Goal: Task Accomplishment & Management: Manage account settings

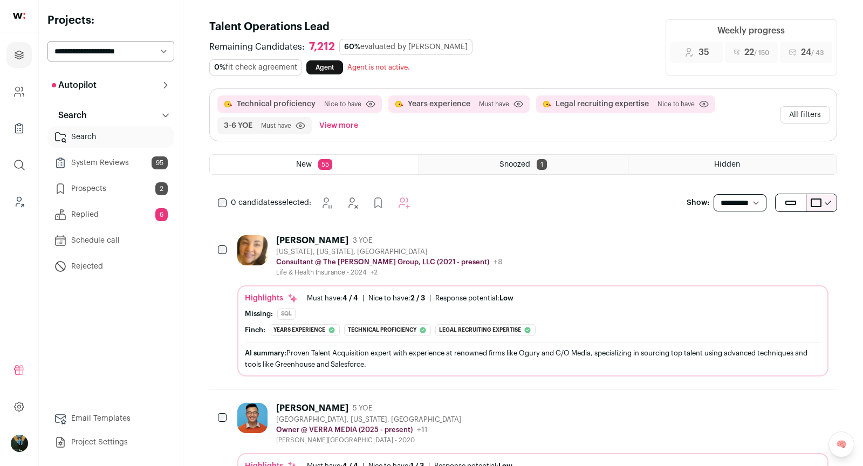
click at [13, 207] on icon "Leads (Backoffice)" at bounding box center [19, 201] width 12 height 13
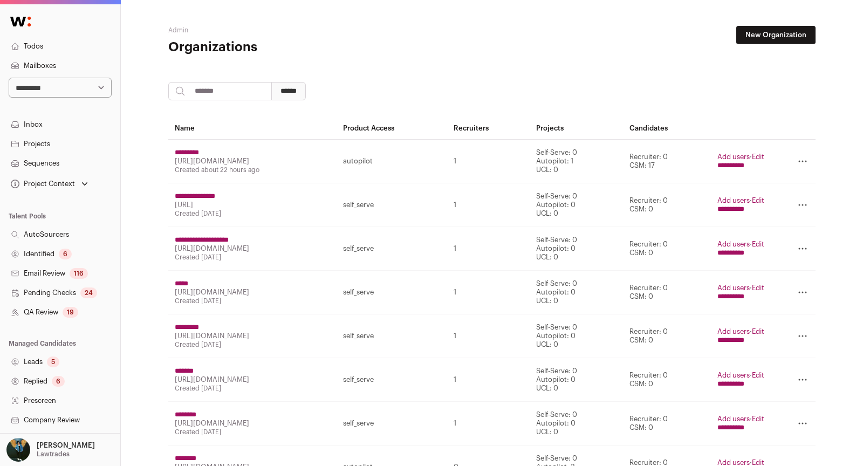
click at [785, 33] on link "New Organization" at bounding box center [775, 35] width 79 height 18
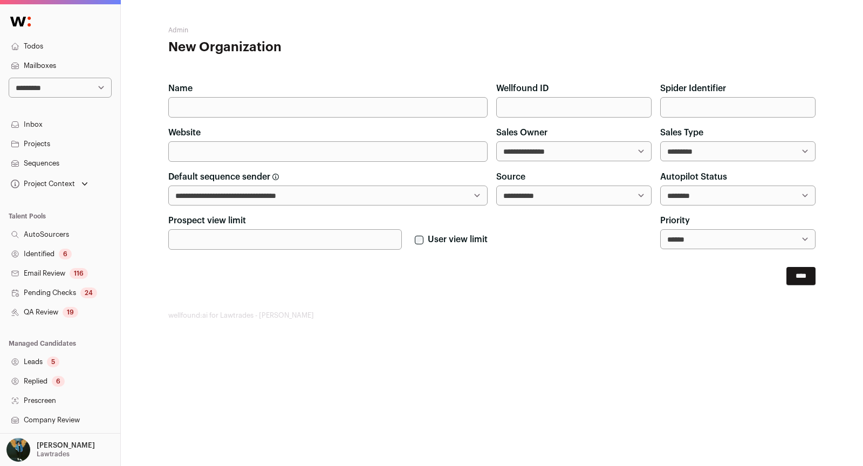
click at [44, 65] on link "Mailboxes" at bounding box center [60, 65] width 120 height 19
click at [32, 63] on link "Mailboxes" at bounding box center [60, 65] width 120 height 19
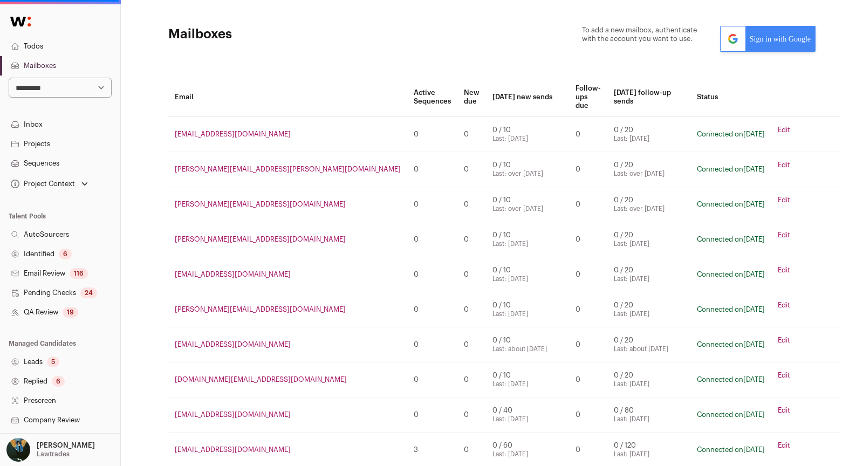
click at [767, 44] on link "Sign in with Google" at bounding box center [767, 39] width 95 height 26
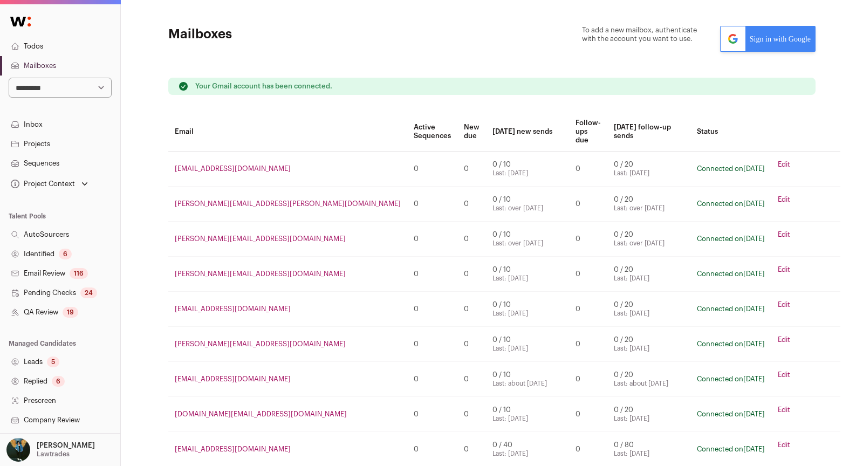
click at [70, 84] on select "**********" at bounding box center [60, 88] width 103 height 20
select select "*****"
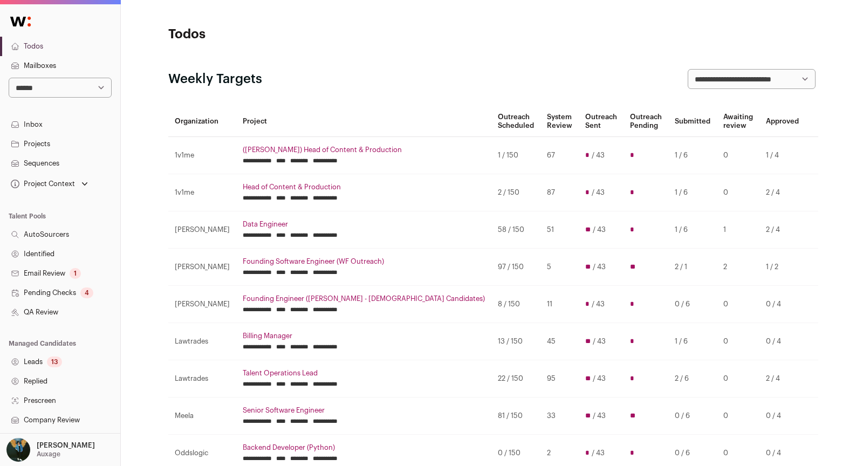
click at [31, 128] on link "Inbox" at bounding box center [60, 124] width 120 height 19
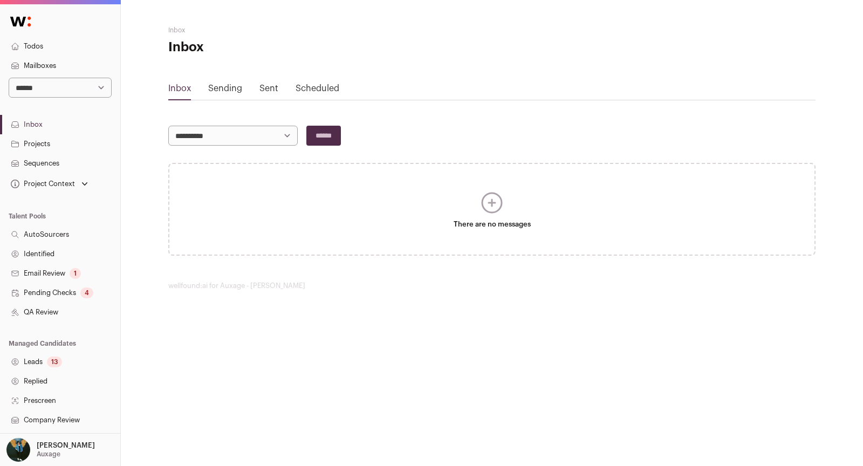
click at [272, 87] on link "Sent" at bounding box center [268, 88] width 19 height 9
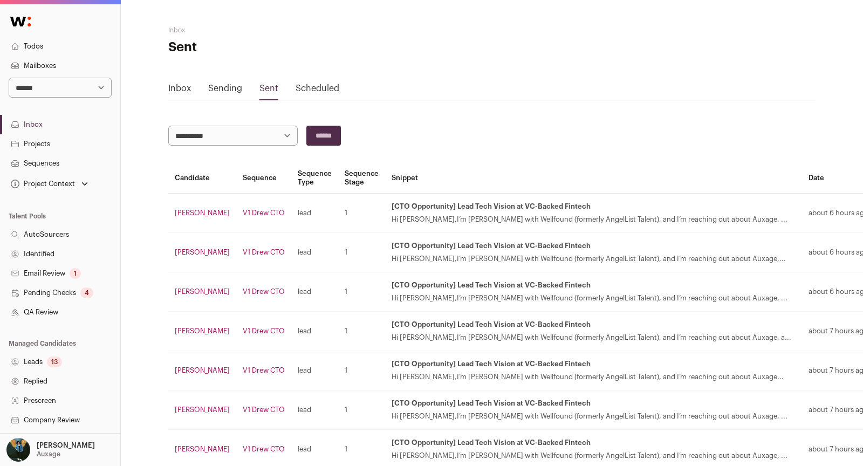
click at [50, 361] on div "13" at bounding box center [54, 362] width 15 height 11
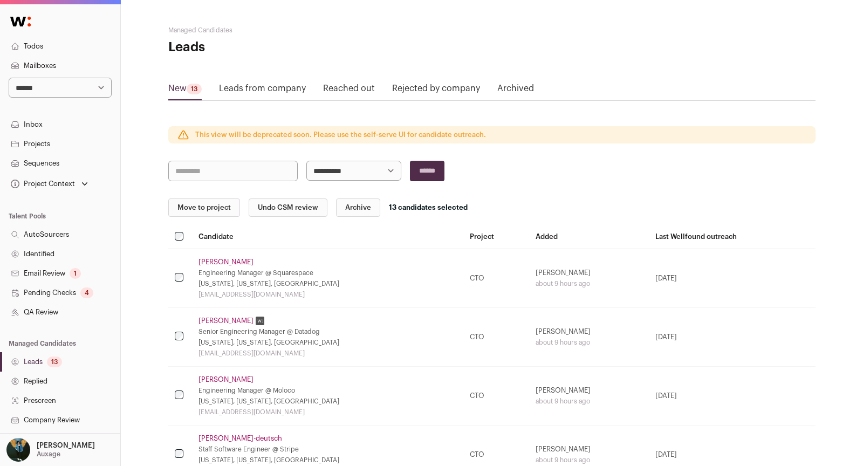
drag, startPoint x: 223, startPoint y: 208, endPoint x: 204, endPoint y: 230, distance: 28.3
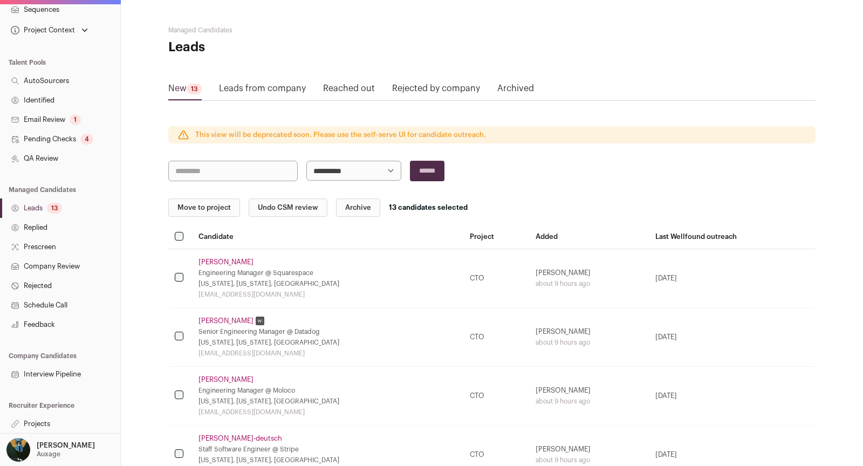
click at [52, 416] on link "Projects" at bounding box center [60, 423] width 120 height 19
click at [30, 425] on link "Projects" at bounding box center [60, 423] width 120 height 19
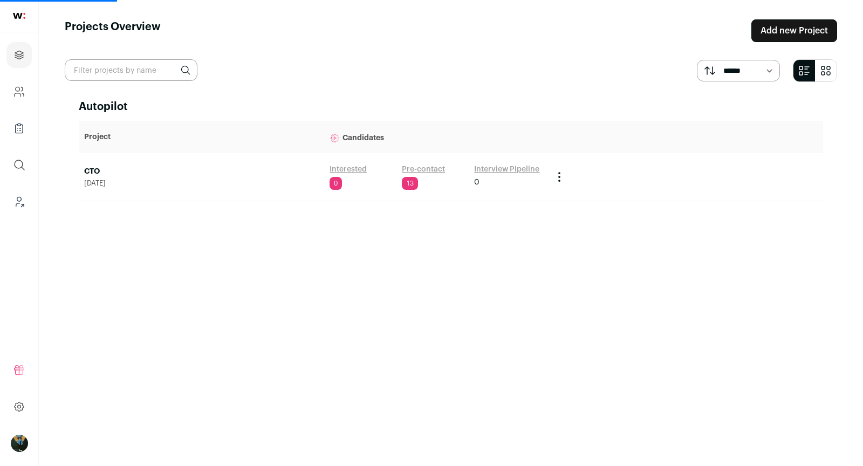
click at [113, 175] on link "CTO" at bounding box center [201, 171] width 235 height 11
click at [90, 170] on link "CTO" at bounding box center [201, 171] width 235 height 11
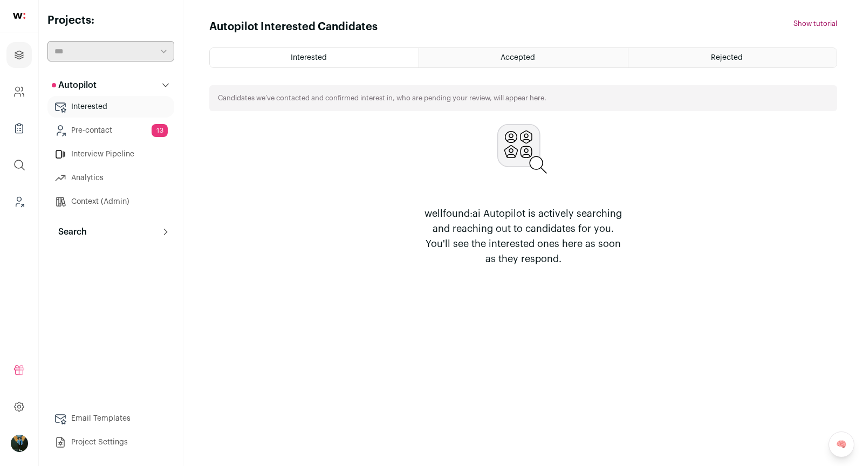
click at [93, 233] on button "Search" at bounding box center [110, 232] width 127 height 22
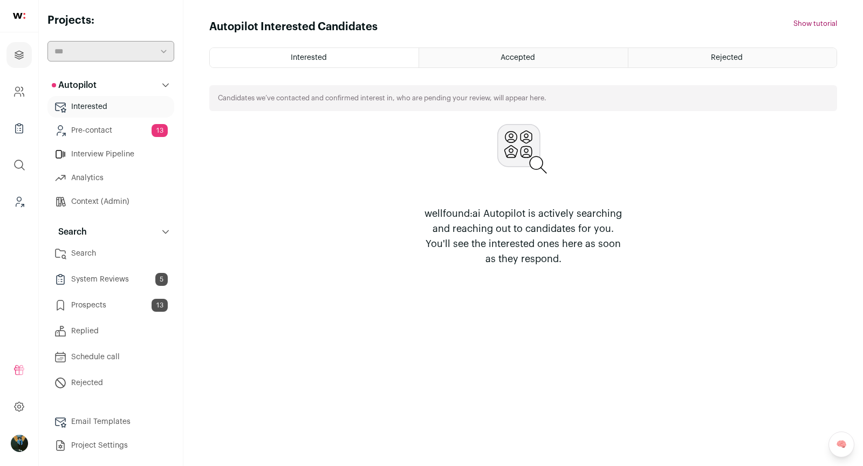
click at [115, 307] on link "Prospects 13" at bounding box center [110, 306] width 127 height 22
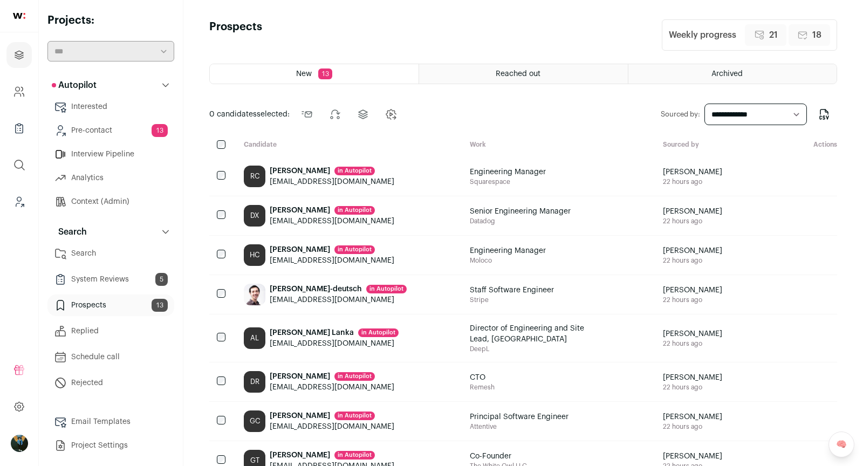
click at [225, 145] on div at bounding box center [222, 145] width 26 height 10
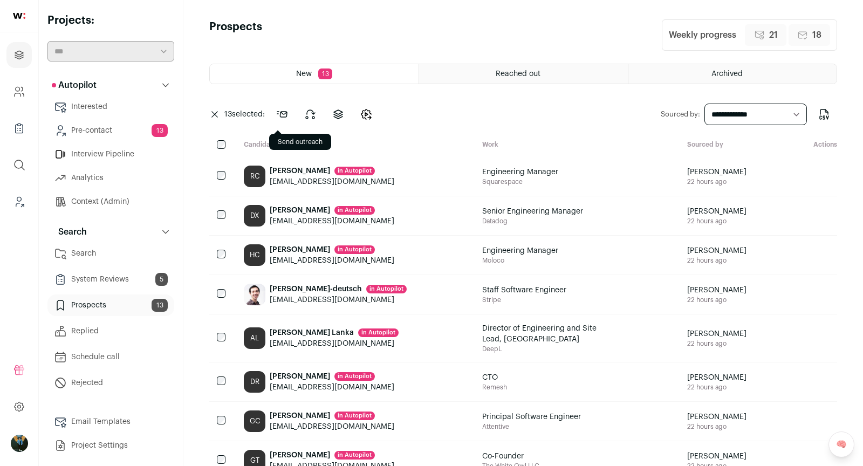
click at [284, 112] on icon at bounding box center [282, 114] width 13 height 13
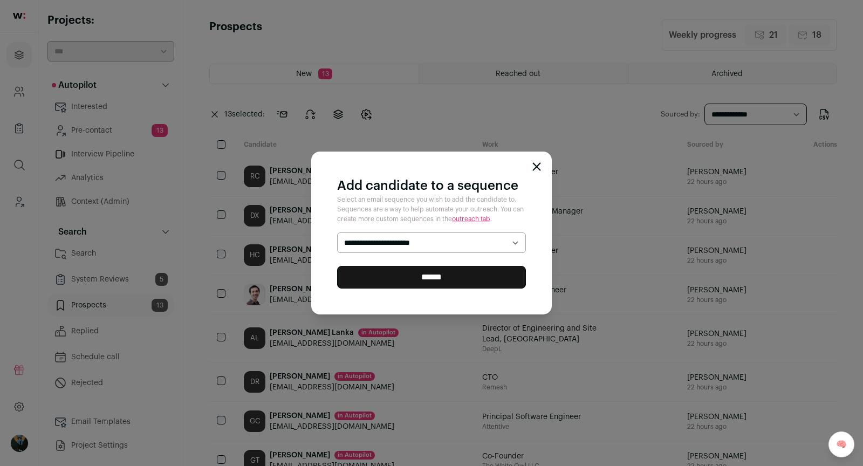
click at [357, 236] on select "**********" at bounding box center [431, 242] width 189 height 20
select select "*****"
click at [380, 282] on input "******" at bounding box center [431, 277] width 189 height 23
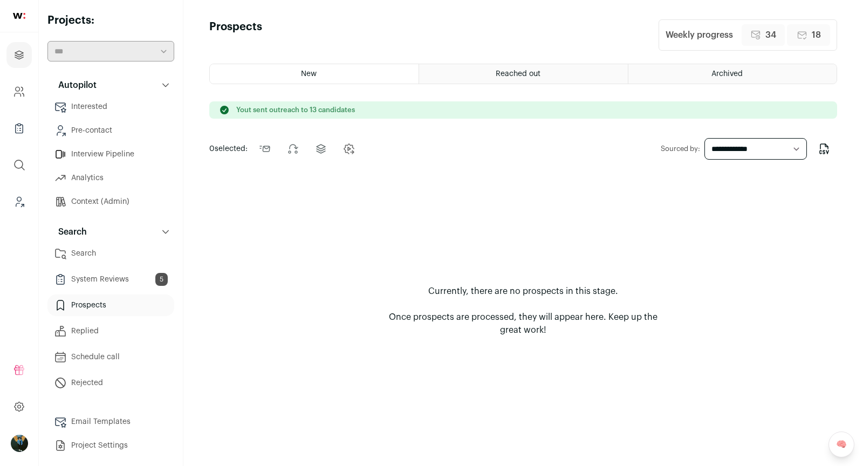
click at [18, 209] on link "Leads (Backoffice)" at bounding box center [18, 202] width 25 height 26
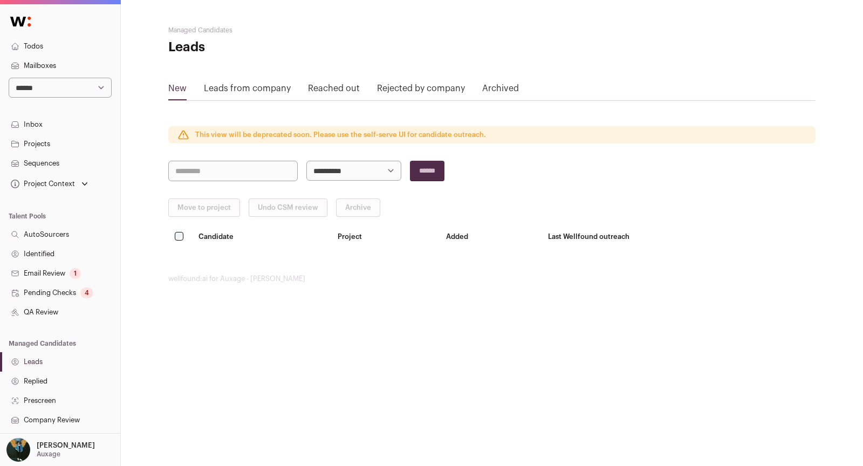
click at [99, 86] on select "**********" at bounding box center [60, 88] width 103 height 20
select select "*****"
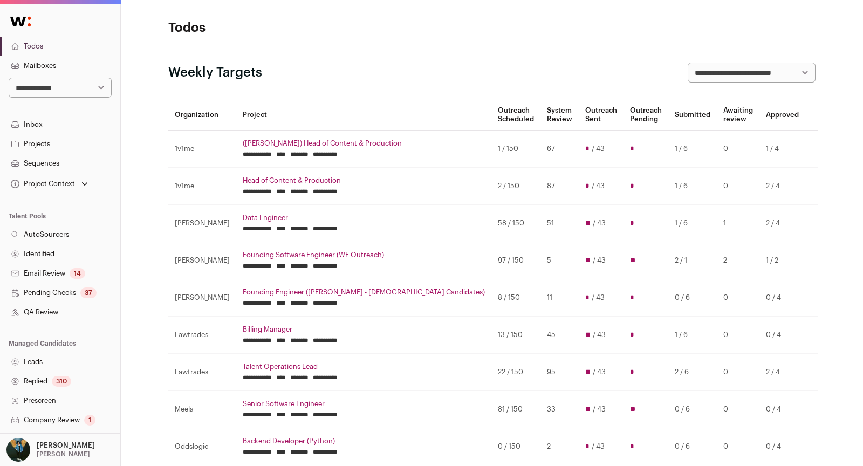
scroll to position [8, 0]
click at [309, 303] on input "********" at bounding box center [299, 302] width 18 height 9
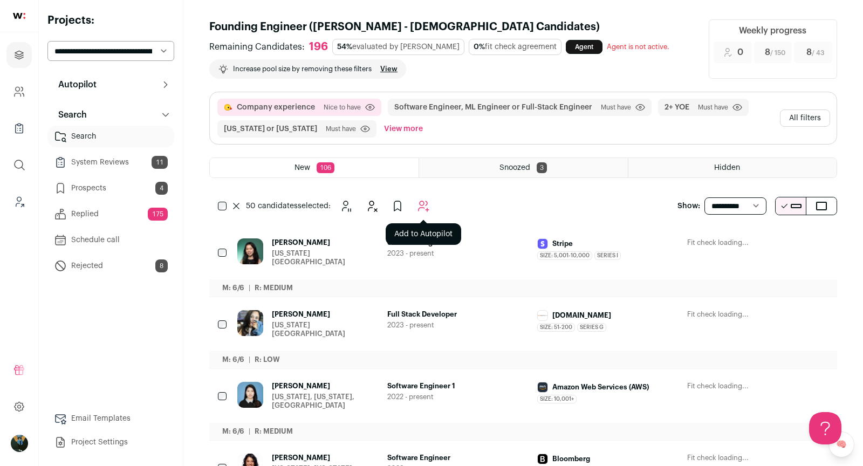
click at [423, 204] on icon "Add to Autopilot" at bounding box center [423, 206] width 13 height 13
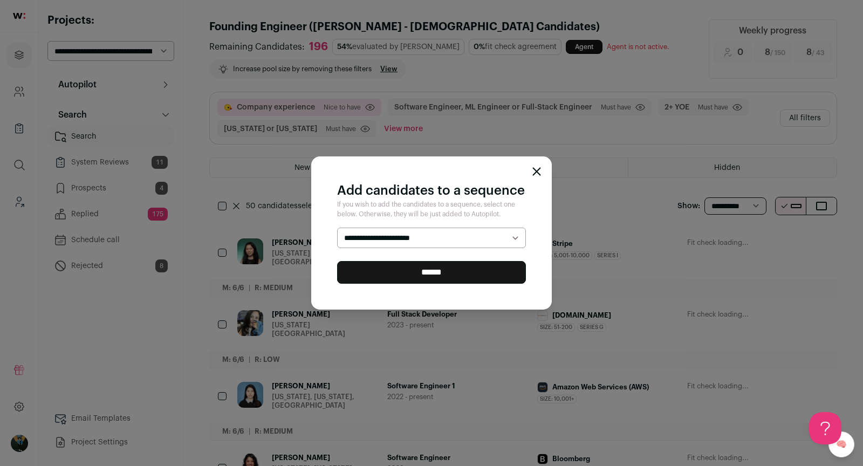
select select "*****"
click at [479, 271] on input "******" at bounding box center [431, 272] width 189 height 23
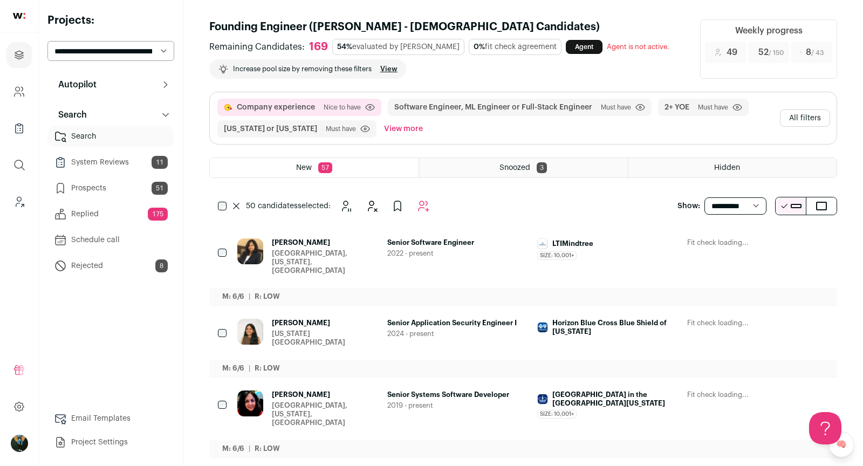
click at [240, 203] on button at bounding box center [236, 206] width 11 height 6
click at [767, 244] on icon "Hide" at bounding box center [761, 243] width 13 height 13
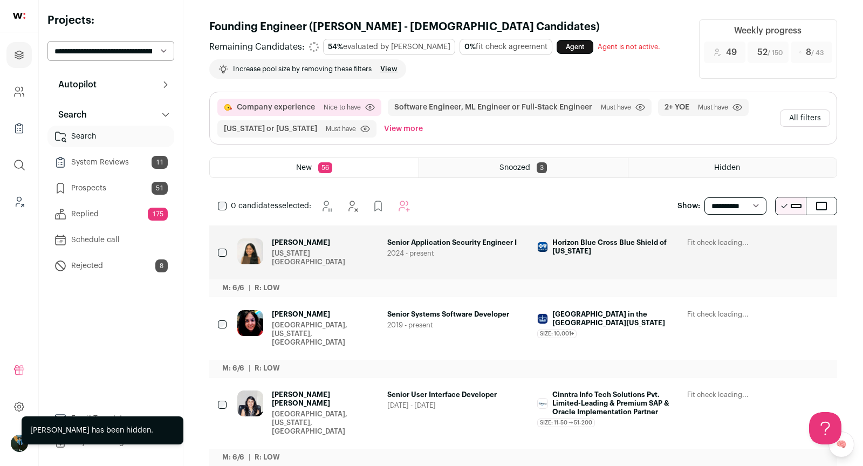
click at [767, 244] on icon "Hide" at bounding box center [761, 243] width 13 height 13
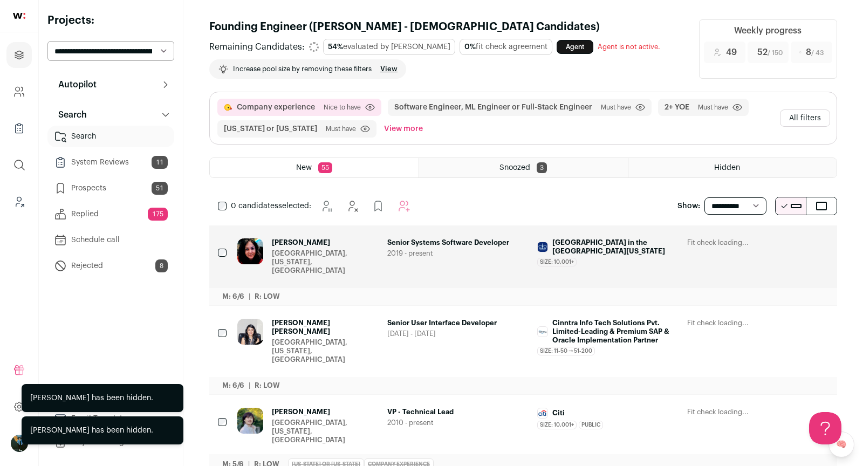
click at [767, 244] on icon "Hide" at bounding box center [761, 243] width 13 height 13
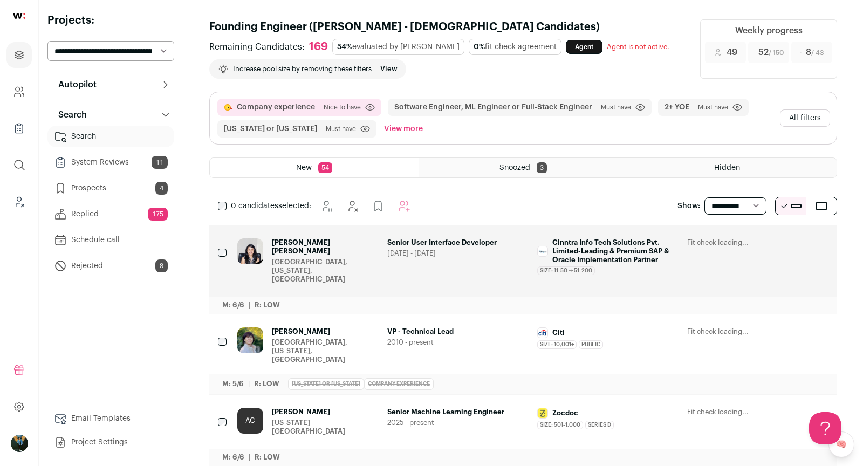
click at [767, 244] on icon "Hide" at bounding box center [761, 243] width 13 height 13
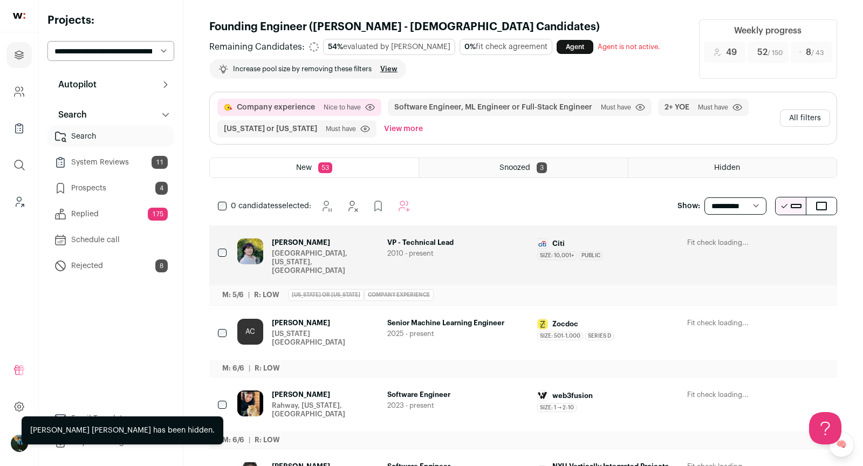
click at [767, 244] on icon "Hide" at bounding box center [761, 243] width 13 height 13
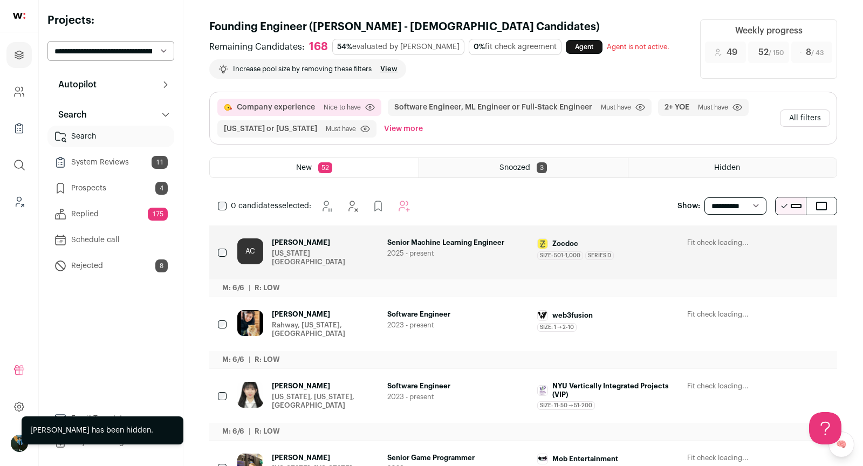
click at [801, 122] on button "All filters" at bounding box center [805, 118] width 50 height 17
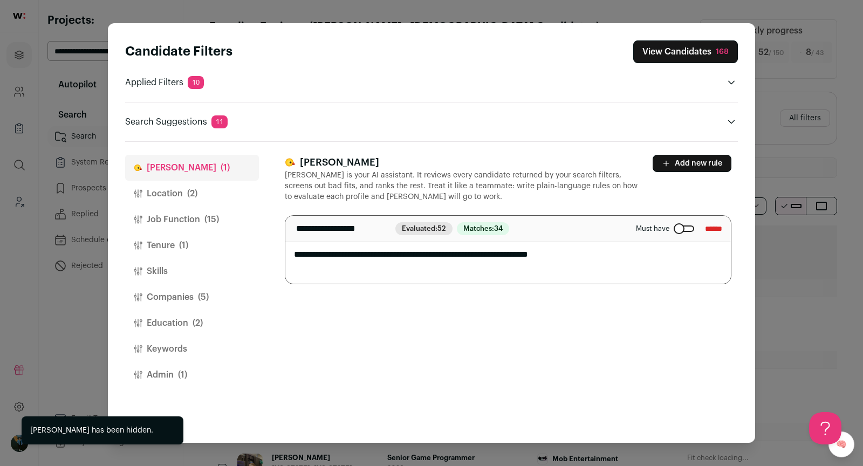
click at [197, 318] on span "(2)" at bounding box center [198, 323] width 10 height 13
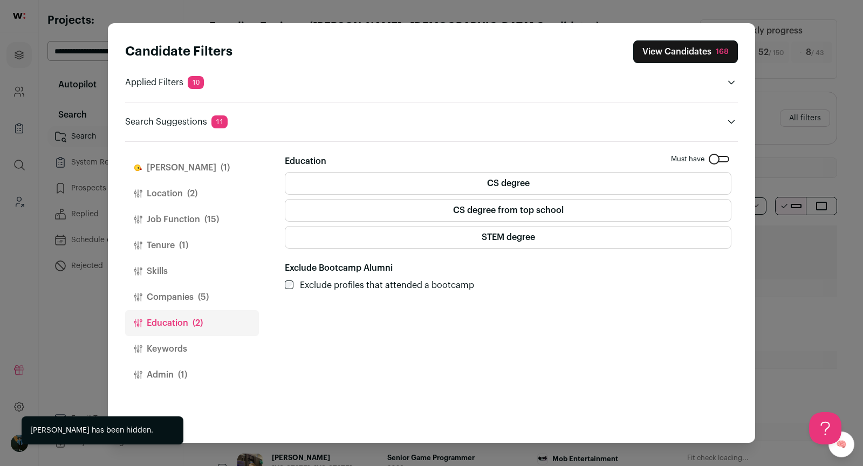
click at [180, 351] on button "Keywords" at bounding box center [192, 349] width 134 height 26
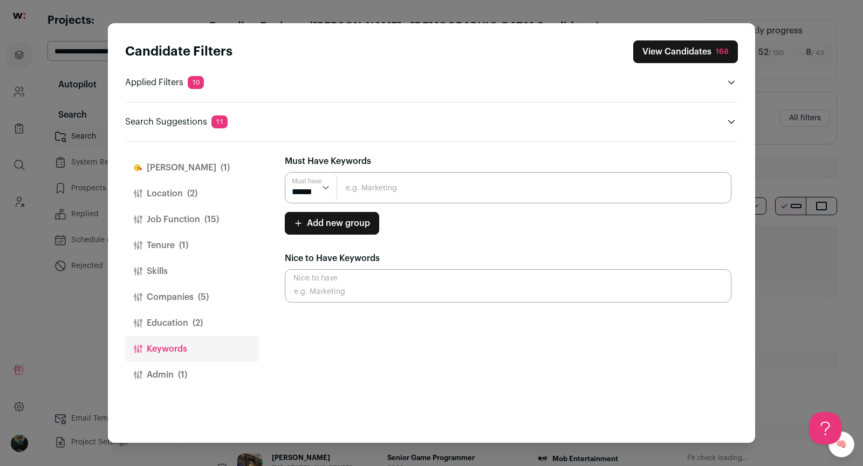
click at [179, 298] on button "Companies (5)" at bounding box center [192, 297] width 134 height 26
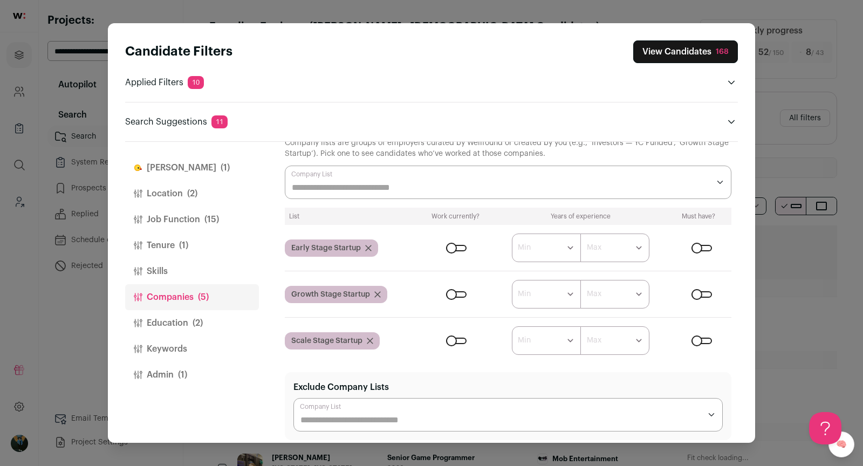
scroll to position [4, 0]
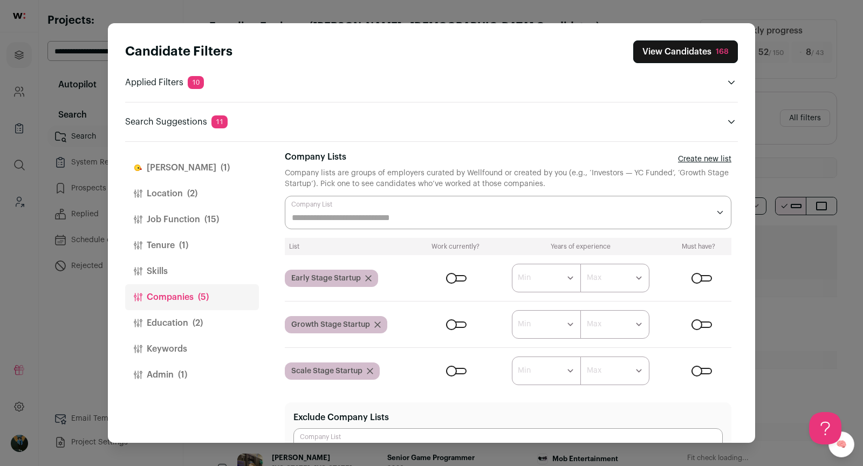
click at [453, 208] on div "Close modal via background" at bounding box center [508, 212] width 447 height 33
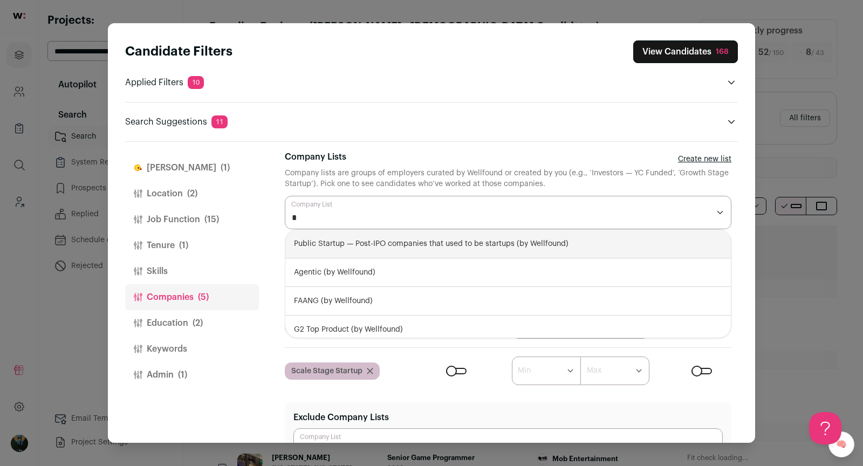
type input "**"
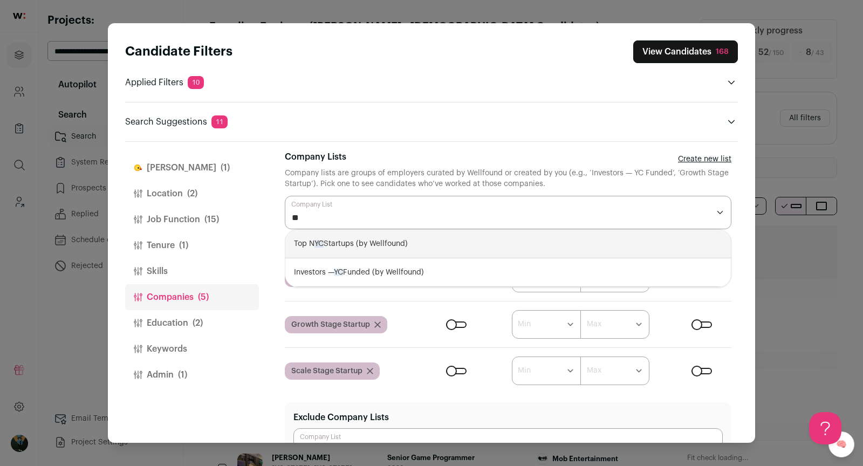
click at [428, 246] on div "Top N YC Startups (by Wellfound)" at bounding box center [508, 244] width 446 height 29
select select "****"
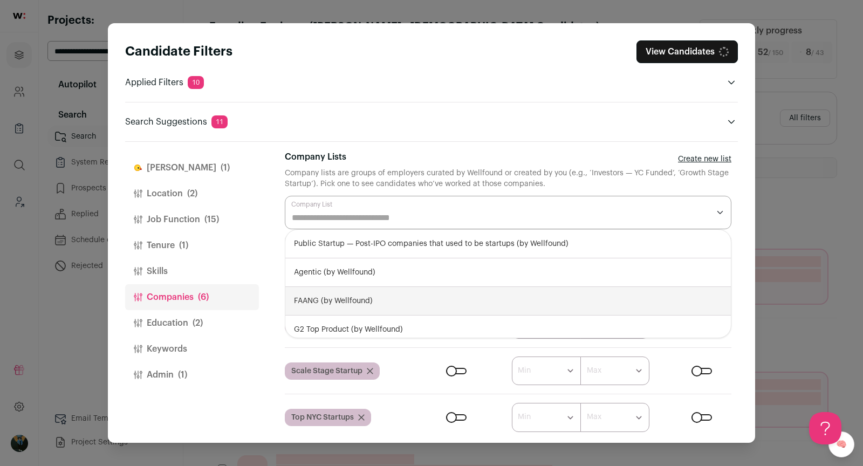
scroll to position [46, 0]
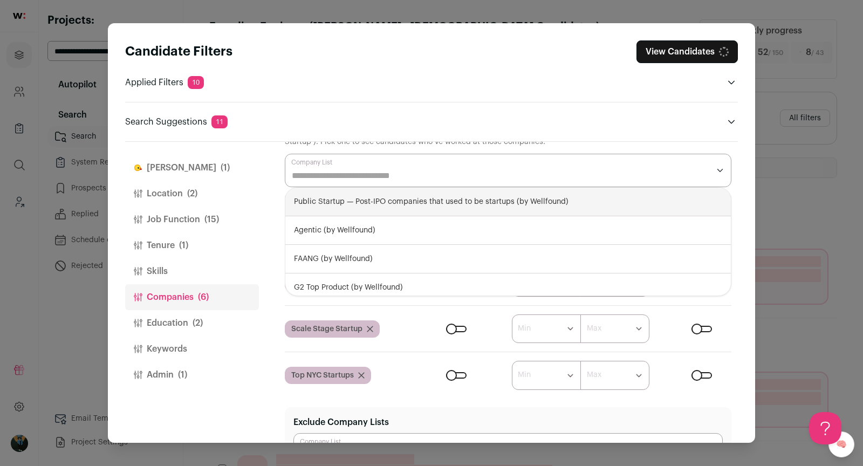
click at [376, 172] on input "Company Lists" at bounding box center [501, 175] width 418 height 13
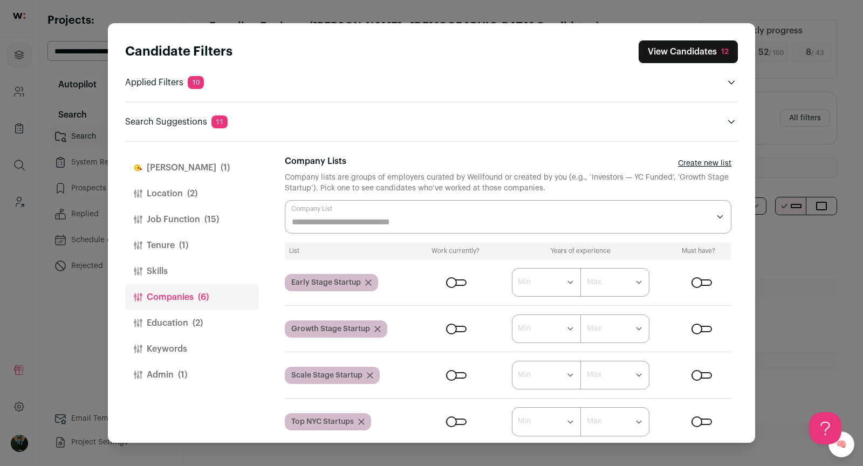
scroll to position [0, 0]
click at [354, 214] on div "Close modal via background" at bounding box center [508, 216] width 447 height 33
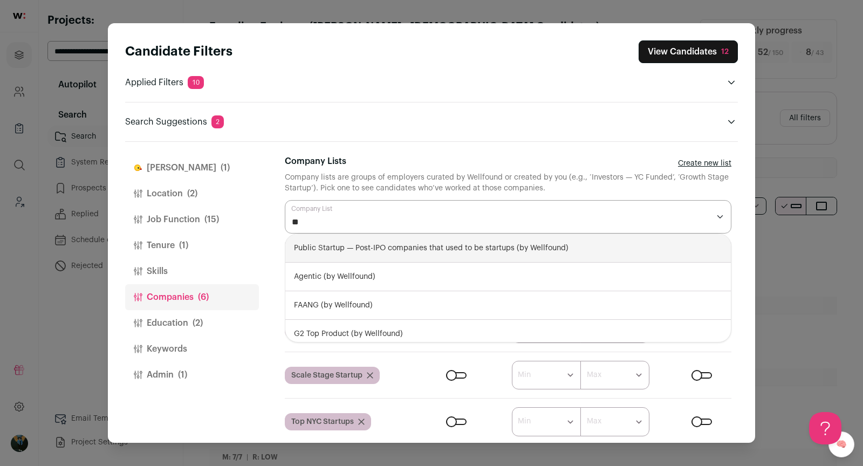
type input "**"
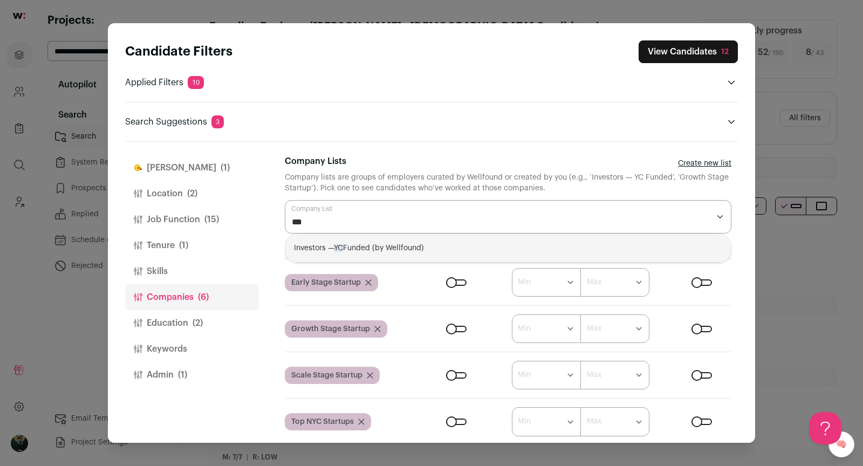
click at [373, 238] on div "Investors — YC Funded (by Wellfound)" at bounding box center [508, 248] width 446 height 29
select select "**********"
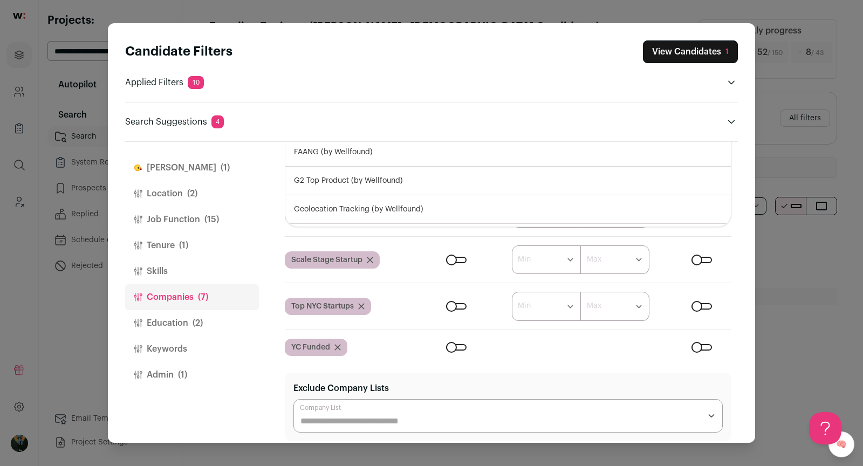
scroll to position [34, 0]
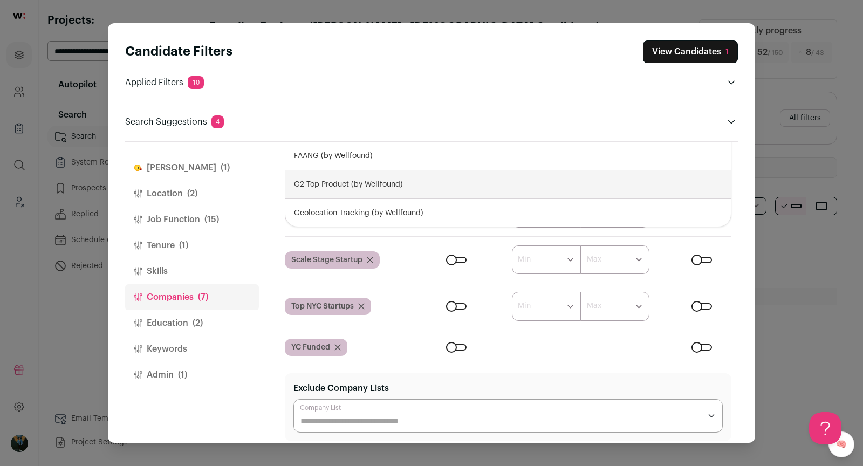
click at [414, 176] on div "G2 Top Product (by Wellfound)" at bounding box center [508, 184] width 446 height 29
select select "**********"
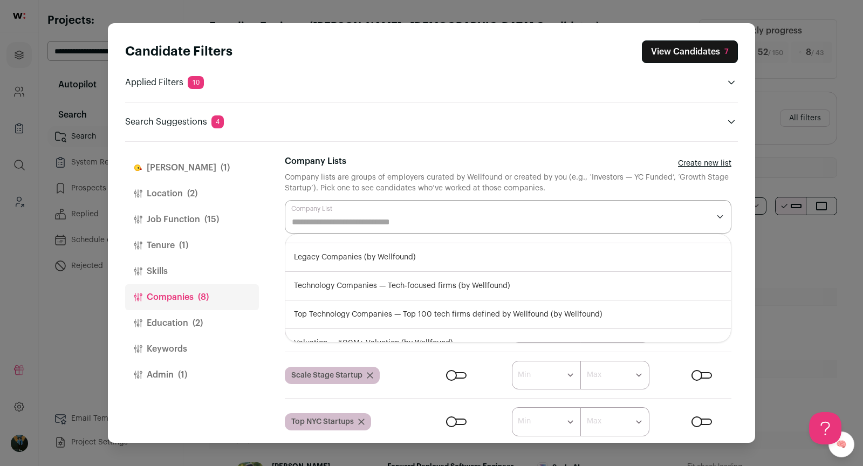
scroll to position [136, 0]
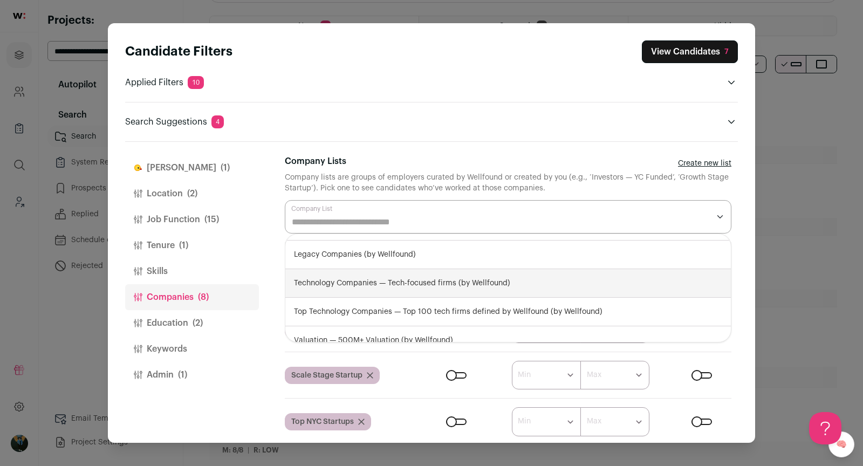
click at [273, 341] on div "Finch (1) Location (2) Job Function (15) Tenure (1) Skills Companies (8) Educat…" at bounding box center [431, 292] width 613 height 301
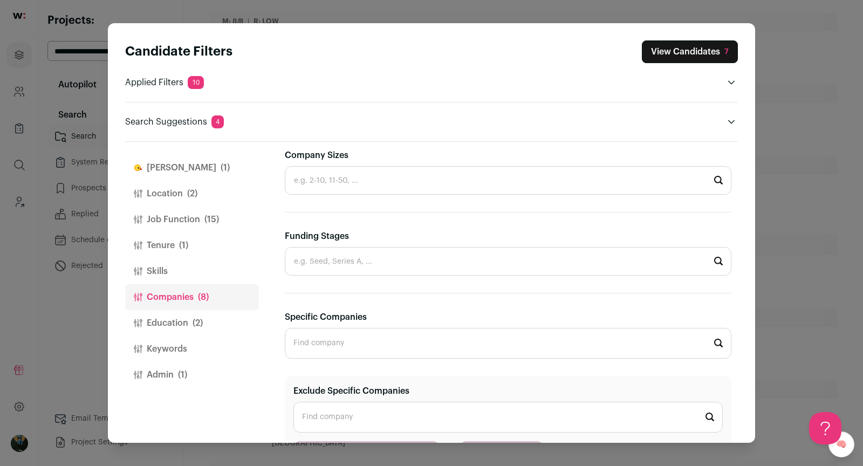
scroll to position [590, 0]
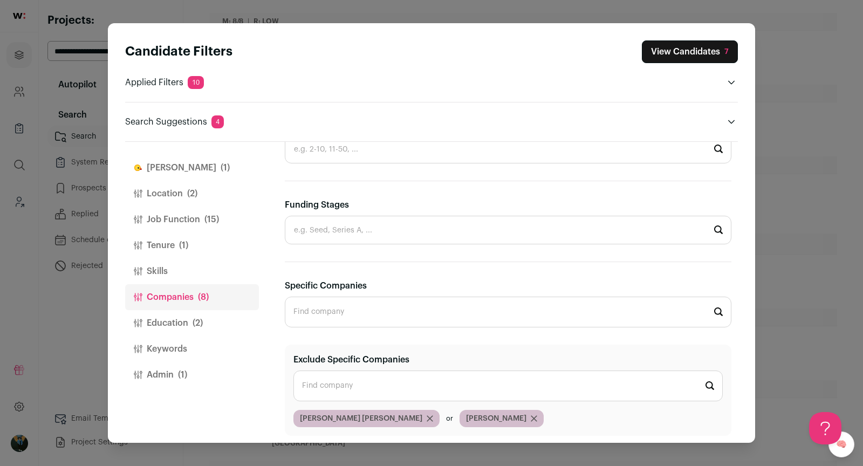
click at [204, 316] on button "Education (2)" at bounding box center [192, 323] width 134 height 26
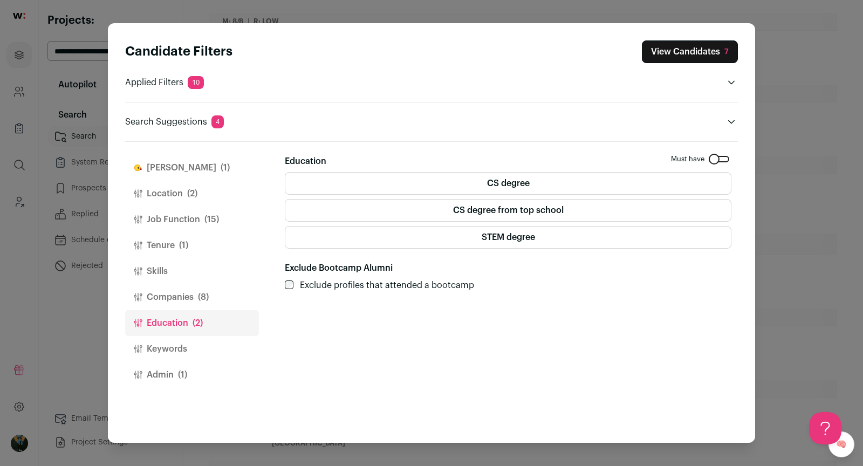
click at [719, 157] on div "Close modal via background" at bounding box center [719, 159] width 20 height 6
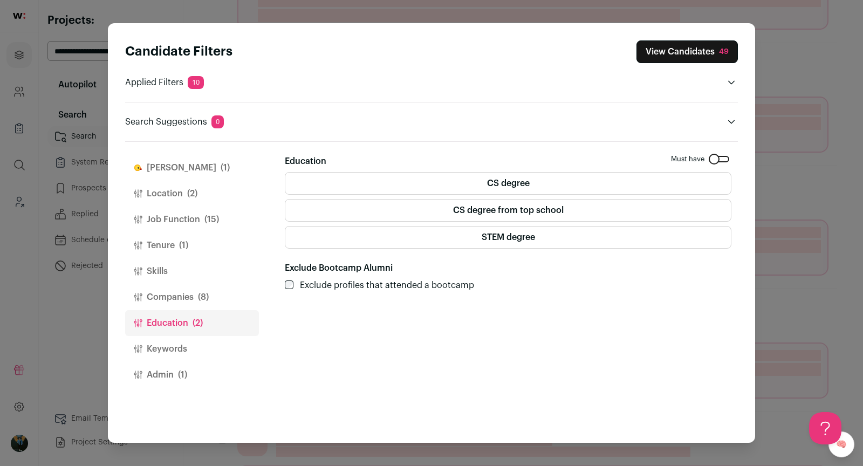
click at [702, 48] on button "View Candidates 49" at bounding box center [687, 51] width 101 height 23
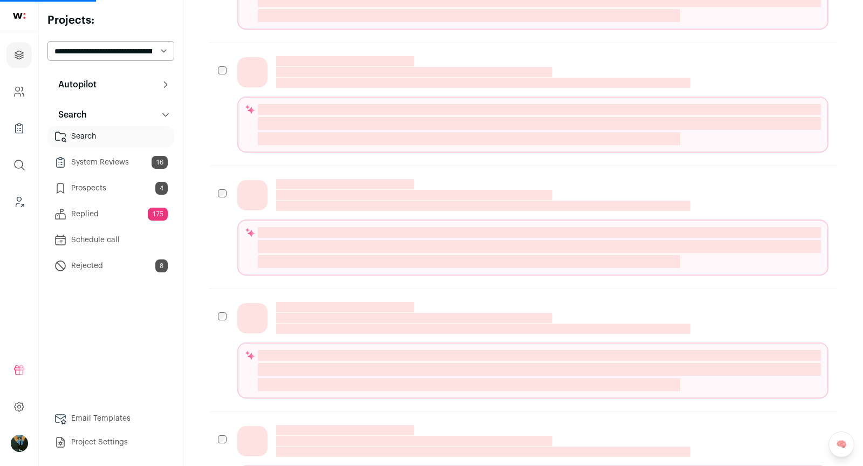
click at [132, 189] on link "Prospects 4" at bounding box center [110, 188] width 127 height 22
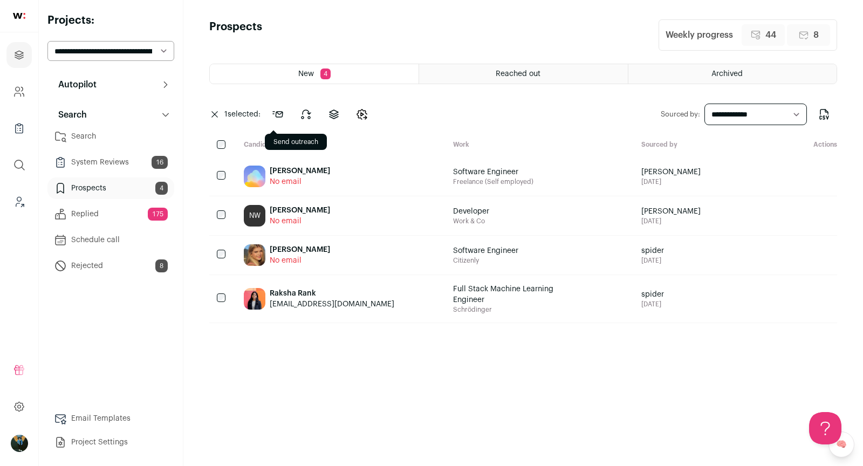
click at [282, 111] on icon at bounding box center [277, 114] width 13 height 13
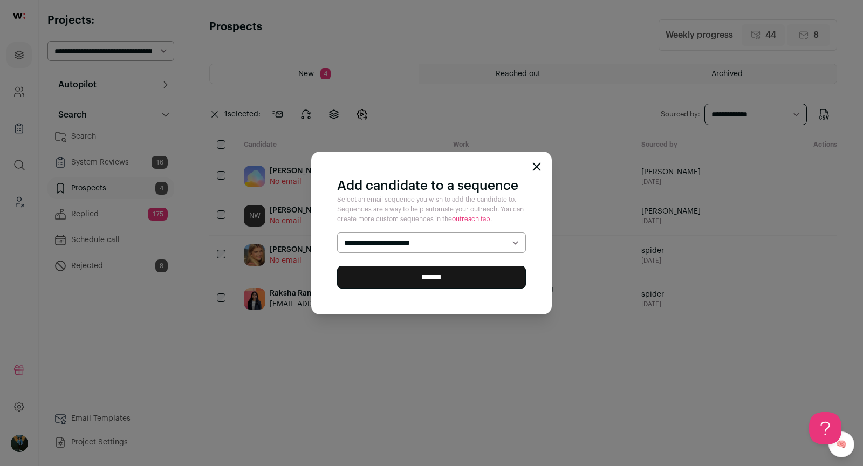
click at [369, 244] on select "**********" at bounding box center [431, 242] width 189 height 20
select select "*****"
click at [392, 278] on input "******" at bounding box center [431, 277] width 189 height 23
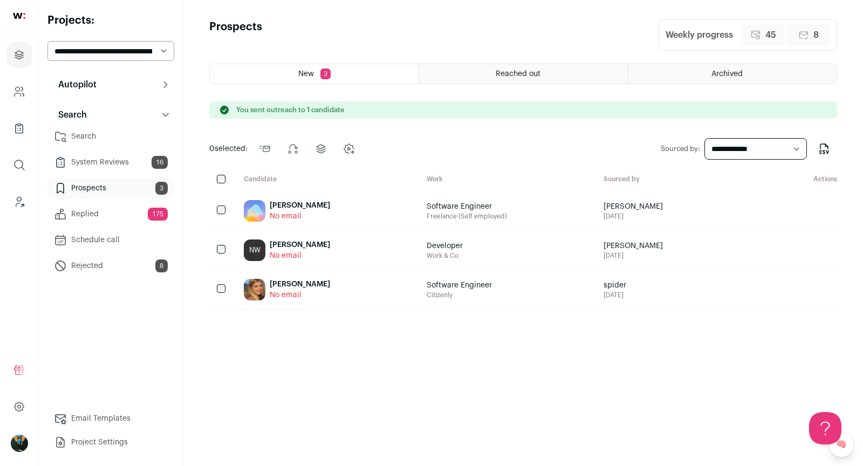
click at [131, 114] on button "Search" at bounding box center [110, 115] width 127 height 22
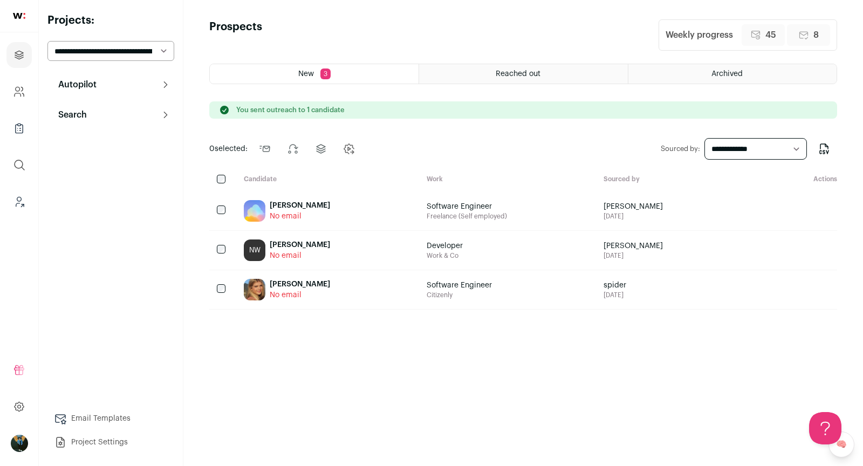
click at [127, 83] on button "Autopilot" at bounding box center [110, 85] width 127 height 22
click at [102, 239] on button "Search" at bounding box center [110, 232] width 127 height 22
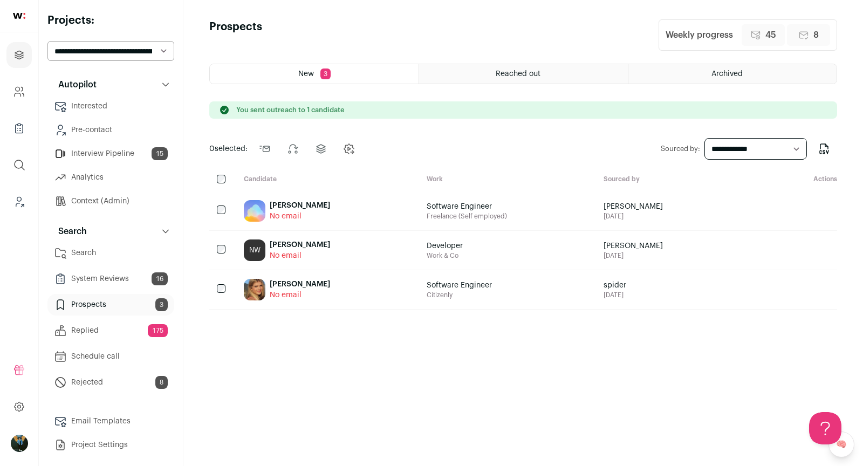
click at [98, 258] on link "Search" at bounding box center [110, 253] width 127 height 22
click at [129, 254] on link "Search" at bounding box center [110, 253] width 127 height 22
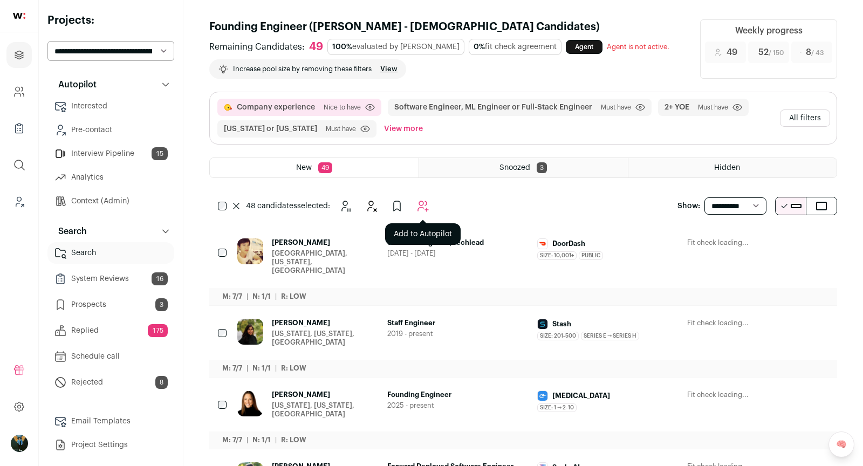
click at [423, 209] on icon "Add to Autopilot" at bounding box center [422, 206] width 13 height 13
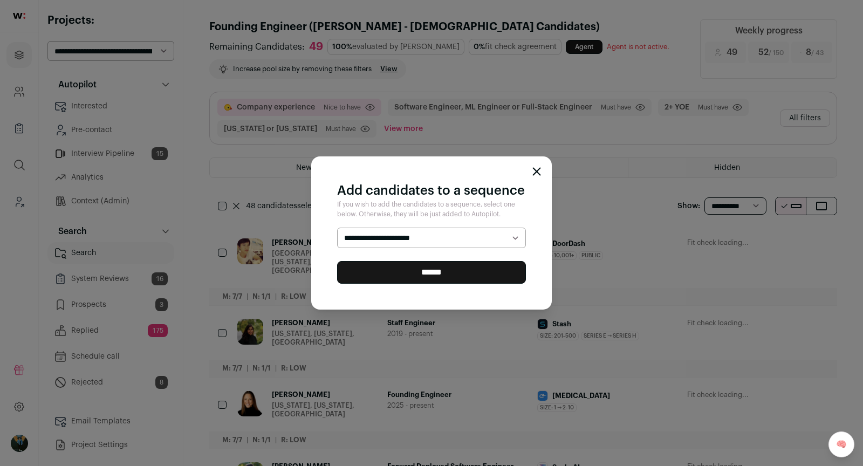
select select "*****"
click at [415, 277] on input "******" at bounding box center [431, 272] width 189 height 23
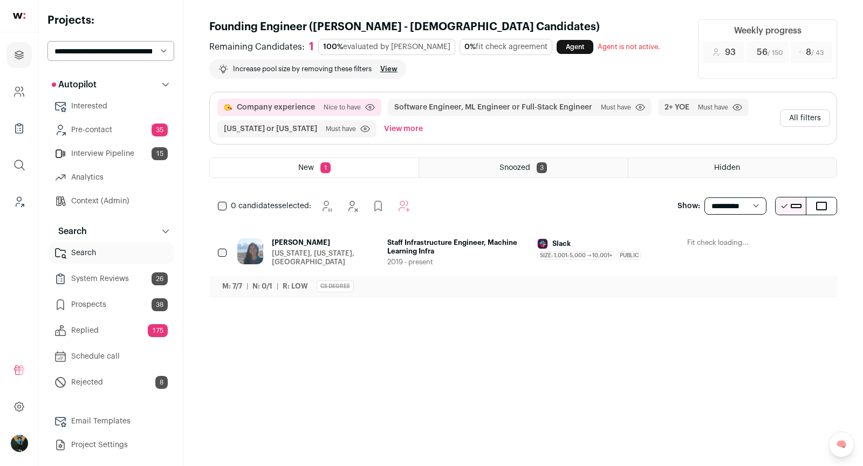
click at [762, 242] on icon "Hide" at bounding box center [761, 243] width 13 height 13
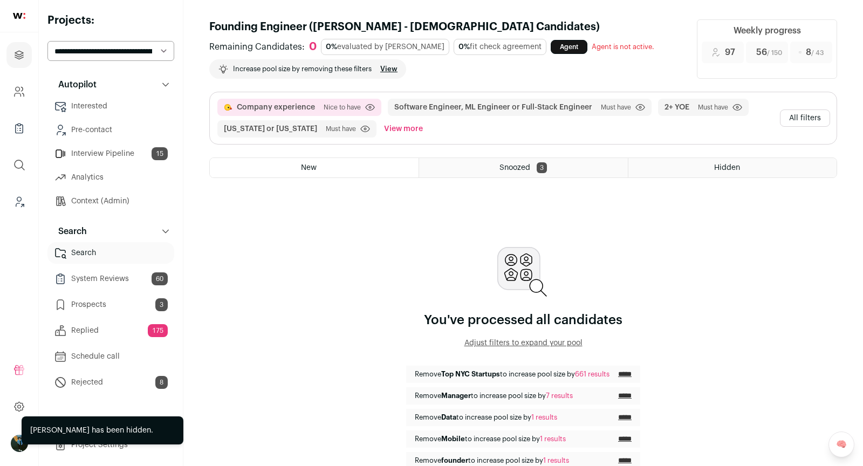
scroll to position [64, 0]
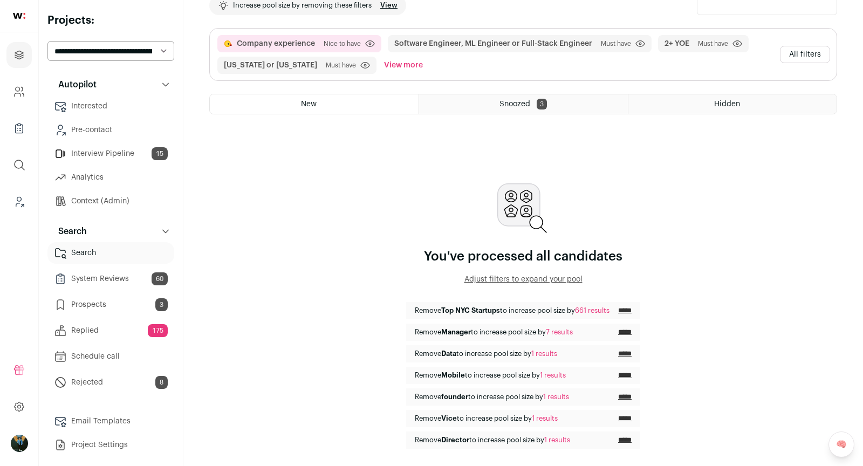
click at [0, 214] on ul "Projects Company and ATS Settings Company Lists (Experimental) Global Search Le…" at bounding box center [19, 128] width 38 height 192
click at [11, 204] on link "Leads (Backoffice)" at bounding box center [18, 202] width 25 height 26
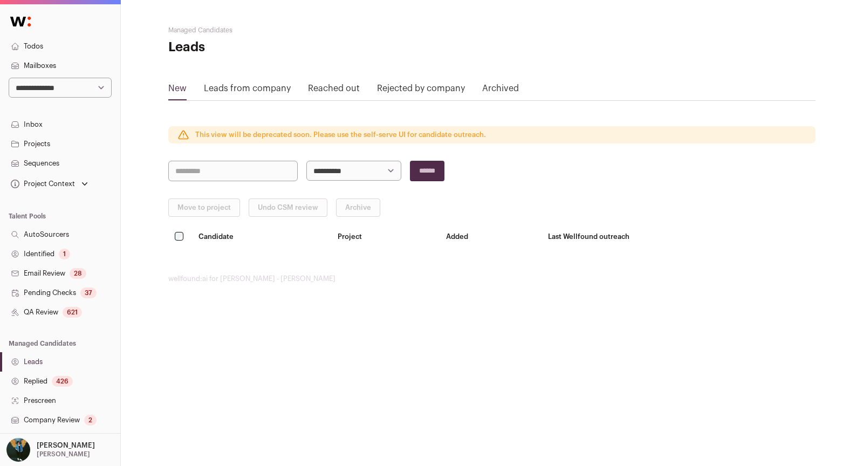
scroll to position [154, 0]
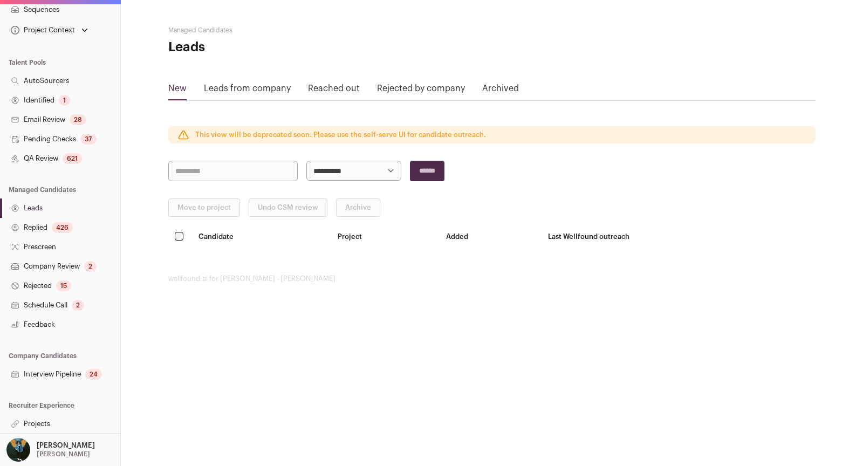
click at [47, 375] on link "Interview Pipeline 24" at bounding box center [60, 374] width 120 height 19
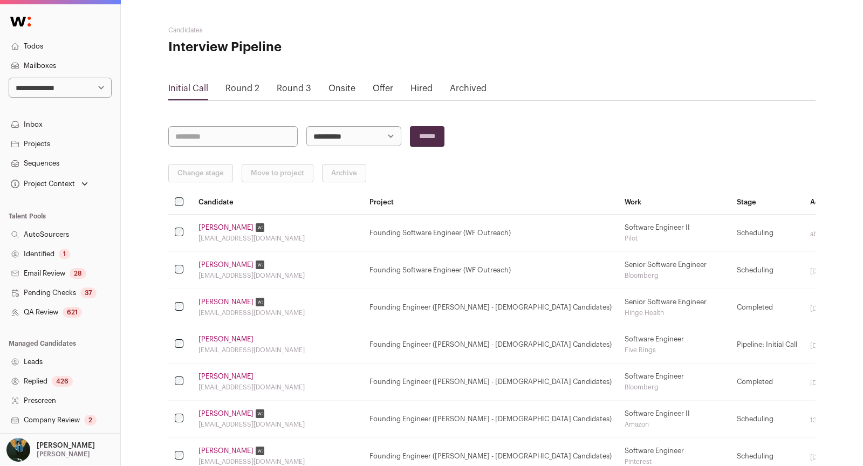
scroll to position [154, 0]
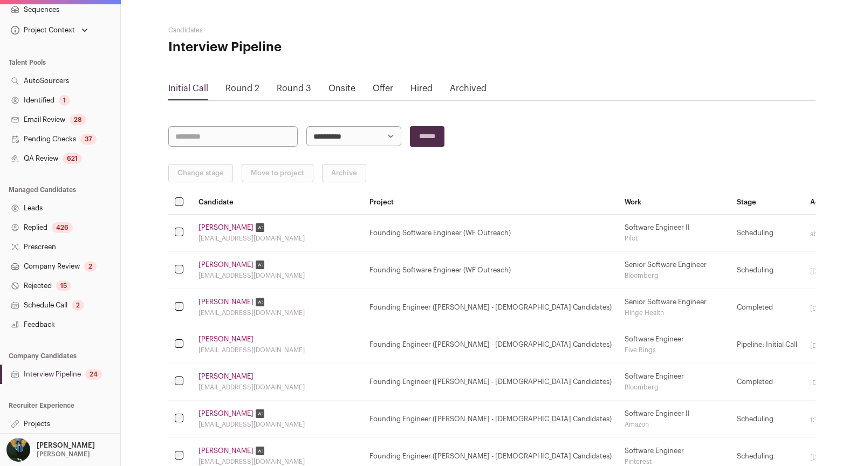
click at [60, 375] on link "Interview Pipeline 24" at bounding box center [60, 374] width 120 height 19
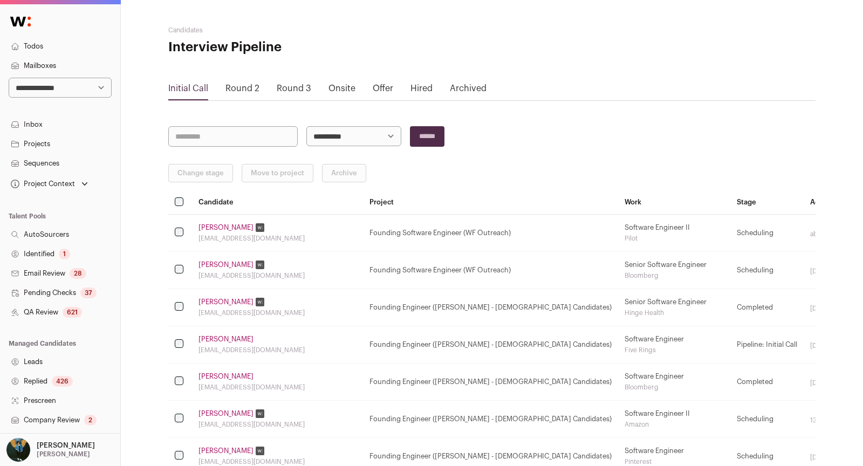
click at [84, 87] on select "**********" at bounding box center [60, 88] width 103 height 20
select select "*****"
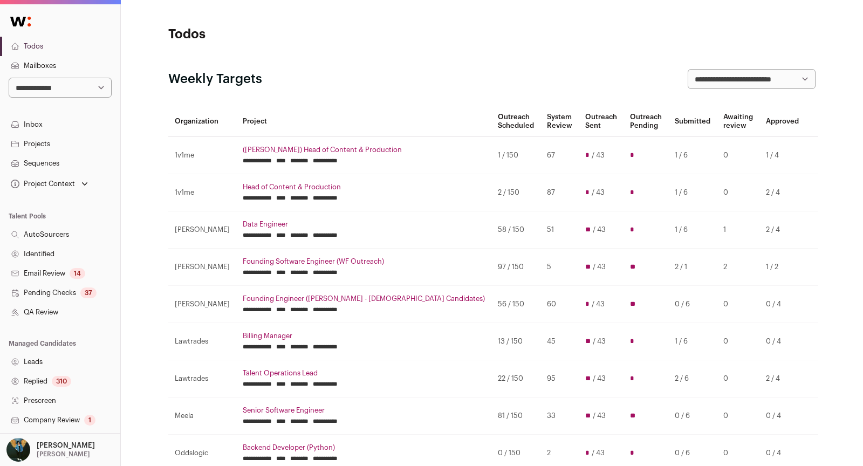
scroll to position [154, 0]
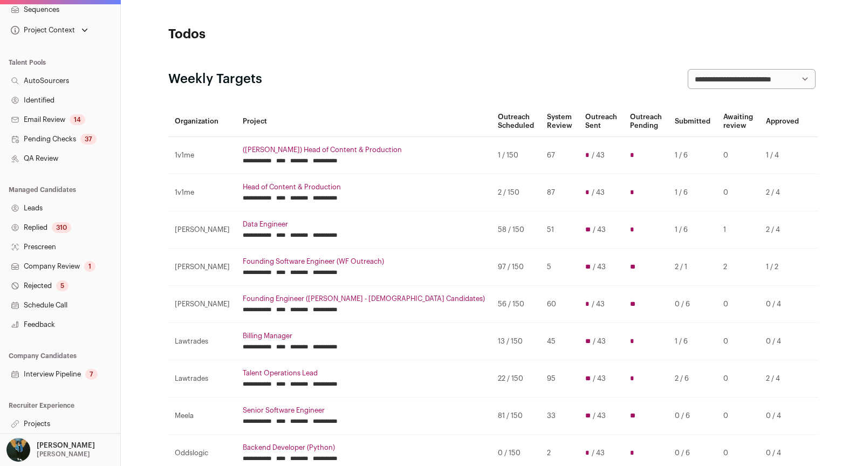
click at [54, 370] on link "Interview Pipeline 7" at bounding box center [60, 374] width 120 height 19
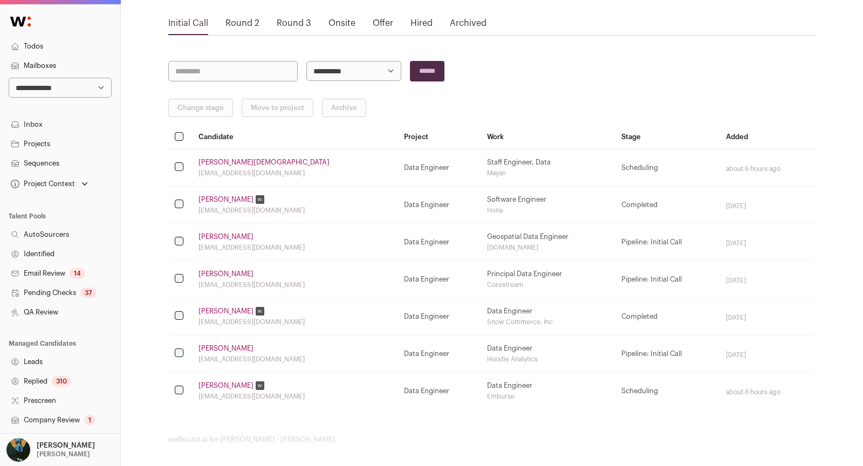
scroll to position [65, 0]
click at [305, 24] on link "Round 3" at bounding box center [294, 23] width 35 height 9
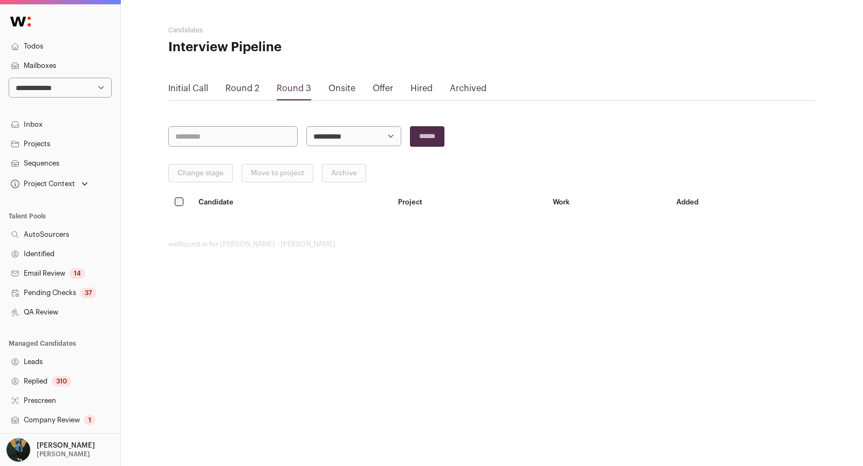
click at [339, 90] on link "Onsite" at bounding box center [342, 88] width 27 height 9
click at [389, 91] on link "Offer" at bounding box center [383, 88] width 20 height 9
click at [416, 87] on link "Hired" at bounding box center [422, 88] width 22 height 9
click at [292, 92] on link "Round 3" at bounding box center [294, 88] width 35 height 9
click at [245, 87] on link "Round 2" at bounding box center [242, 88] width 34 height 9
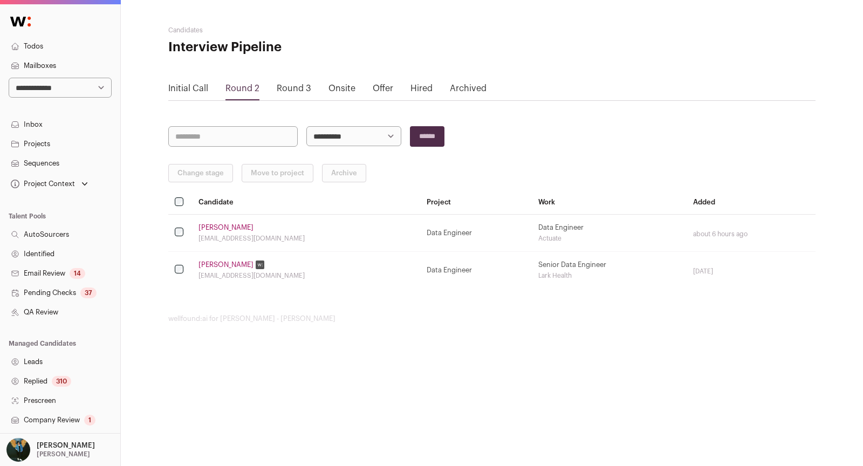
click at [70, 91] on select "**********" at bounding box center [60, 88] width 103 height 20
select select "*****"
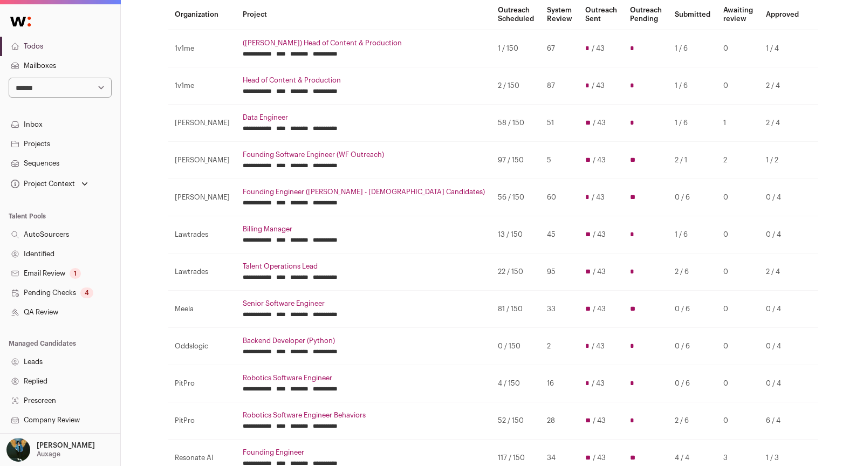
scroll to position [241, 0]
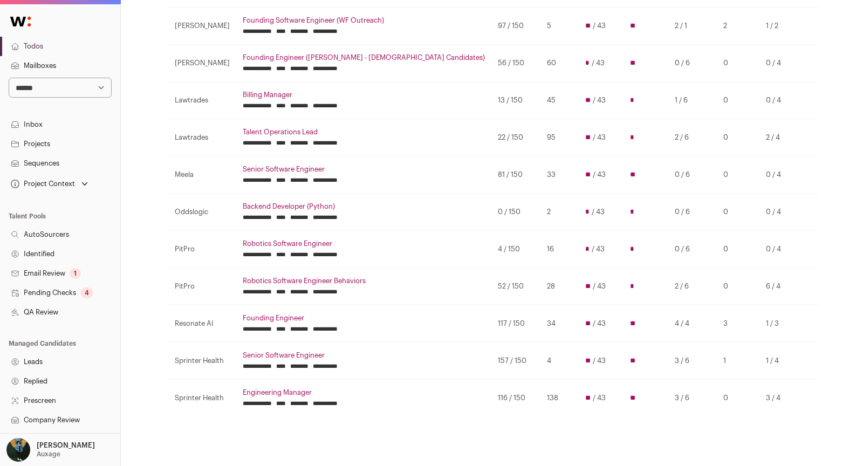
click at [64, 146] on link "Projects" at bounding box center [60, 143] width 120 height 19
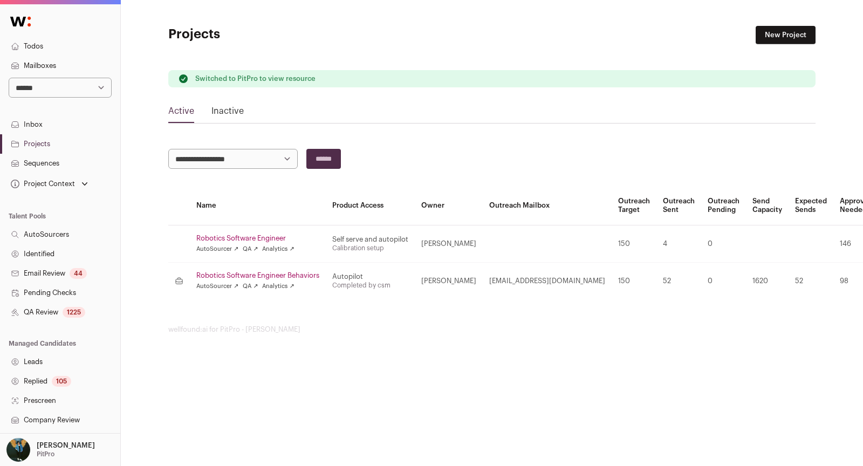
click at [83, 87] on select "**********" at bounding box center [60, 88] width 103 height 20
select select "*****"
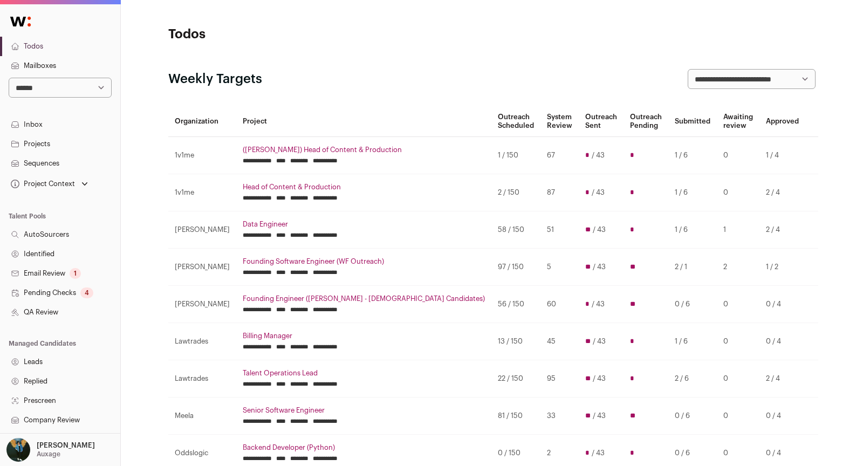
click at [43, 40] on link "Todos" at bounding box center [60, 46] width 120 height 19
click at [40, 43] on link "Todos" at bounding box center [60, 46] width 120 height 19
click at [45, 140] on link "Projects" at bounding box center [60, 143] width 120 height 19
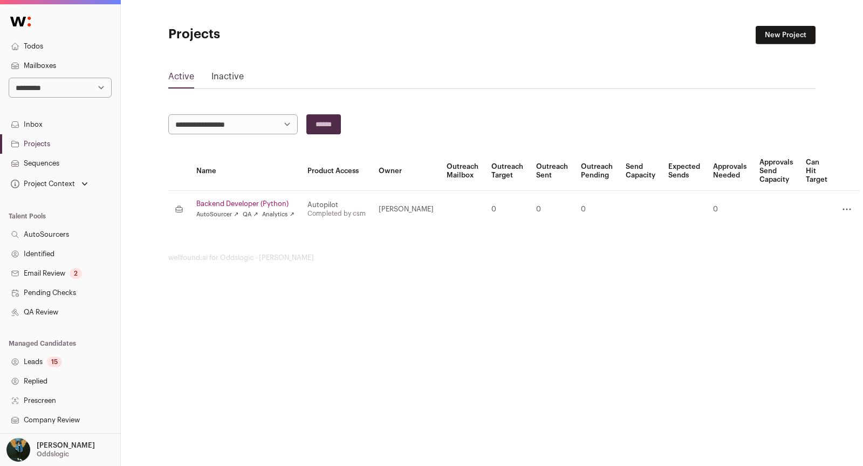
click at [45, 79] on select "**********" at bounding box center [60, 88] width 103 height 20
select select "*****"
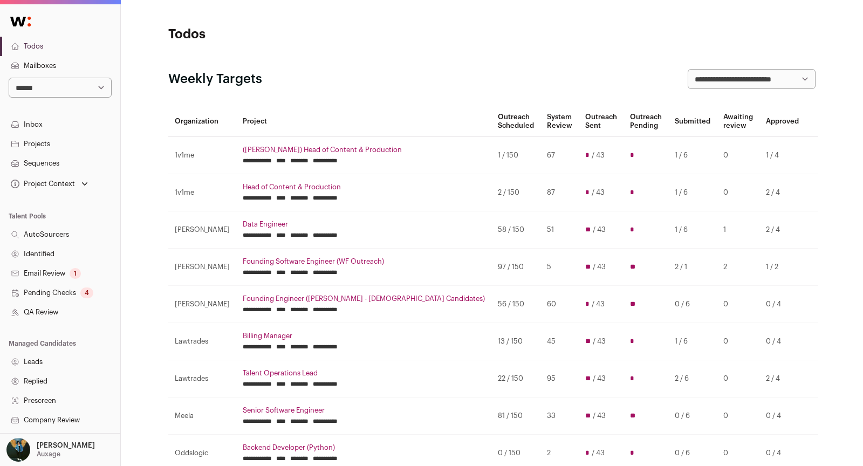
click at [48, 138] on link "Projects" at bounding box center [60, 143] width 120 height 19
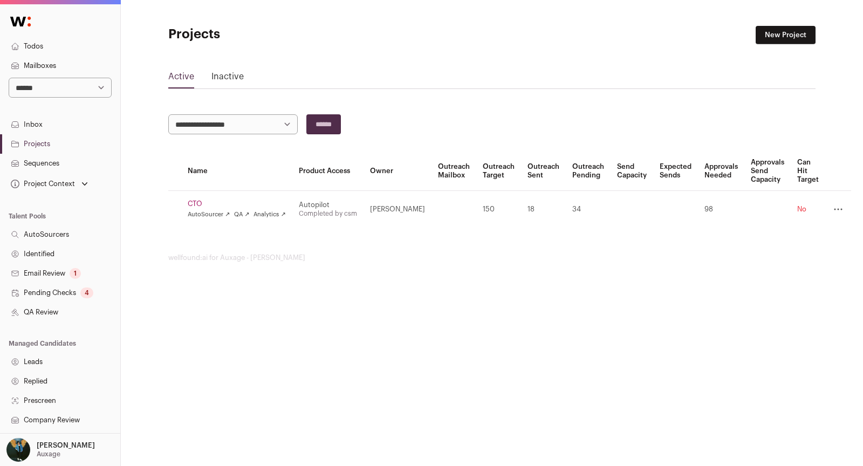
click at [203, 201] on link "CTO" at bounding box center [237, 204] width 98 height 9
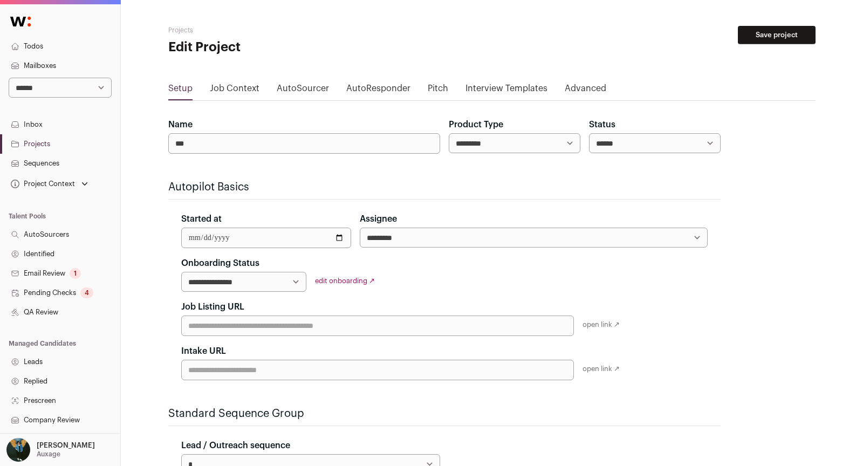
click at [497, 232] on select "**********" at bounding box center [534, 238] width 348 height 20
select select "**"
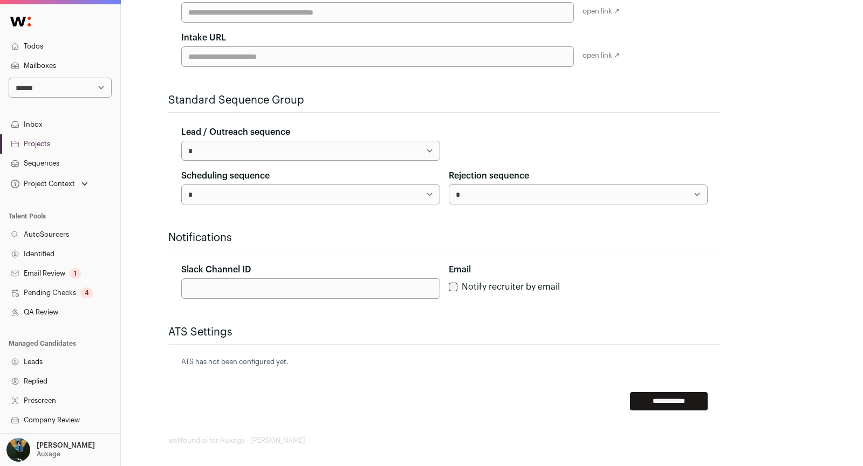
click at [304, 287] on input "Slack Channel ID" at bounding box center [310, 288] width 259 height 20
paste input "**********"
type input "**********"
click at [312, 147] on select "**********" at bounding box center [310, 151] width 259 height 20
select select "*****"
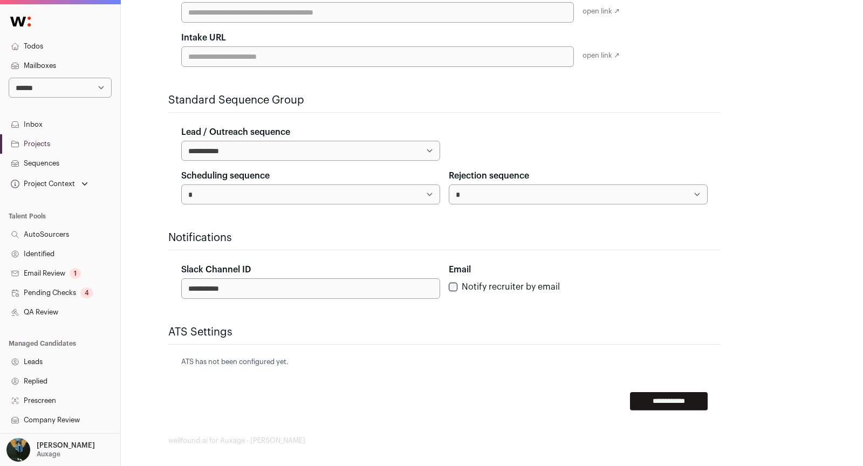
click at [303, 188] on select "*" at bounding box center [310, 194] width 259 height 20
click at [703, 365] on form "**********" at bounding box center [444, 108] width 552 height 606
click at [673, 402] on input "**********" at bounding box center [669, 401] width 78 height 18
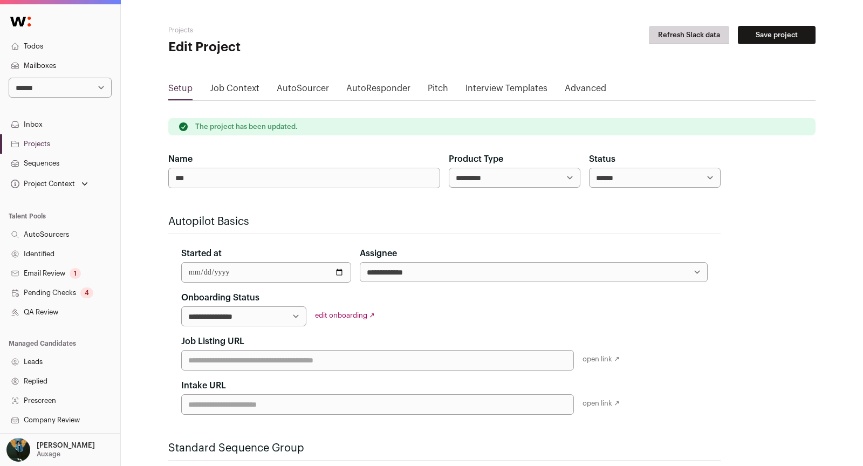
scroll to position [154, 0]
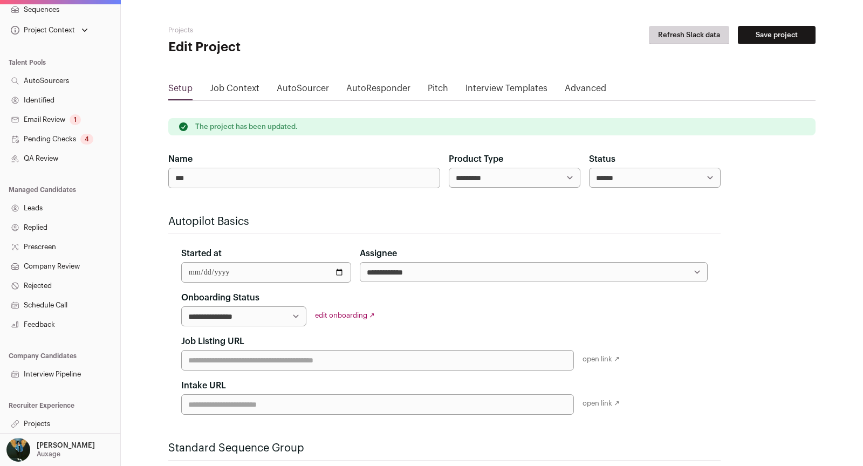
click at [42, 424] on link "Projects" at bounding box center [60, 423] width 120 height 19
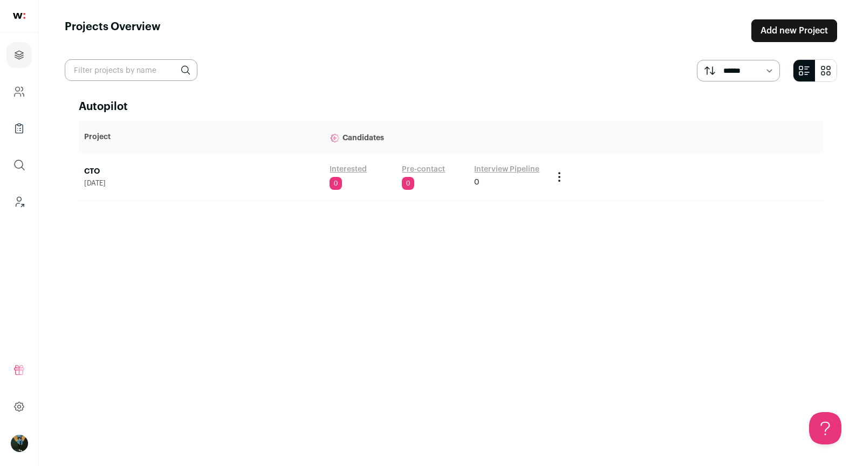
click at [91, 166] on link "CTO" at bounding box center [201, 171] width 235 height 11
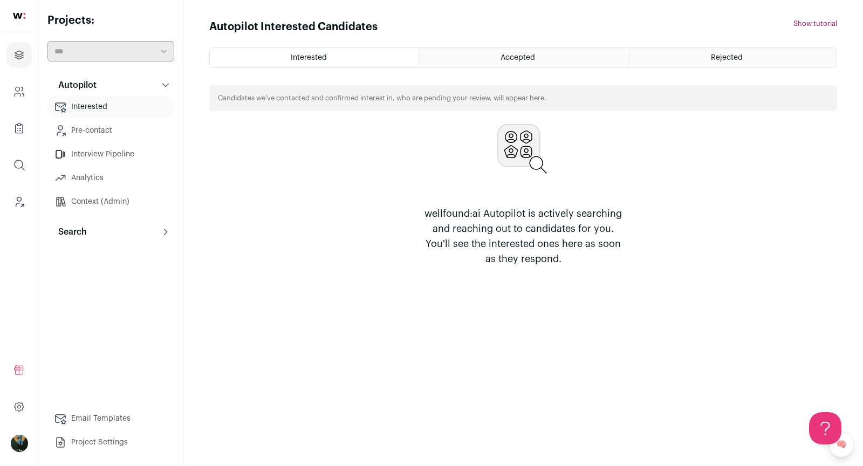
click at [64, 238] on button "Search" at bounding box center [110, 232] width 127 height 22
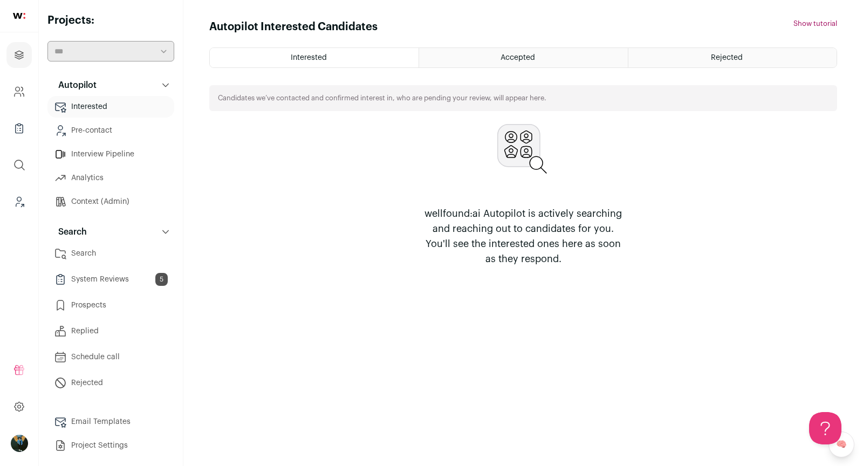
click at [74, 264] on ul "Search System Reviews 5 Prospects Replied Schedule call Rejected" at bounding box center [110, 318] width 127 height 151
click at [74, 258] on link "Search" at bounding box center [110, 254] width 127 height 22
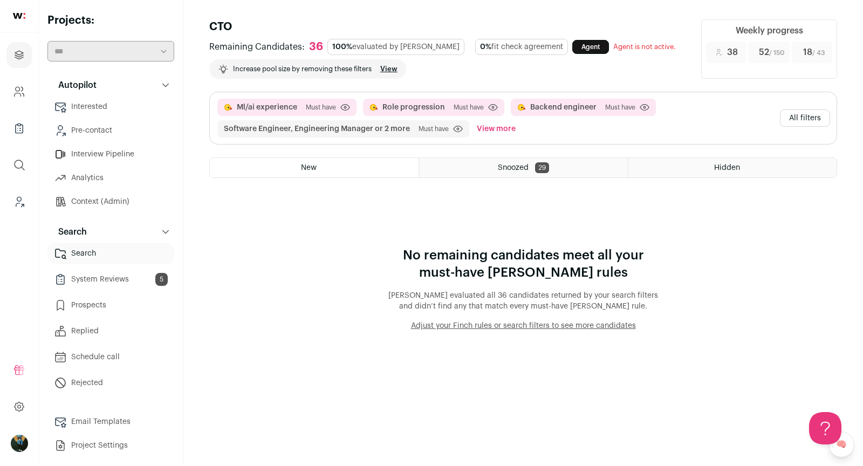
click at [801, 121] on button "All filters" at bounding box center [805, 118] width 50 height 17
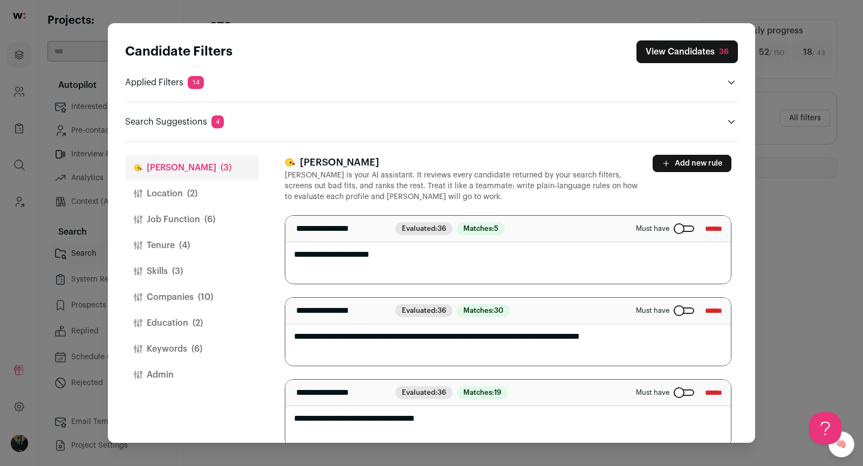
scroll to position [16, 0]
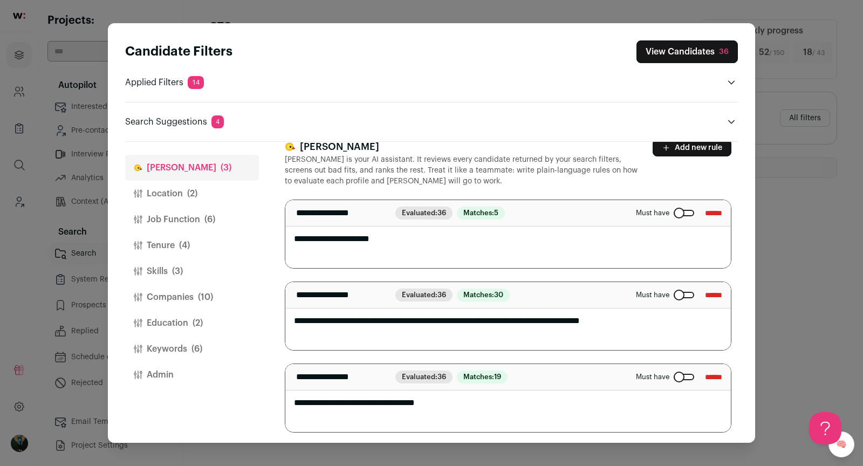
click at [161, 300] on button "Companies (10)" at bounding box center [192, 297] width 134 height 26
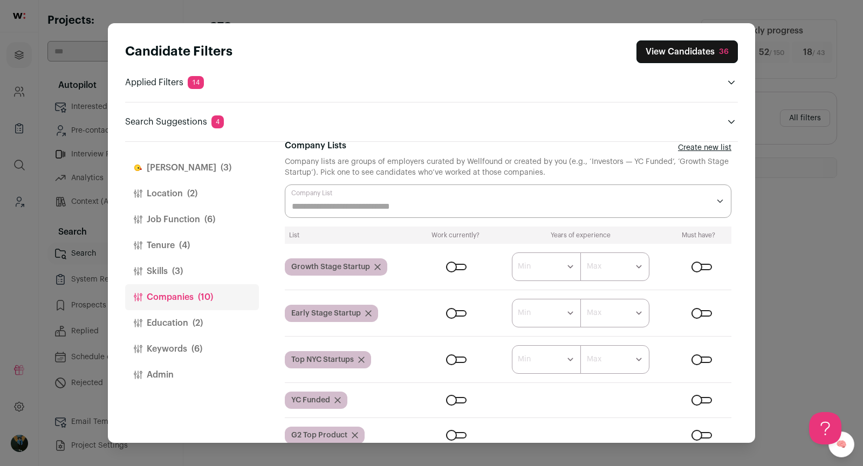
click at [191, 322] on button "Education (2)" at bounding box center [192, 323] width 134 height 26
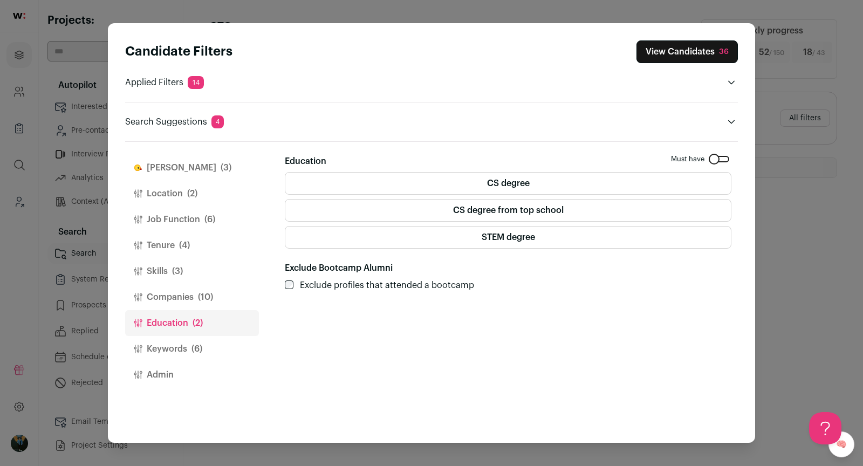
click at [435, 172] on label "CS degree" at bounding box center [508, 183] width 447 height 23
click at [692, 49] on button "View Candidates 305" at bounding box center [685, 51] width 106 height 23
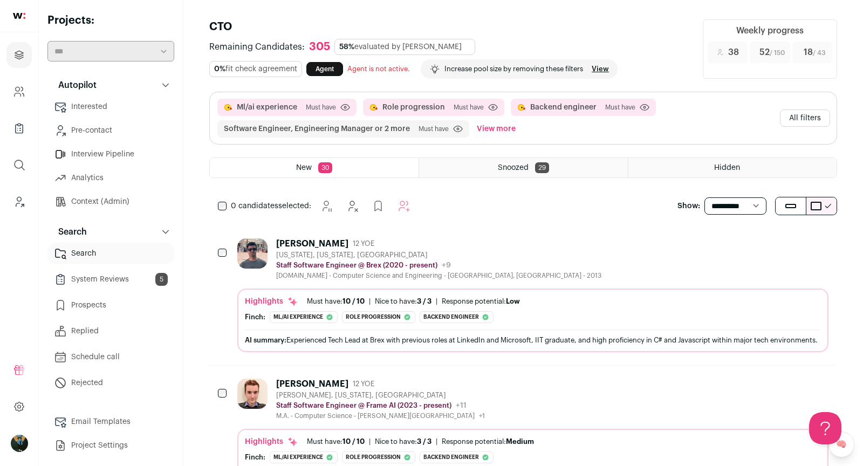
click at [601, 240] on div "Pranav Gupta 12 YOE New York, New York, United States Staff Software Engineer @…" at bounding box center [532, 259] width 591 height 42
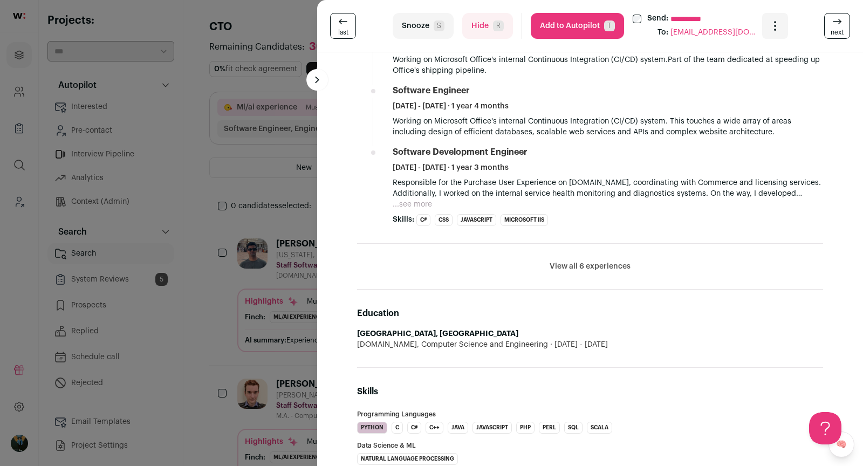
scroll to position [902, 0]
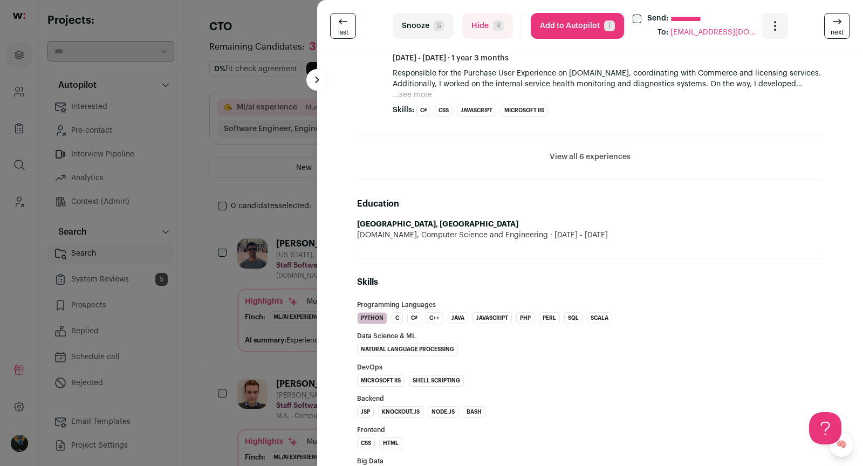
click at [281, 216] on div "**********" at bounding box center [431, 233] width 863 height 466
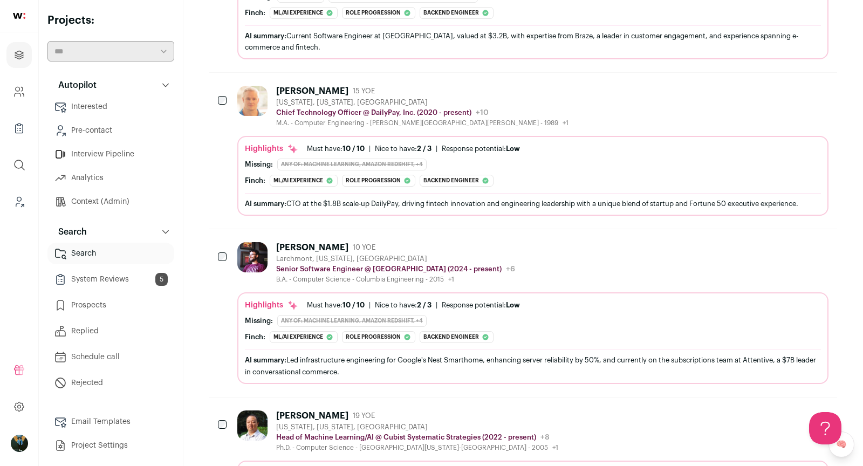
scroll to position [1872, 0]
click at [577, 125] on div "David Dyar 15 YOE New York, New York, United States Chief Technology Officer @ …" at bounding box center [532, 107] width 591 height 42
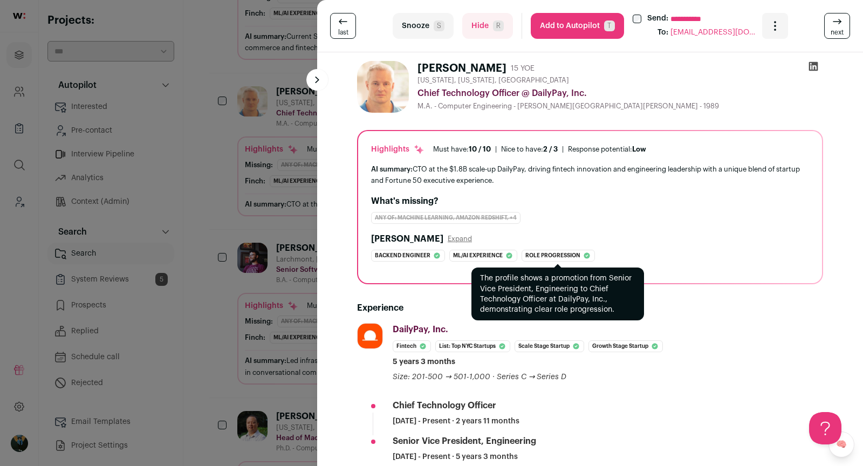
scroll to position [308, 0]
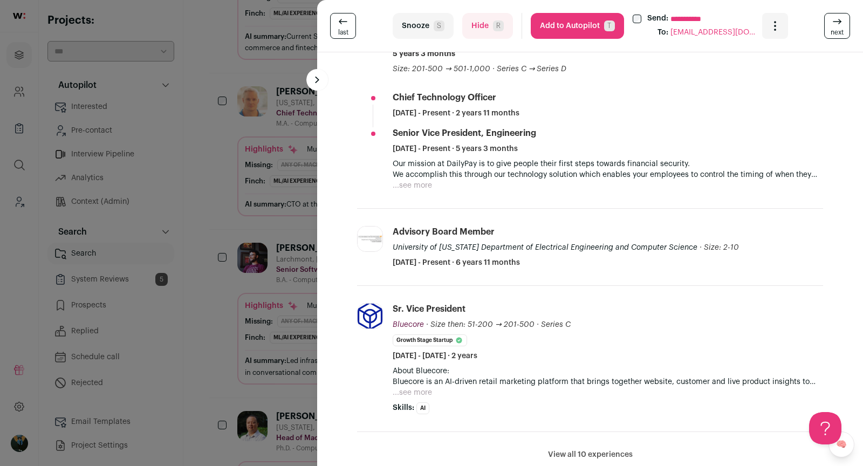
click at [240, 324] on div "**********" at bounding box center [431, 233] width 863 height 466
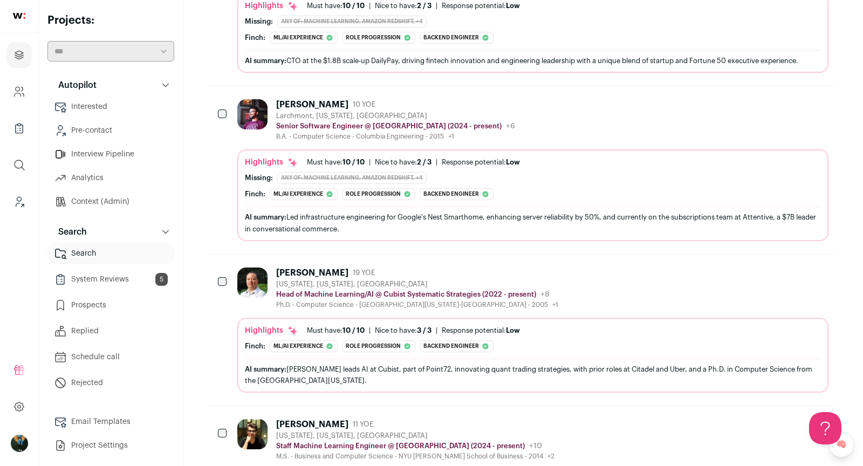
scroll to position [2219, 0]
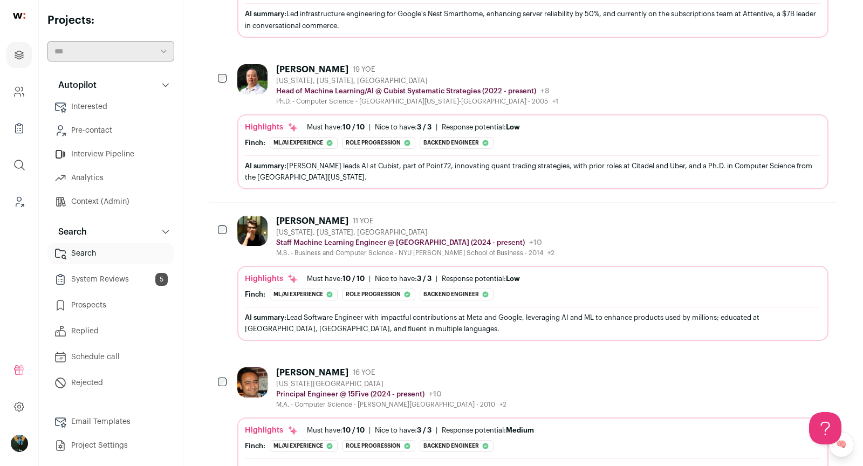
click at [580, 78] on div "Pusheng Zhang 19 YOE New York, New York, United States Head of Machine Learning…" at bounding box center [532, 85] width 591 height 42
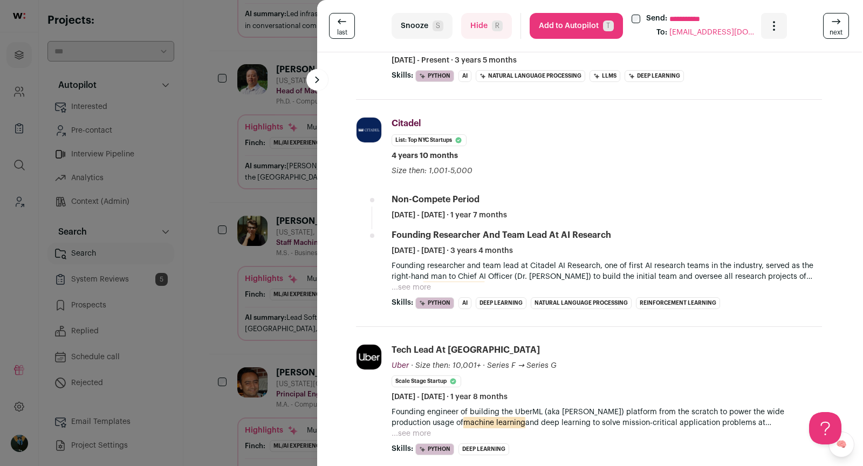
scroll to position [308, 1]
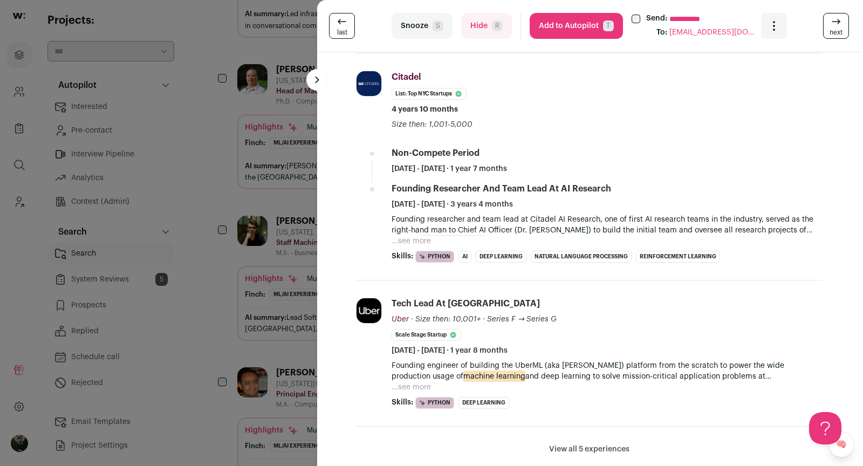
click at [229, 154] on div "**********" at bounding box center [431, 233] width 863 height 466
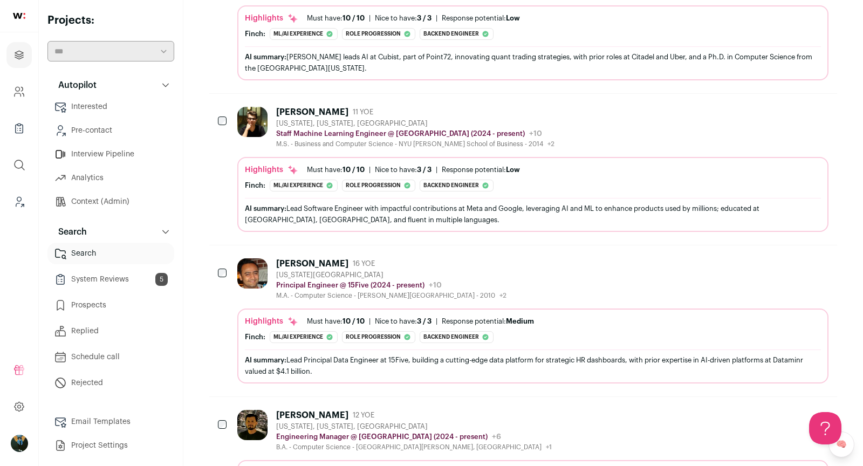
scroll to position [2329, 0]
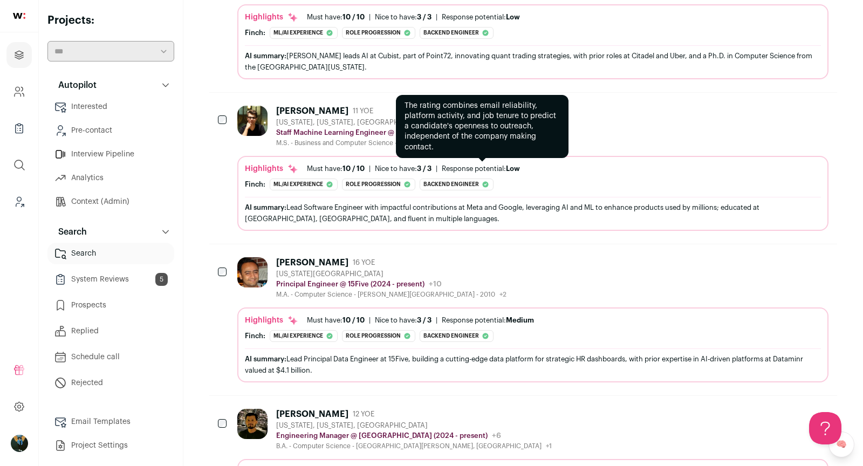
click at [508, 139] on div "M.S. - Business and Computer Science - NYU Stern School of Business - 2014 +2 2…" at bounding box center [415, 143] width 278 height 9
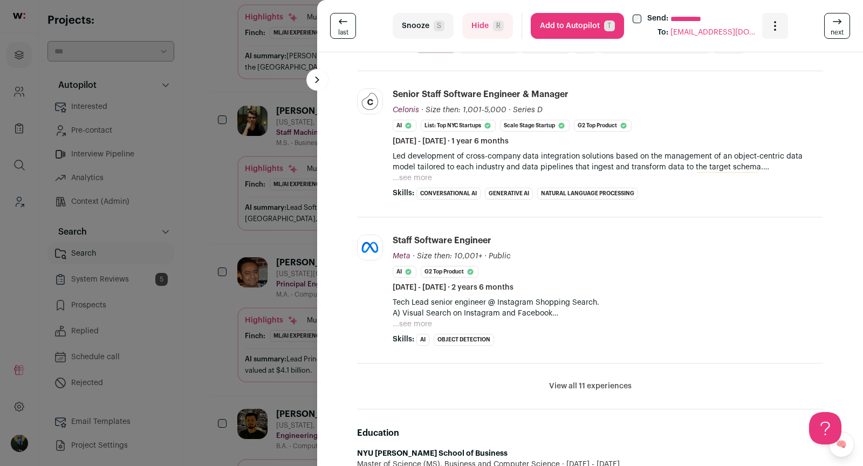
scroll to position [342, 0]
click at [515, 313] on p "Tech Lead senior engineer @ Instagram Shopping Search. A) Visual Search on Inst…" at bounding box center [608, 309] width 430 height 22
click at [231, 172] on div "**********" at bounding box center [431, 233] width 863 height 466
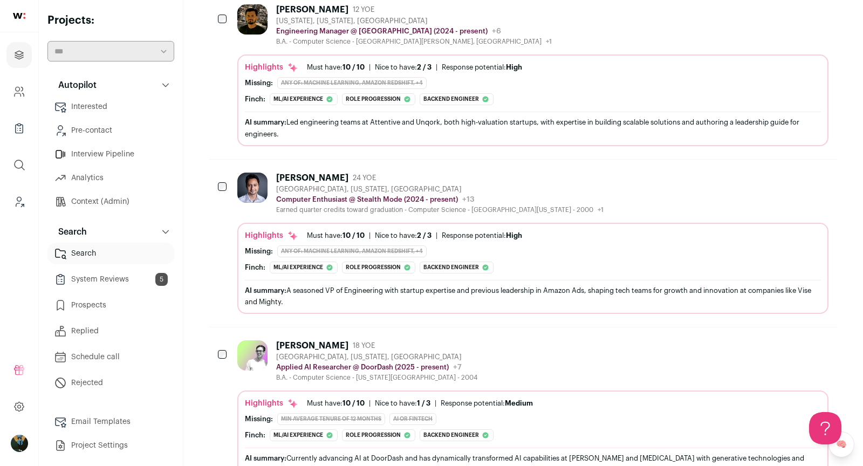
scroll to position [2737, 0]
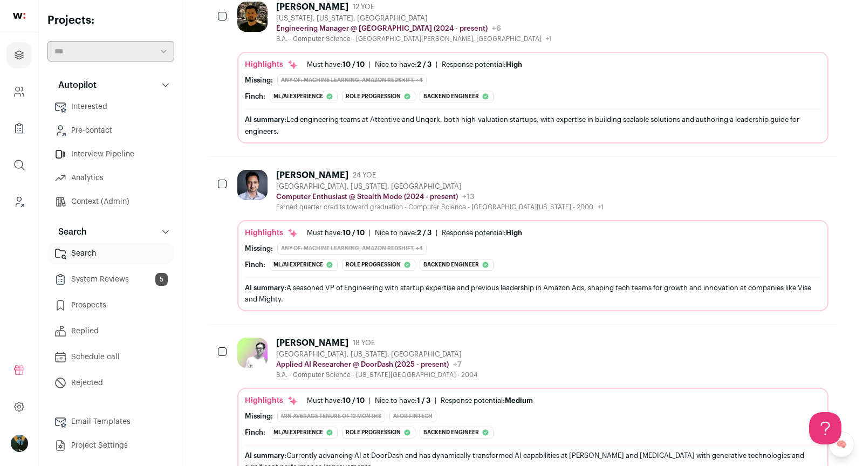
click at [426, 282] on div "AI summary: A seasoned VP of Engineering with startup expertise and previous le…" at bounding box center [533, 293] width 576 height 23
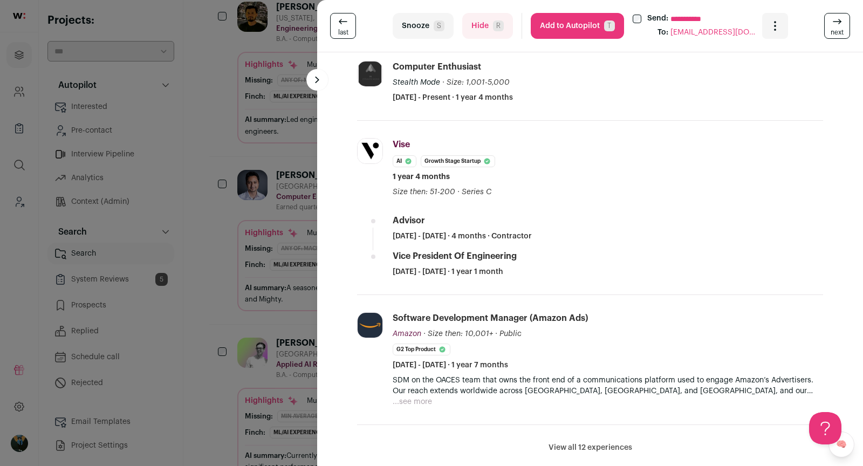
scroll to position [265, 0]
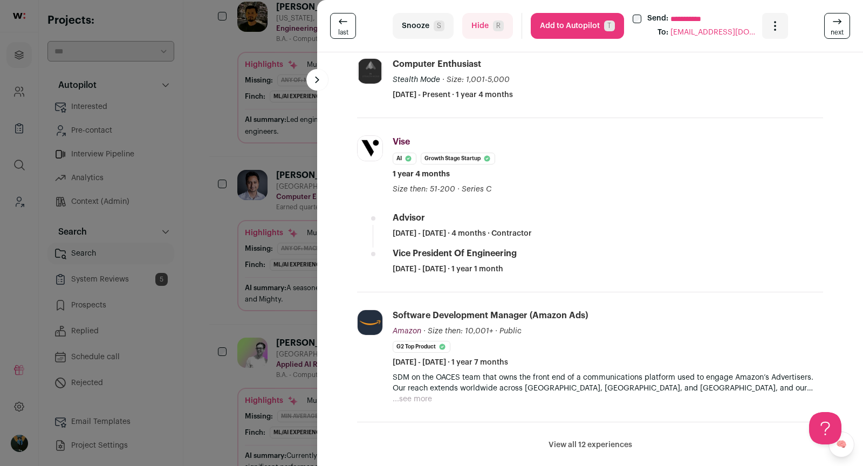
click at [220, 416] on div "**********" at bounding box center [431, 233] width 863 height 466
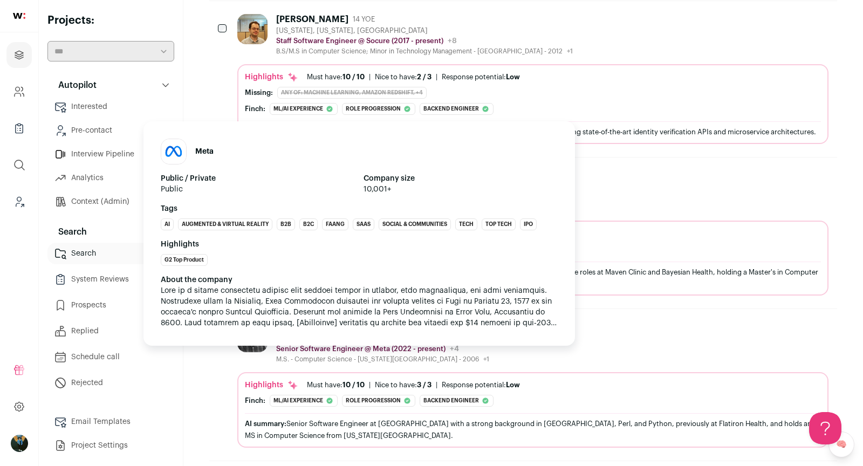
scroll to position [4641, 0]
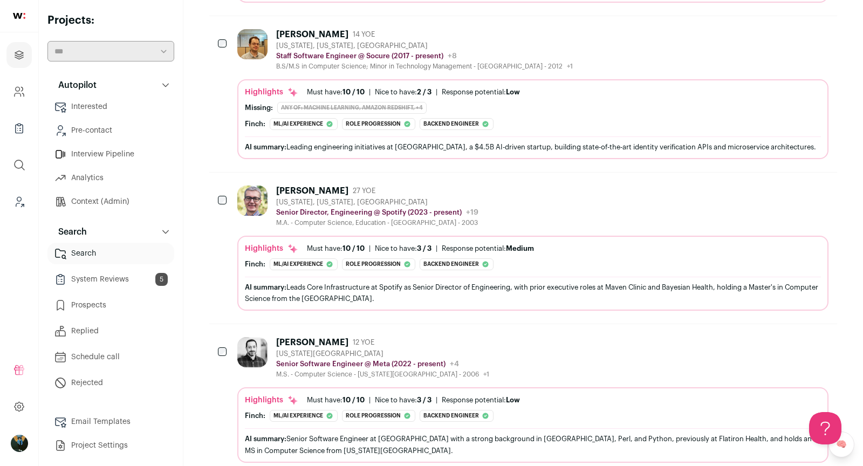
click at [225, 186] on div at bounding box center [223, 201] width 11 height 30
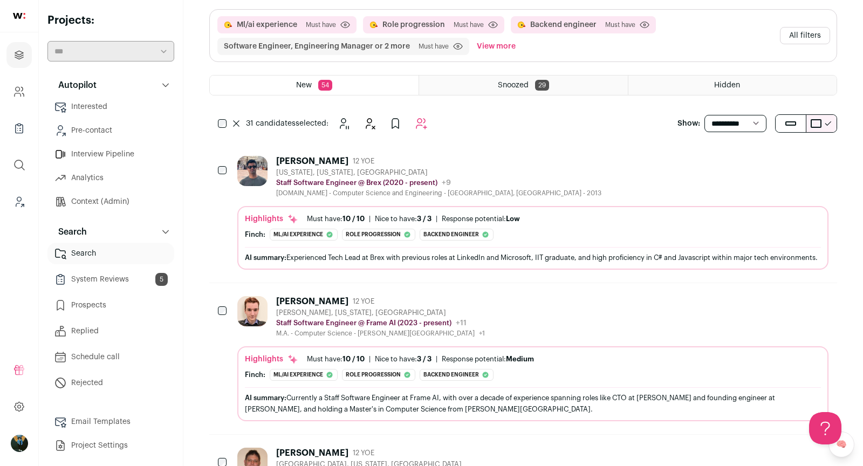
scroll to position [0, 0]
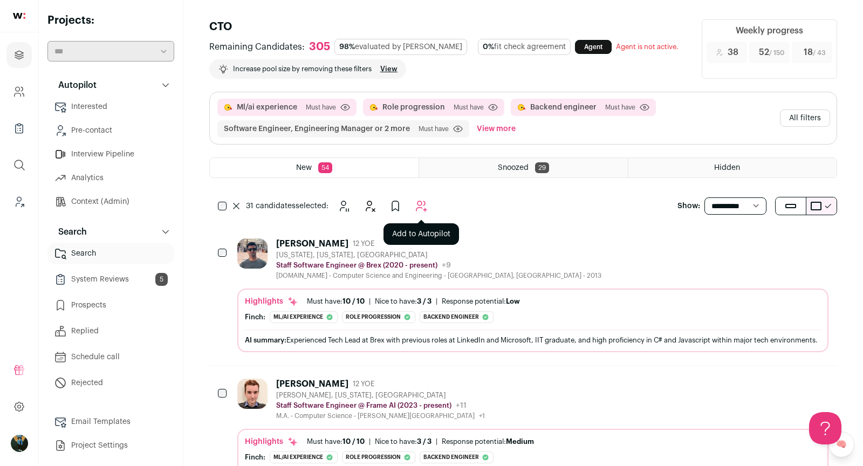
click at [425, 202] on icon "Add to Autopilot" at bounding box center [421, 206] width 10 height 10
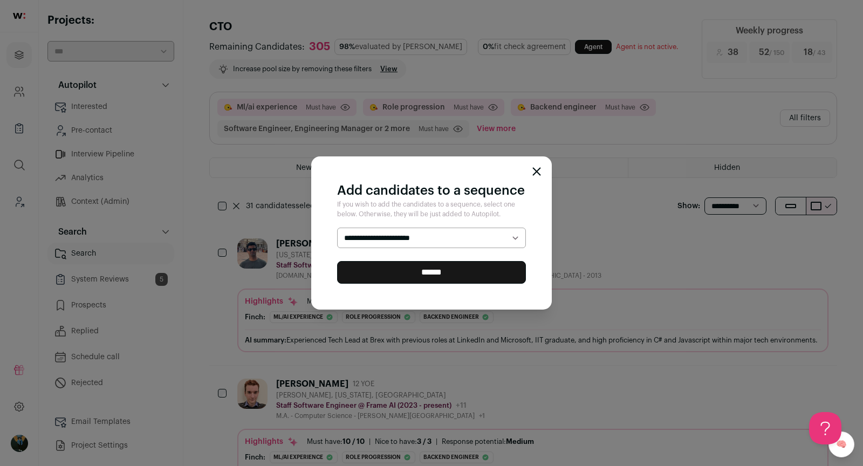
select select "*****"
click at [415, 275] on input "******" at bounding box center [431, 272] width 189 height 23
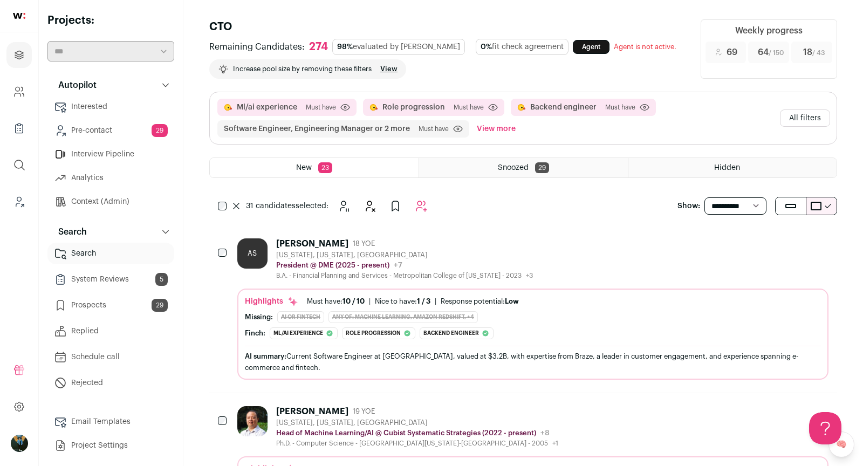
click at [234, 207] on icon at bounding box center [236, 205] width 5 height 5
click at [758, 244] on icon "Hide" at bounding box center [761, 243] width 13 height 13
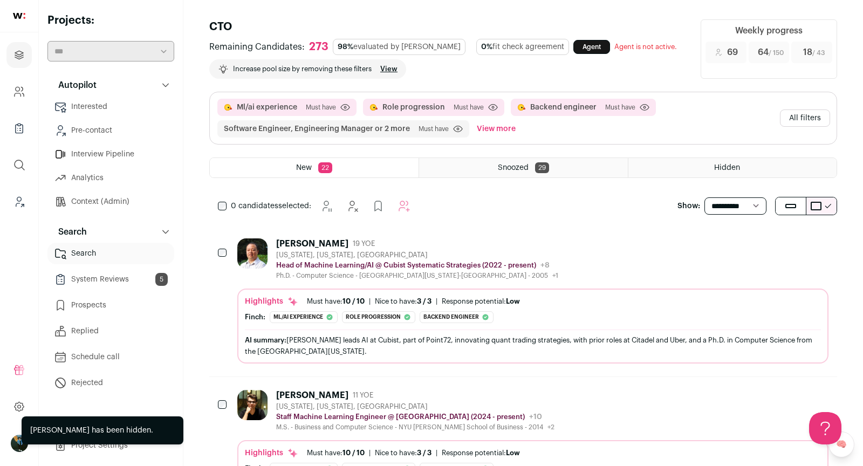
click at [759, 244] on icon "Hide" at bounding box center [762, 243] width 9 height 10
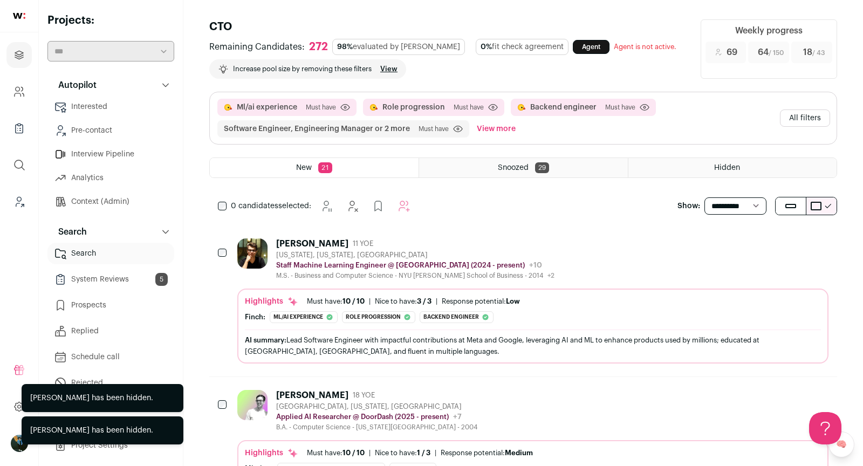
click at [759, 244] on icon "Hide" at bounding box center [762, 243] width 9 height 10
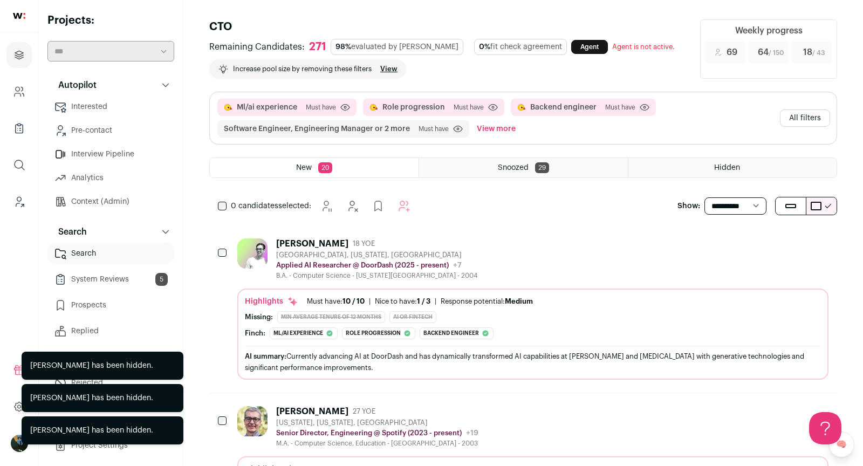
click at [759, 244] on icon "Hide" at bounding box center [762, 243] width 9 height 10
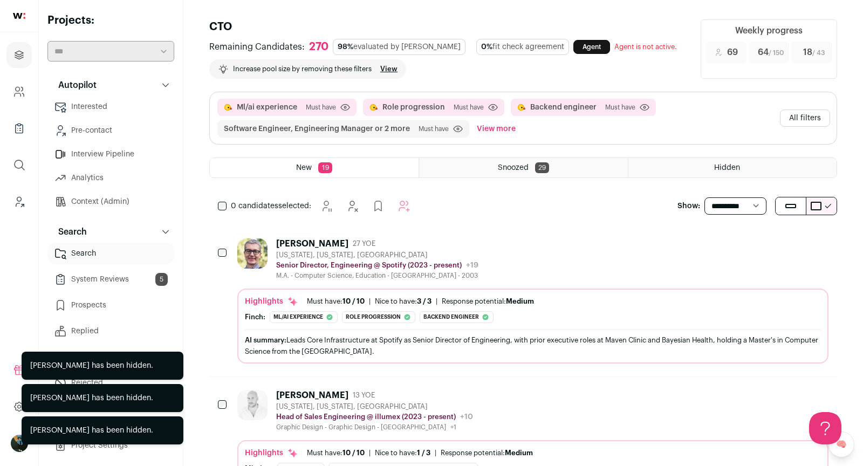
click at [759, 244] on icon "Hide" at bounding box center [762, 243] width 9 height 10
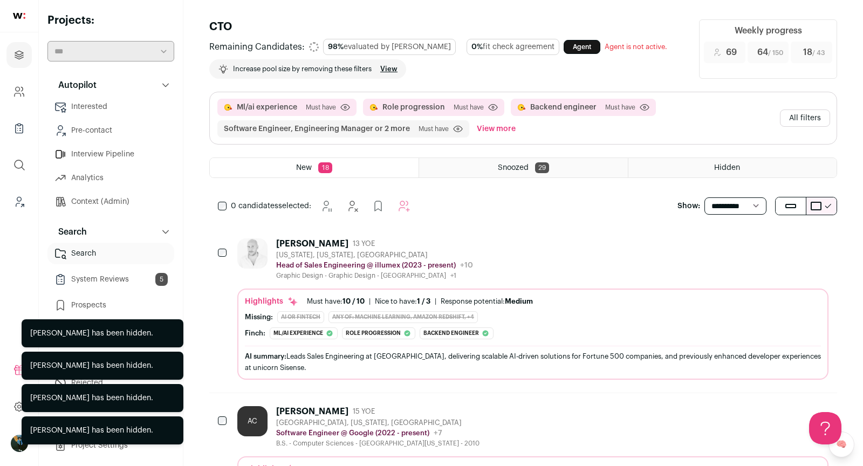
click at [759, 244] on icon "Hide" at bounding box center [762, 243] width 9 height 10
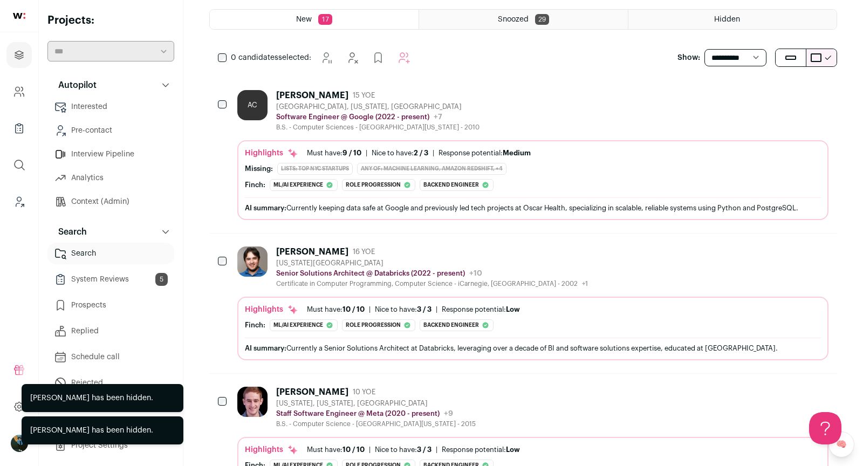
scroll to position [389, 0]
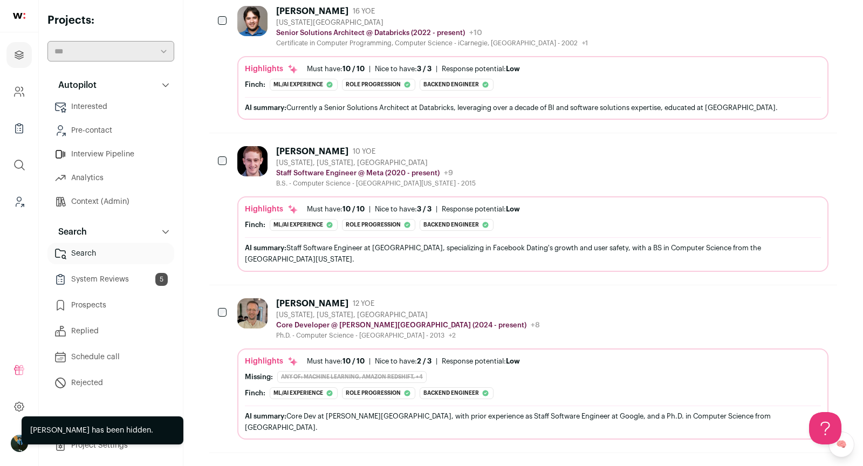
click at [765, 298] on icon "Hide" at bounding box center [762, 303] width 9 height 10
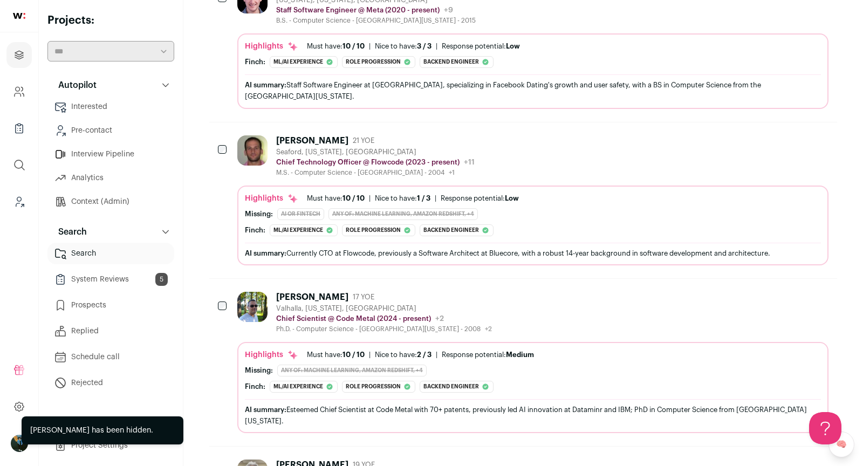
scroll to position [551, 0]
click at [635, 151] on div "Al DeLucca 21 YOE Seaford, New York, United States Chief Technology Officer @ F…" at bounding box center [532, 157] width 591 height 42
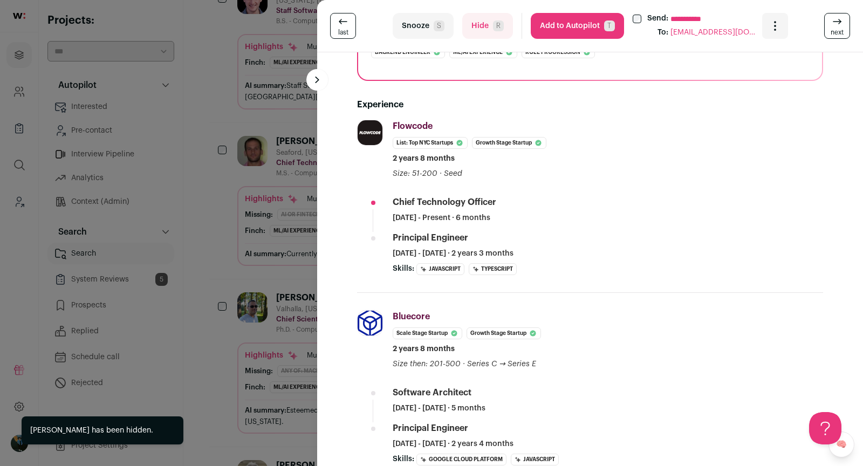
scroll to position [208, 0]
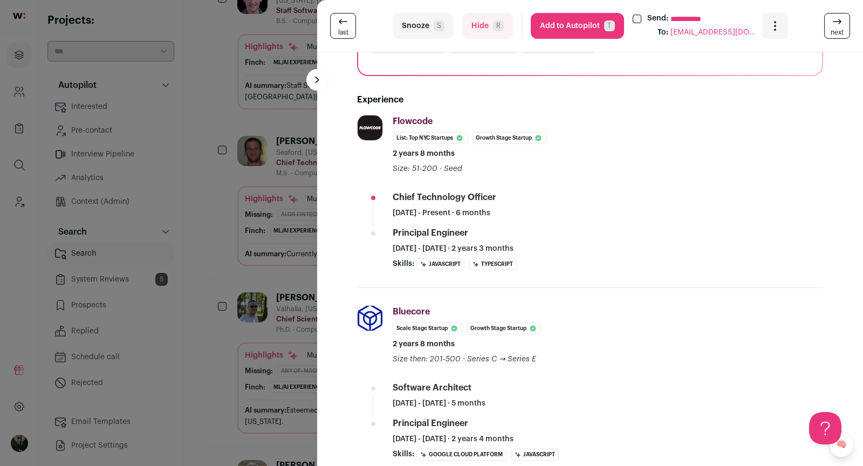
click at [296, 263] on div "**********" at bounding box center [431, 233] width 863 height 466
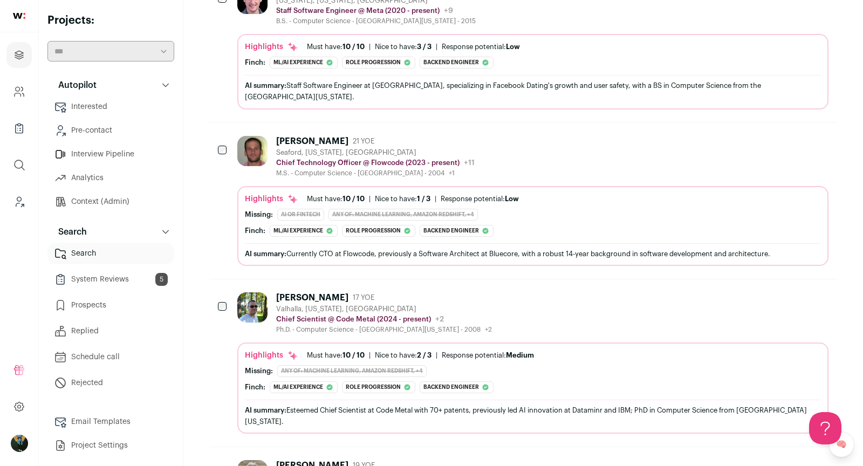
click at [446, 305] on div "Valhalla, New York, United States" at bounding box center [384, 309] width 216 height 9
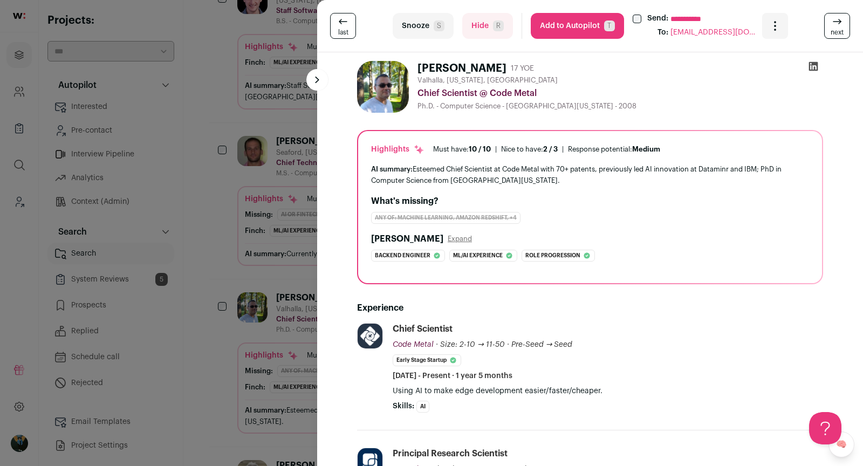
click at [236, 281] on div "**********" at bounding box center [431, 233] width 863 height 466
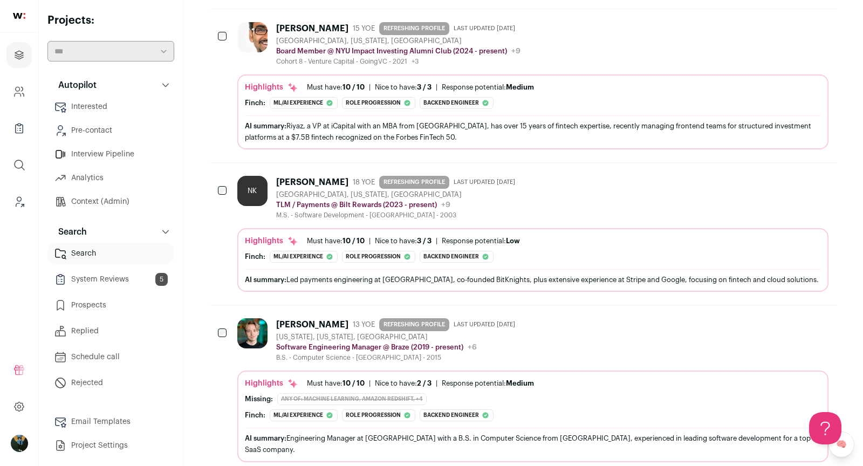
scroll to position [1798, 0]
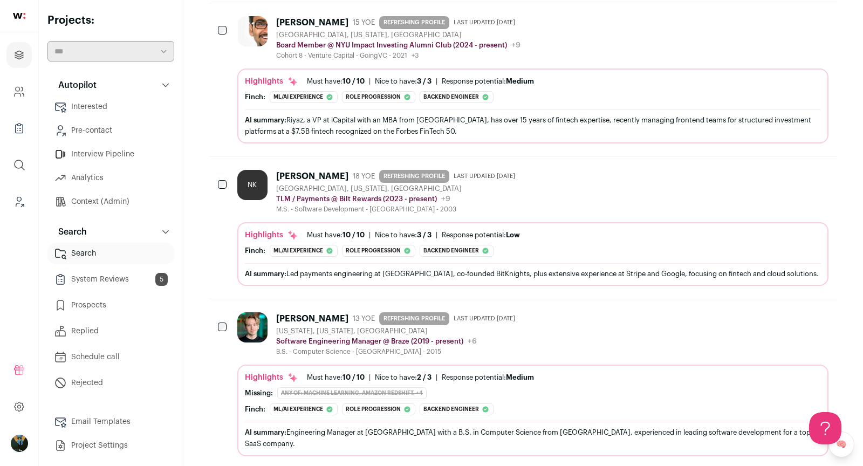
click at [538, 312] on div "Derek Schultz 13 YOE REFRESHING PROFILE Last updated 7/24/2025 New York, New Yo…" at bounding box center [532, 334] width 591 height 44
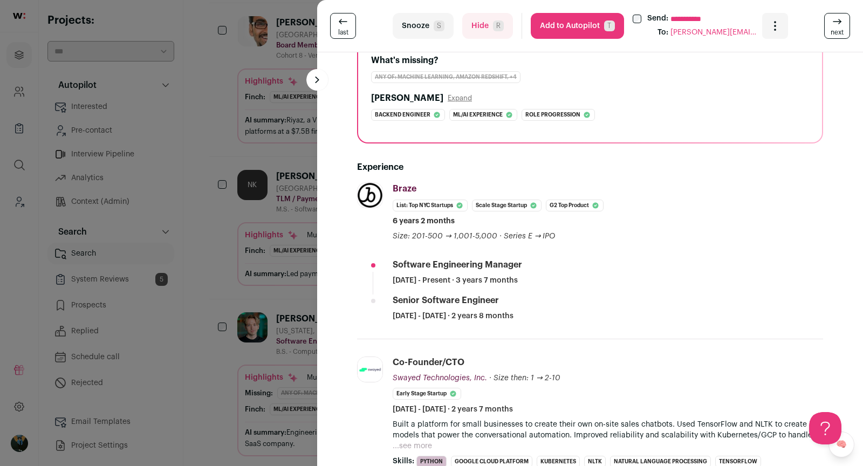
scroll to position [238, 0]
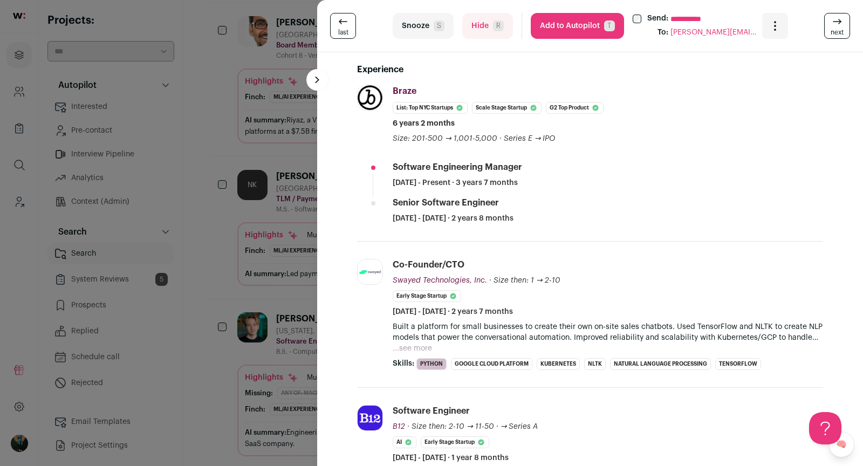
click at [240, 356] on div "**********" at bounding box center [431, 233] width 863 height 466
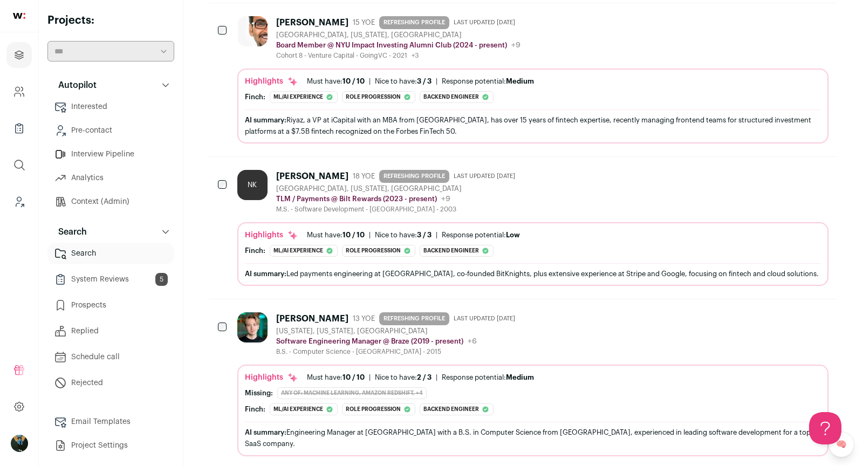
click at [224, 312] on div at bounding box center [223, 327] width 11 height 30
click at [228, 312] on div at bounding box center [223, 327] width 11 height 30
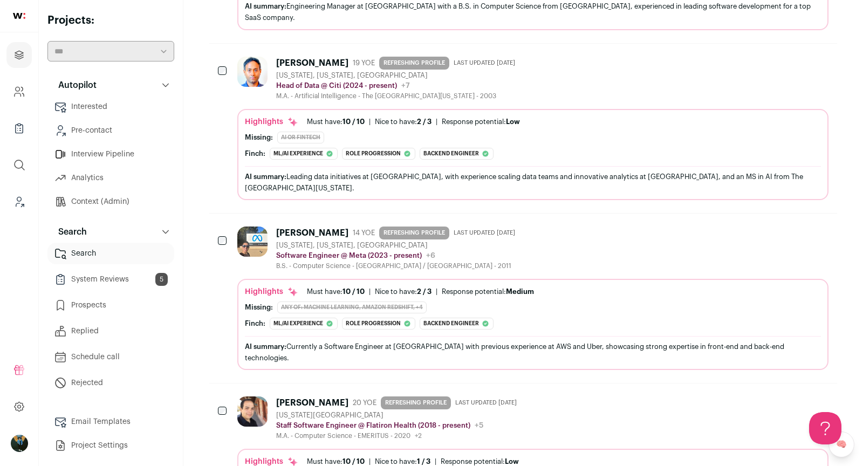
scroll to position [2245, 0]
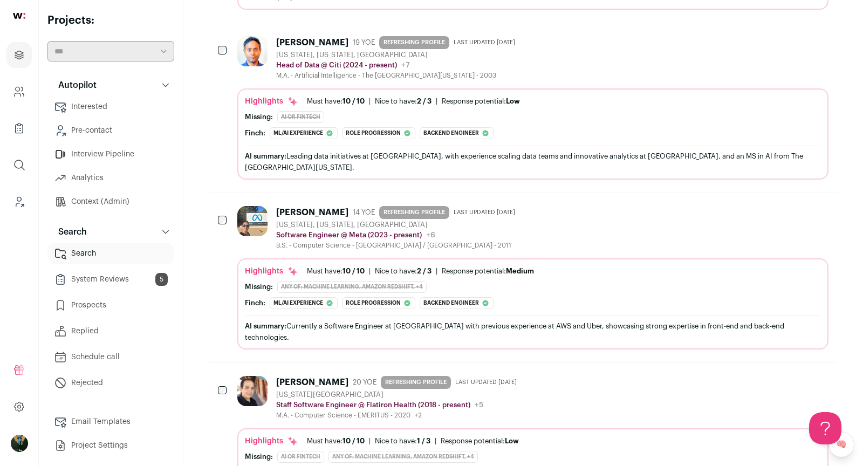
click at [314, 391] on div "[US_STATE][GEOGRAPHIC_DATA]" at bounding box center [398, 395] width 245 height 9
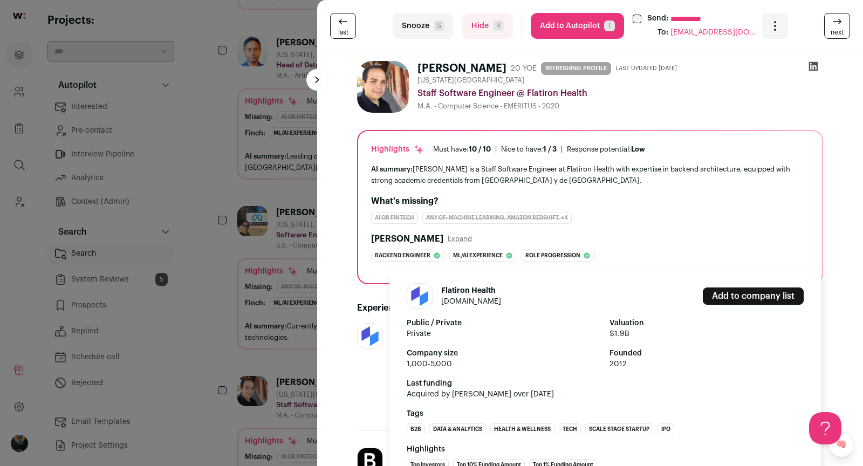
scroll to position [203, 0]
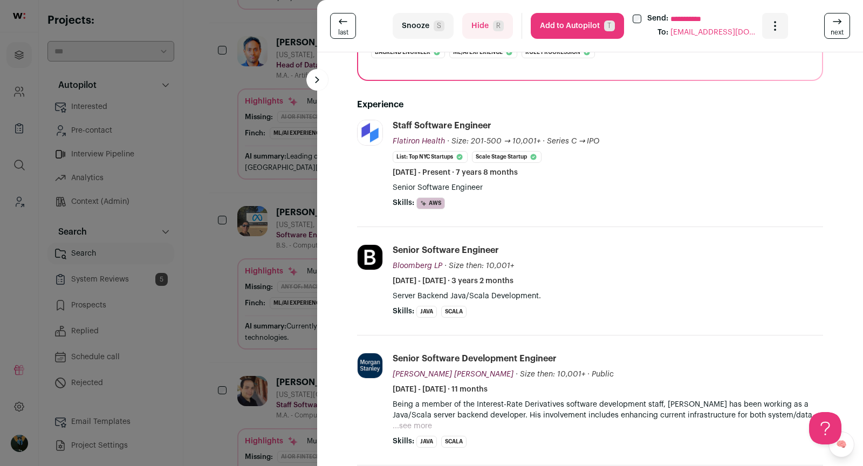
click at [241, 356] on div "**********" at bounding box center [431, 233] width 863 height 466
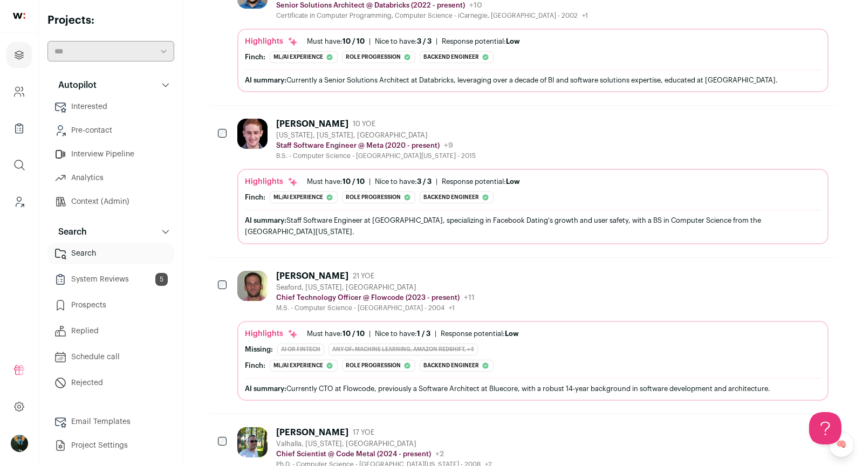
scroll to position [0, 0]
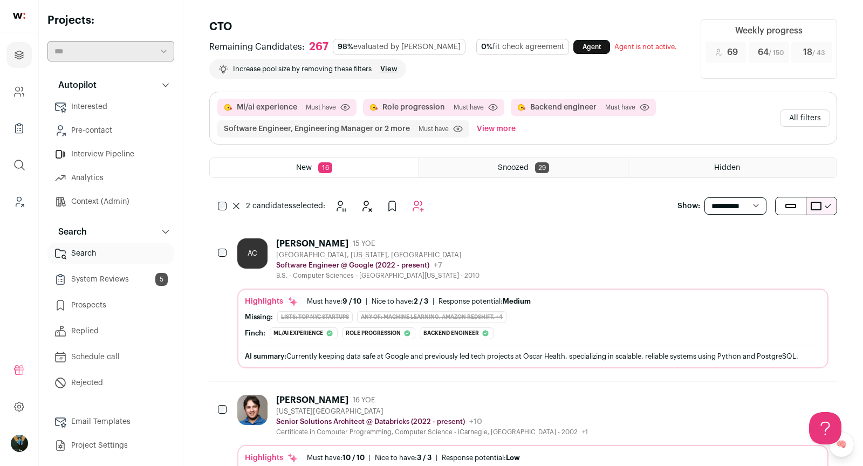
click at [421, 206] on icon "Add to Autopilot" at bounding box center [418, 206] width 13 height 13
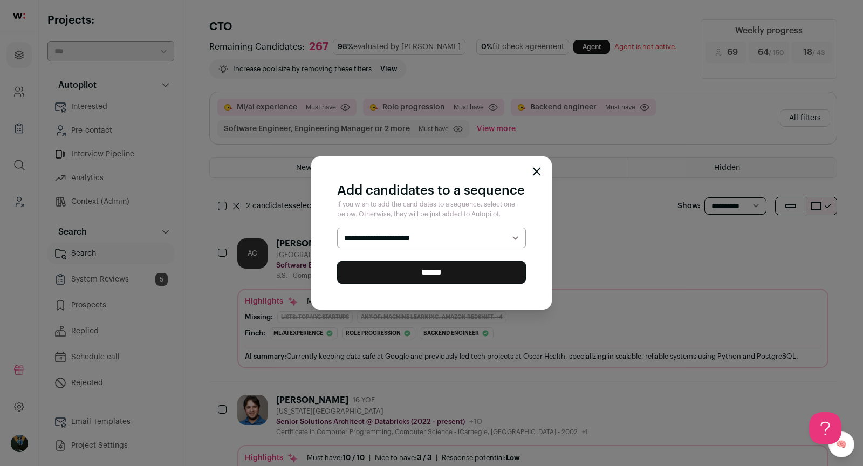
select select "*****"
click at [412, 270] on input "******" at bounding box center [431, 272] width 189 height 23
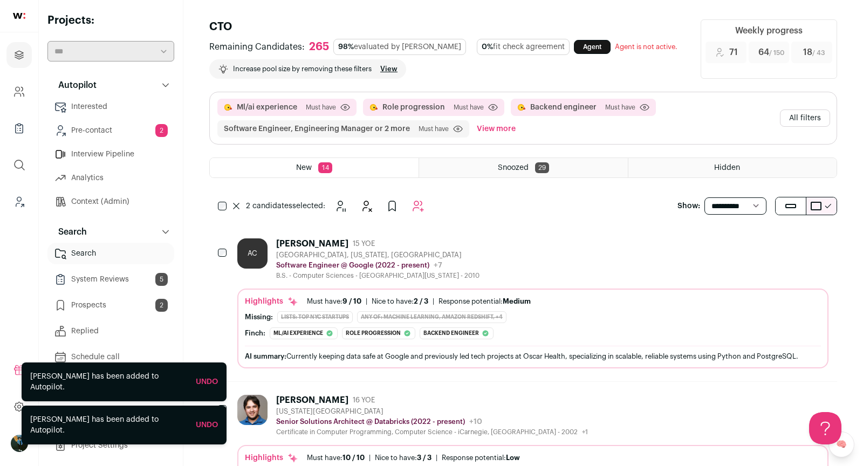
click at [243, 204] on div "2 candidates selected:" at bounding box center [330, 206] width 198 height 22
click at [241, 207] on button at bounding box center [236, 206] width 11 height 6
click at [799, 122] on button "All filters" at bounding box center [805, 118] width 50 height 17
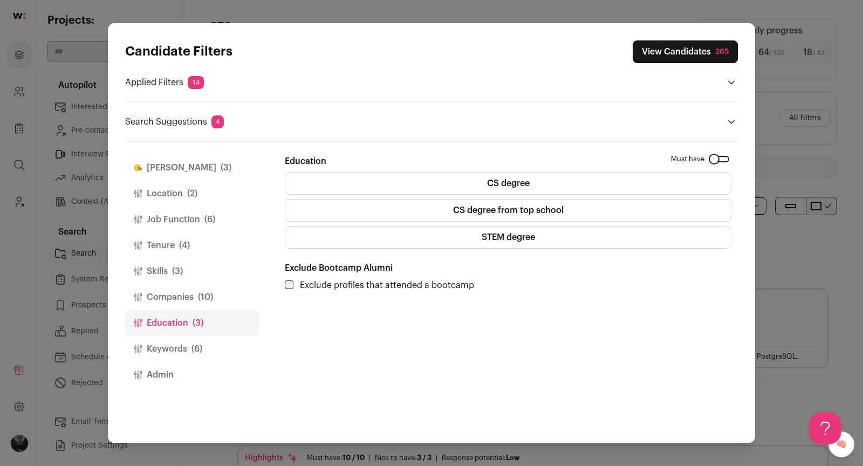
click at [201, 347] on span "(6)" at bounding box center [196, 349] width 11 height 13
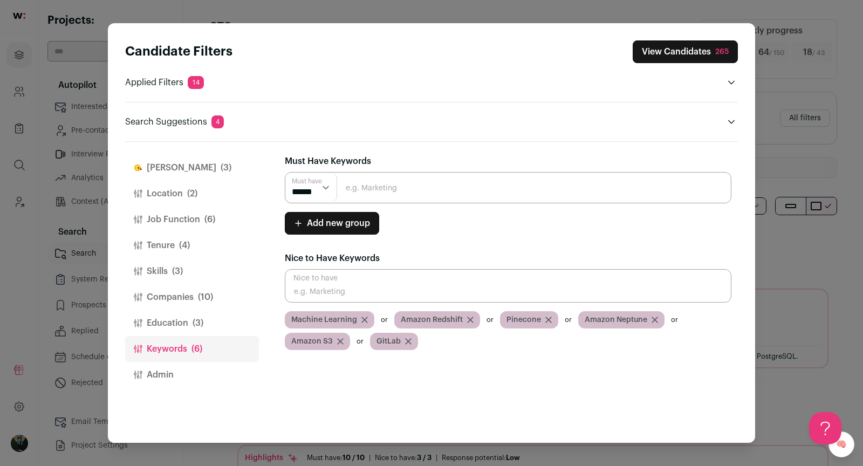
click at [195, 329] on button "Education (3)" at bounding box center [192, 323] width 134 height 26
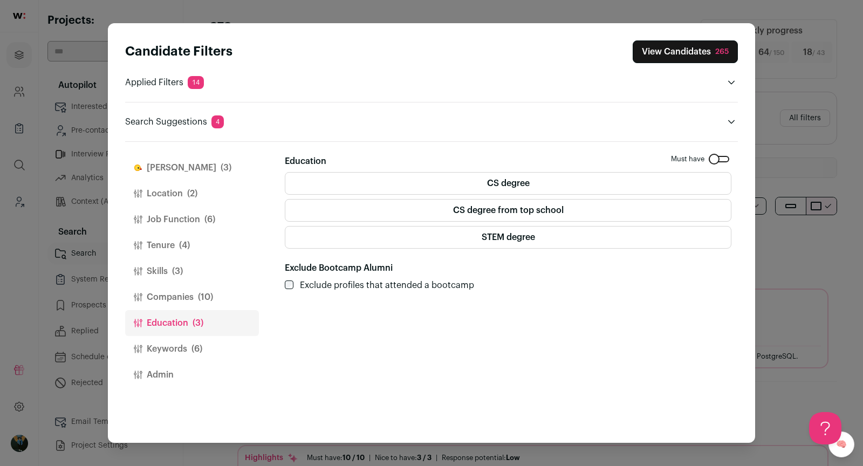
click at [192, 305] on button "Companies (10)" at bounding box center [192, 297] width 134 height 26
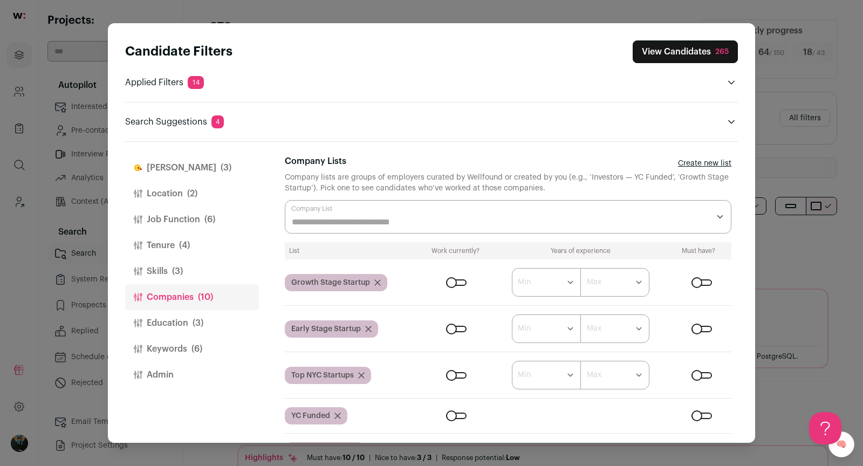
click at [177, 280] on button "Skills (3)" at bounding box center [192, 271] width 134 height 26
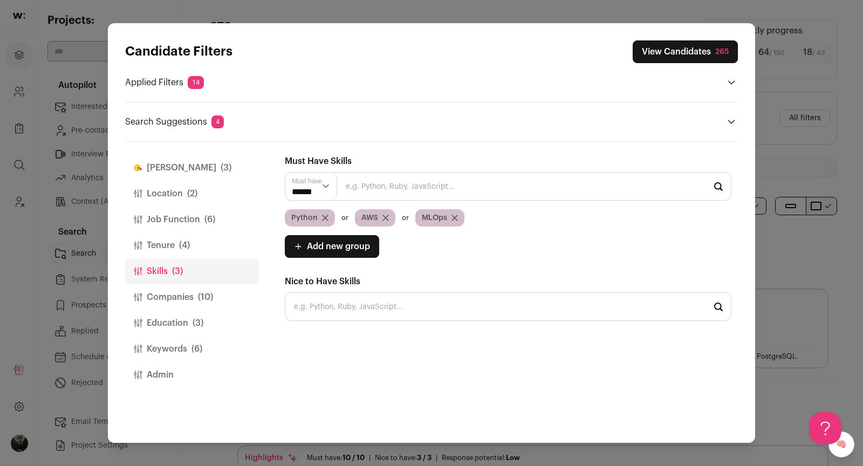
click at [205, 250] on button "Tenure (4)" at bounding box center [192, 245] width 134 height 26
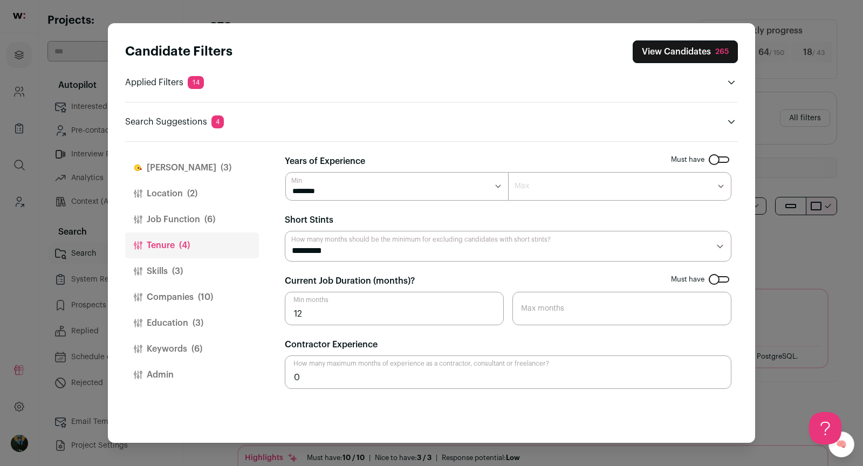
click at [730, 121] on icon "Close modal via background" at bounding box center [731, 122] width 6 height 4
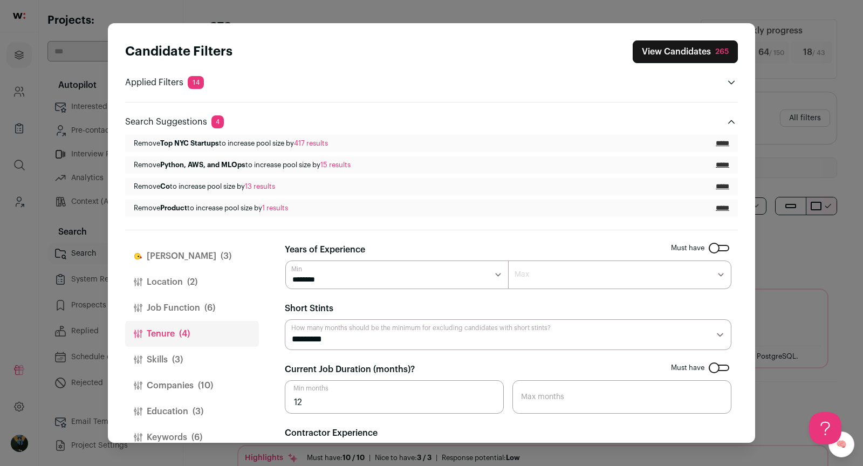
click at [212, 384] on span "(10)" at bounding box center [205, 385] width 15 height 13
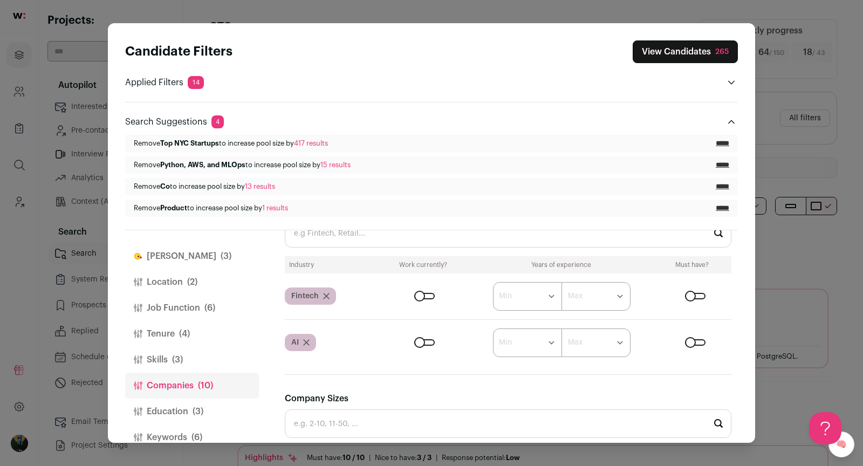
scroll to position [515, 0]
click at [690, 50] on button "View Candidates 265" at bounding box center [685, 51] width 105 height 23
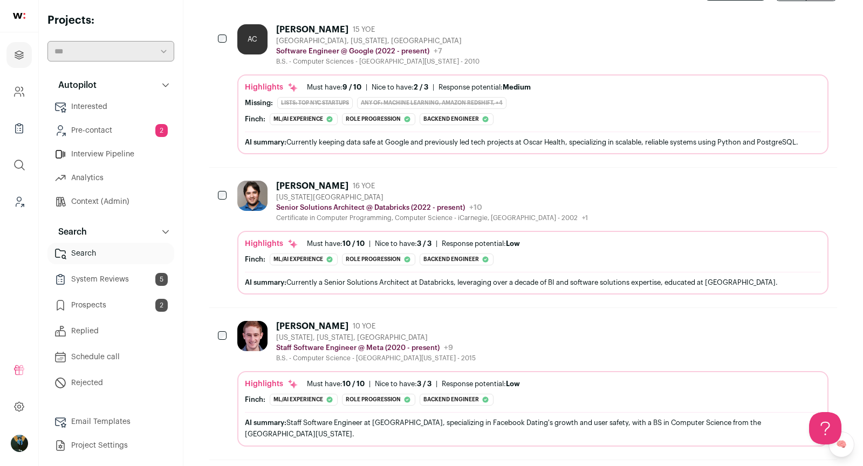
scroll to position [498, 0]
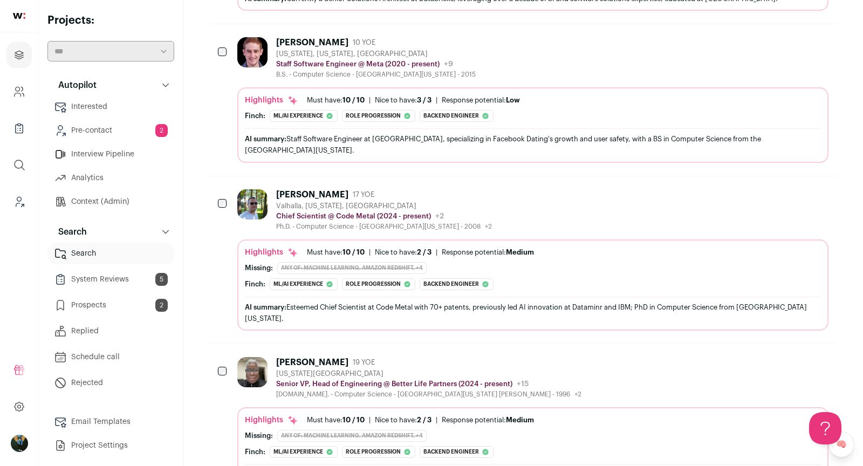
click at [765, 188] on icon "Hide" at bounding box center [761, 194] width 13 height 13
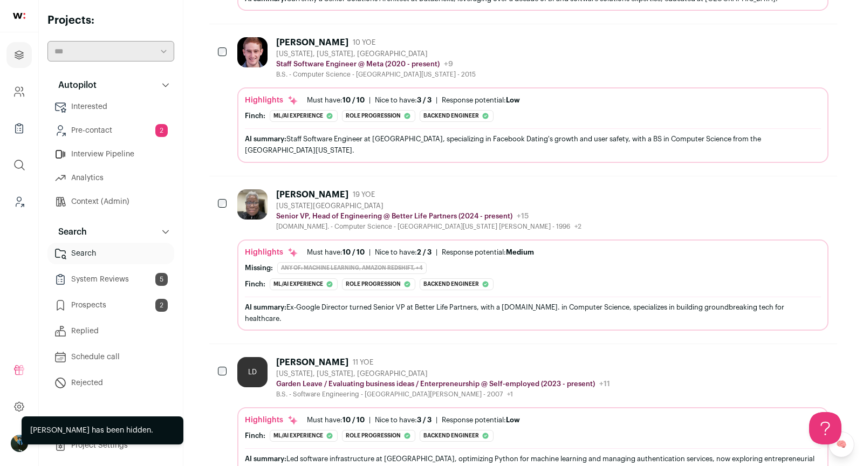
click at [765, 188] on icon "Hide" at bounding box center [761, 194] width 13 height 13
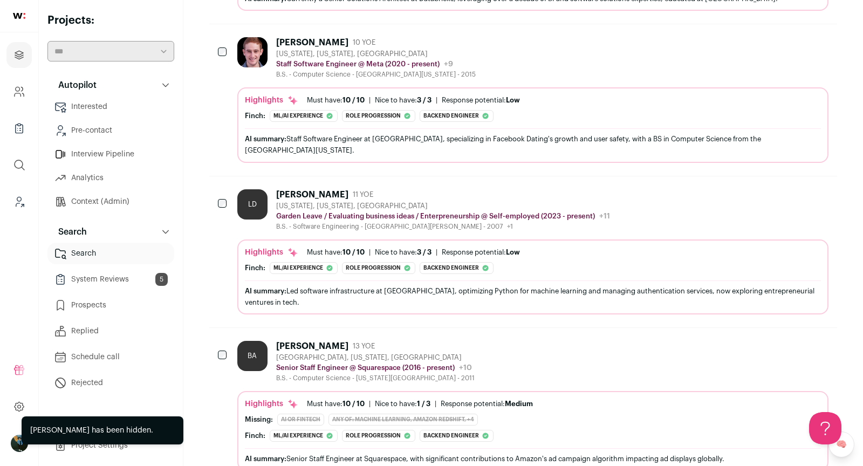
click at [765, 188] on icon "Hide" at bounding box center [761, 194] width 13 height 13
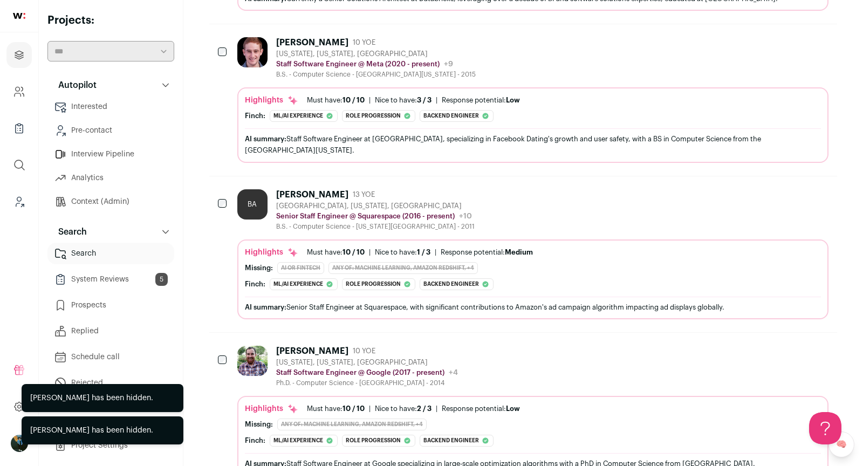
click at [637, 189] on div "BA Brian Asman 13 YOE Brooklyn, New York, United States Senior Staff Engineer @…" at bounding box center [532, 210] width 591 height 42
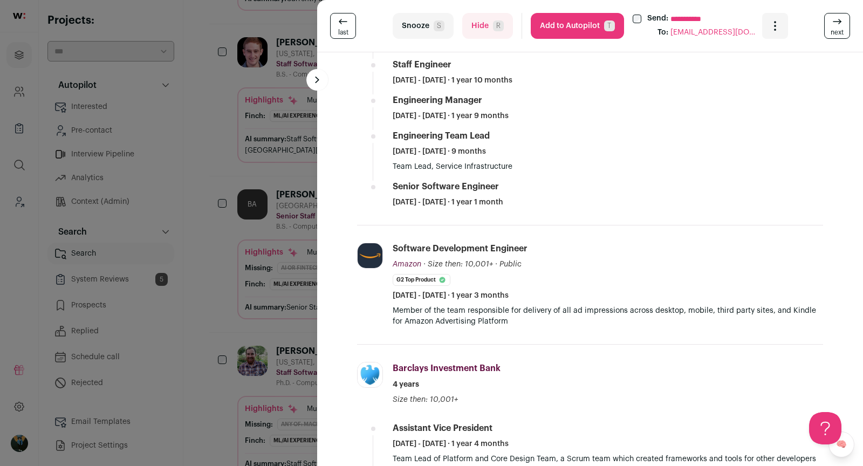
scroll to position [0, 0]
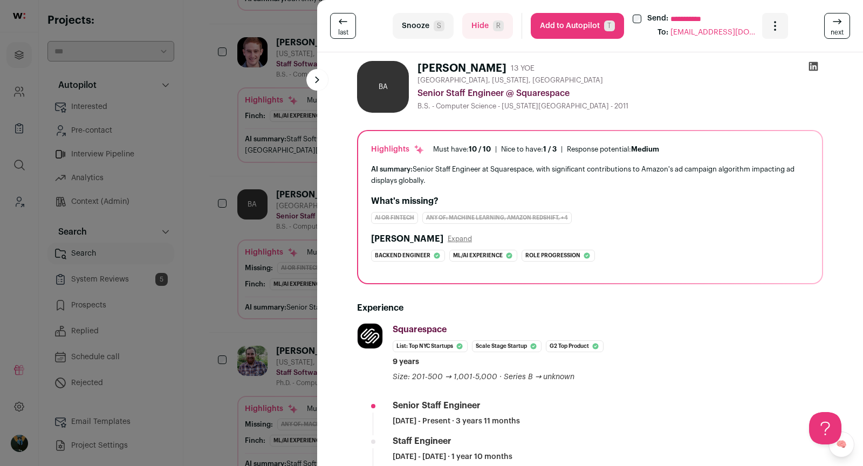
click at [239, 174] on div "**********" at bounding box center [431, 233] width 863 height 466
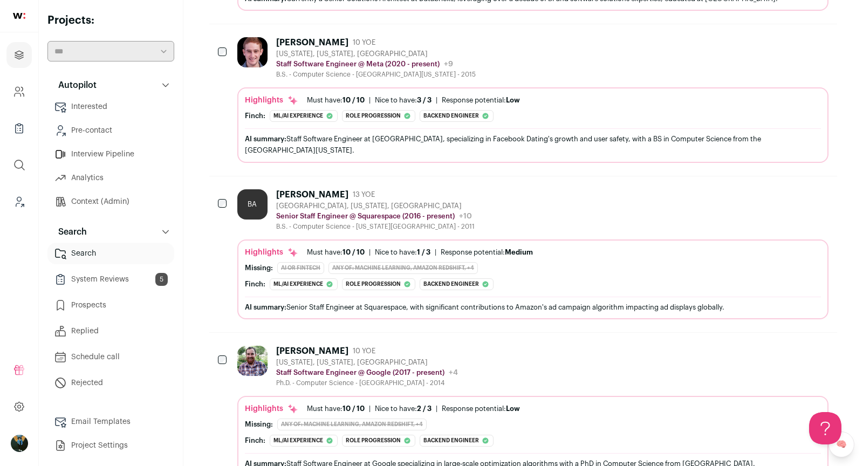
click at [221, 189] on div at bounding box center [223, 204] width 11 height 30
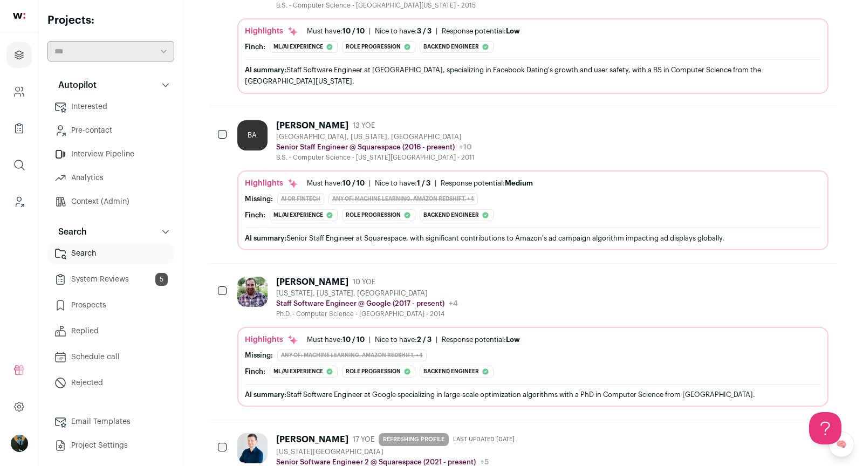
scroll to position [835, 0]
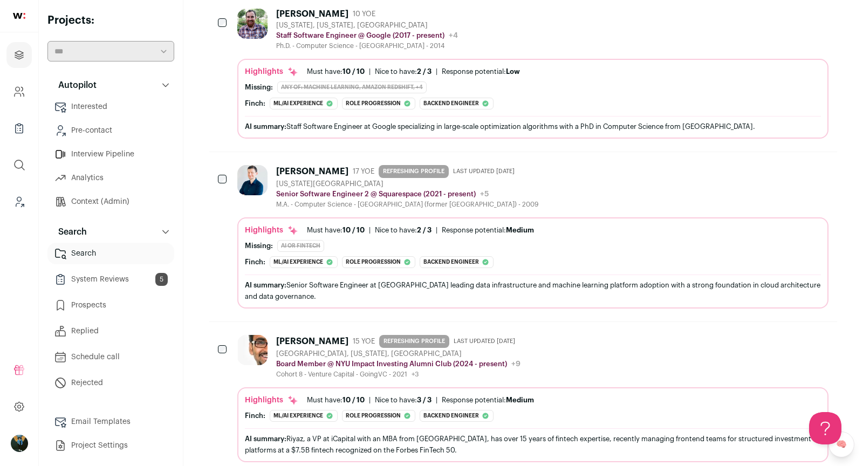
click at [421, 180] on div "[US_STATE][GEOGRAPHIC_DATA]" at bounding box center [407, 184] width 262 height 9
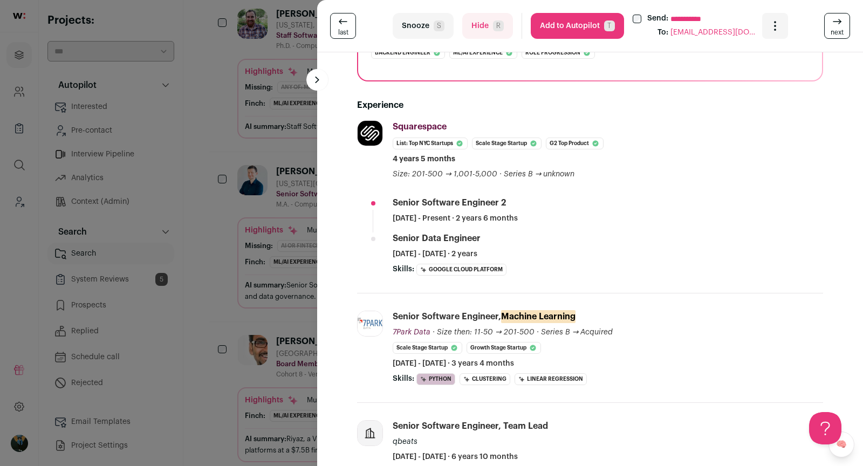
scroll to position [231, 0]
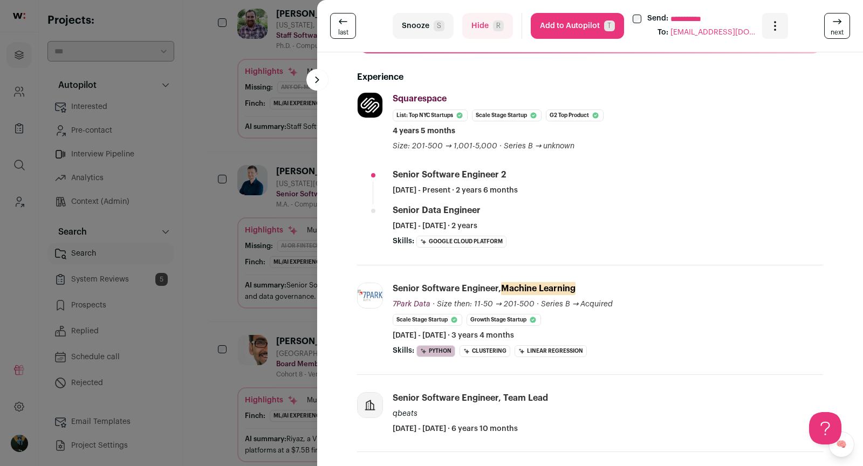
click at [240, 311] on div "**********" at bounding box center [431, 233] width 863 height 466
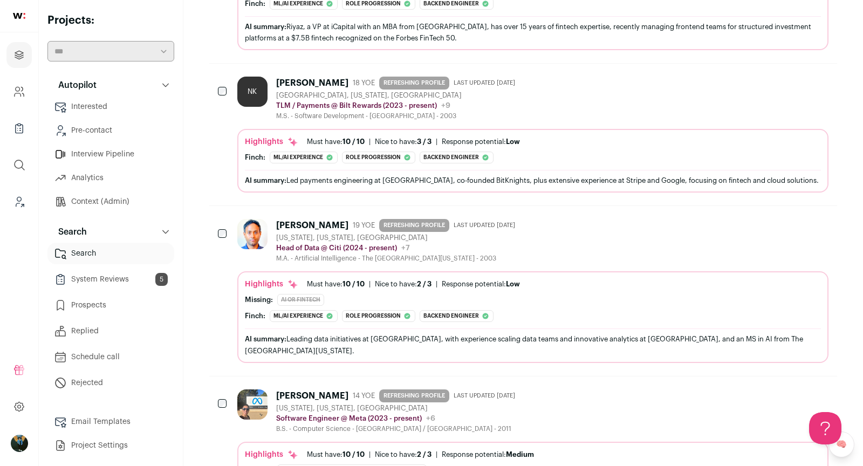
scroll to position [1445, 0]
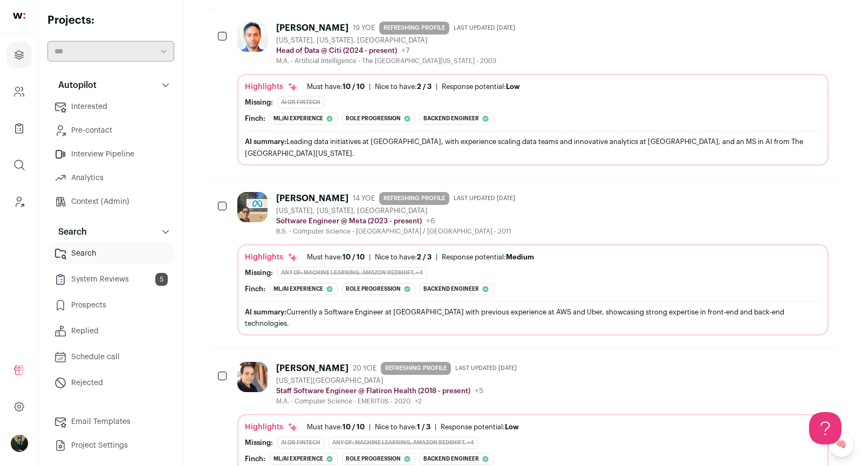
click at [452, 397] on div "M.A. - Computer Science - EMERITUS - 2020 +2 1994 - 1999 Instituto Tecnológico …" at bounding box center [398, 401] width 245 height 9
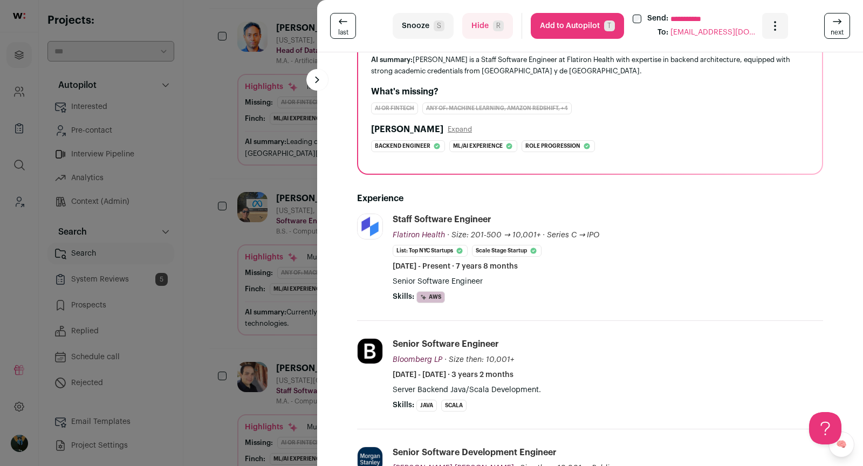
scroll to position [127, 0]
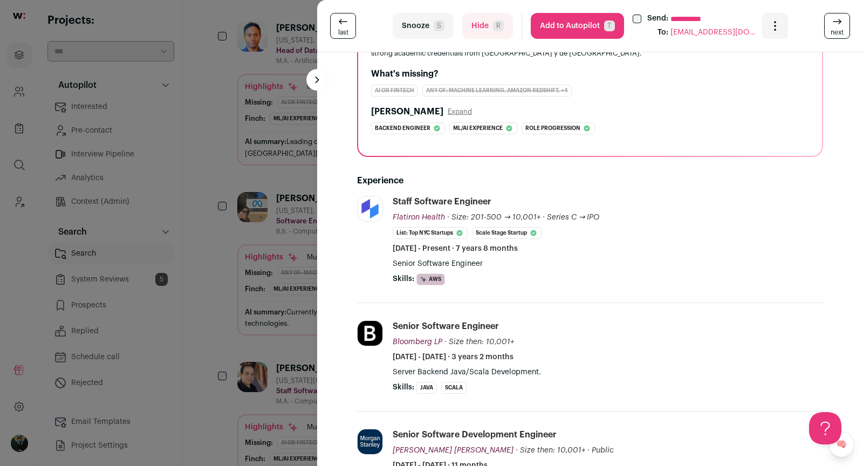
click at [287, 384] on div "**********" at bounding box center [431, 233] width 863 height 466
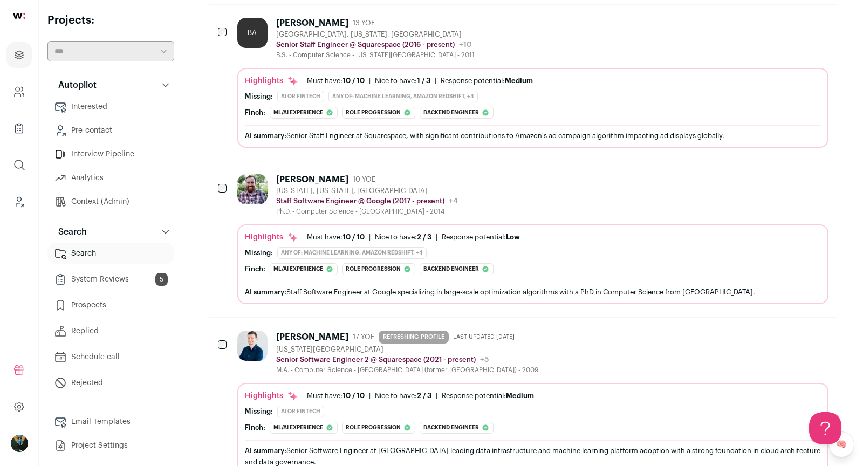
scroll to position [0, 0]
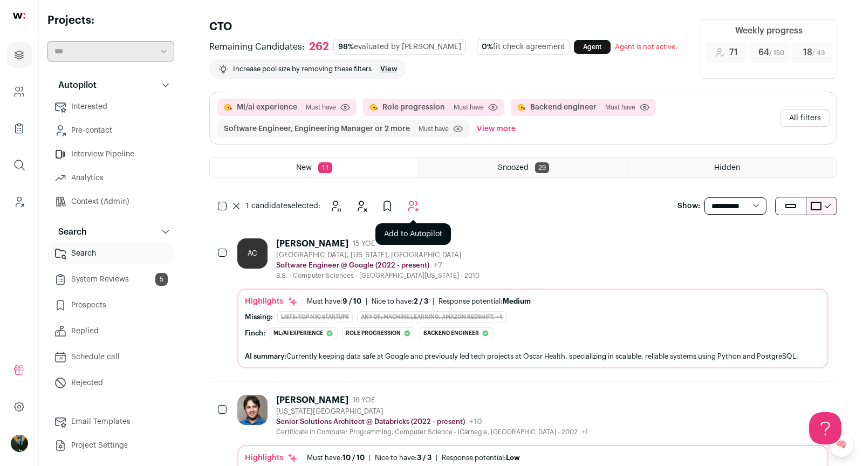
click at [407, 206] on icon "Add to Autopilot" at bounding box center [413, 206] width 13 height 13
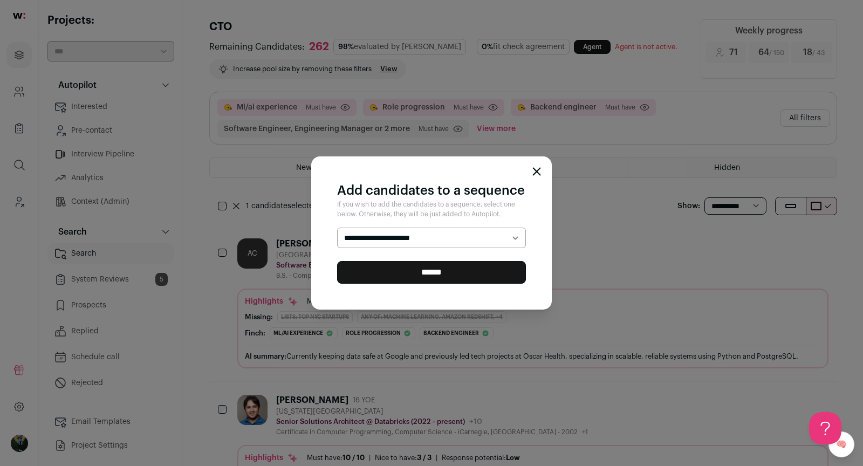
select select "*****"
click at [406, 277] on input "******" at bounding box center [431, 272] width 189 height 23
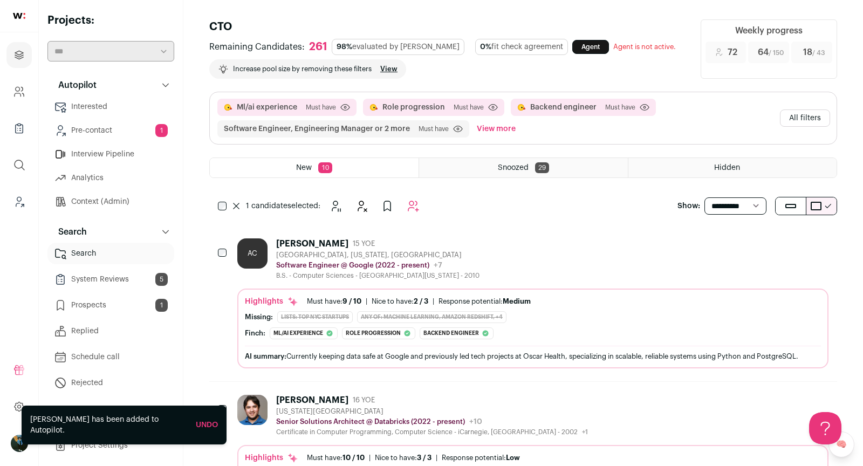
click at [214, 204] on div "1 candidate selected:" at bounding box center [320, 206] width 223 height 22
click at [236, 206] on icon at bounding box center [236, 206] width 6 height 6
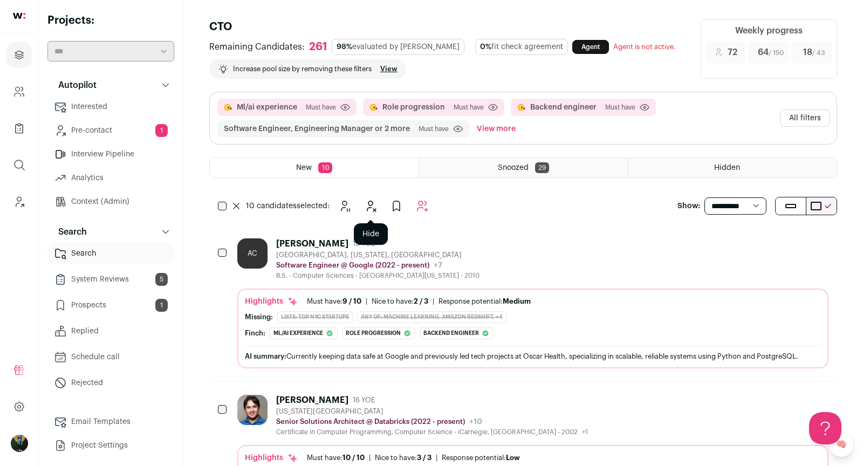
click at [373, 212] on button "Hide" at bounding box center [371, 206] width 22 height 22
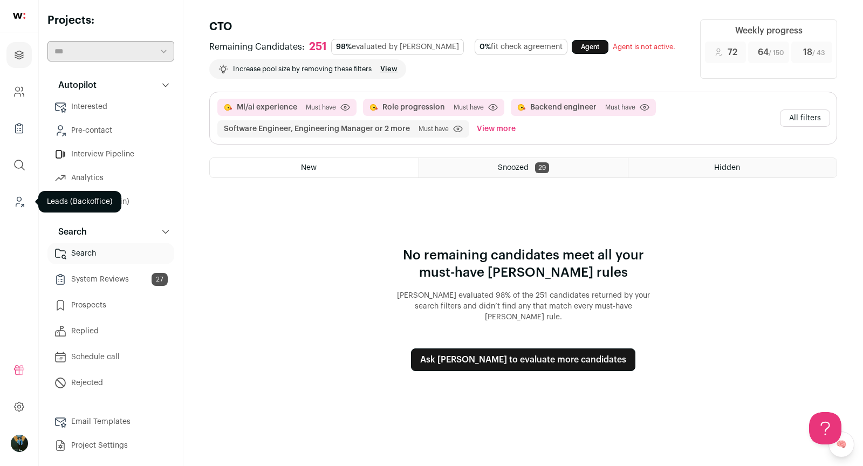
click at [20, 203] on icon "Leads (Backoffice)" at bounding box center [19, 201] width 12 height 13
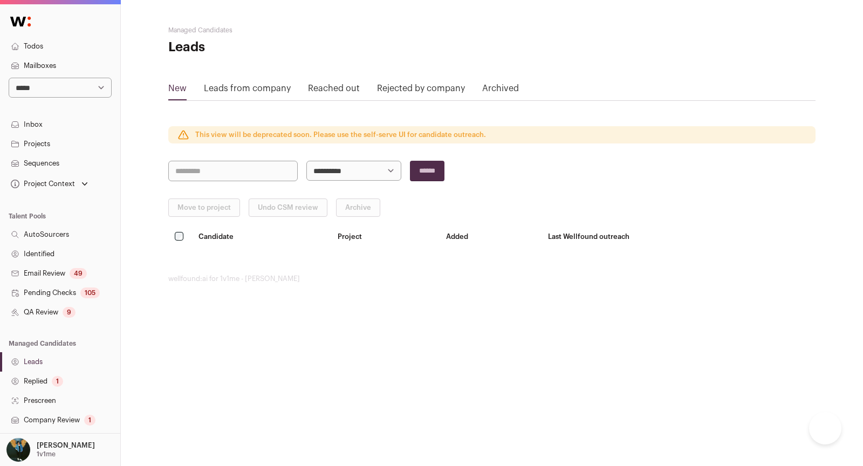
click at [59, 90] on select "**********" at bounding box center [60, 88] width 103 height 20
click at [56, 249] on link "Identified" at bounding box center [60, 253] width 120 height 19
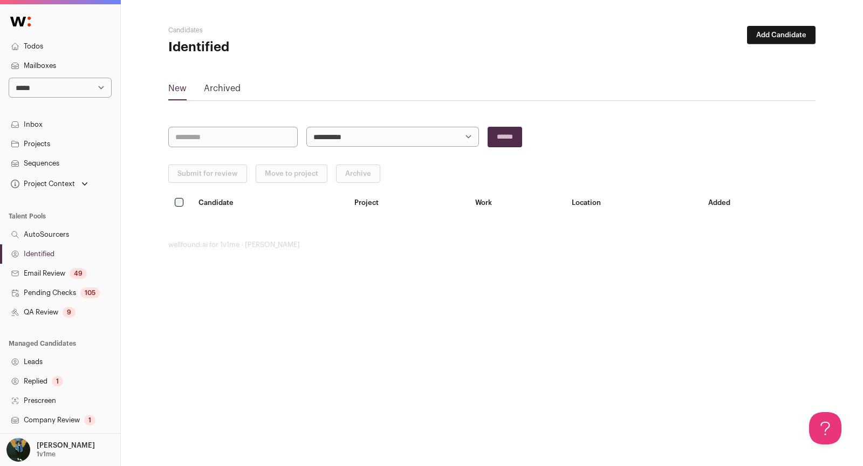
click at [786, 33] on button "Add Candidate" at bounding box center [781, 35] width 69 height 18
click at [702, 63] on link "From public LinkedIn profile" at bounding box center [752, 59] width 129 height 17
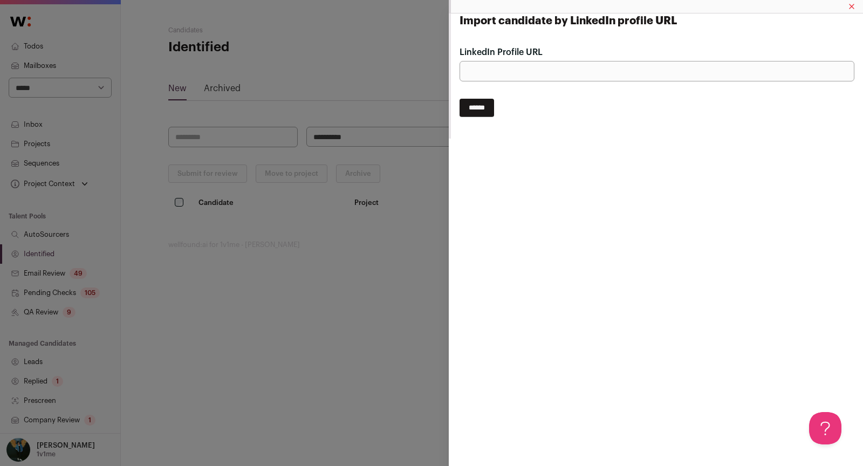
click at [633, 76] on input "LinkedIn Profile URL" at bounding box center [657, 71] width 395 height 20
paste input "**********"
type input "**********"
click at [460, 99] on input "******" at bounding box center [477, 108] width 35 height 18
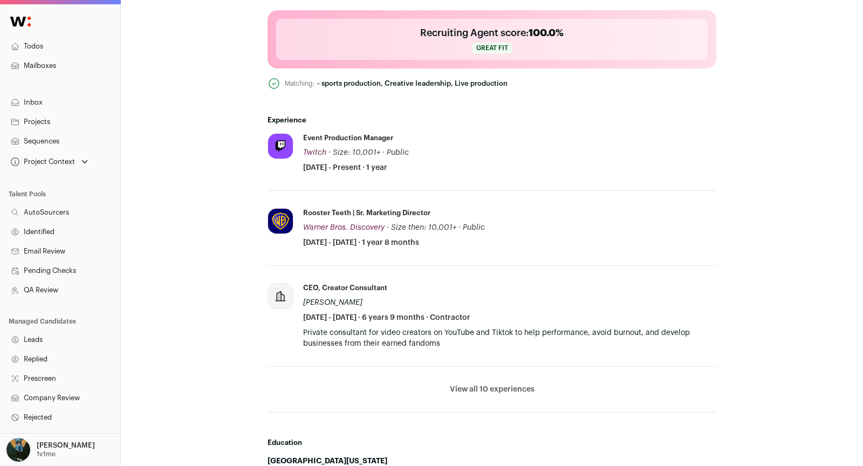
scroll to position [459, 0]
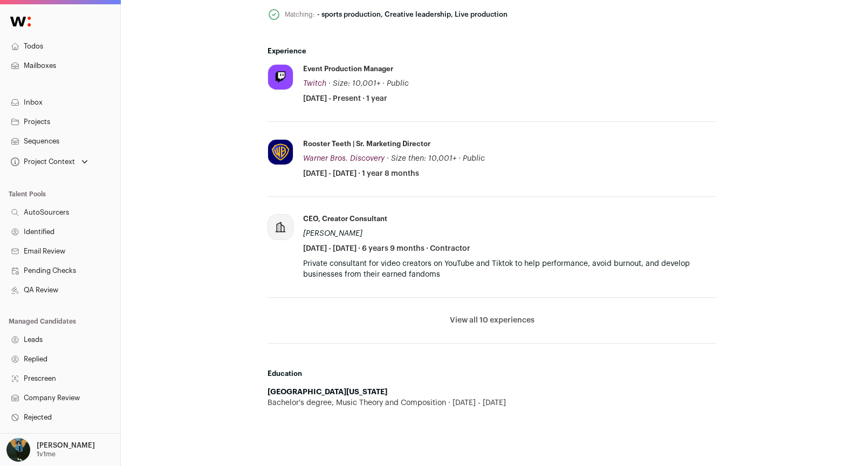
click at [498, 316] on button "View all 10 experiences" at bounding box center [492, 320] width 85 height 11
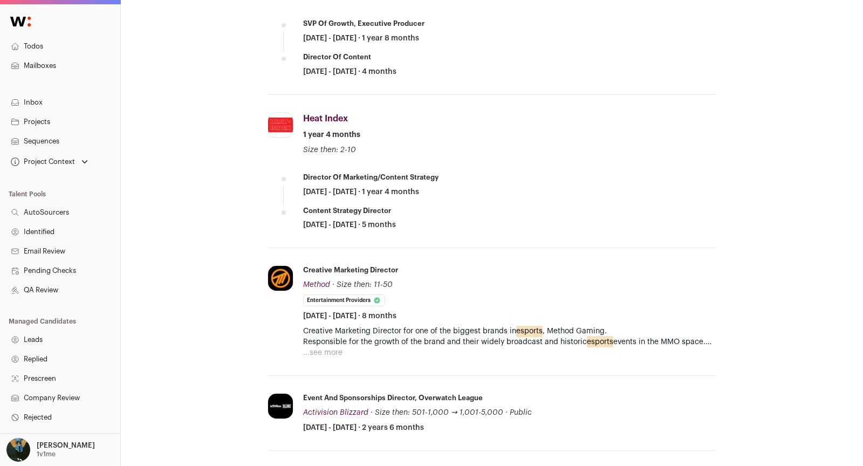
scroll to position [822, 0]
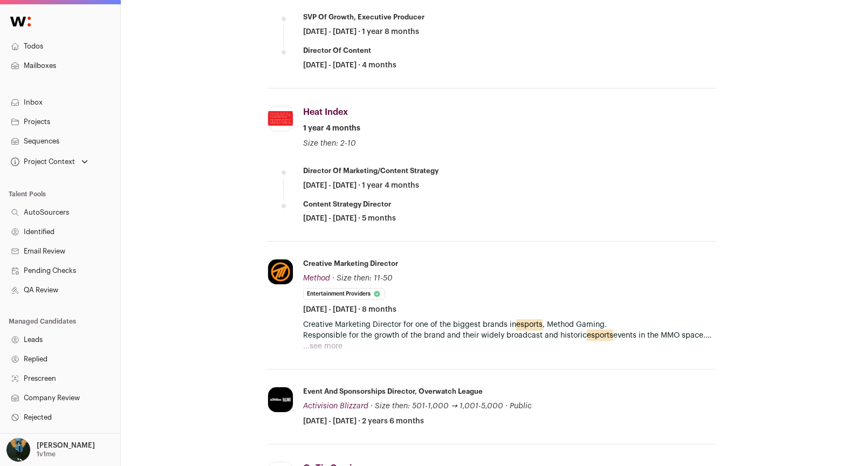
click at [317, 343] on button "...see more" at bounding box center [322, 346] width 39 height 11
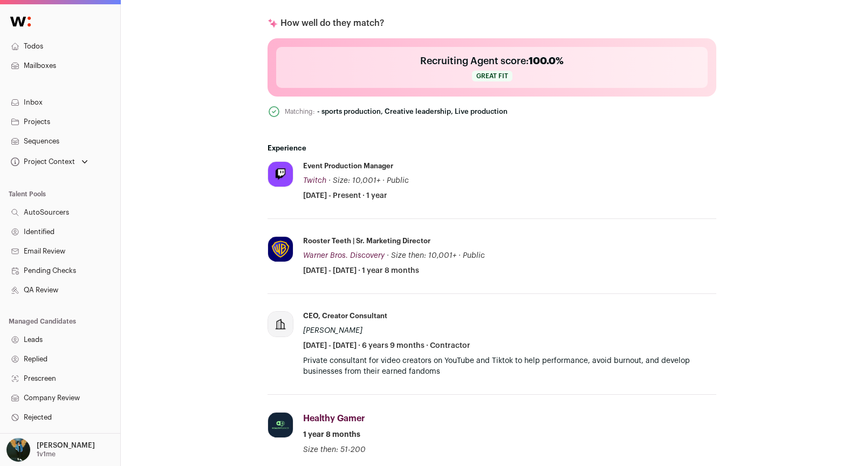
scroll to position [24, 0]
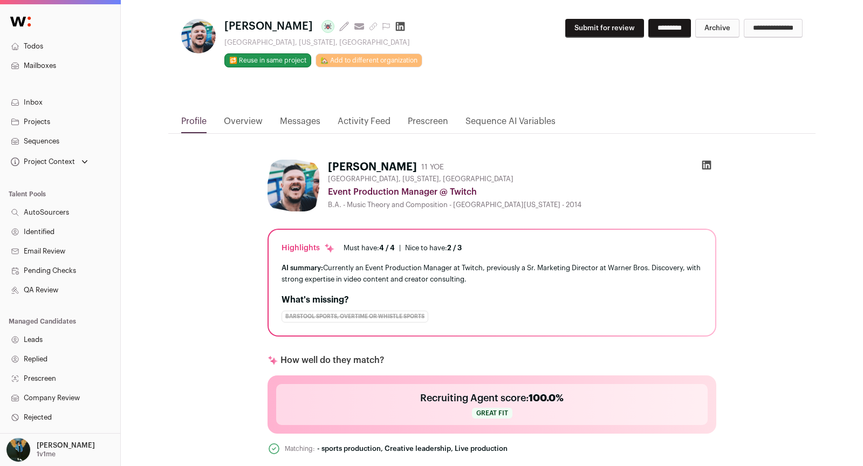
click at [602, 30] on button "Submit for review" at bounding box center [604, 28] width 79 height 19
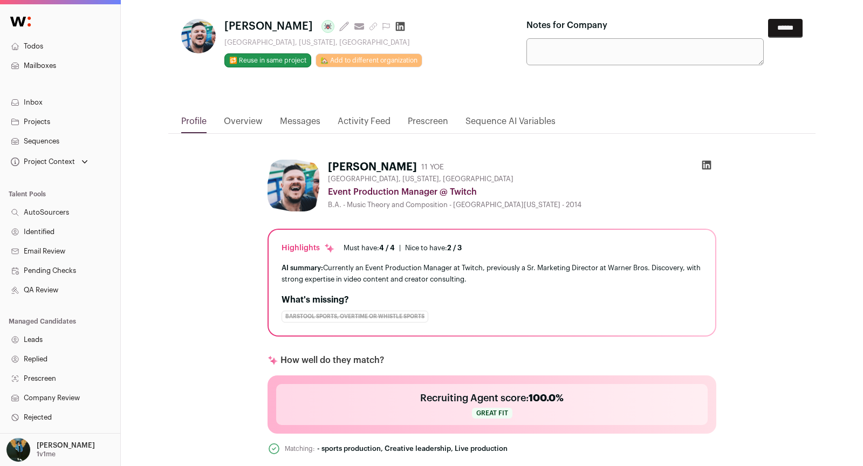
click at [795, 27] on input "******" at bounding box center [785, 28] width 35 height 19
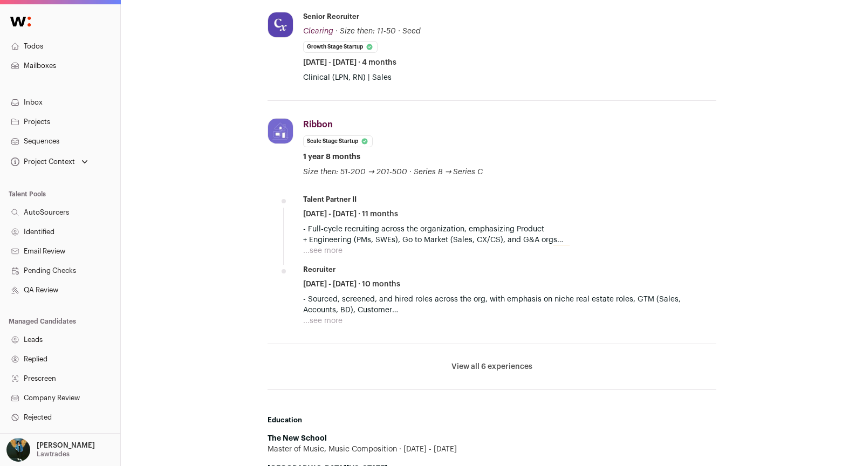
scroll to position [483, 0]
click at [496, 374] on li "View all 6 experiences View less" at bounding box center [492, 369] width 449 height 46
click at [496, 363] on button "View all 6 experiences" at bounding box center [492, 368] width 81 height 11
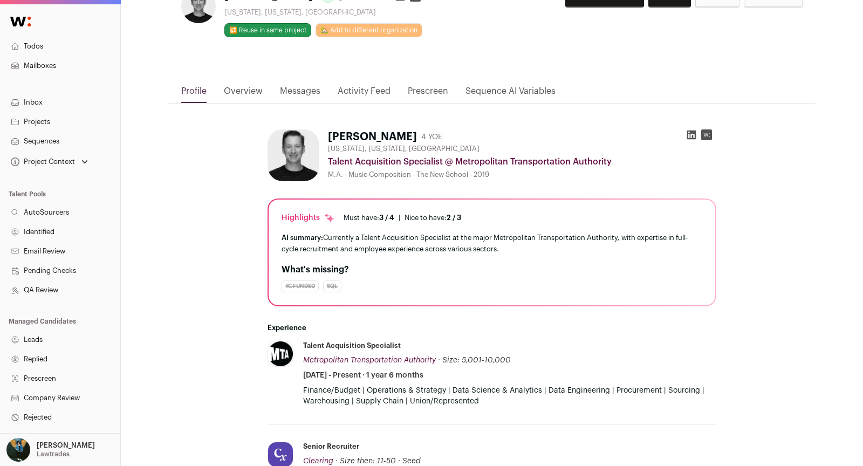
scroll to position [0, 0]
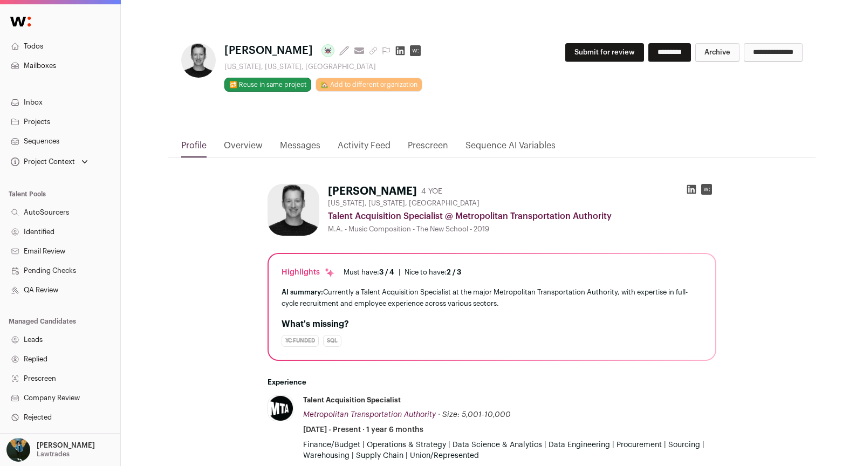
click at [582, 51] on button "Submit for review" at bounding box center [604, 52] width 79 height 19
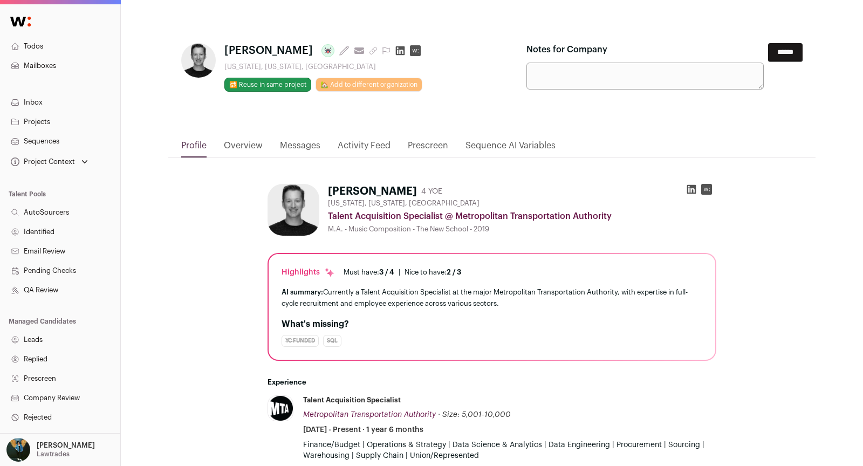
click at [779, 60] on input "******" at bounding box center [785, 52] width 35 height 19
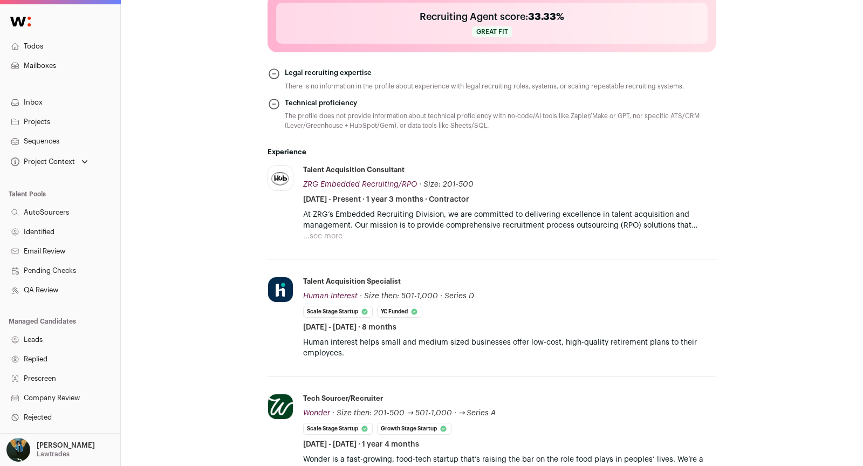
scroll to position [408, 0]
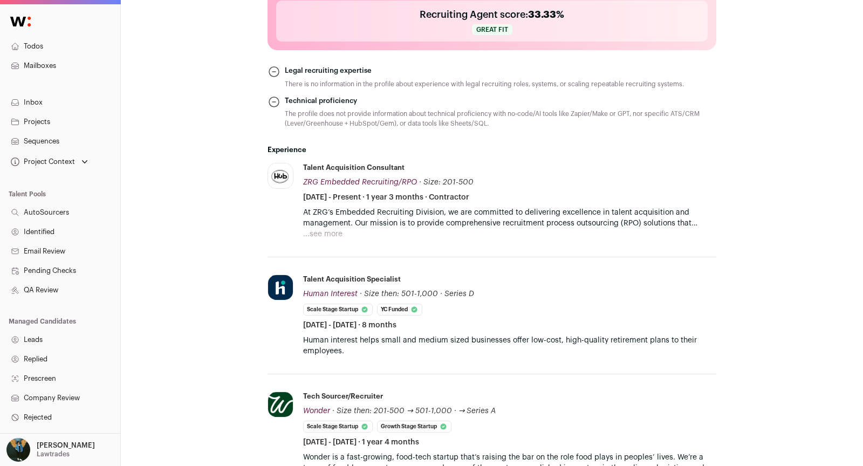
click at [310, 234] on button "...see more" at bounding box center [322, 234] width 39 height 11
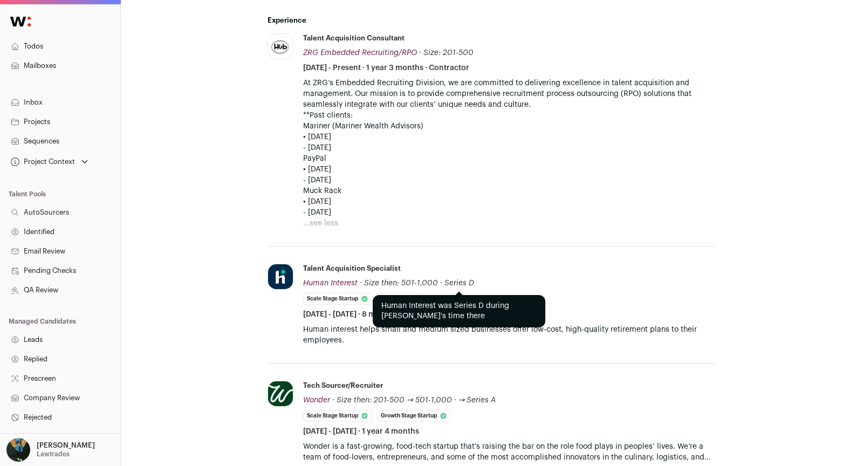
scroll to position [0, 0]
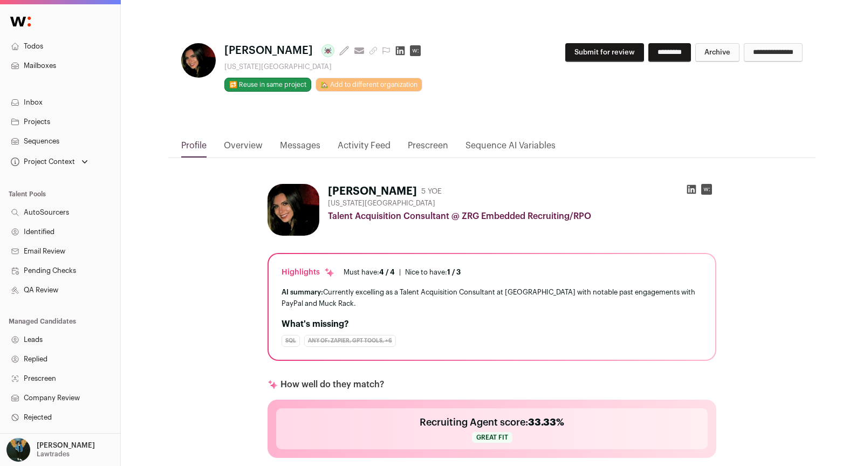
click at [567, 58] on button "Submit for review" at bounding box center [604, 52] width 79 height 19
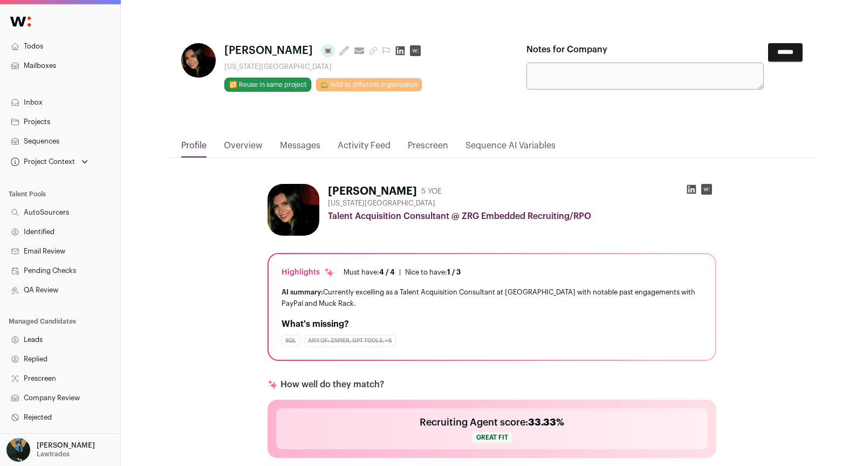
click at [794, 51] on input "******" at bounding box center [785, 52] width 35 height 19
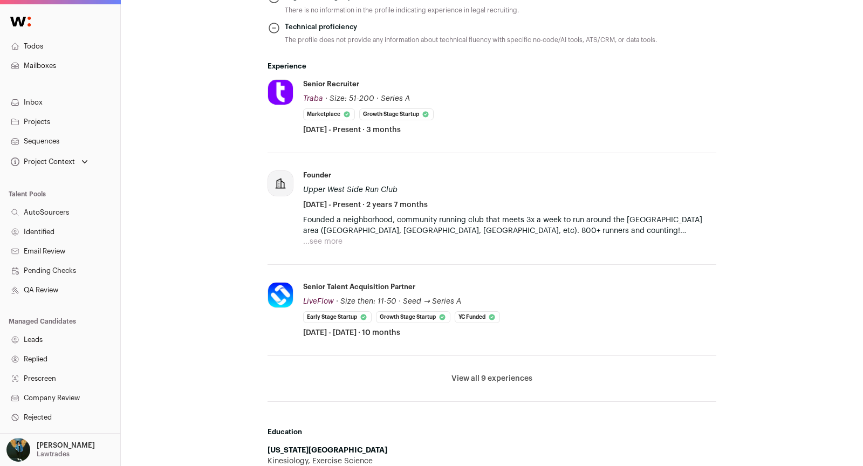
scroll to position [493, 0]
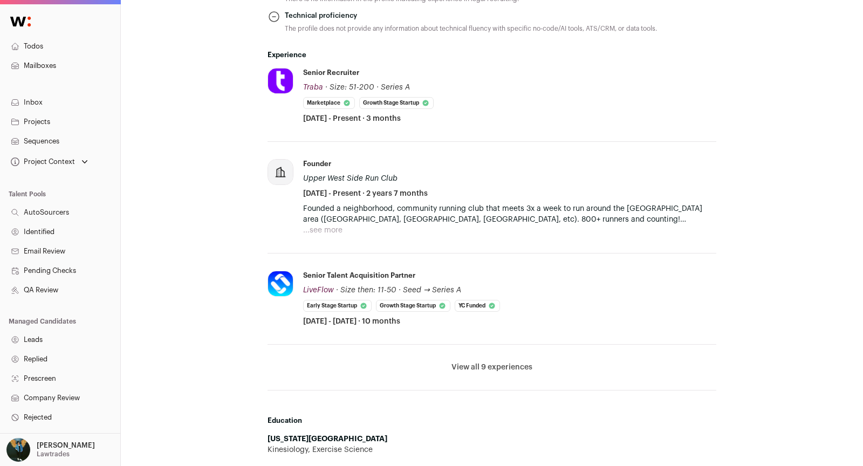
click at [484, 353] on li "View all 9 experiences View less" at bounding box center [492, 368] width 449 height 46
click at [484, 362] on button "View all 9 experiences" at bounding box center [492, 367] width 81 height 11
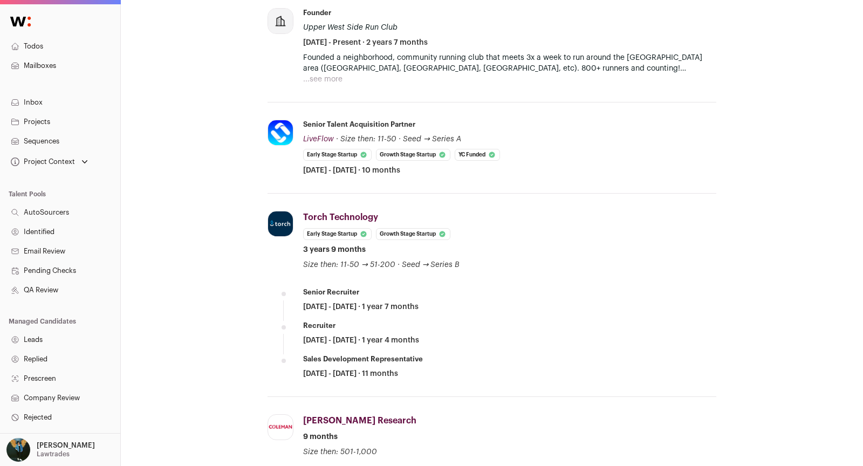
scroll to position [0, 0]
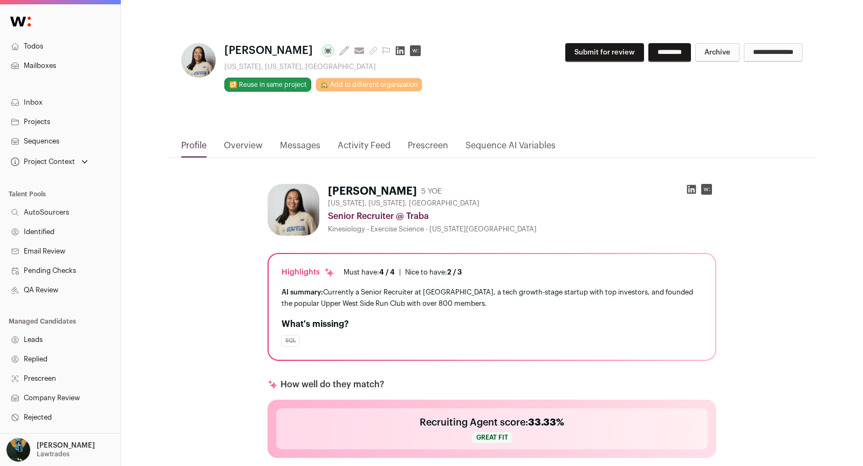
click at [572, 61] on div "**********" at bounding box center [664, 57] width 276 height 28
click at [571, 53] on button "Submit for review" at bounding box center [604, 52] width 79 height 19
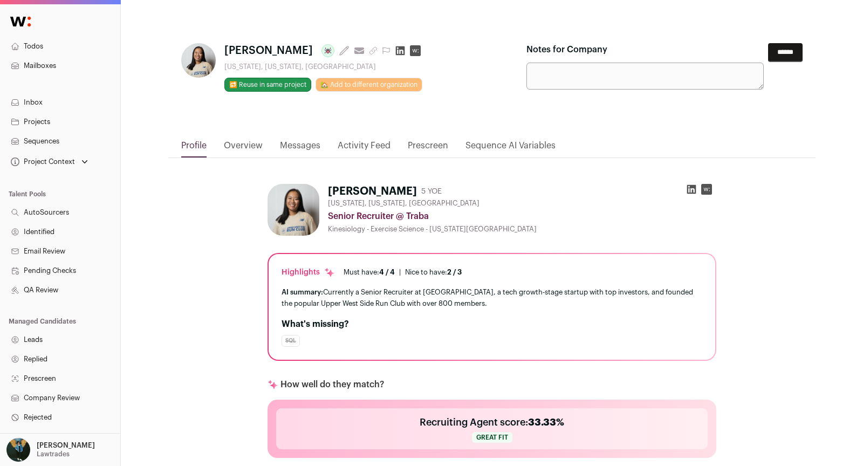
click at [768, 44] on input "******" at bounding box center [785, 52] width 35 height 19
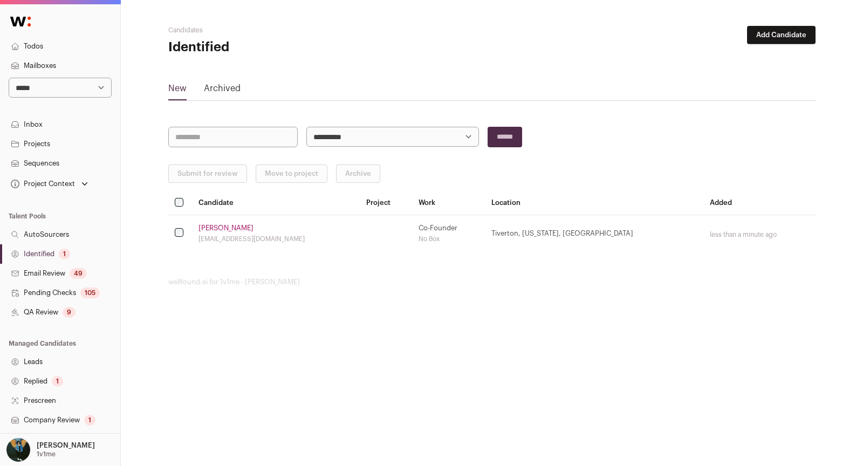
click at [214, 224] on link "[PERSON_NAME]" at bounding box center [226, 228] width 55 height 9
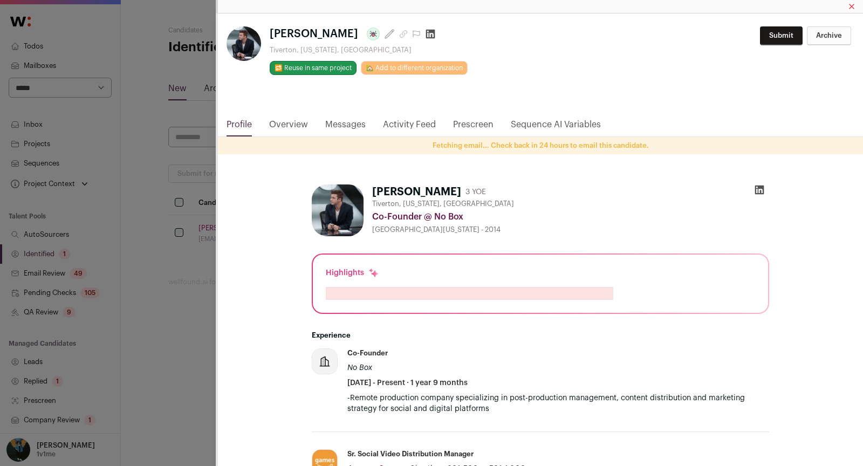
click at [336, 125] on link "Messages" at bounding box center [345, 127] width 40 height 18
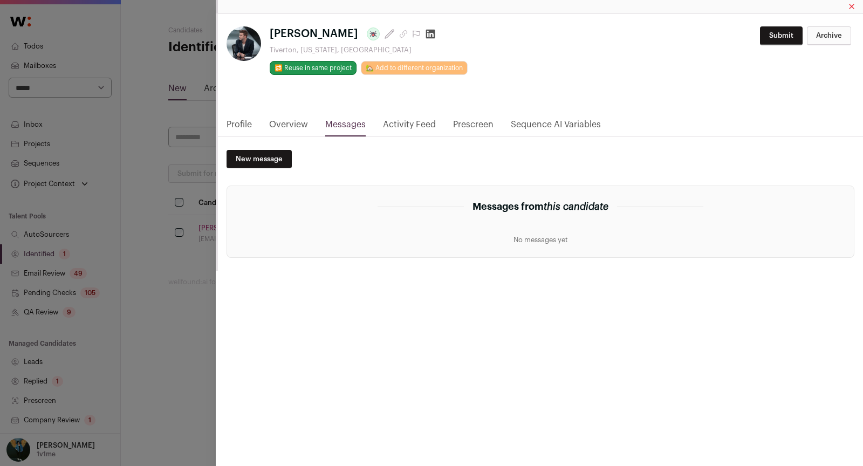
click at [283, 124] on link "Overview" at bounding box center [288, 127] width 39 height 18
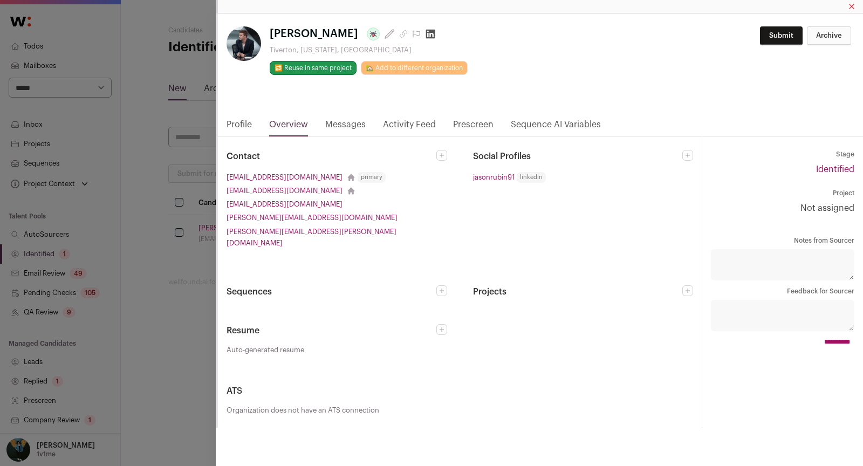
click at [246, 128] on link "Profile" at bounding box center [239, 127] width 25 height 18
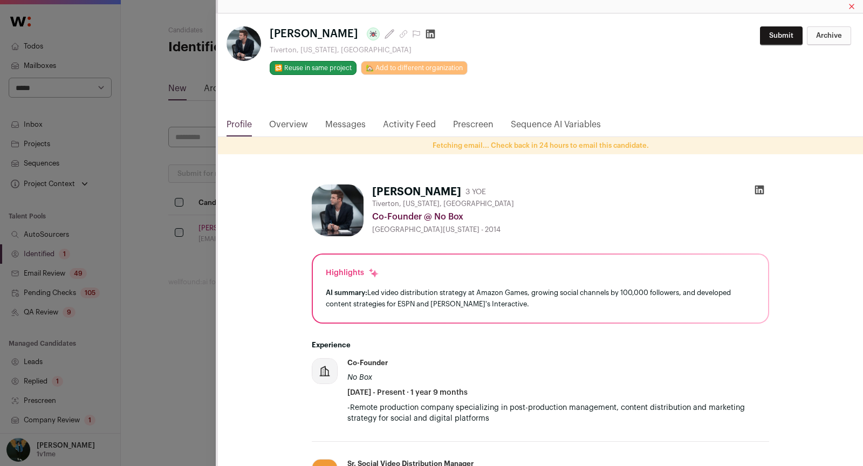
click at [775, 42] on button "Submit" at bounding box center [781, 35] width 43 height 19
click at [832, 43] on input "******" at bounding box center [834, 35] width 35 height 19
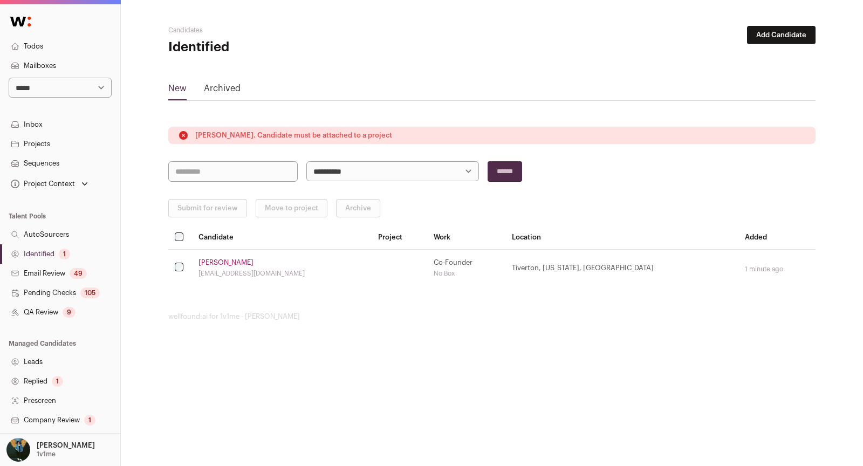
click at [181, 255] on td at bounding box center [180, 267] width 24 height 37
click at [278, 213] on button "Move to project" at bounding box center [292, 208] width 72 height 18
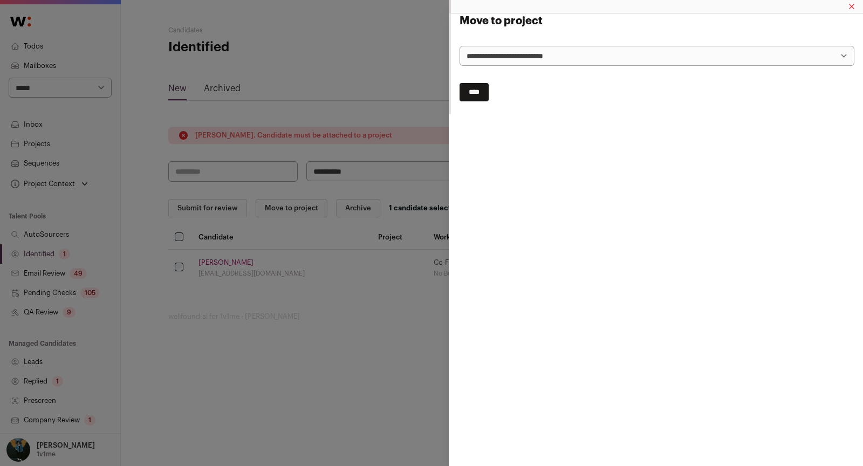
click at [539, 60] on select "**********" at bounding box center [657, 56] width 395 height 20
click at [486, 87] on input "****" at bounding box center [474, 92] width 29 height 18
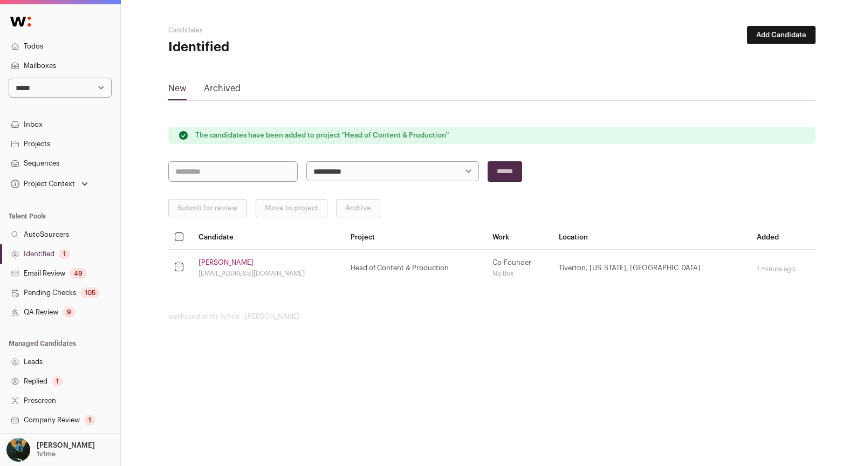
click at [221, 261] on link "Jason Rubin" at bounding box center [226, 262] width 55 height 9
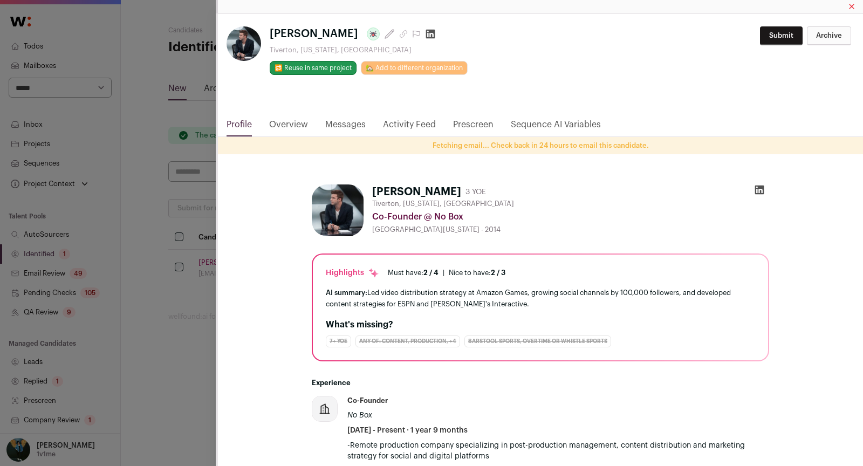
click at [787, 43] on button "Submit" at bounding box center [781, 35] width 43 height 19
click at [817, 37] on input "******" at bounding box center [834, 35] width 35 height 19
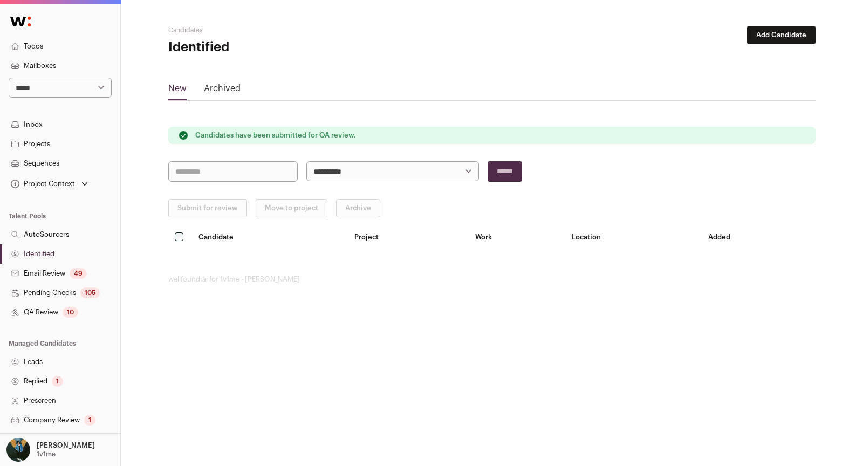
click at [64, 317] on link "QA Review 10" at bounding box center [60, 312] width 120 height 19
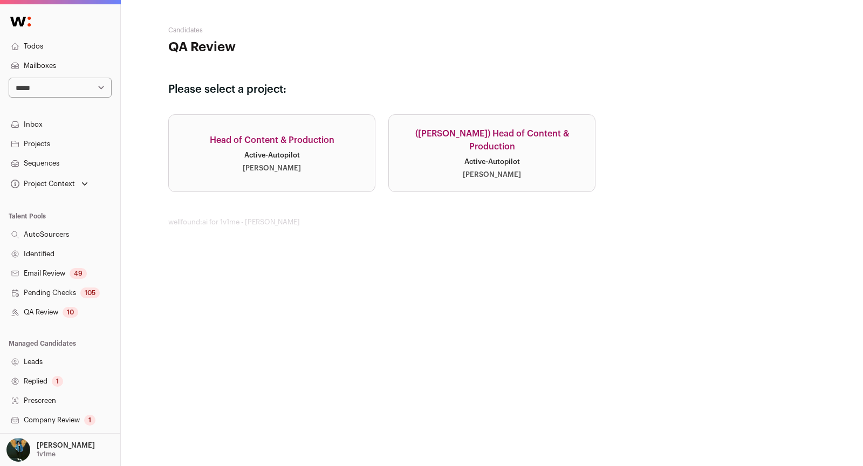
click at [292, 134] on div "Head of Content & Production" at bounding box center [272, 140] width 125 height 13
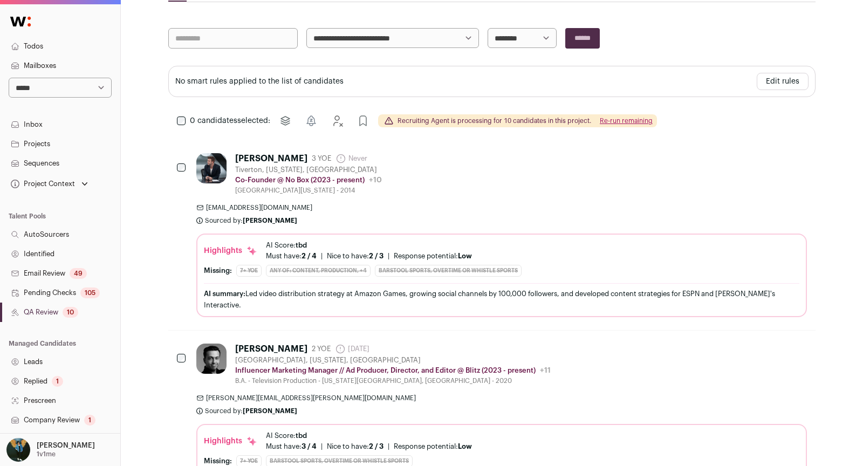
scroll to position [181, 0]
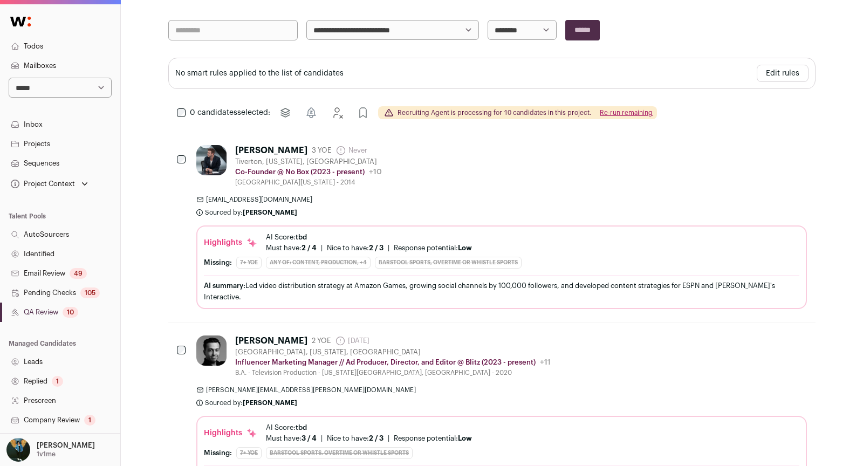
click at [272, 145] on div "[PERSON_NAME]" at bounding box center [271, 150] width 72 height 11
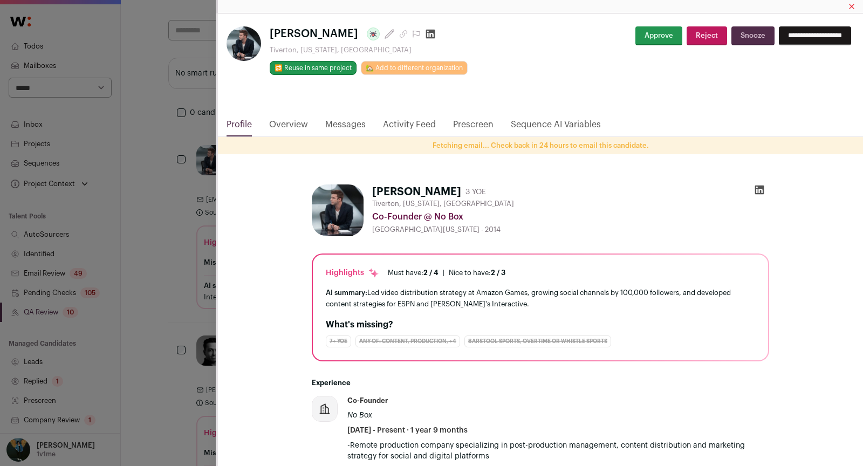
click at [635, 33] on button "Approve" at bounding box center [658, 35] width 47 height 19
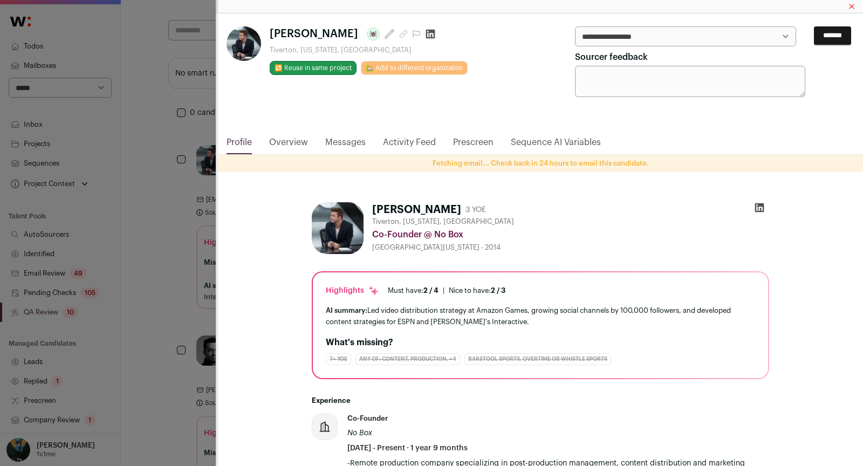
click at [818, 35] on input "*******" at bounding box center [832, 35] width 37 height 19
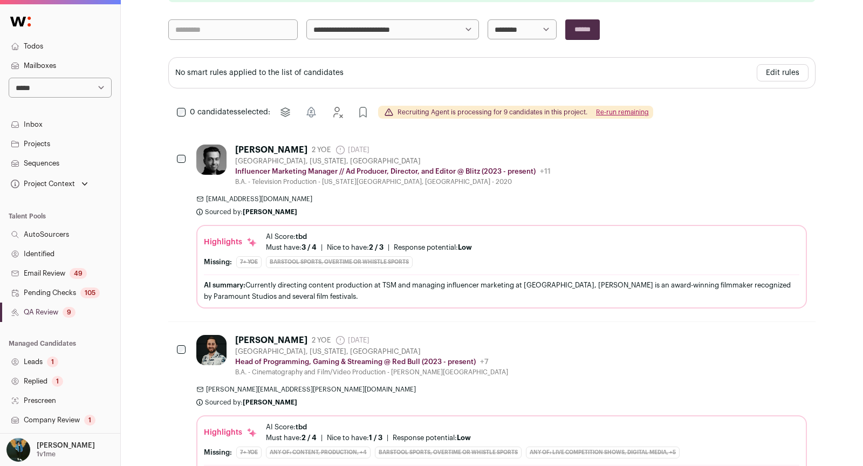
click at [51, 364] on div "1" at bounding box center [52, 362] width 11 height 11
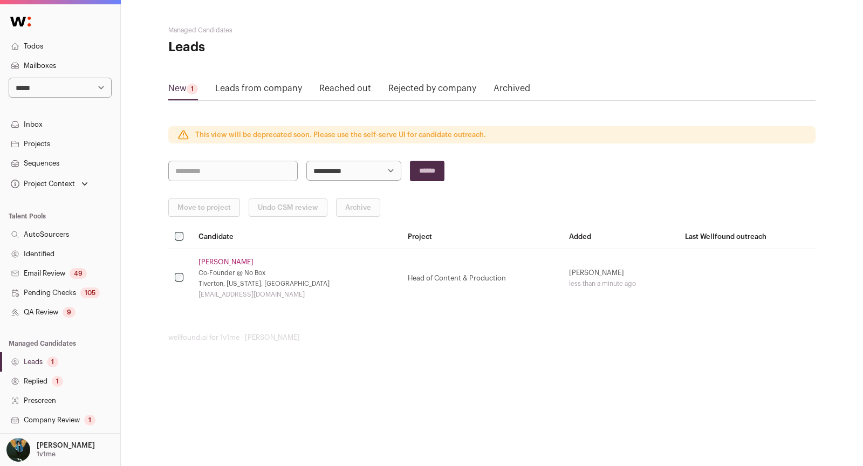
click at [231, 261] on link "[PERSON_NAME]" at bounding box center [226, 262] width 55 height 9
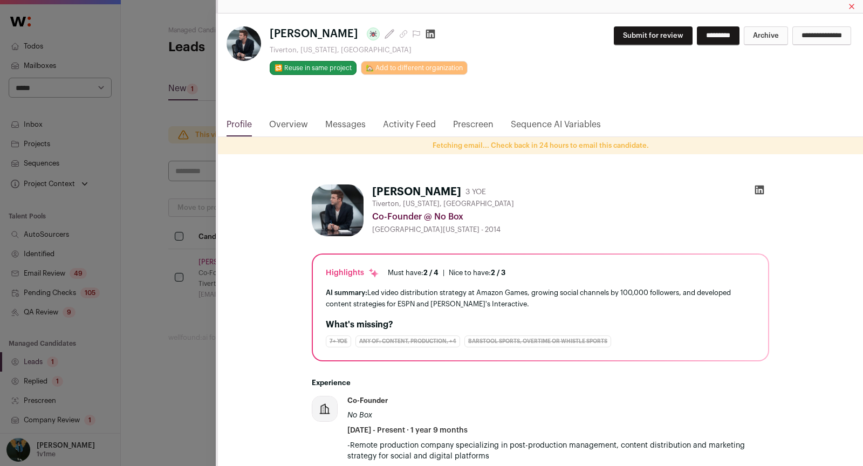
click at [614, 35] on button "Submit for review" at bounding box center [653, 35] width 79 height 19
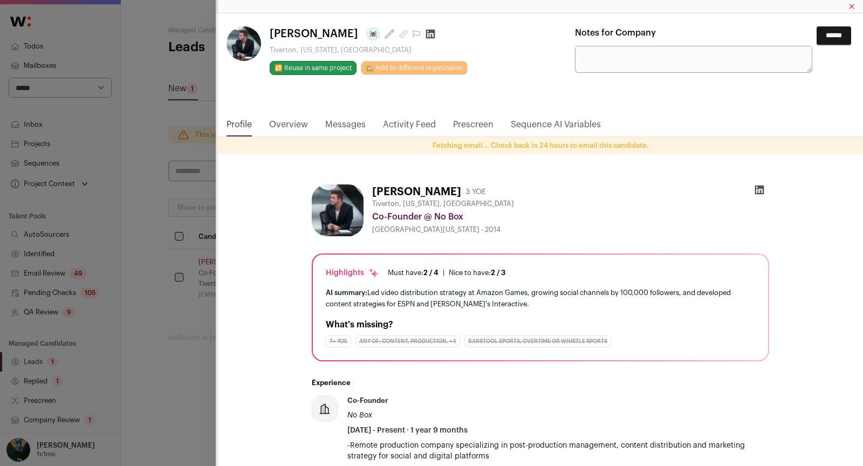
click at [679, 194] on div "Jason Rubin 3 YOE" at bounding box center [570, 191] width 397 height 15
click at [333, 121] on link "Messages" at bounding box center [345, 127] width 40 height 18
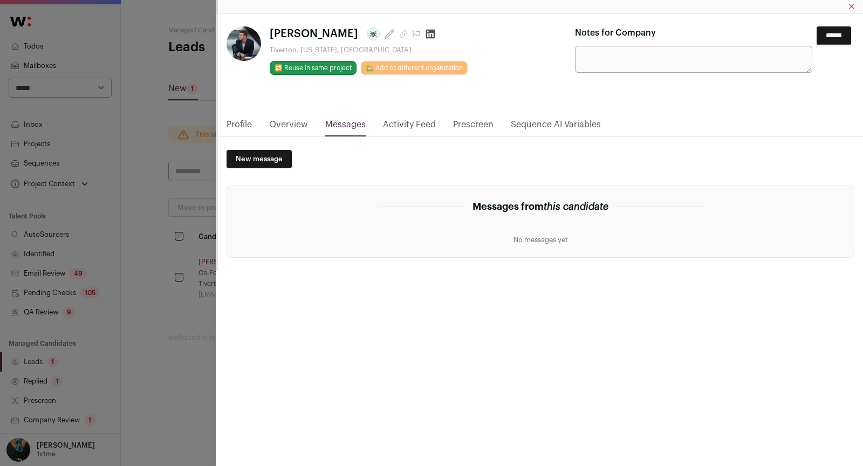
click at [408, 126] on link "Activity Feed" at bounding box center [409, 127] width 53 height 18
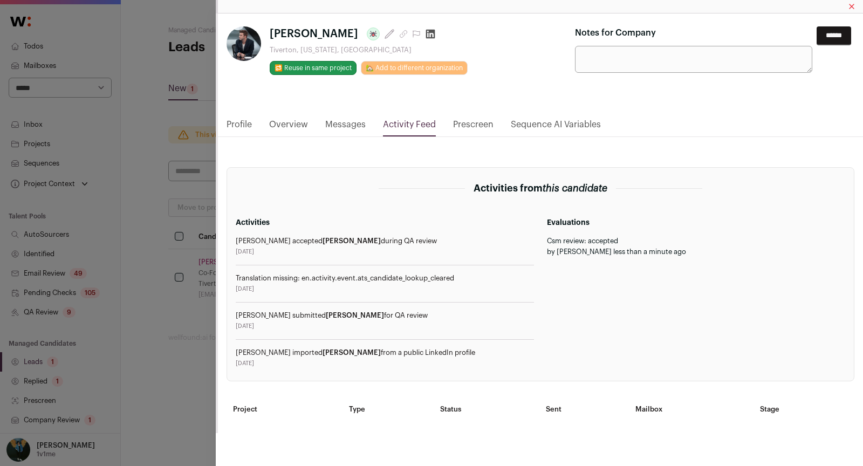
click at [302, 128] on link "Overview" at bounding box center [288, 127] width 39 height 18
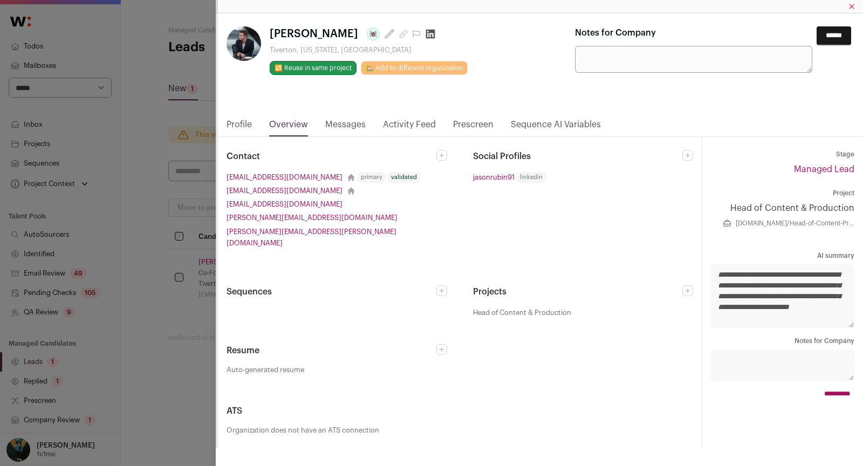
click at [446, 344] on link "Close modal via background" at bounding box center [441, 349] width 11 height 11
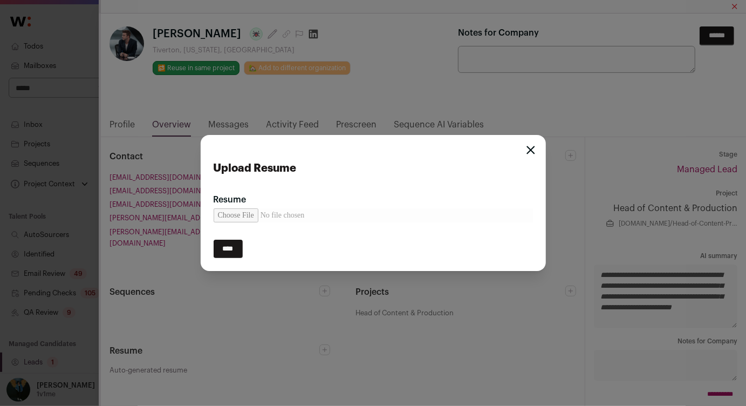
click at [527, 151] on icon "Close modal" at bounding box center [530, 150] width 9 height 9
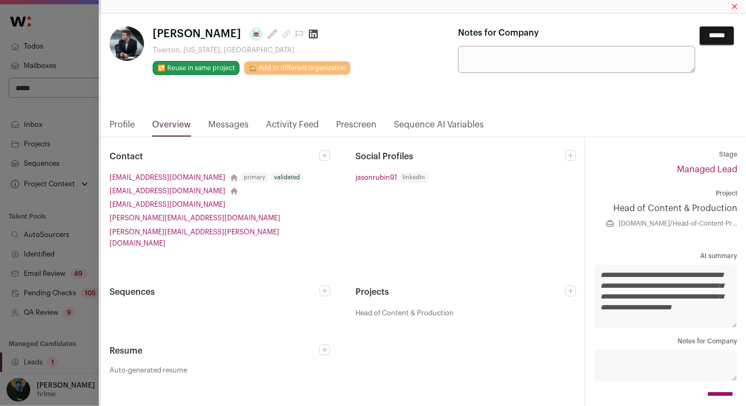
click at [322, 344] on link "Close modal via background" at bounding box center [324, 349] width 11 height 11
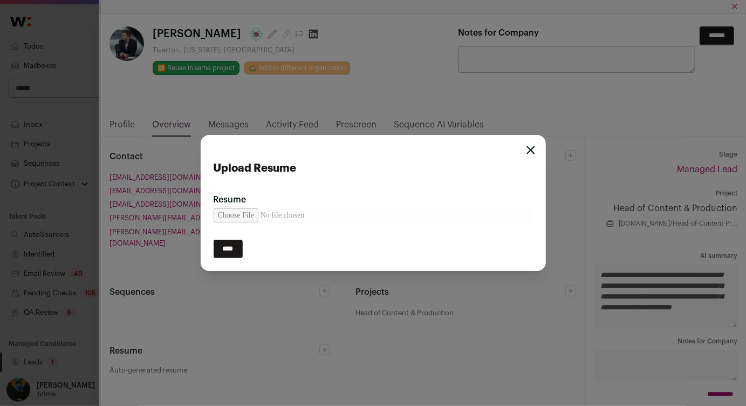
click at [250, 214] on input "Resume" at bounding box center [373, 215] width 319 height 14
click at [249, 221] on input "Resume" at bounding box center [373, 215] width 319 height 14
click at [249, 222] on input "Resume" at bounding box center [373, 215] width 319 height 14
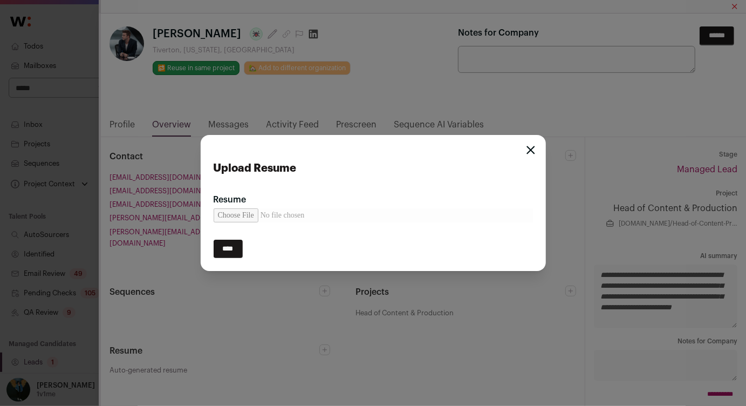
click at [235, 247] on input "****" at bounding box center [228, 249] width 29 height 18
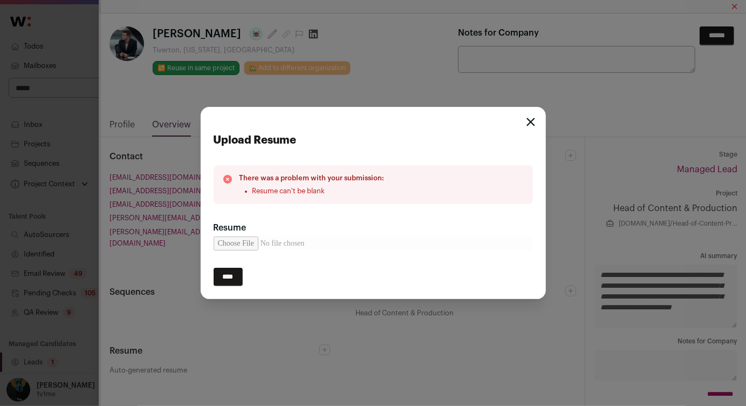
click at [532, 124] on icon "Close modal" at bounding box center [530, 122] width 7 height 7
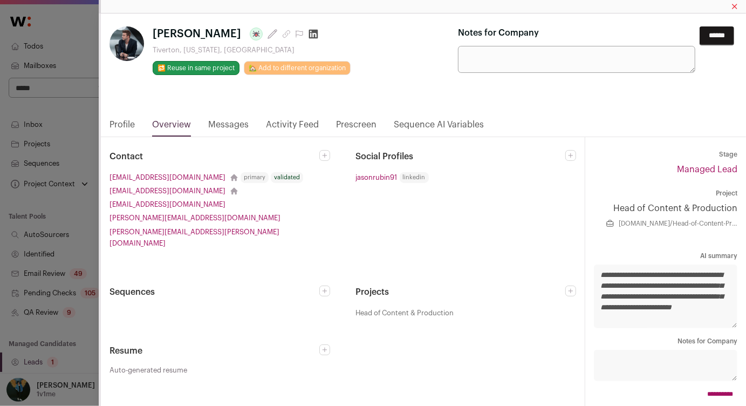
click at [327, 344] on link "Close modal via background" at bounding box center [324, 349] width 11 height 11
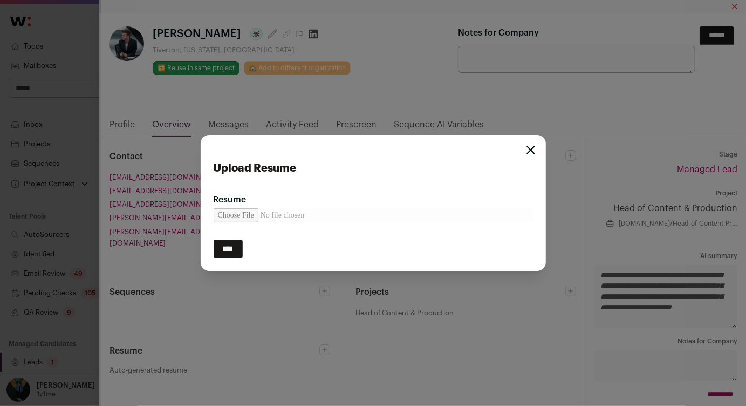
click at [234, 215] on input "Resume" at bounding box center [373, 215] width 319 height 14
click at [528, 152] on icon "Close modal" at bounding box center [530, 150] width 9 height 9
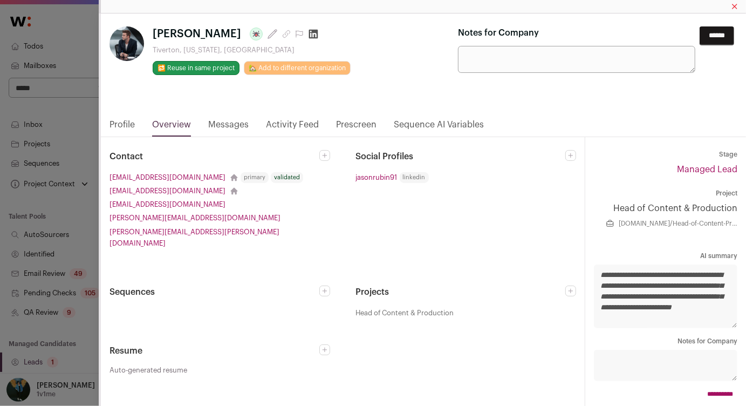
click at [509, 61] on textarea "Notes for Company" at bounding box center [576, 59] width 237 height 27
paste textarea "**********"
click at [469, 55] on textarea "**********" at bounding box center [576, 59] width 237 height 27
click at [517, 56] on textarea "**********" at bounding box center [576, 59] width 237 height 27
click at [517, 59] on textarea "**********" at bounding box center [576, 59] width 237 height 27
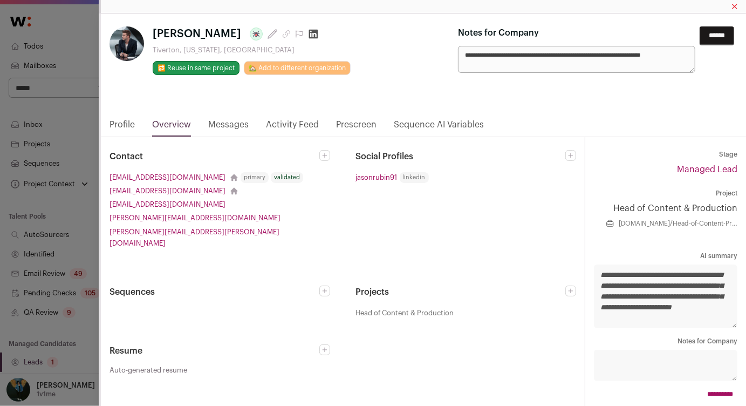
click at [308, 35] on icon "Close modal via background" at bounding box center [313, 34] width 11 height 11
click at [548, 63] on textarea "**********" at bounding box center [576, 59] width 237 height 27
type textarea "**********"
click at [721, 37] on input "******" at bounding box center [717, 35] width 35 height 19
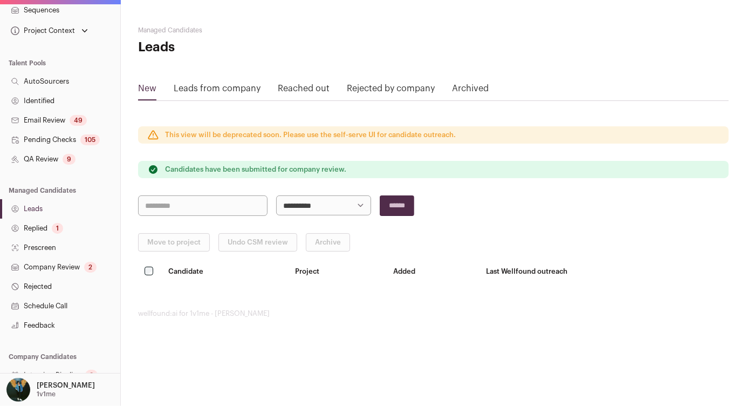
scroll to position [214, 0]
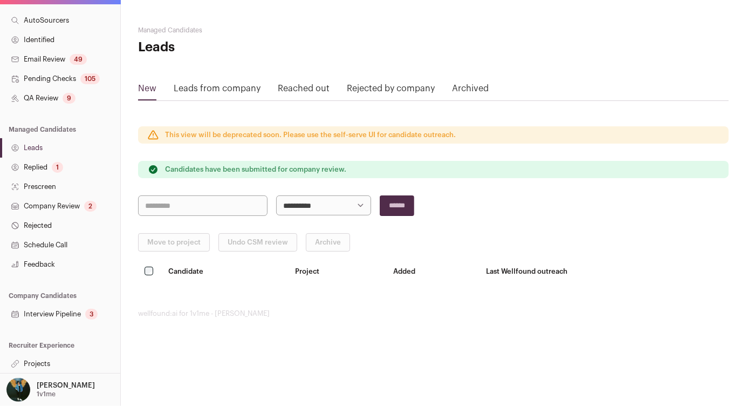
click at [65, 312] on link "Interview Pipeline 3" at bounding box center [60, 313] width 120 height 19
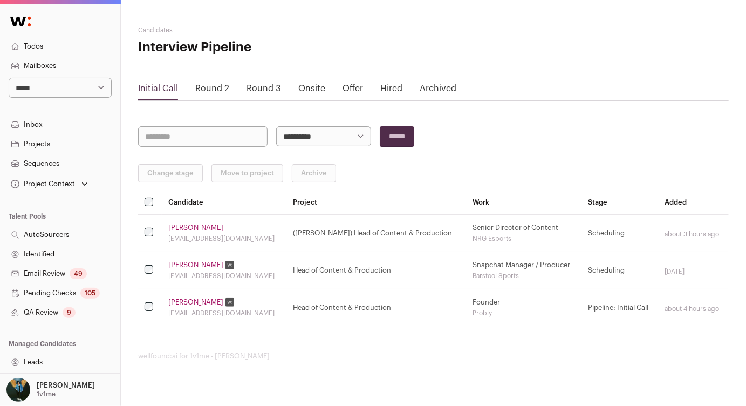
scroll to position [214, 0]
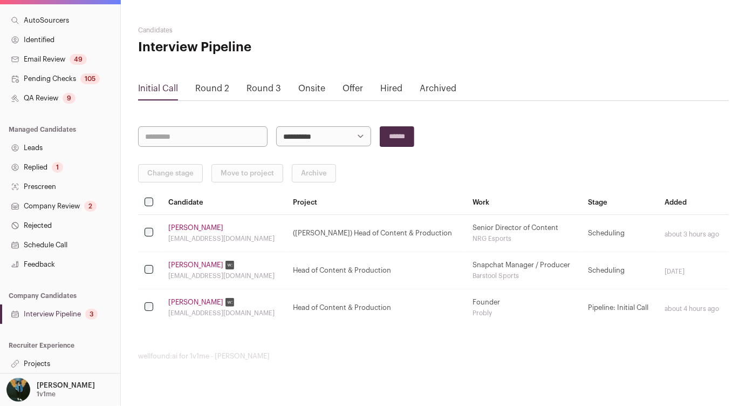
click at [75, 211] on link "Company Review 2" at bounding box center [60, 205] width 120 height 19
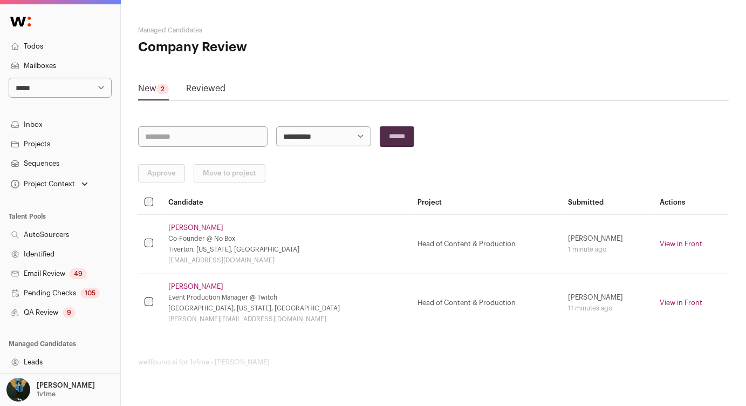
scroll to position [214, 0]
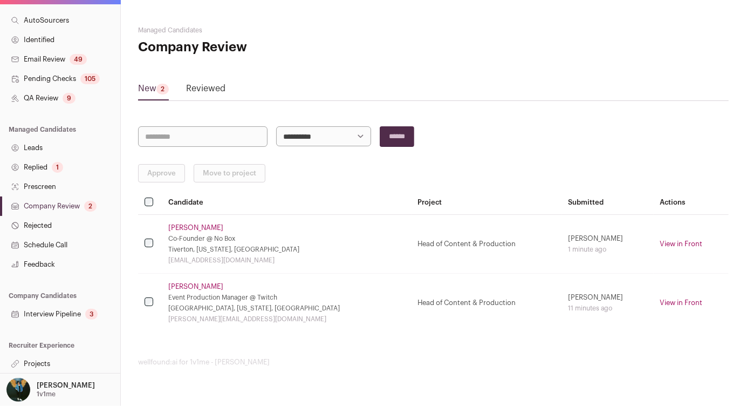
click at [49, 310] on link "Interview Pipeline 3" at bounding box center [60, 313] width 120 height 19
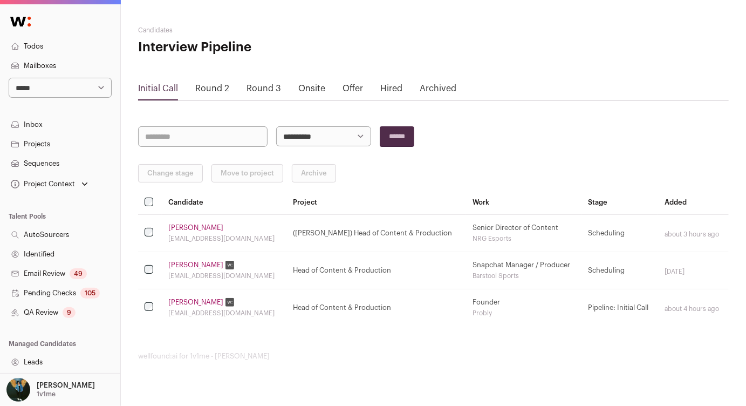
click at [205, 95] on div "Round 2" at bounding box center [212, 91] width 34 height 18
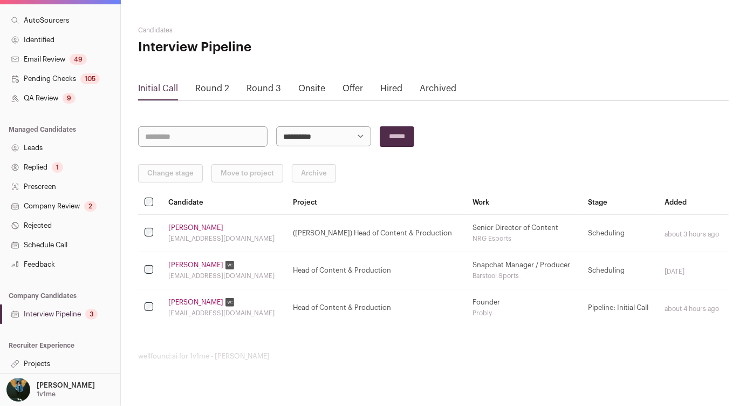
click at [64, 165] on link "Replied 1" at bounding box center [60, 167] width 120 height 19
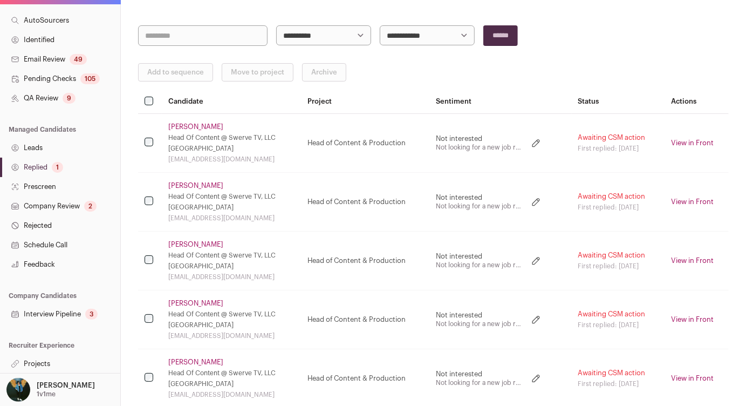
scroll to position [104, 0]
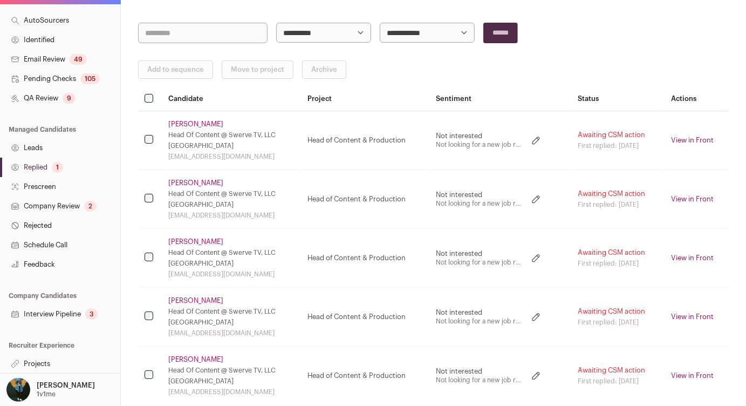
click at [53, 166] on div "1" at bounding box center [57, 167] width 11 height 11
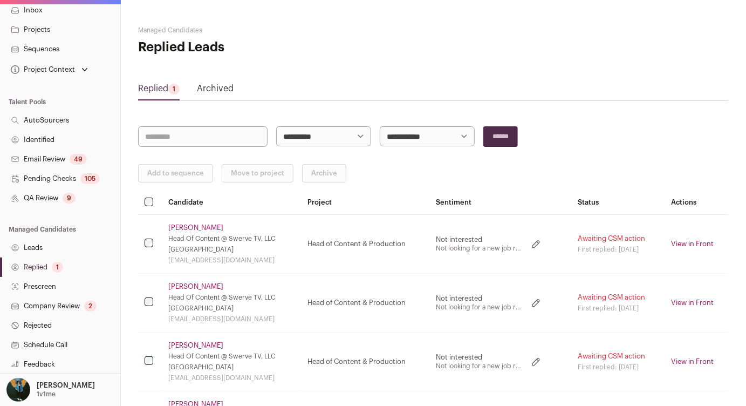
scroll to position [115, 0]
click at [64, 265] on link "Replied 1" at bounding box center [60, 266] width 120 height 19
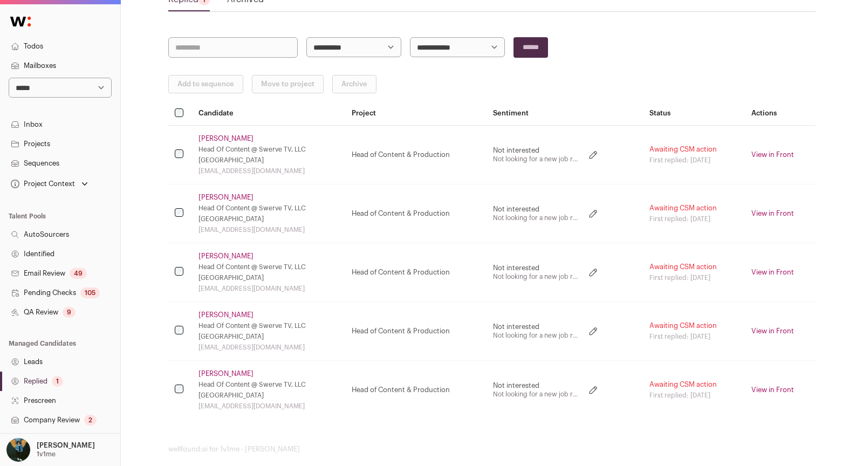
scroll to position [99, 0]
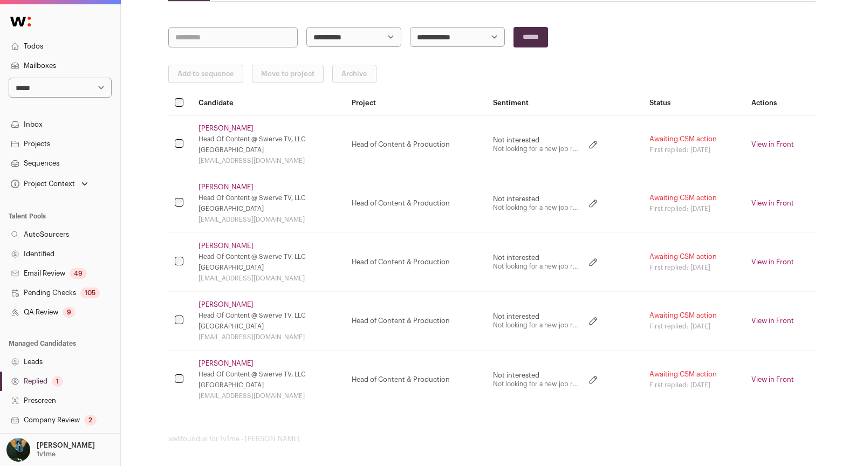
click at [63, 413] on link "Company Review 2" at bounding box center [60, 420] width 120 height 19
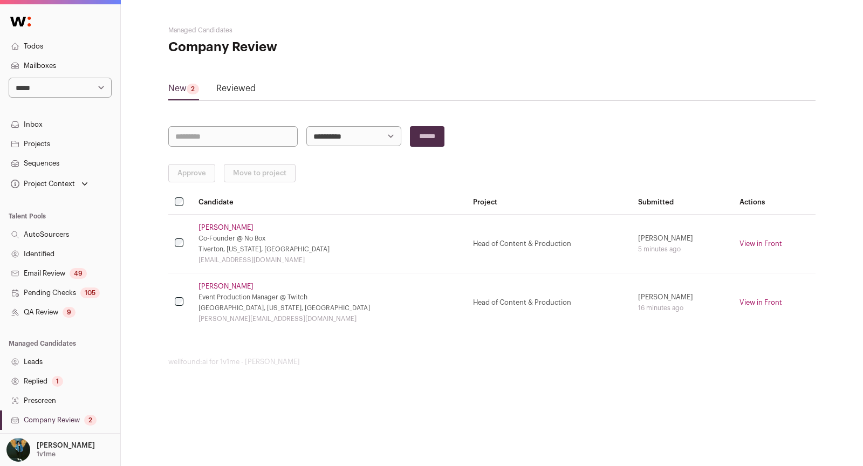
click at [215, 227] on link "Jason Rubin" at bounding box center [226, 227] width 55 height 9
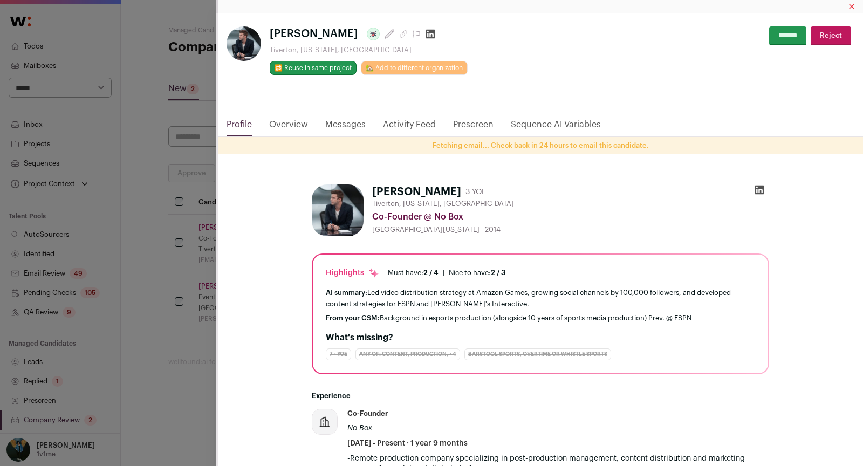
click at [355, 122] on link "Messages" at bounding box center [345, 127] width 40 height 18
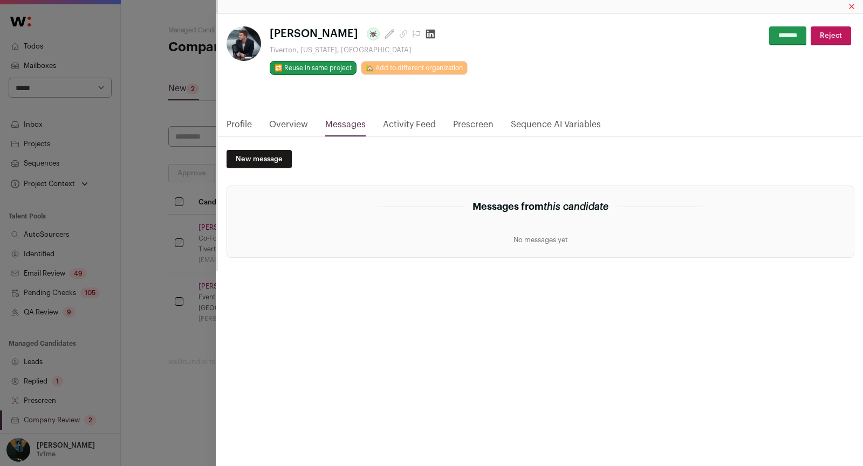
click at [395, 125] on link "Activity Feed" at bounding box center [409, 127] width 53 height 18
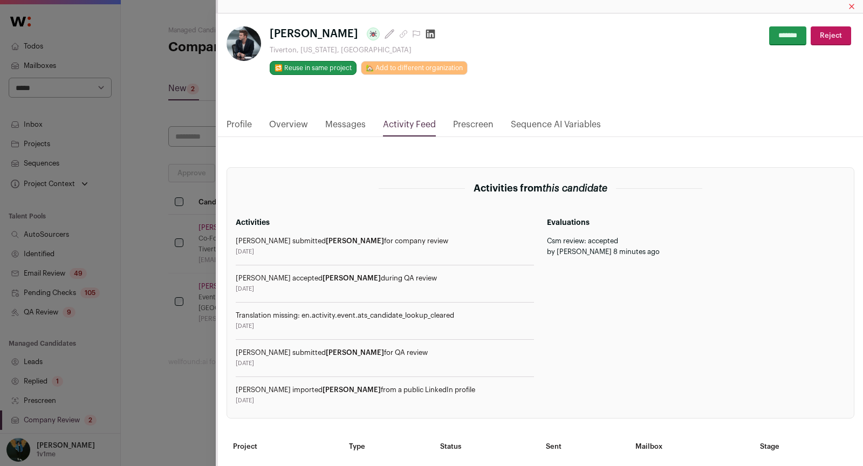
scroll to position [1, 0]
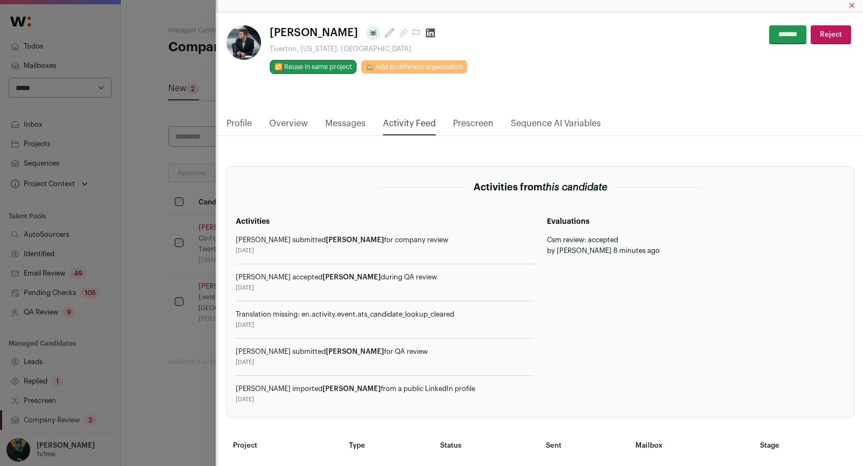
click at [241, 127] on link "Profile" at bounding box center [239, 126] width 25 height 18
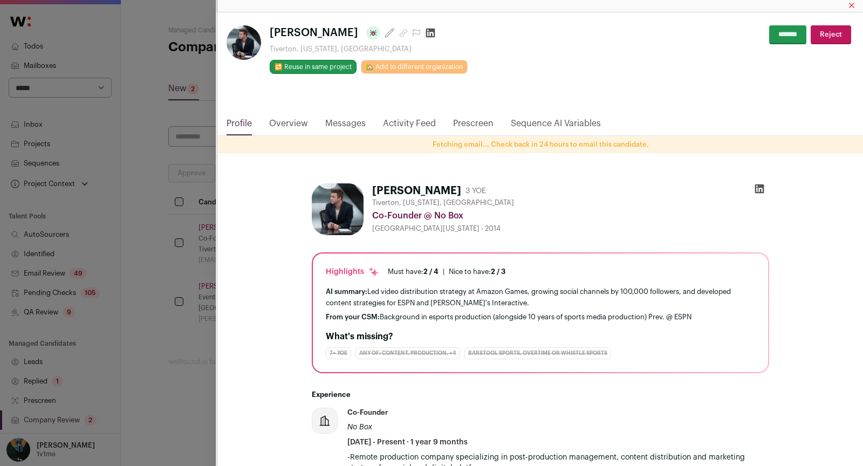
click at [284, 124] on link "Overview" at bounding box center [288, 126] width 39 height 18
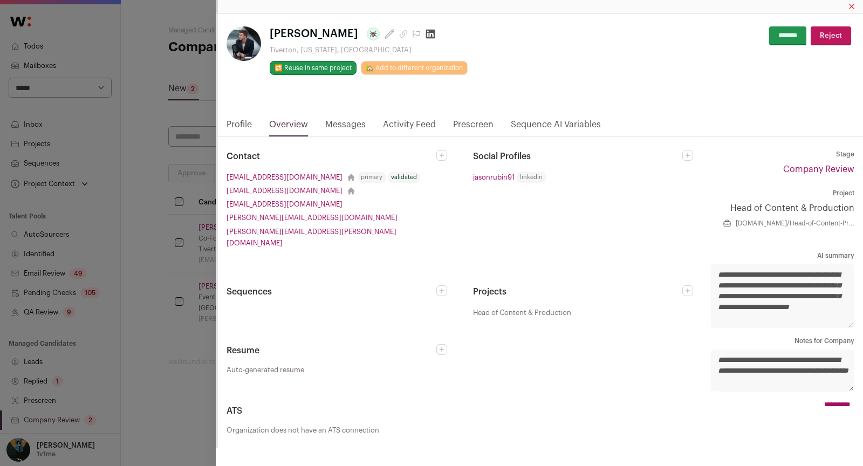
click at [0, 0] on icon "Close modal via background" at bounding box center [0, 0] width 0 height 0
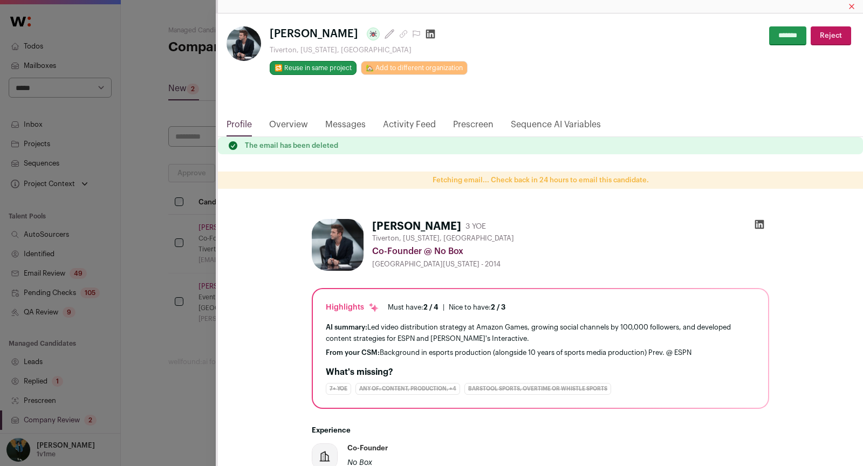
click at [285, 119] on link "Overview" at bounding box center [288, 127] width 39 height 18
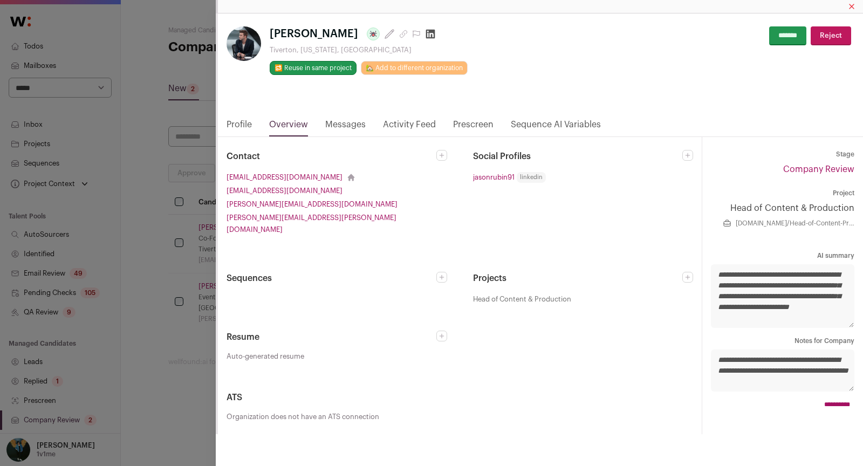
click at [0, 0] on icon "Close modal via background" at bounding box center [0, 0] width 0 height 0
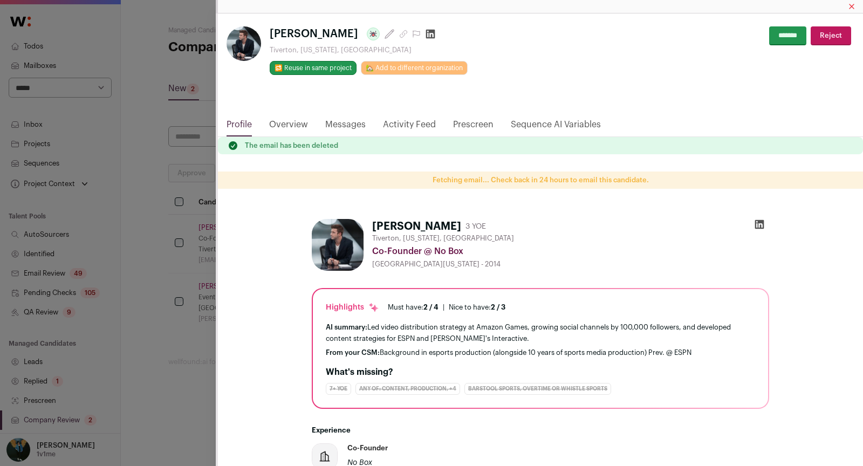
click at [294, 125] on link "Overview" at bounding box center [288, 127] width 39 height 18
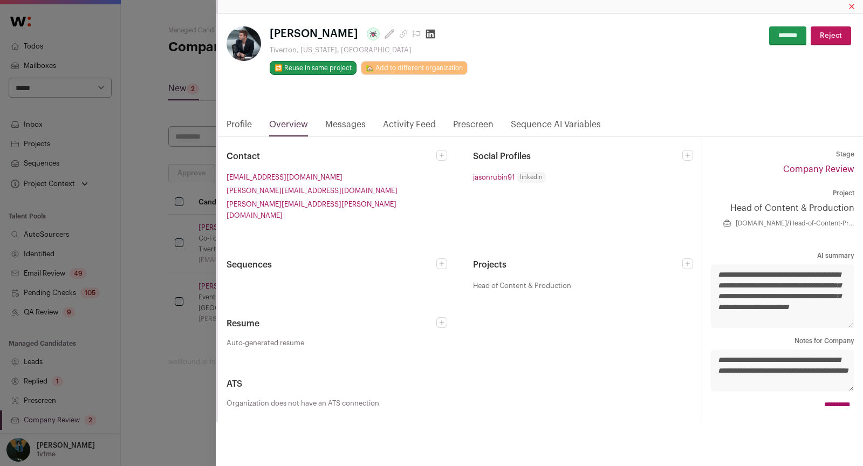
click at [0, 0] on icon "Close modal via background" at bounding box center [0, 0] width 0 height 0
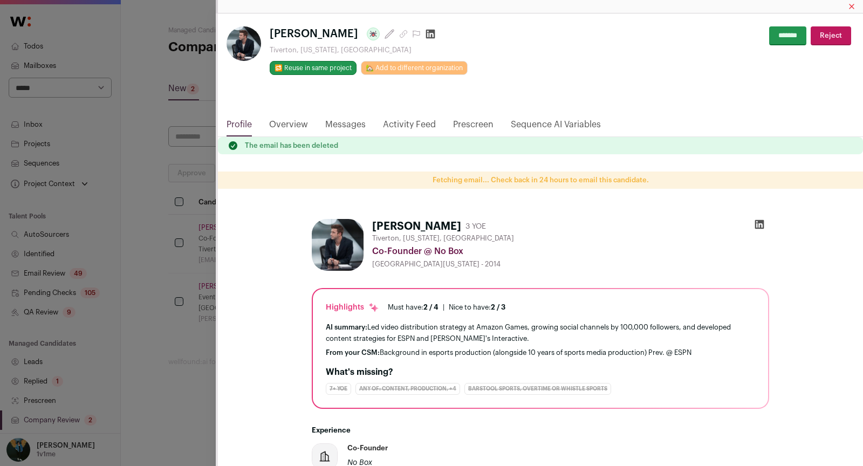
click at [305, 126] on link "Overview" at bounding box center [288, 127] width 39 height 18
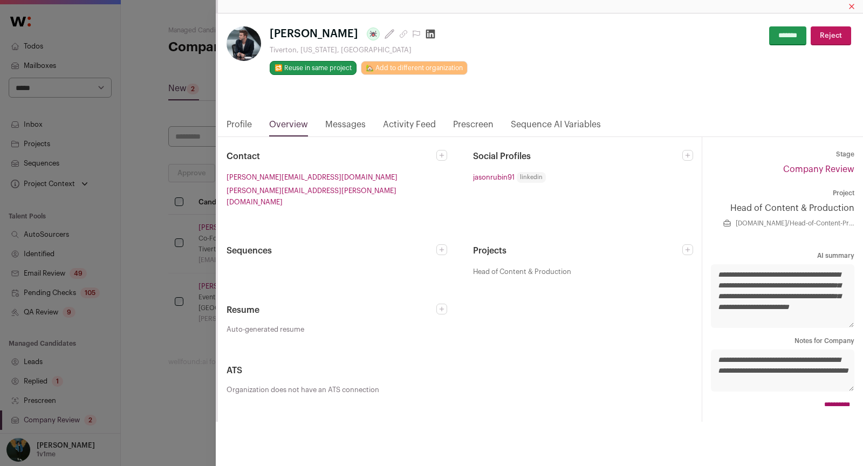
click at [0, 0] on icon "Close modal via background" at bounding box center [0, 0] width 0 height 0
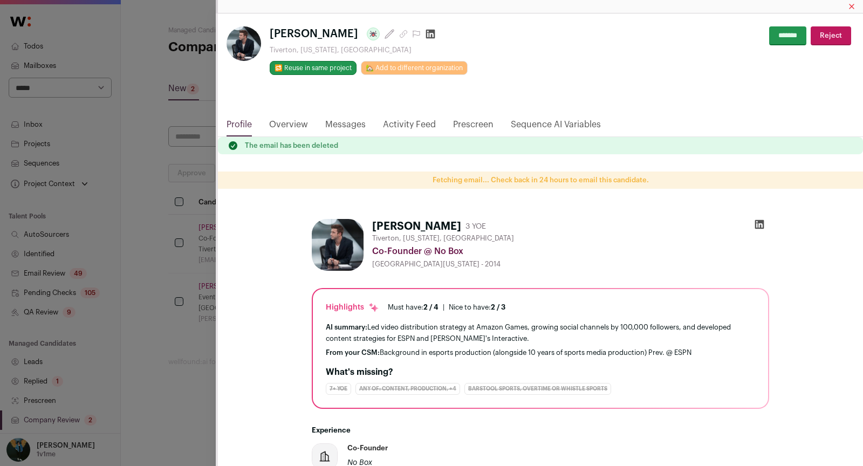
click at [301, 120] on link "Overview" at bounding box center [288, 127] width 39 height 18
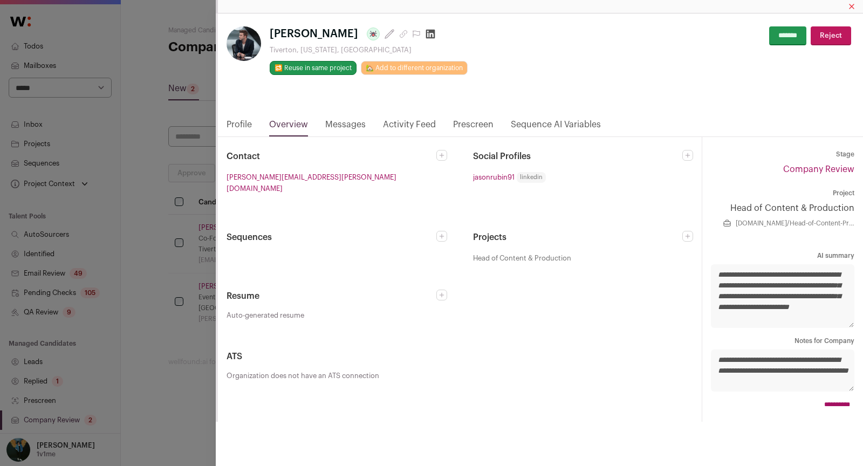
click at [0, 0] on icon "Close modal via background" at bounding box center [0, 0] width 0 height 0
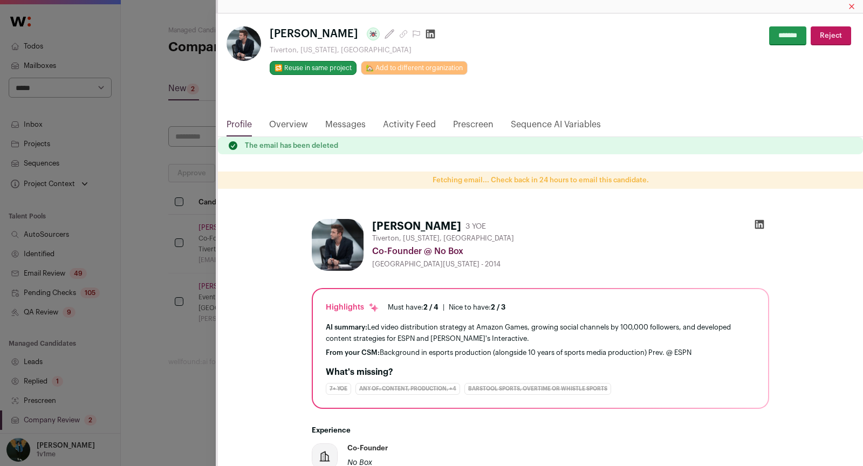
click at [174, 357] on div "**********" at bounding box center [431, 233] width 863 height 466
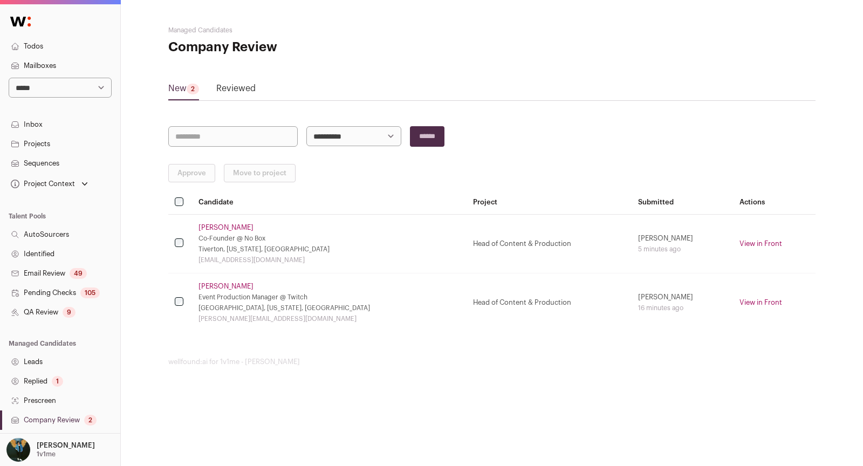
scroll to position [154, 0]
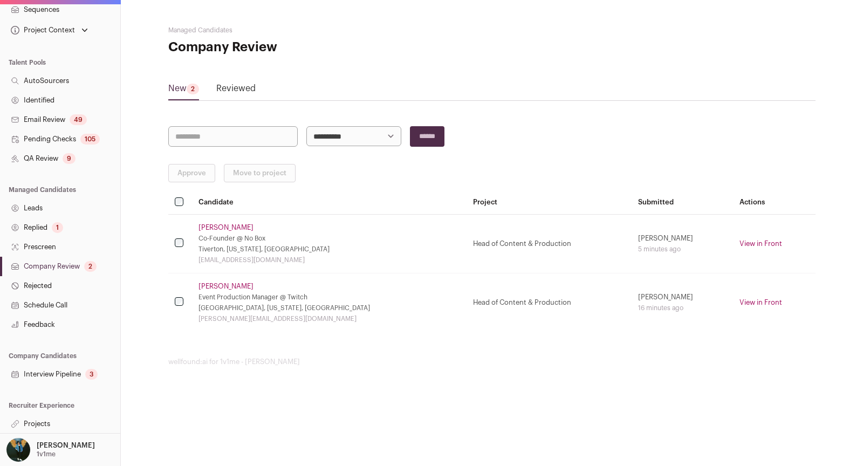
click at [41, 236] on link "Replied 1" at bounding box center [60, 227] width 120 height 19
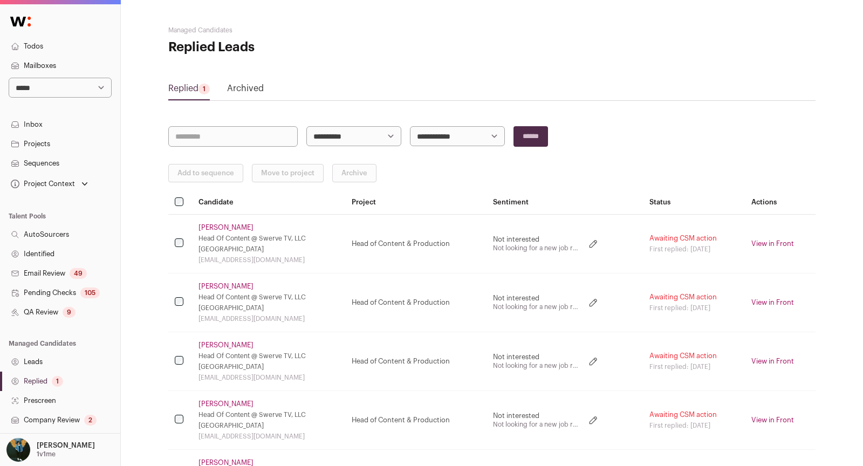
scroll to position [99, 0]
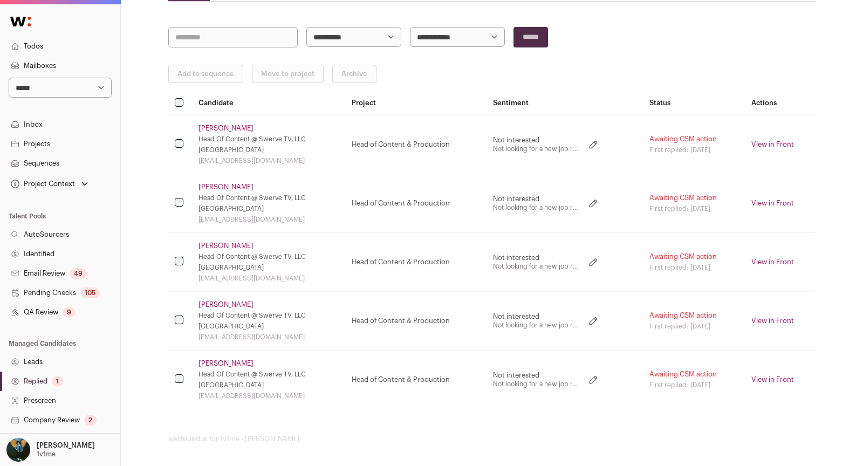
click at [53, 95] on select "**********" at bounding box center [60, 88] width 103 height 20
select select "*****"
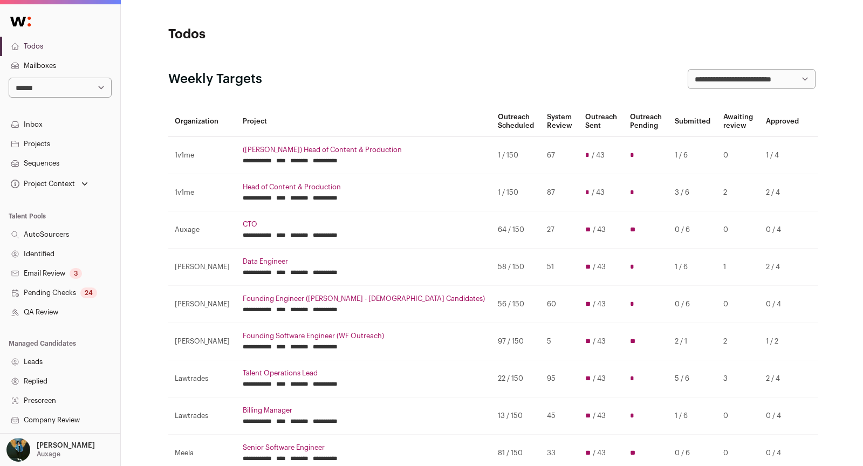
click at [541, 189] on td "87" at bounding box center [560, 192] width 38 height 37
click at [87, 81] on select "**********" at bounding box center [60, 88] width 103 height 20
select select "*****"
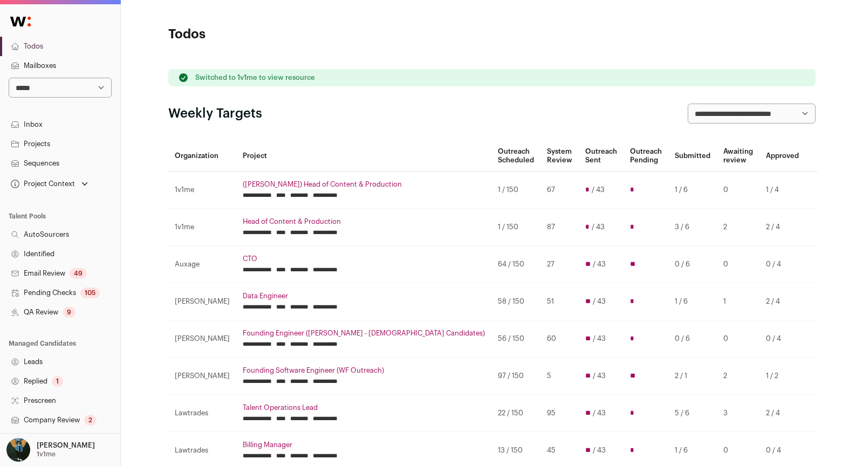
click at [67, 295] on link "Pending Checks 105" at bounding box center [60, 292] width 120 height 19
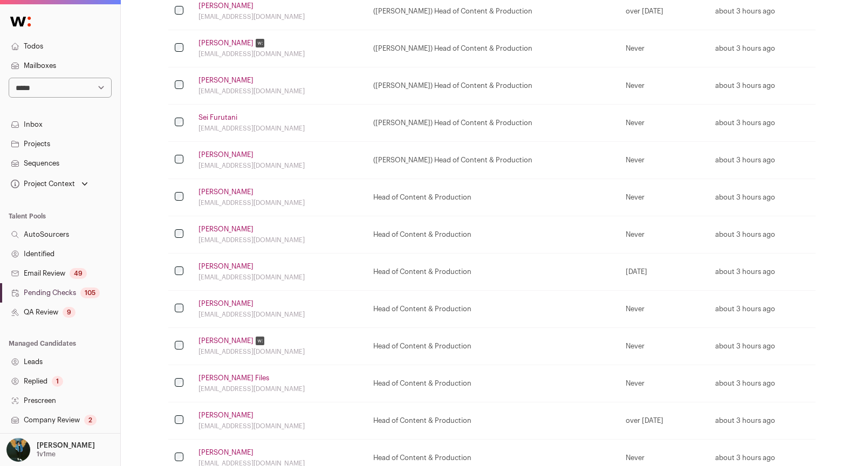
scroll to position [583, 0]
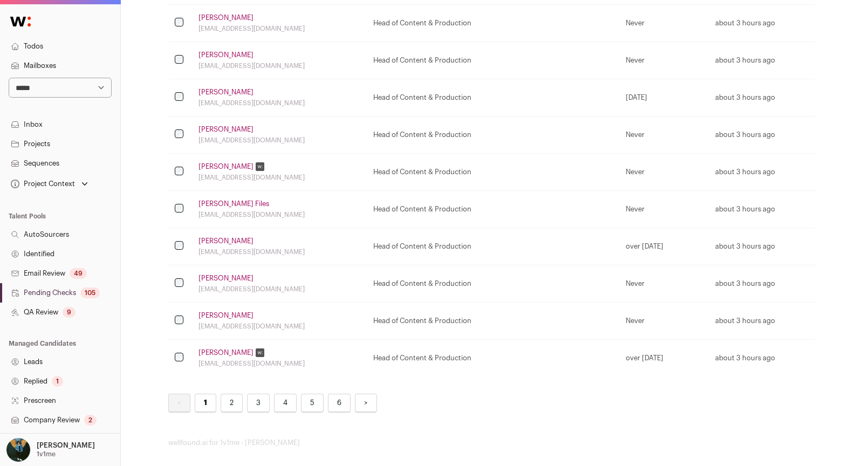
click at [339, 400] on link "6" at bounding box center [339, 403] width 23 height 19
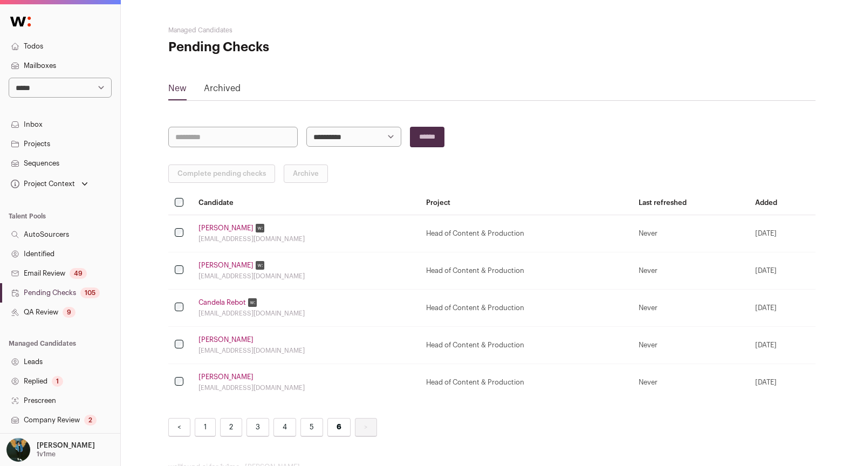
click at [231, 228] on link "[PERSON_NAME]" at bounding box center [226, 228] width 55 height 9
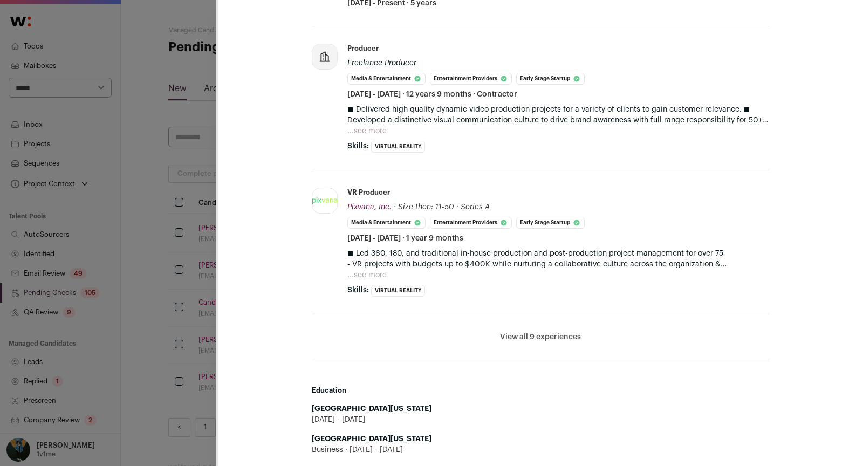
scroll to position [396, 0]
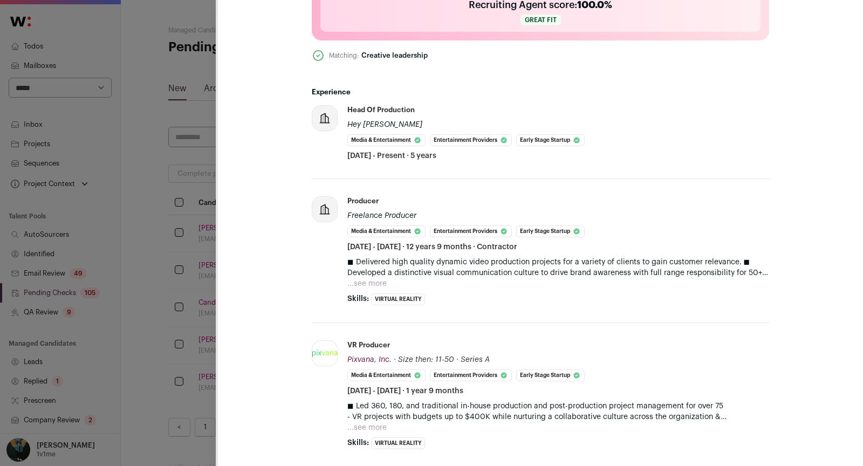
click at [148, 217] on div "**********" at bounding box center [431, 233] width 863 height 466
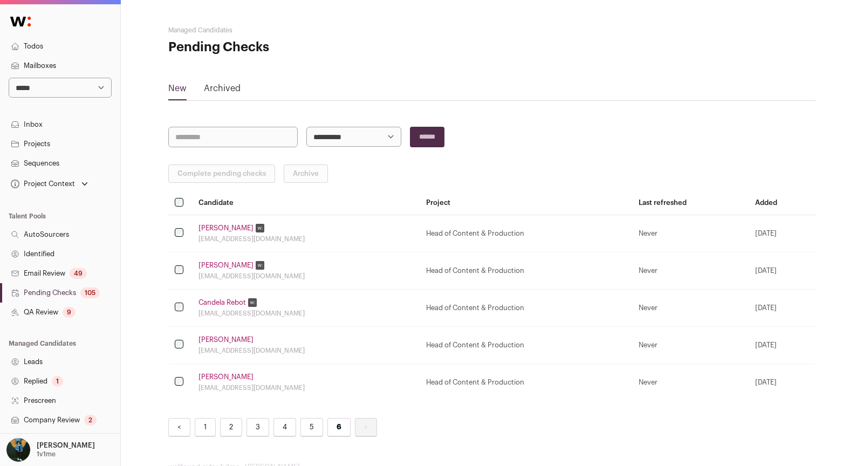
click at [302, 427] on link "5" at bounding box center [311, 427] width 23 height 19
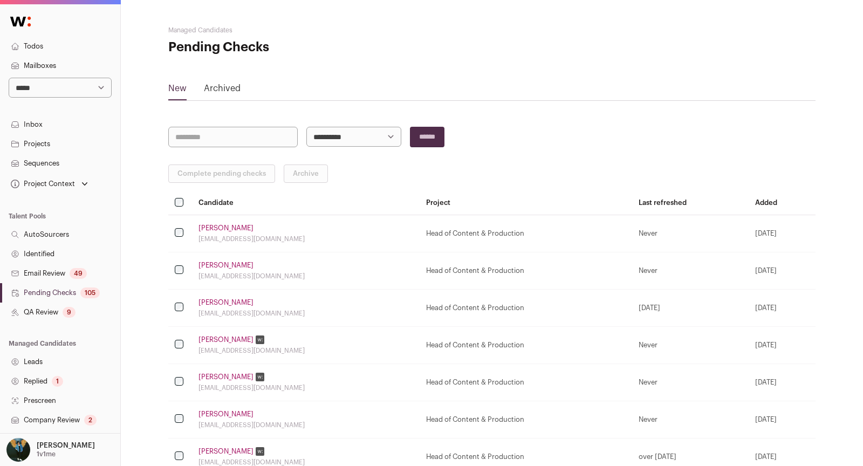
click at [204, 227] on link "[PERSON_NAME]" at bounding box center [226, 228] width 55 height 9
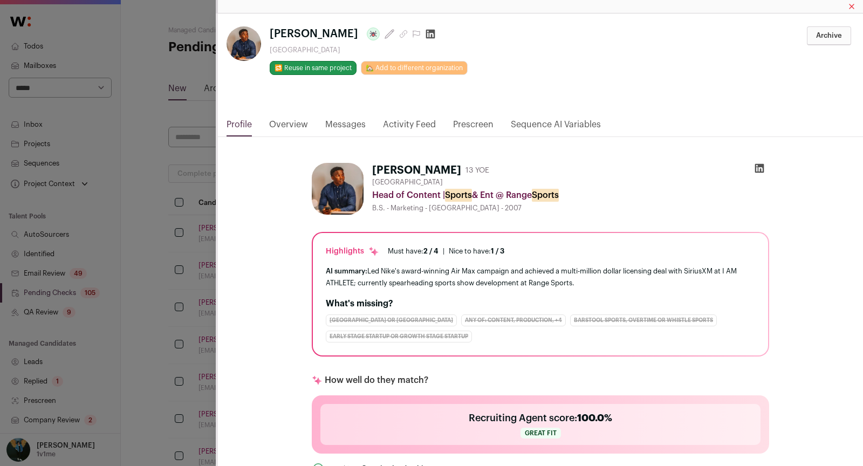
click at [758, 170] on icon "Close modal via background" at bounding box center [759, 168] width 9 height 9
click at [760, 170] on icon "Close modal via background" at bounding box center [759, 168] width 9 height 9
click at [207, 160] on div "**********" at bounding box center [431, 233] width 863 height 466
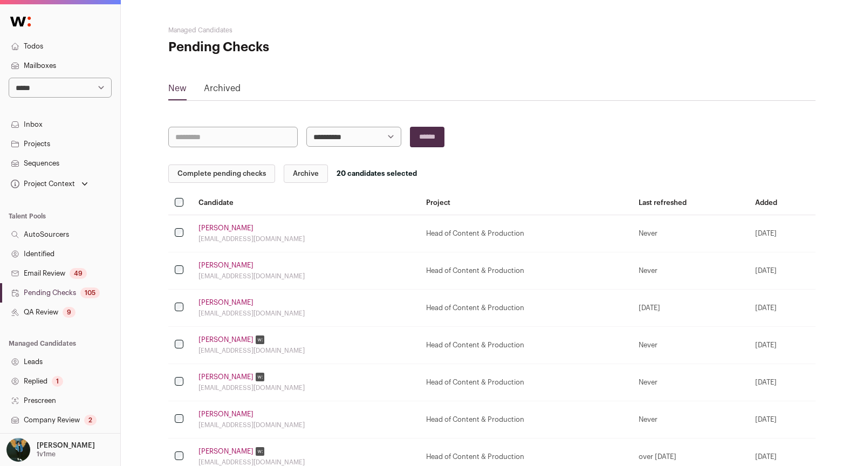
click at [209, 173] on button "Complete pending checks" at bounding box center [221, 174] width 107 height 18
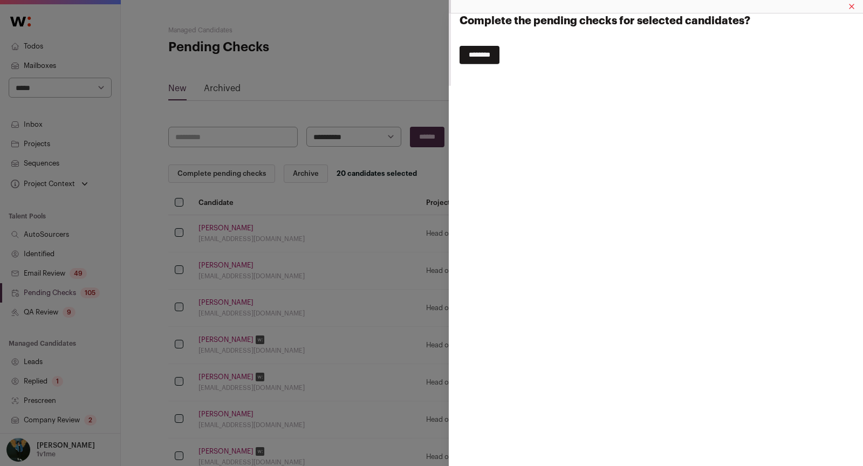
click at [491, 54] on input "********" at bounding box center [480, 55] width 40 height 18
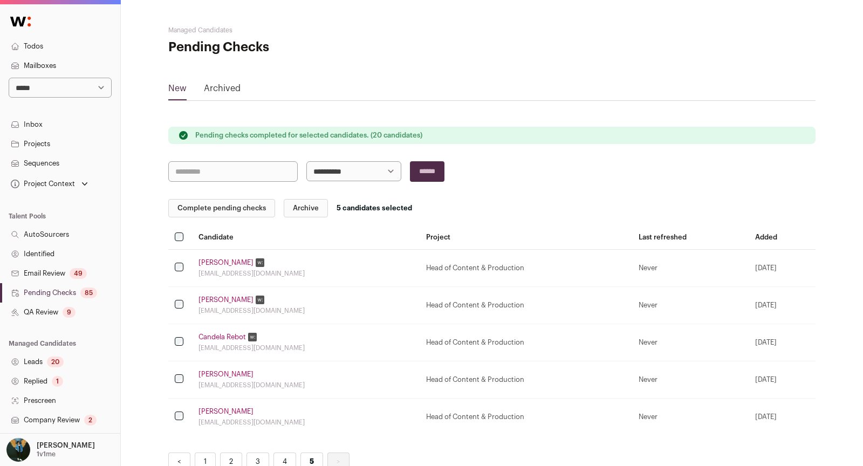
click at [197, 211] on button "Complete pending checks" at bounding box center [221, 208] width 107 height 18
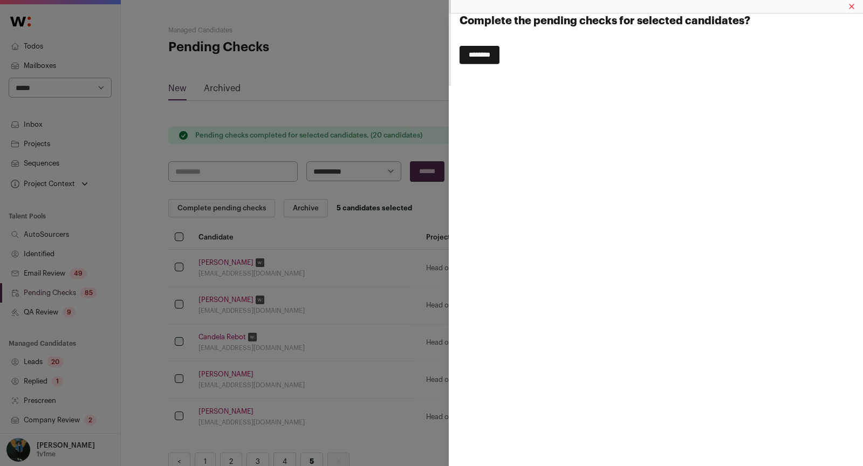
click at [493, 57] on input "********" at bounding box center [480, 55] width 40 height 18
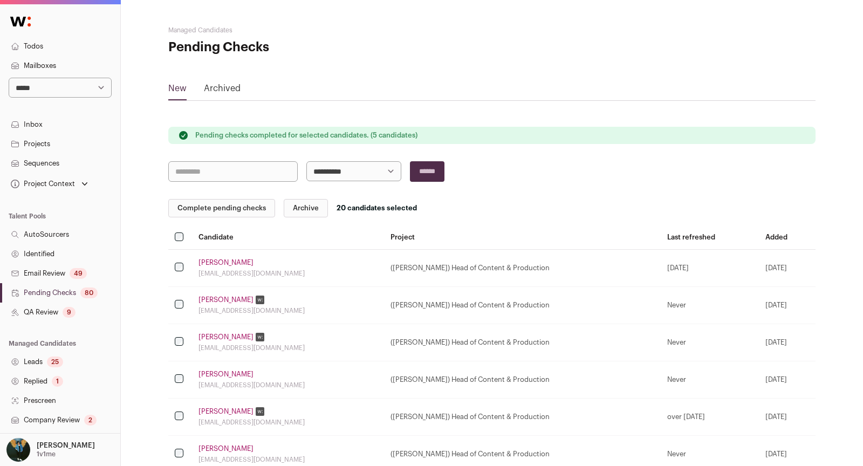
click at [206, 212] on button "Complete pending checks" at bounding box center [221, 208] width 107 height 18
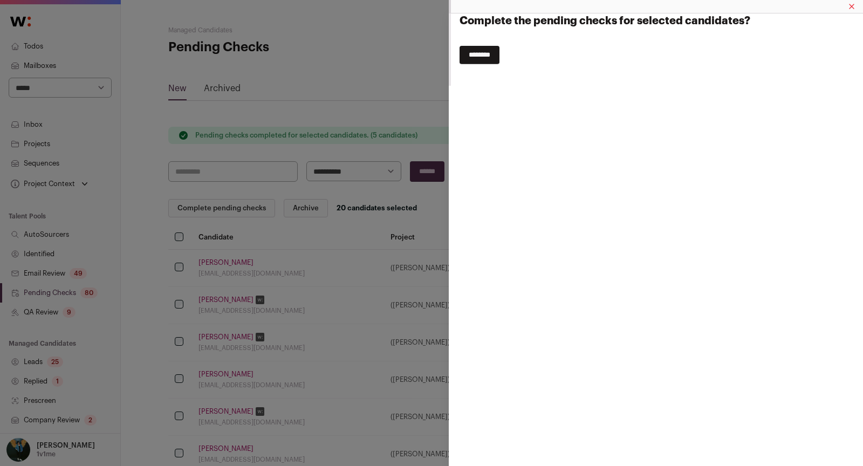
click at [500, 59] on input "********" at bounding box center [480, 55] width 40 height 18
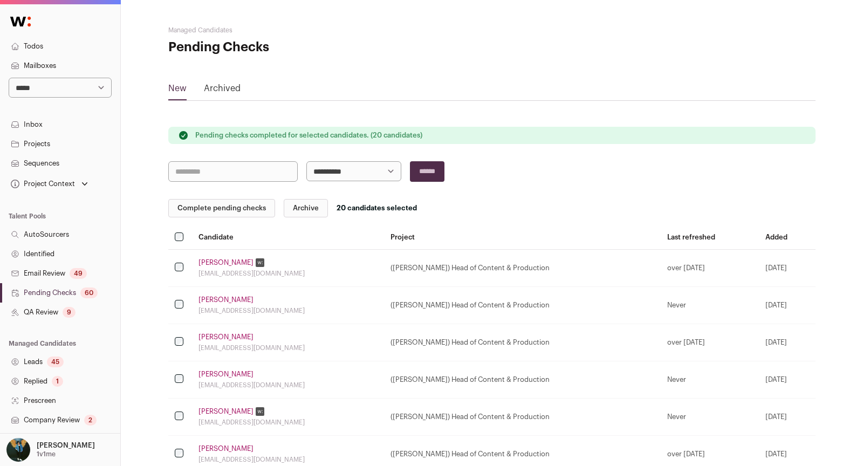
click at [211, 209] on button "Complete pending checks" at bounding box center [221, 208] width 107 height 18
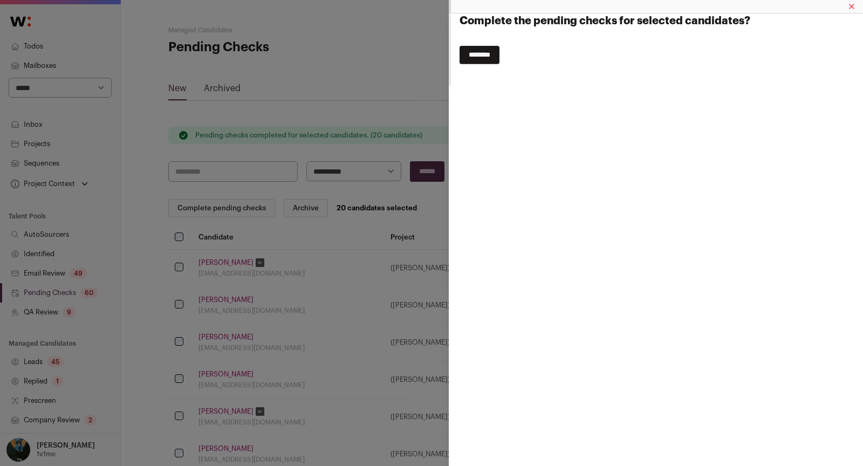
click at [500, 59] on input "********" at bounding box center [480, 55] width 40 height 18
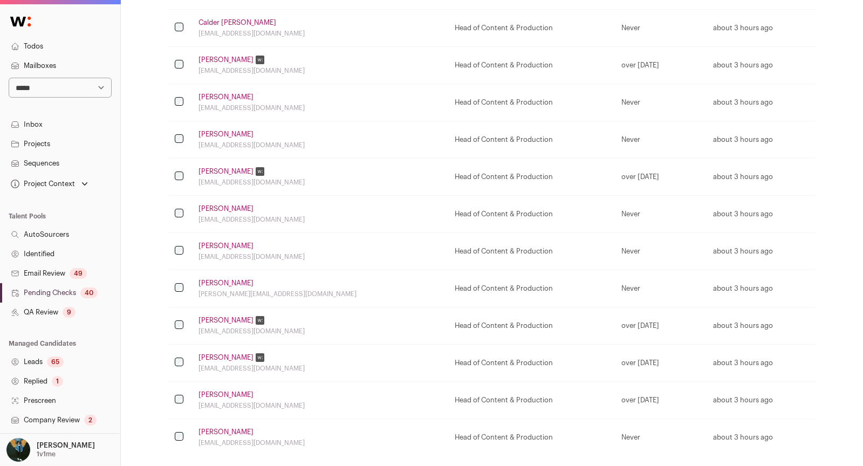
scroll to position [617, 0]
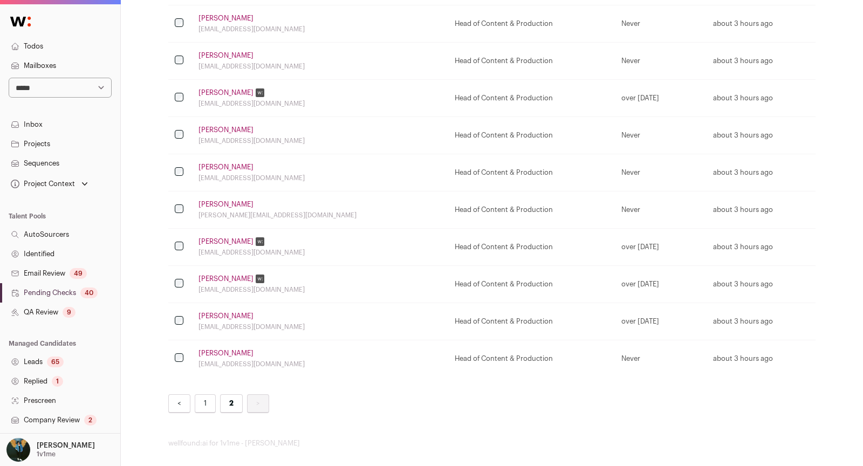
click at [220, 349] on link "[PERSON_NAME]" at bounding box center [226, 353] width 55 height 9
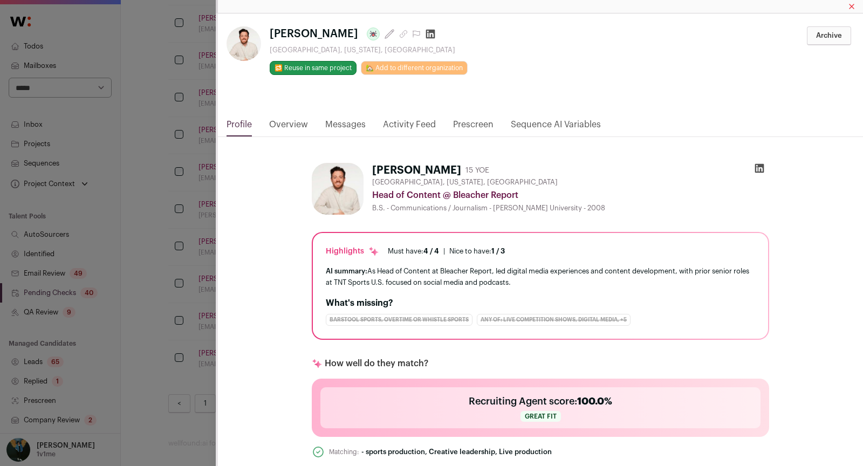
click at [758, 168] on icon "Close modal via background" at bounding box center [759, 168] width 11 height 11
click at [758, 167] on icon "Close modal via background" at bounding box center [759, 168] width 11 height 11
click at [201, 173] on div "**********" at bounding box center [431, 233] width 863 height 466
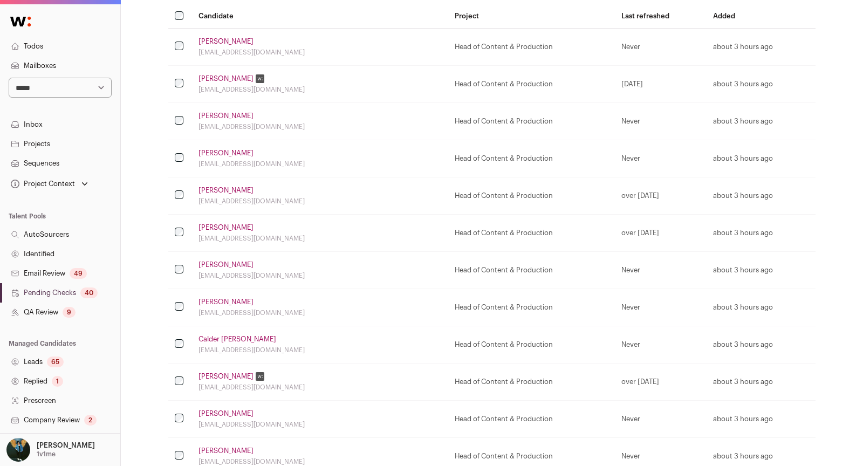
scroll to position [110, 0]
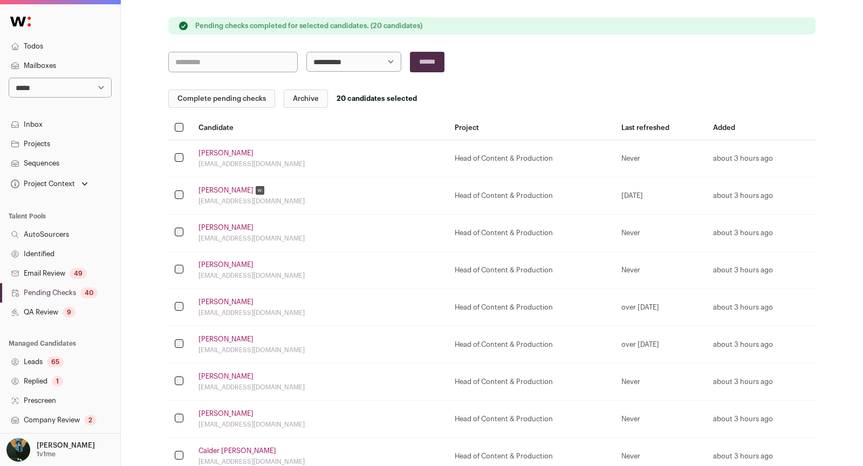
click at [228, 98] on button "Complete pending checks" at bounding box center [221, 99] width 107 height 18
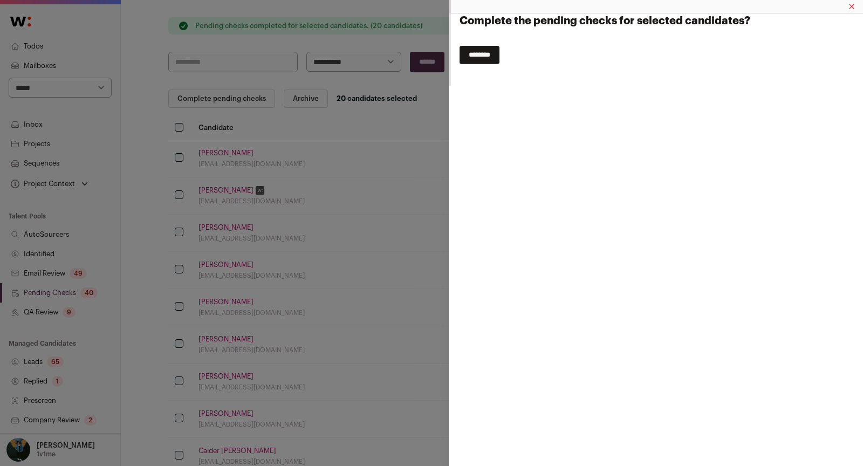
click at [500, 55] on input "********" at bounding box center [480, 55] width 40 height 18
click at [501, 53] on div "********" at bounding box center [657, 55] width 395 height 18
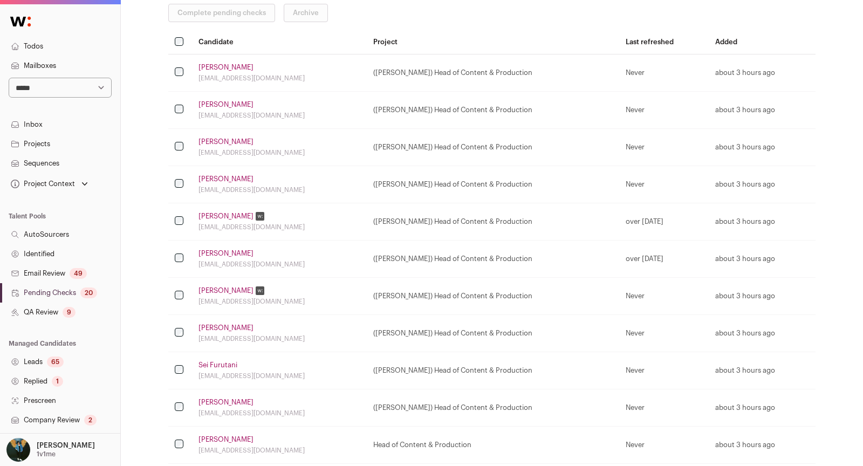
scroll to position [191, 0]
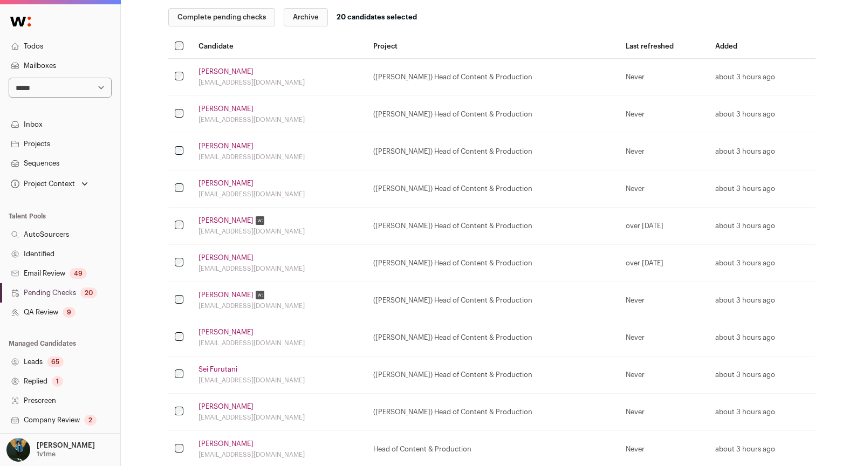
click at [208, 17] on button "Complete pending checks" at bounding box center [221, 17] width 107 height 18
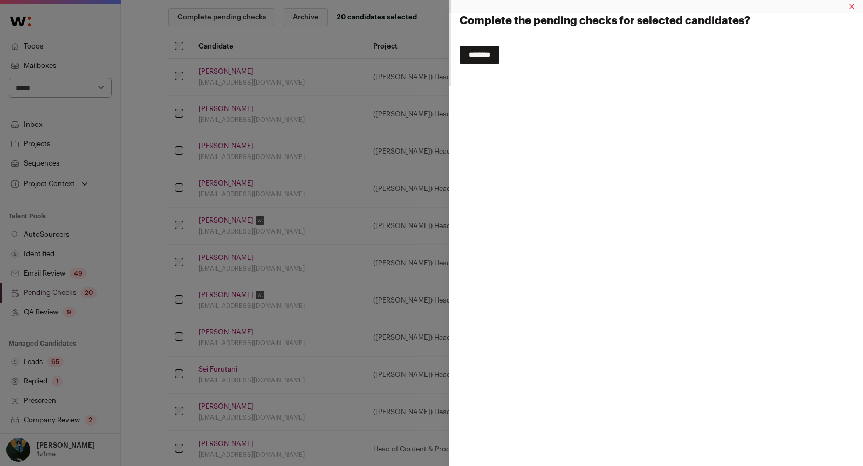
click at [485, 53] on input "********" at bounding box center [480, 55] width 40 height 18
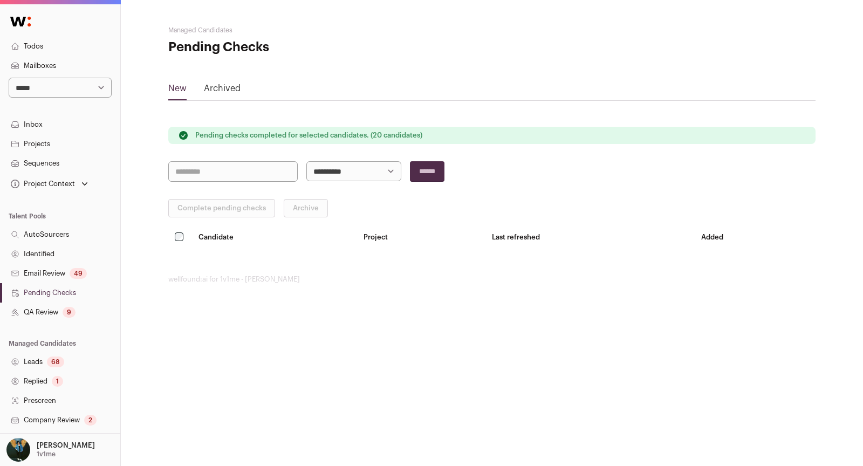
scroll to position [154, 0]
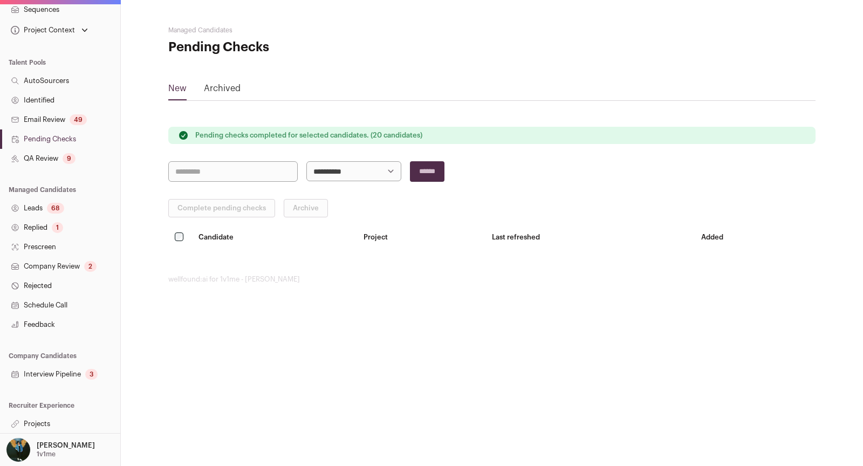
click at [47, 416] on link "Projects" at bounding box center [60, 423] width 120 height 19
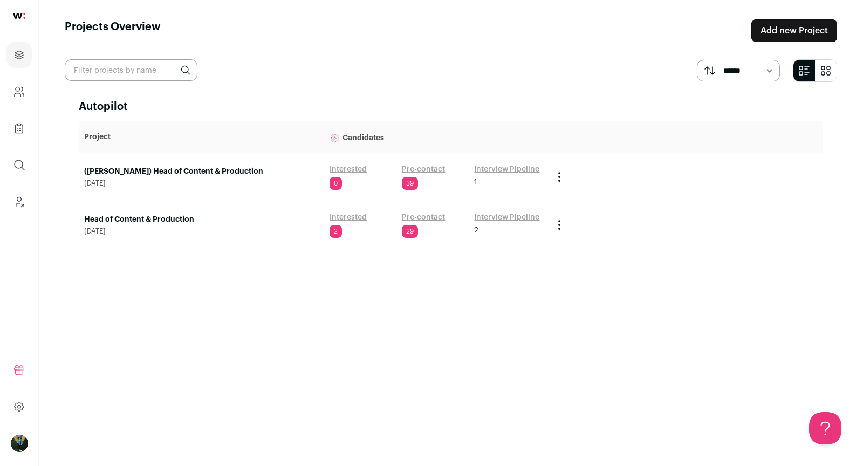
click at [199, 166] on link "([PERSON_NAME]) Head of Content & Production" at bounding box center [201, 171] width 235 height 11
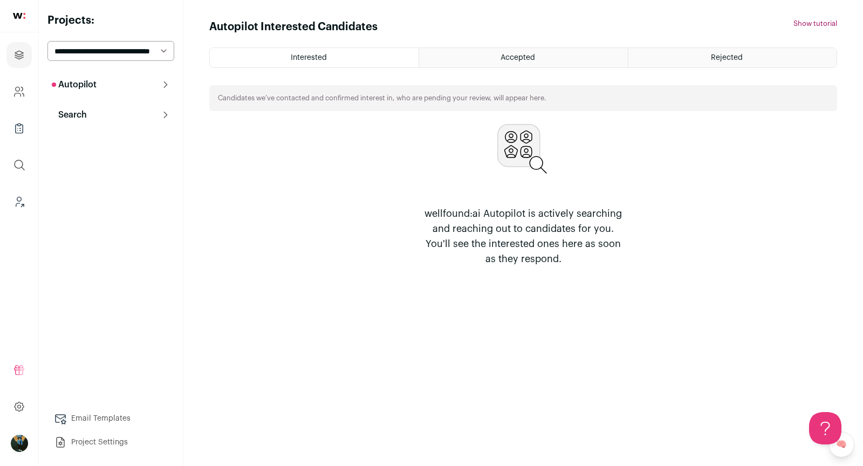
click at [88, 113] on button "Search" at bounding box center [110, 115] width 127 height 22
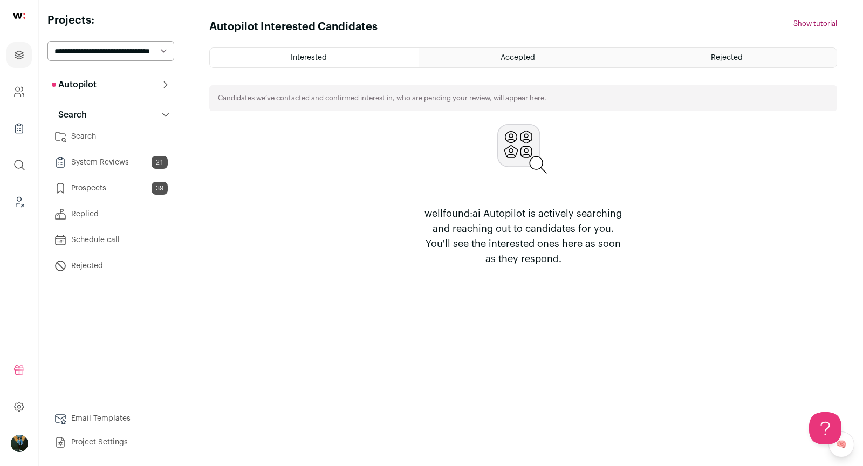
click at [91, 187] on link "Prospects 39" at bounding box center [110, 188] width 127 height 22
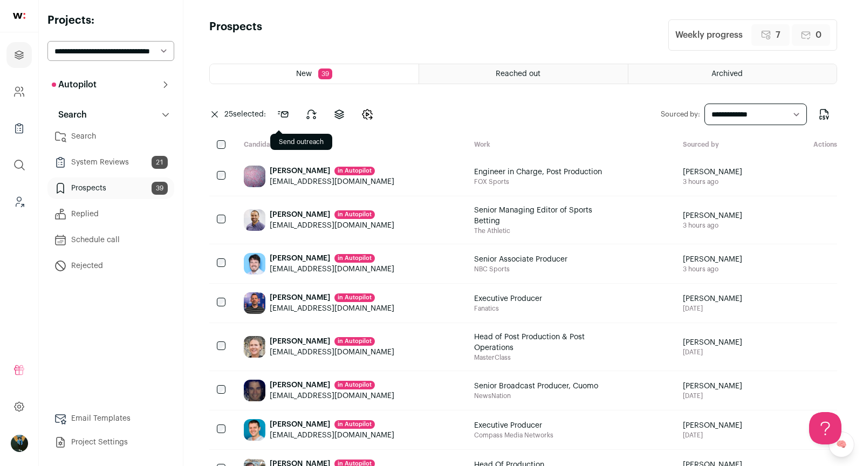
click at [296, 115] on button at bounding box center [283, 114] width 26 height 26
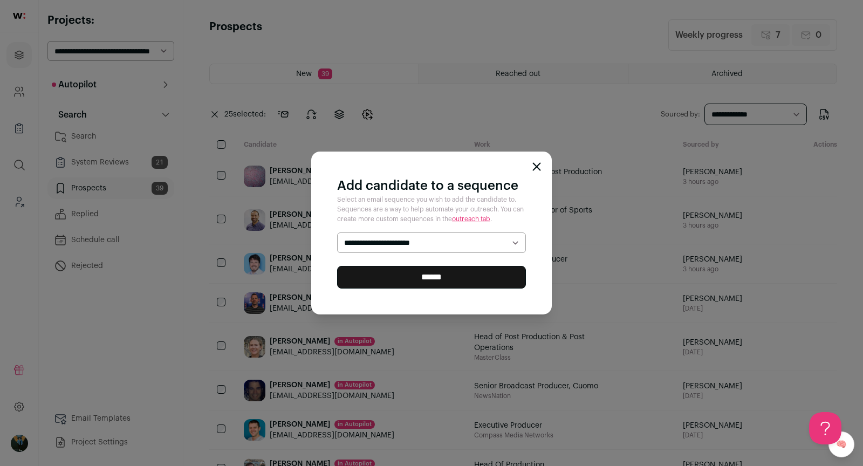
click at [378, 240] on select "**********" at bounding box center [431, 242] width 189 height 20
click at [456, 279] on input "******" at bounding box center [431, 277] width 189 height 23
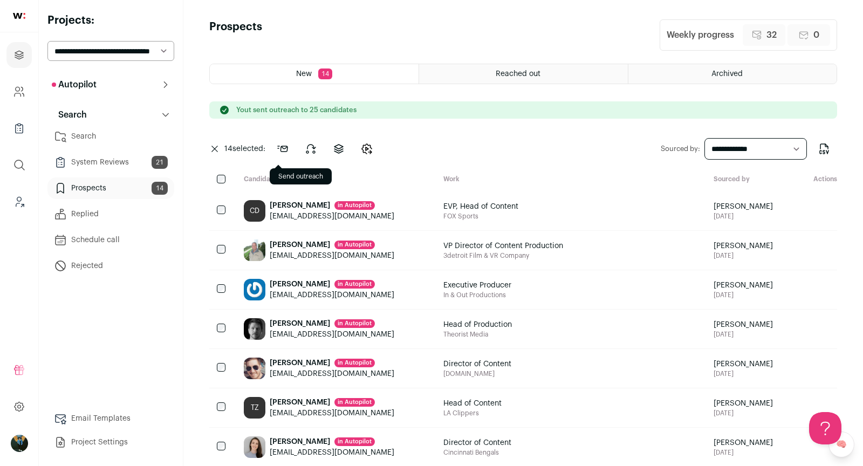
click at [285, 149] on icon at bounding box center [282, 148] width 13 height 13
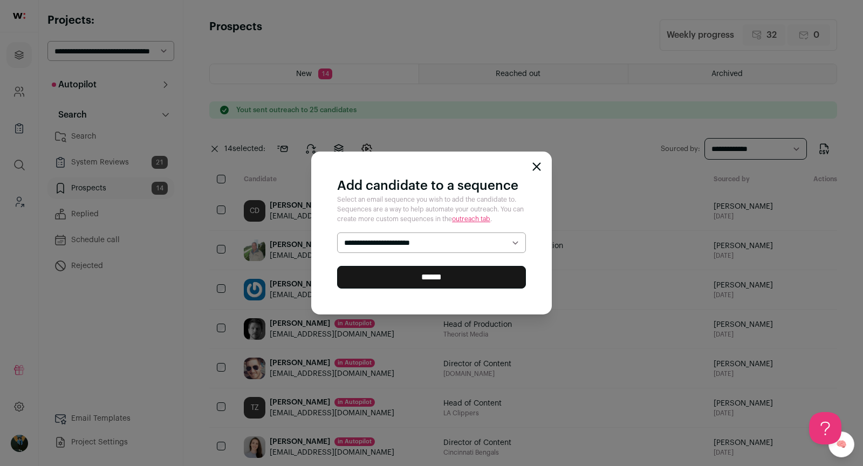
click at [393, 244] on select "**********" at bounding box center [431, 242] width 189 height 20
select select "*****"
click at [416, 275] on input "******" at bounding box center [431, 277] width 189 height 23
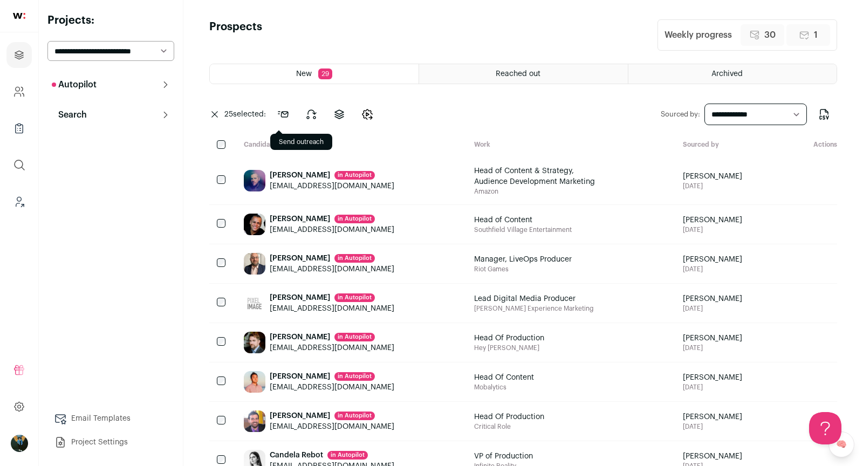
click at [283, 114] on icon at bounding box center [283, 114] width 13 height 13
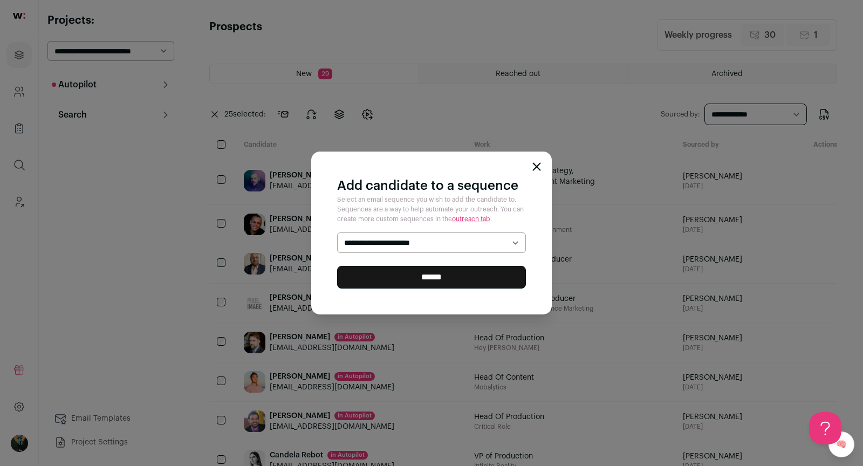
click at [383, 240] on select "**********" at bounding box center [431, 242] width 189 height 20
select select "*****"
click at [389, 270] on input "******" at bounding box center [431, 277] width 189 height 23
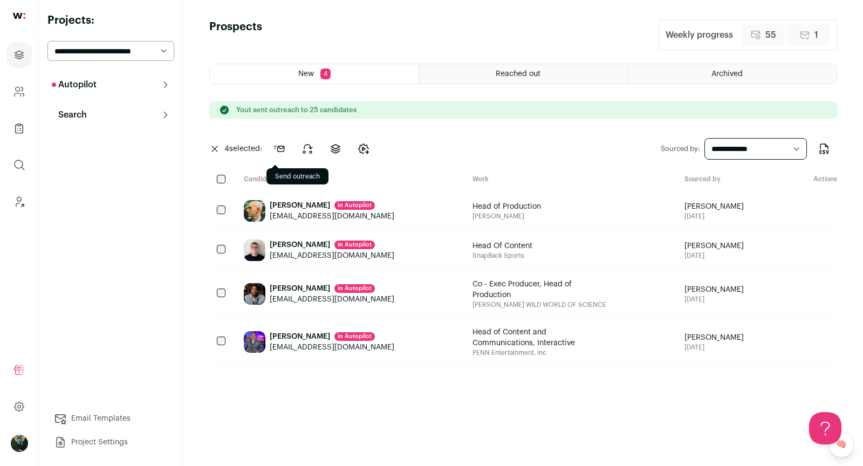
click at [288, 151] on button at bounding box center [279, 149] width 26 height 26
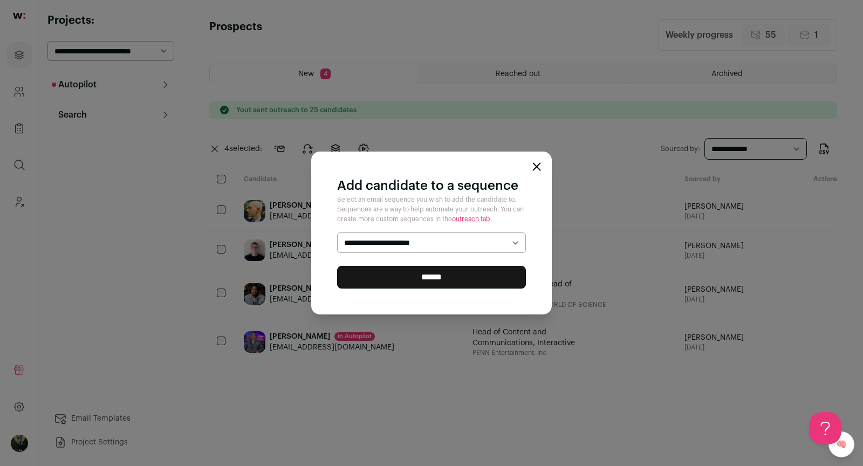
click at [400, 245] on select "**********" at bounding box center [431, 242] width 189 height 20
select select "*****"
click at [405, 278] on input "******" at bounding box center [431, 277] width 189 height 23
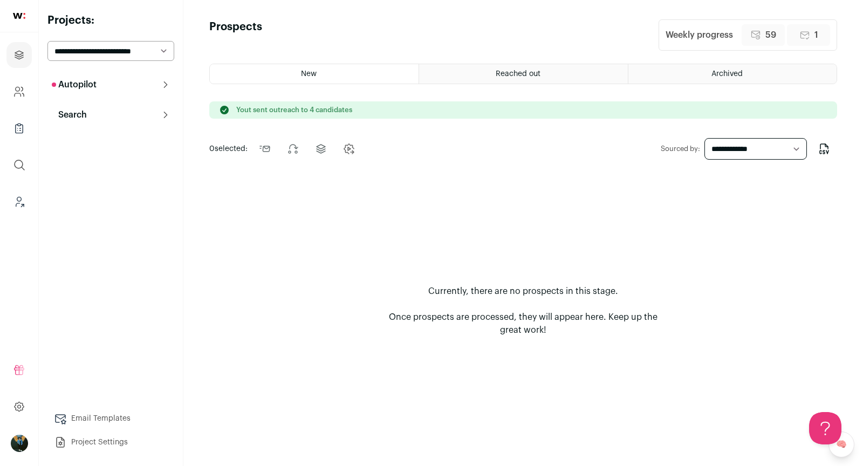
click at [69, 80] on p "Autopilot" at bounding box center [74, 84] width 45 height 13
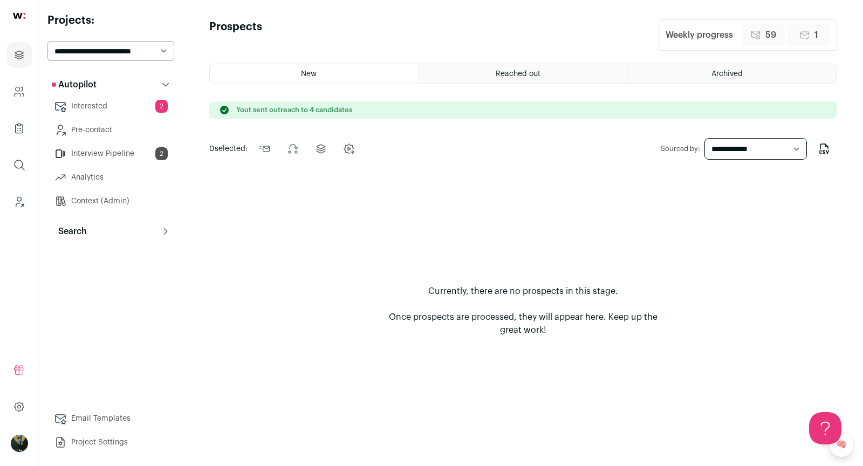
click at [106, 226] on button "Search" at bounding box center [110, 232] width 127 height 22
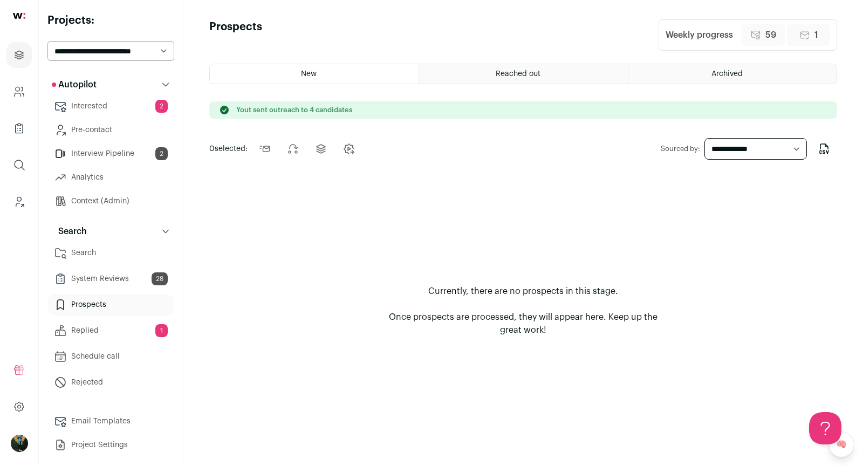
click at [121, 99] on link "Interested 2" at bounding box center [110, 106] width 127 height 22
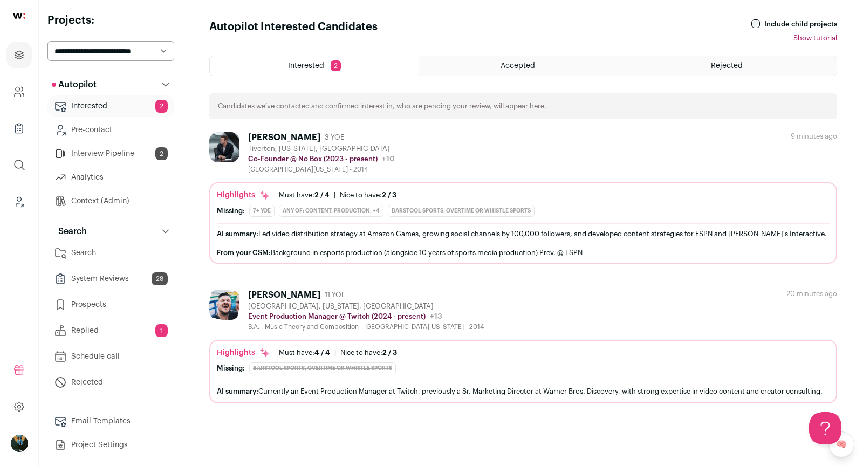
click at [288, 139] on div "[PERSON_NAME]" at bounding box center [284, 137] width 72 height 11
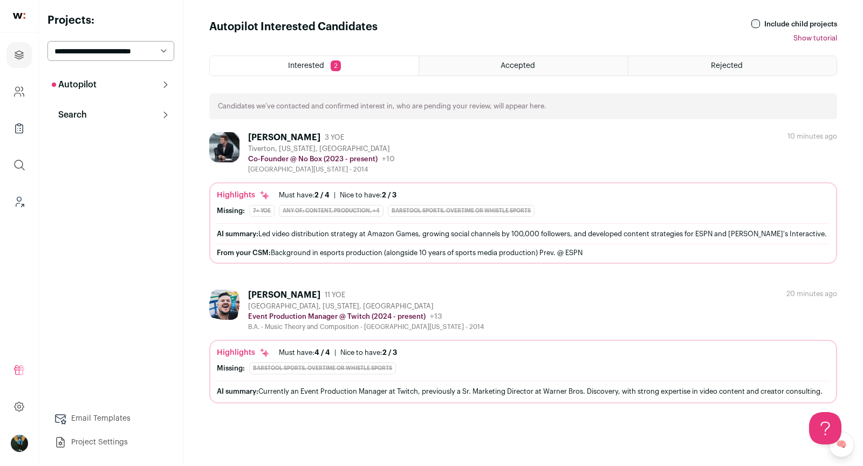
click at [92, 108] on button "Search" at bounding box center [110, 115] width 127 height 22
click at [87, 140] on link "Search" at bounding box center [110, 137] width 127 height 22
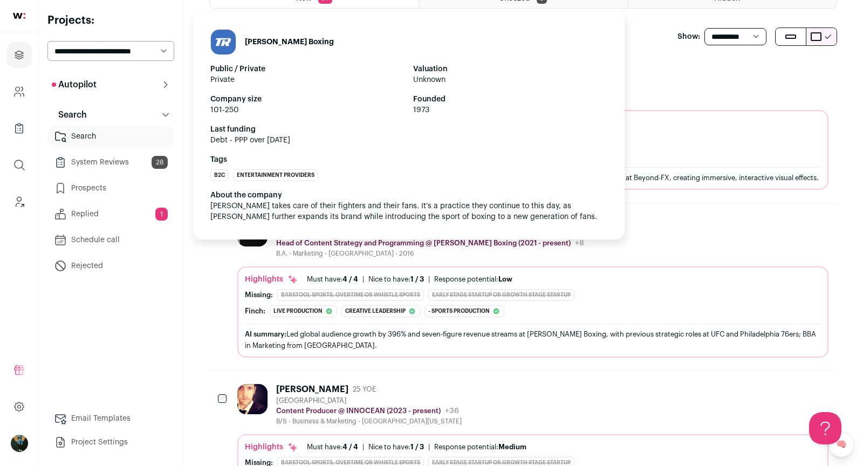
scroll to position [167, 0]
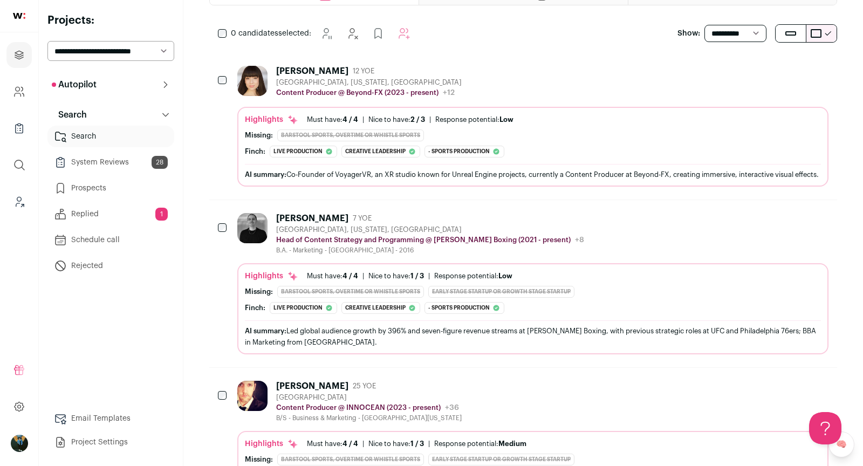
click at [332, 72] on div "[PERSON_NAME]" at bounding box center [312, 71] width 72 height 11
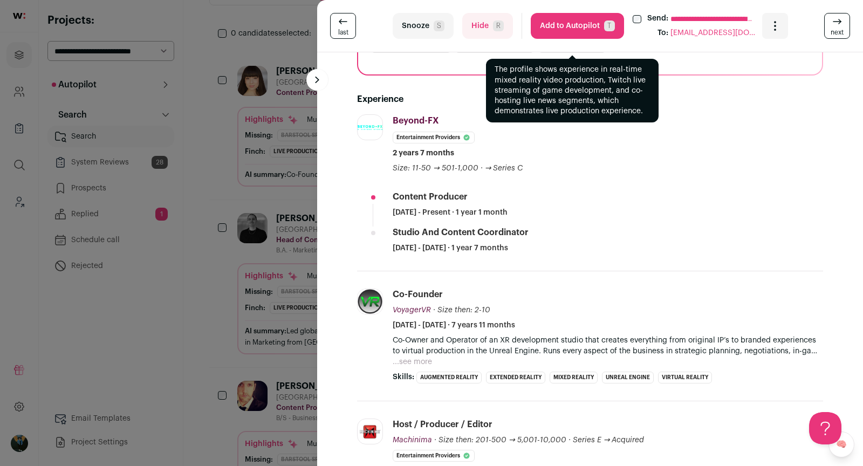
scroll to position [463, 0]
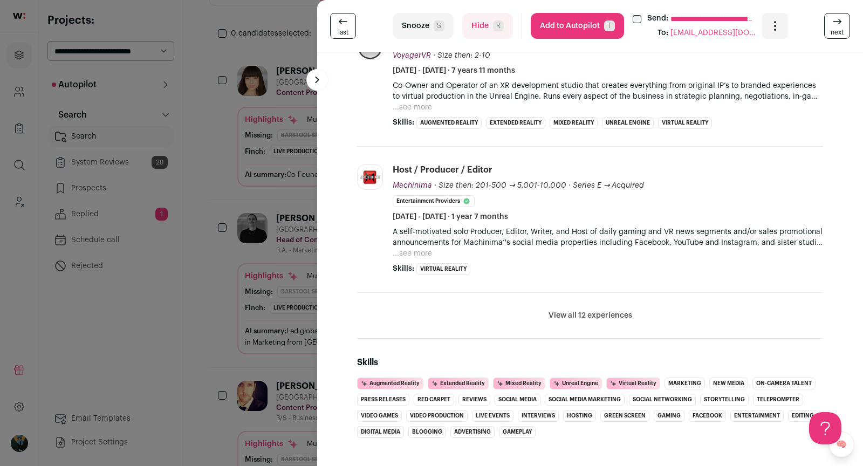
click at [590, 305] on li "View all 12 experiences View less" at bounding box center [590, 316] width 466 height 46
click at [590, 310] on button "View all 12 experiences" at bounding box center [591, 315] width 84 height 11
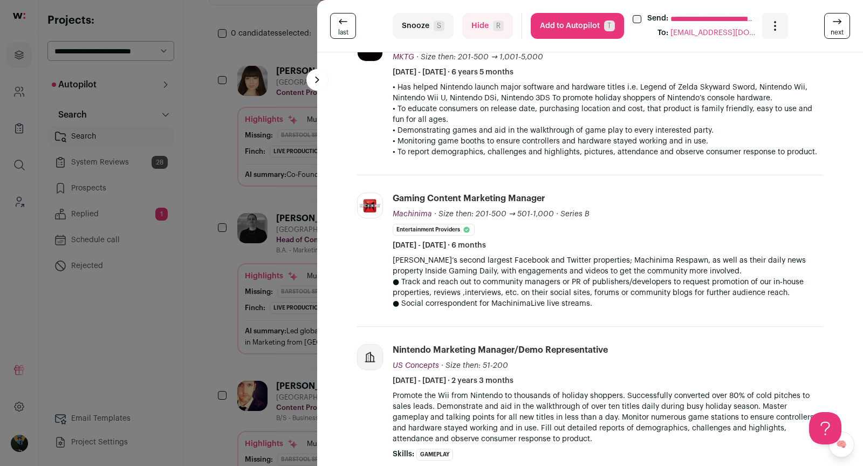
scroll to position [1699, 0]
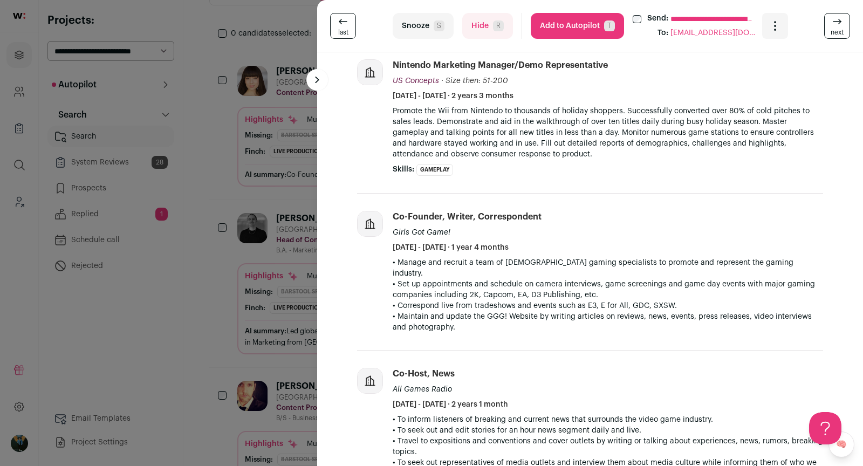
click at [285, 273] on div "**********" at bounding box center [431, 233] width 863 height 466
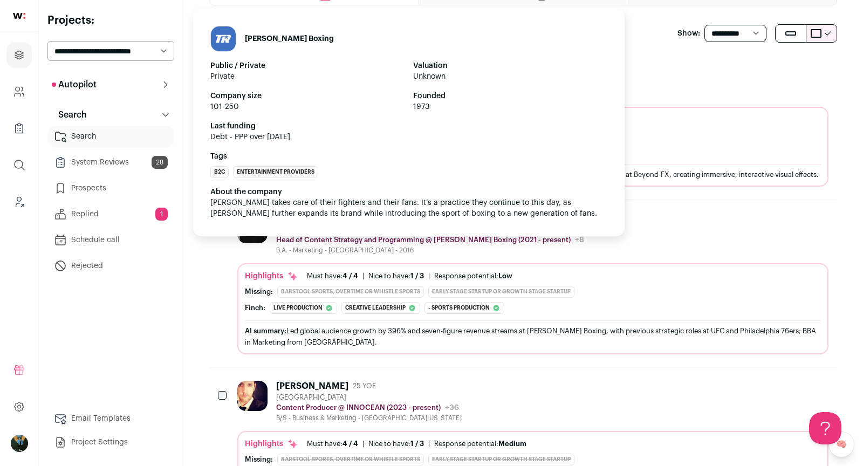
click at [309, 244] on p "Head of Content Strategy and Programming @ [PERSON_NAME] Boxing (2021 - present)" at bounding box center [423, 240] width 295 height 9
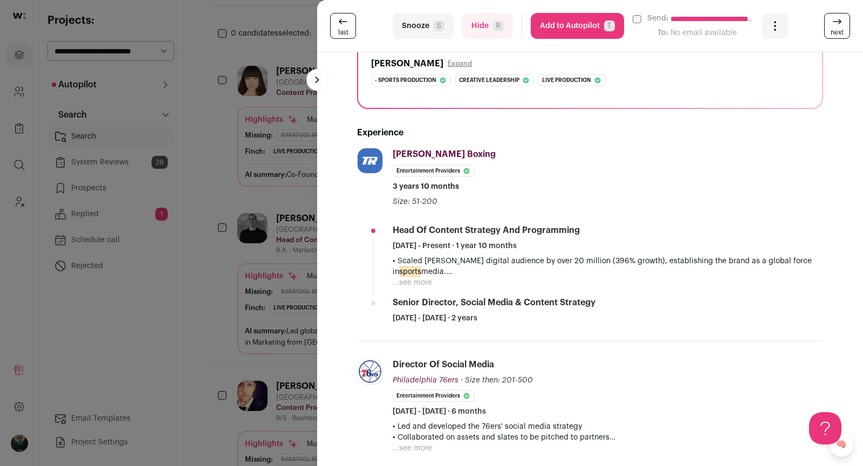
scroll to position [199, 0]
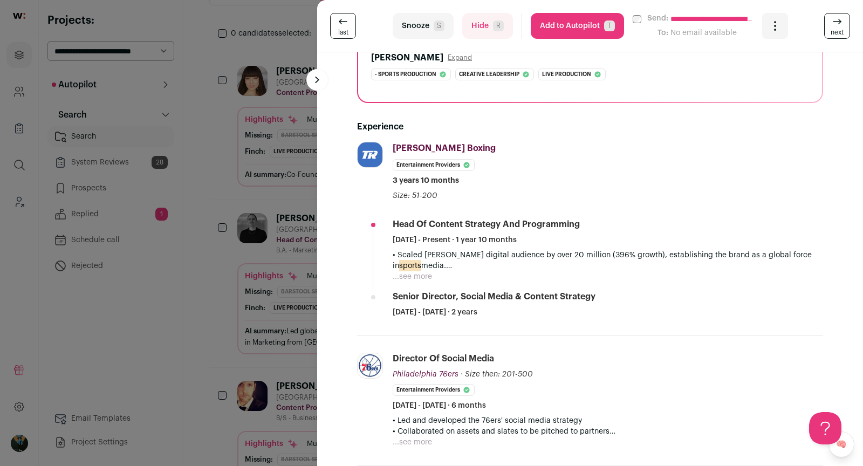
click at [428, 274] on button "...see more" at bounding box center [412, 276] width 39 height 11
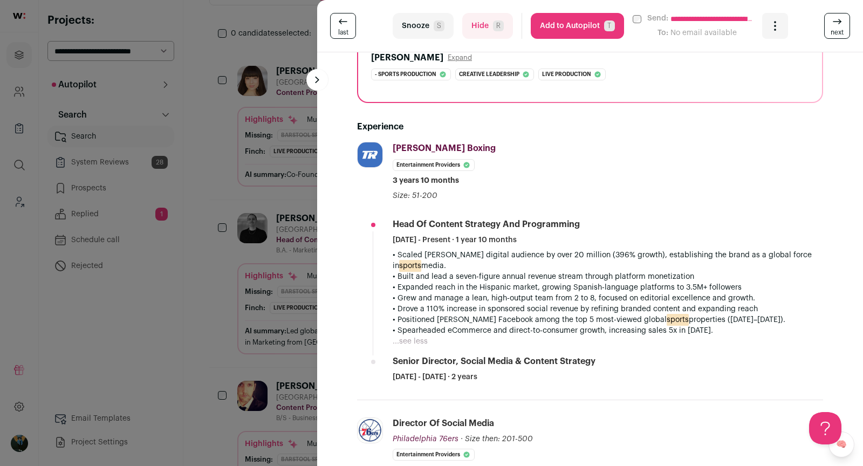
click at [229, 374] on div "**********" at bounding box center [431, 233] width 863 height 466
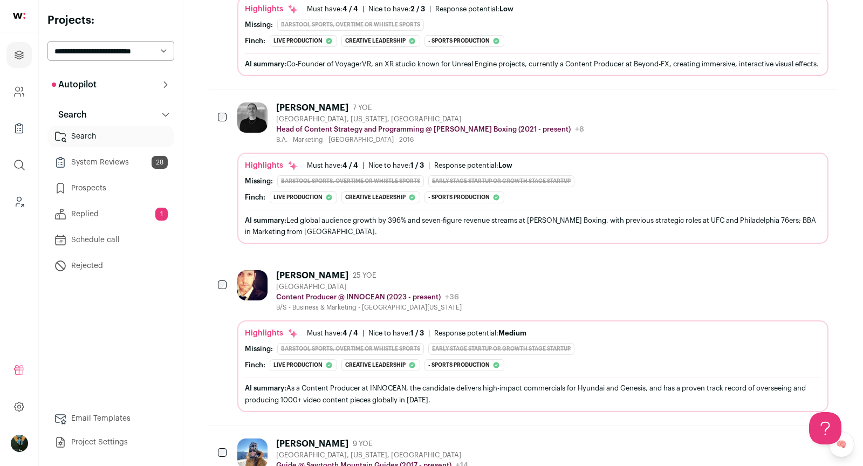
scroll to position [340, 0]
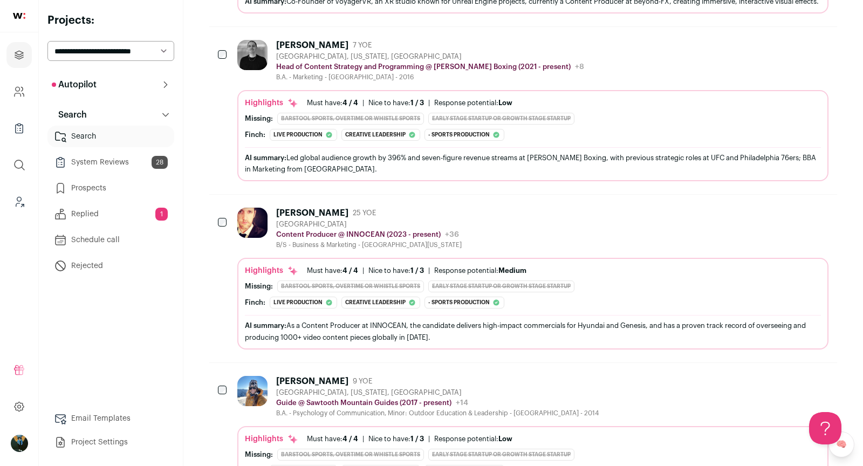
click at [304, 218] on div "[PERSON_NAME]" at bounding box center [312, 213] width 72 height 11
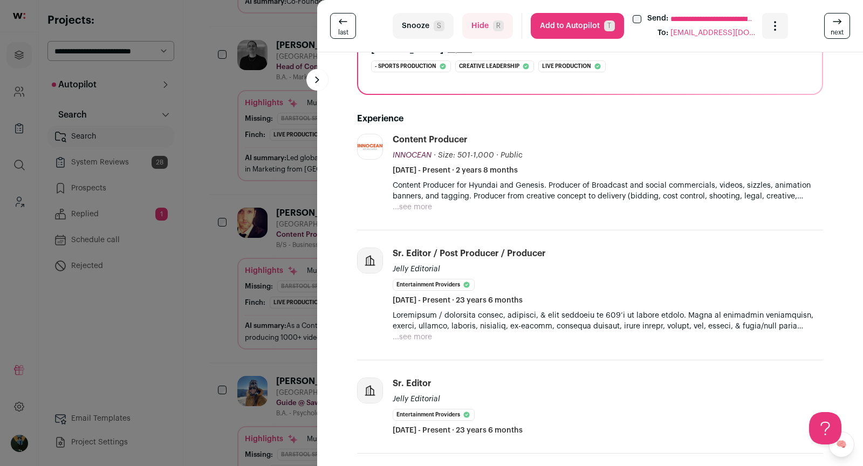
scroll to position [190, 0]
click at [441, 215] on li "INNOCEAN [DOMAIN_NAME] Add to company list Public / Private Public Company size…" at bounding box center [590, 181] width 466 height 97
click at [428, 207] on button "...see more" at bounding box center [412, 206] width 39 height 11
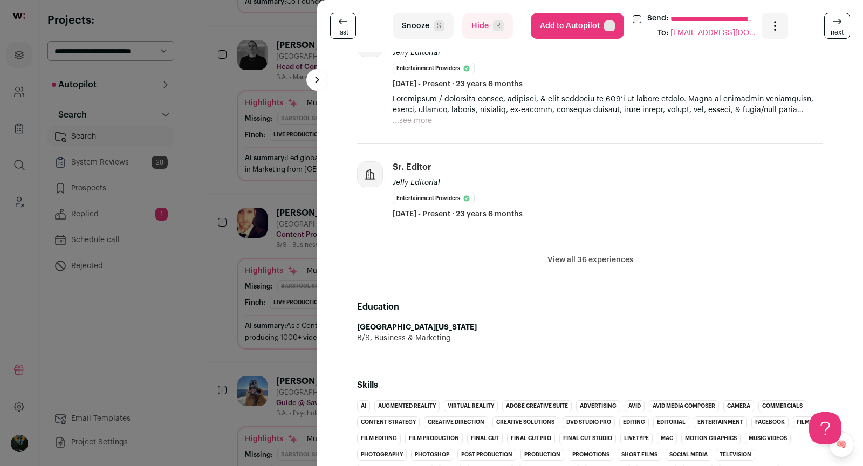
scroll to position [417, 0]
click at [435, 29] on span "S" at bounding box center [439, 25] width 11 height 11
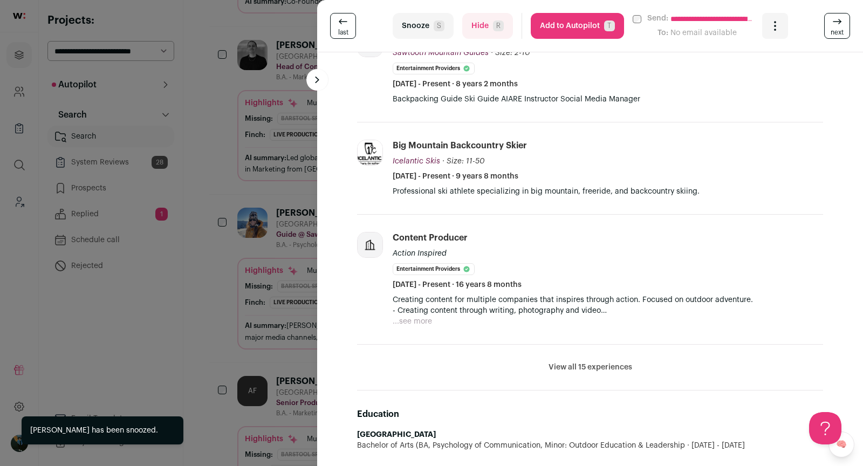
scroll to position [307, 0]
click at [415, 32] on button "Snooze S" at bounding box center [423, 26] width 61 height 26
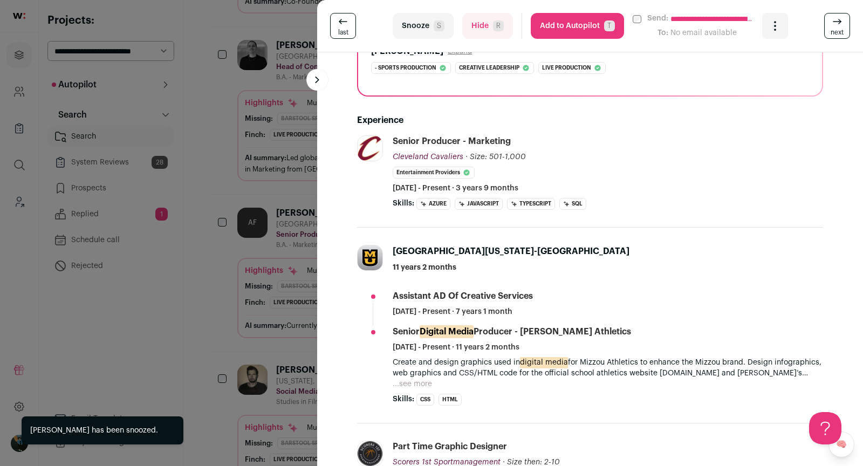
scroll to position [581, 0]
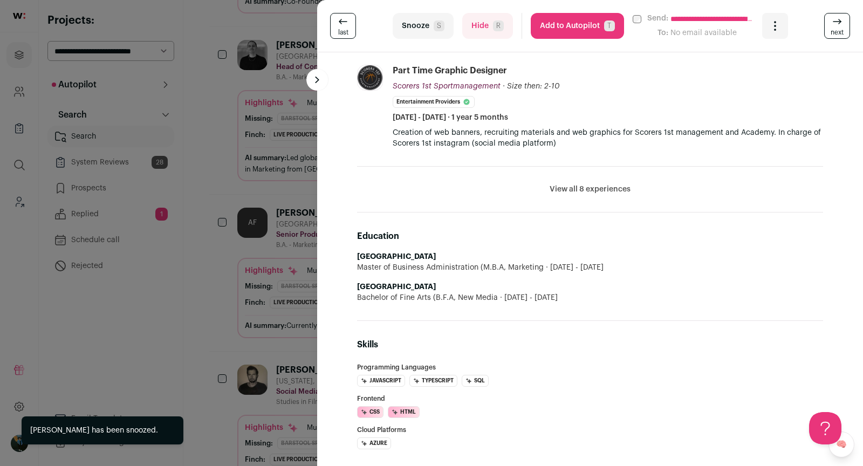
click at [485, 36] on button "Hide R" at bounding box center [487, 26] width 51 height 26
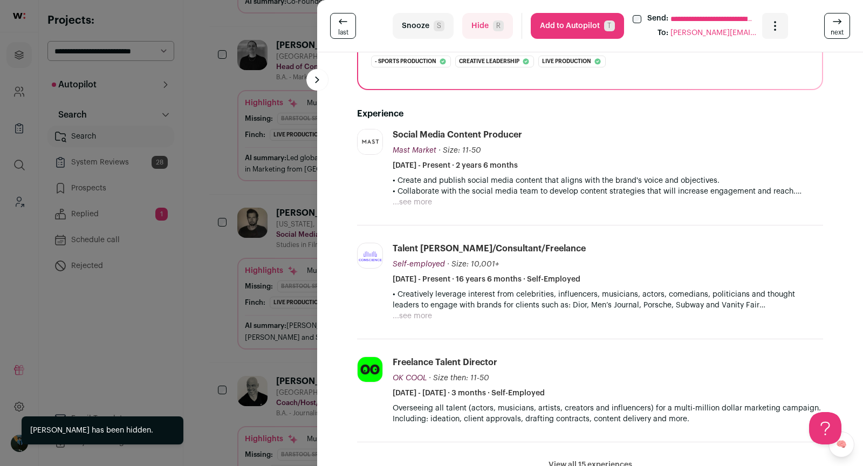
scroll to position [195, 0]
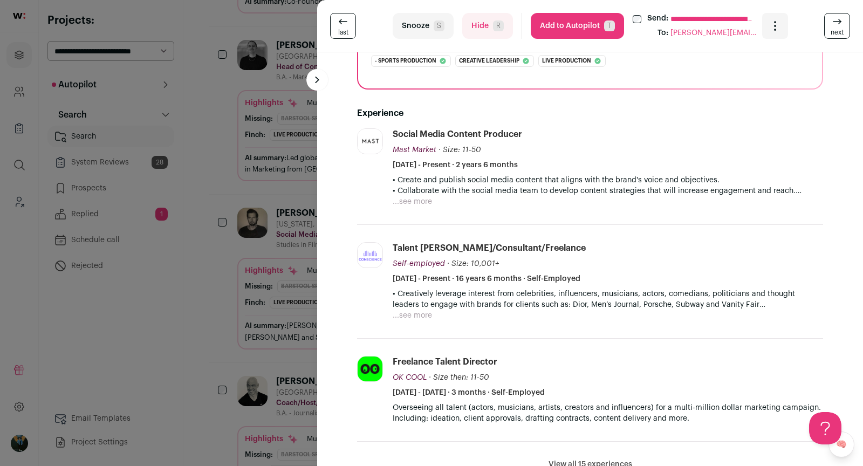
click at [487, 10] on div "**********" at bounding box center [590, 26] width 546 height 52
click at [490, 21] on button "Hide R" at bounding box center [487, 26] width 51 height 26
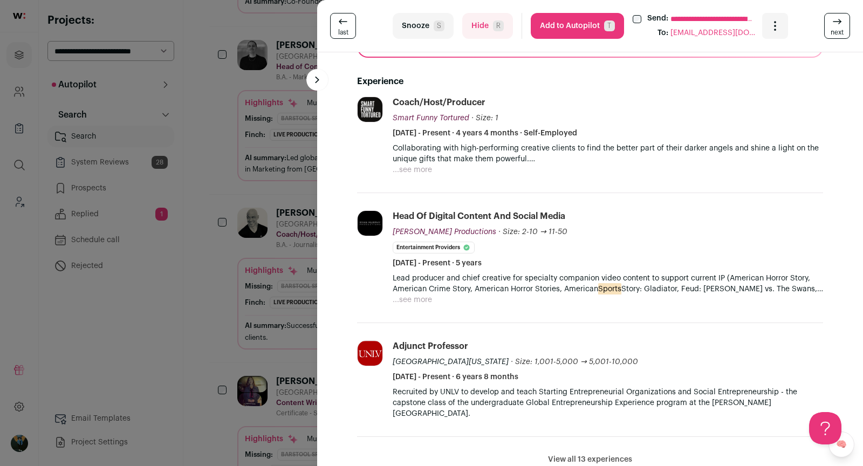
scroll to position [232, 0]
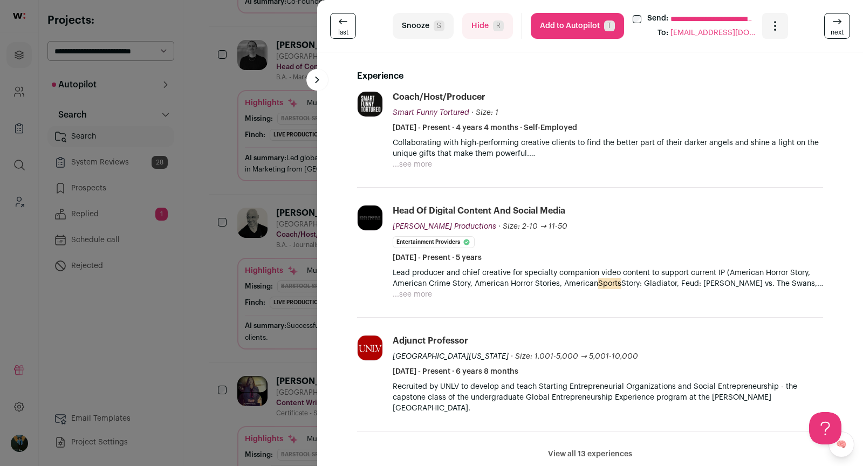
click at [527, 268] on p "Lead producer and chief creative for specialty companion video content to suppo…" at bounding box center [608, 279] width 430 height 22
click at [525, 278] on p "Lead producer and chief creative for specialty companion video content to suppo…" at bounding box center [608, 279] width 430 height 22
click at [446, 304] on li "Ryan Murphy Productions ryanmurphyonnetflix.com Add to company list Public / Pr…" at bounding box center [590, 253] width 466 height 130
click at [424, 290] on button "...see more" at bounding box center [412, 294] width 39 height 11
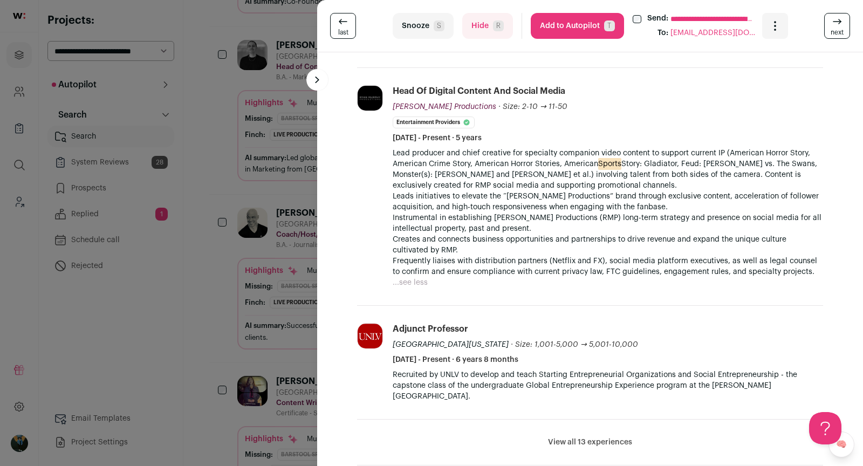
scroll to position [354, 0]
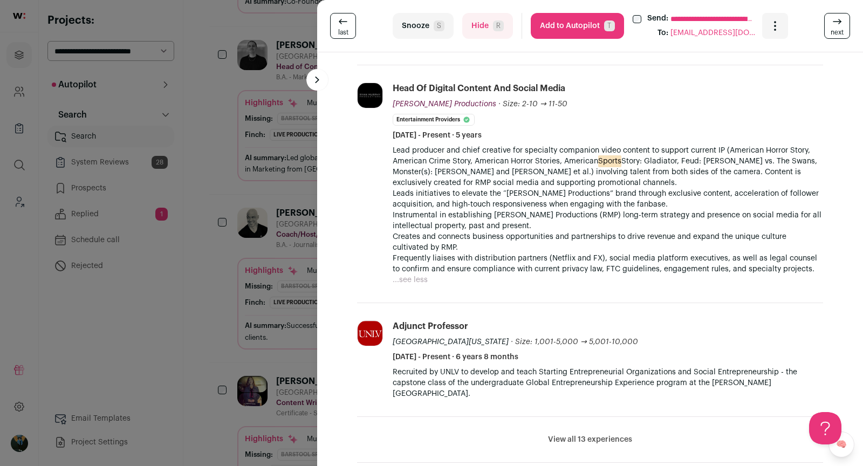
click at [470, 31] on button "Hide R" at bounding box center [487, 26] width 51 height 26
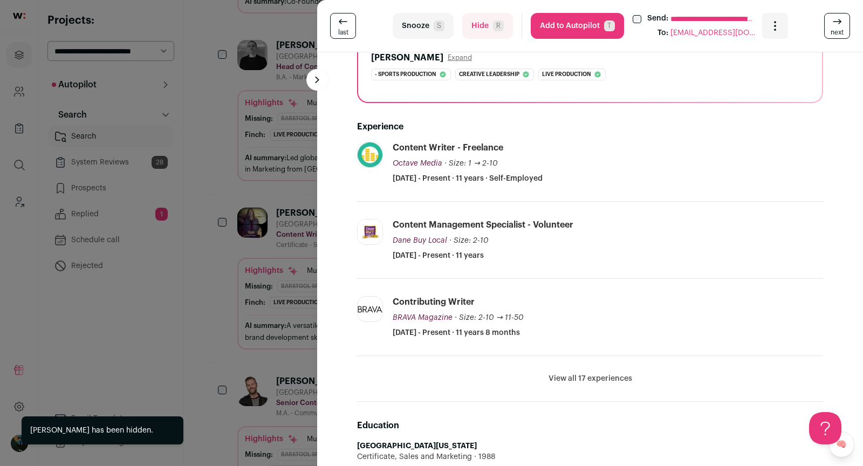
scroll to position [185, 0]
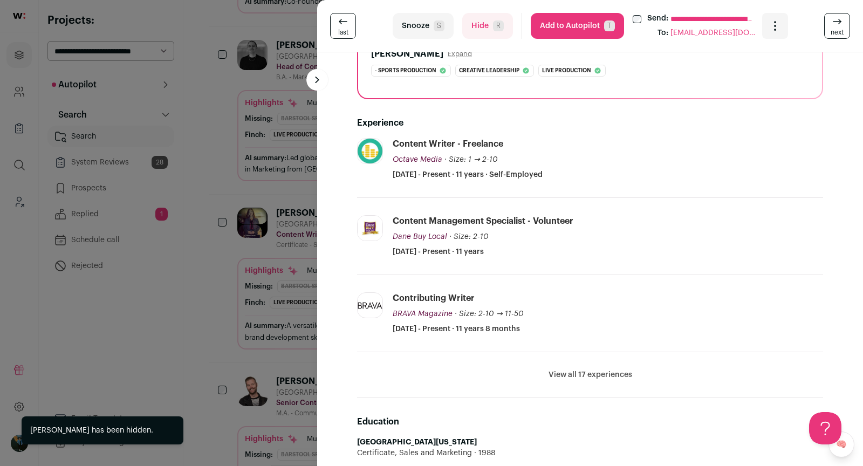
click at [496, 32] on button "Hide R" at bounding box center [487, 26] width 51 height 26
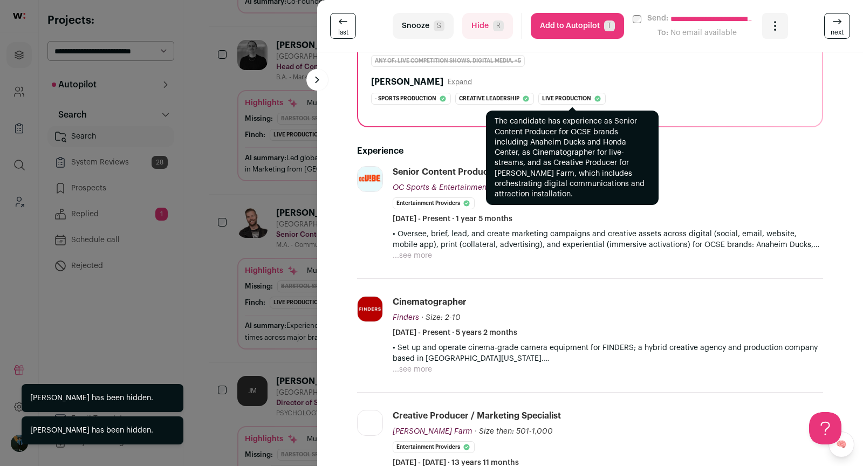
scroll to position [228, 0]
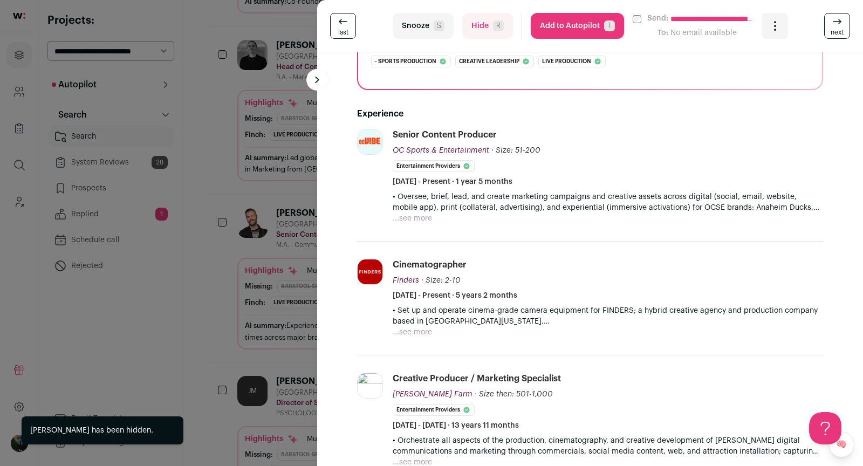
click at [419, 218] on button "...see more" at bounding box center [412, 218] width 39 height 11
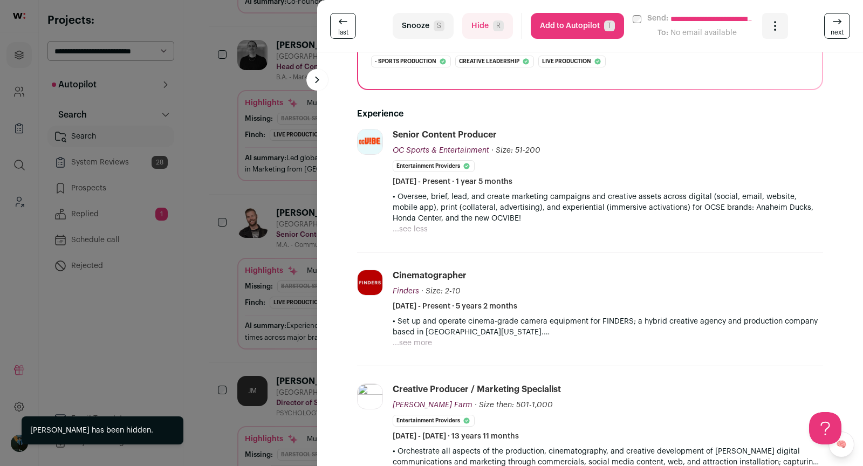
click at [421, 338] on button "...see more" at bounding box center [412, 343] width 39 height 11
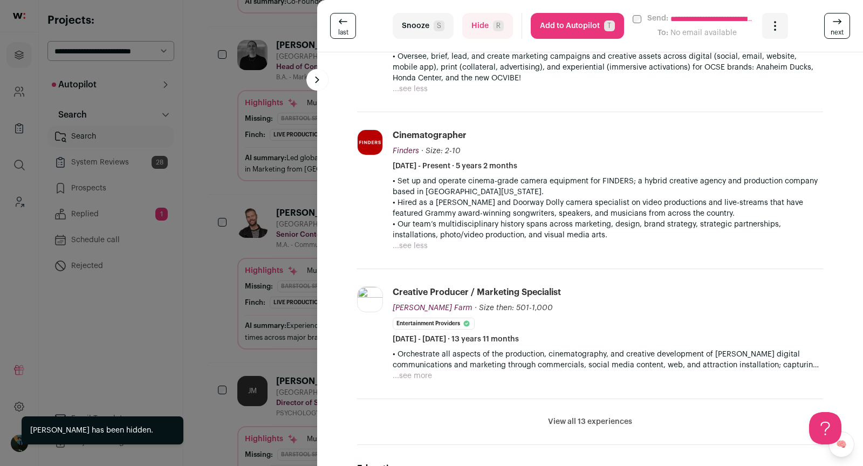
scroll to position [403, 0]
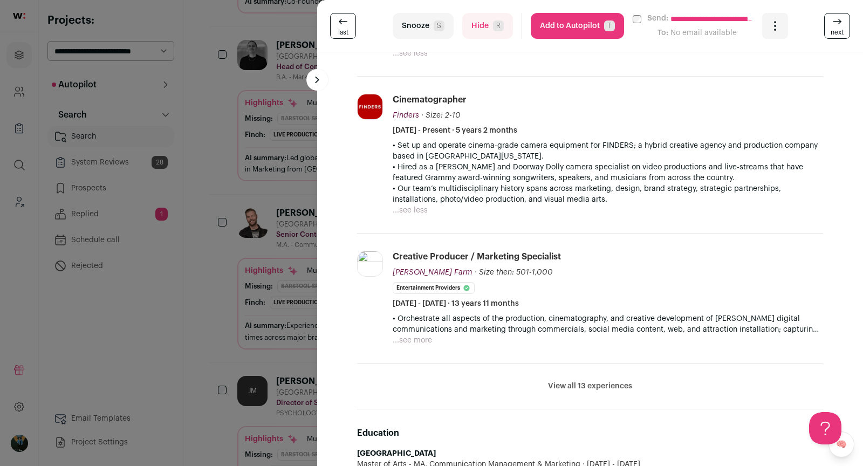
click at [480, 23] on button "Hide R" at bounding box center [487, 26] width 51 height 26
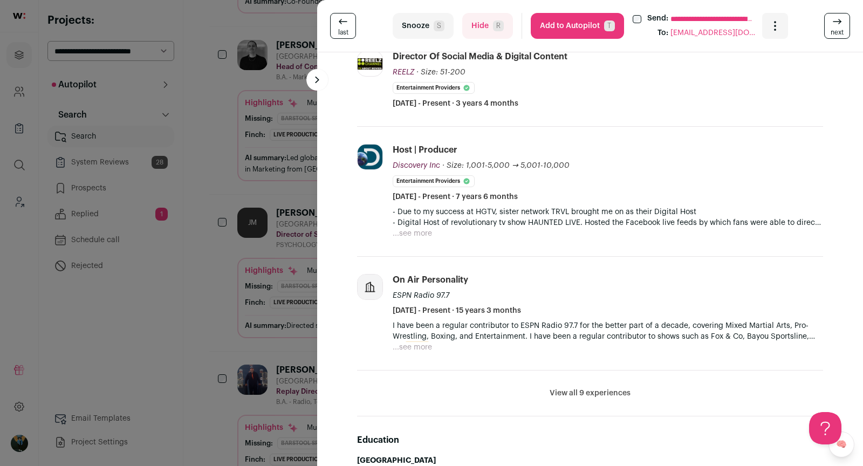
scroll to position [274, 0]
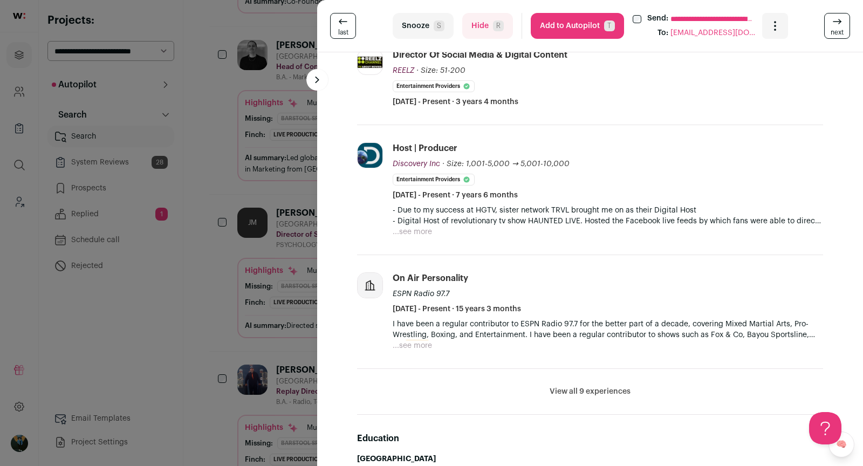
click at [438, 234] on div "- Due to my success at HGTV, sister network TRVL brought me on as their Digital…" at bounding box center [608, 221] width 430 height 32
click at [426, 232] on button "...see more" at bounding box center [412, 232] width 39 height 11
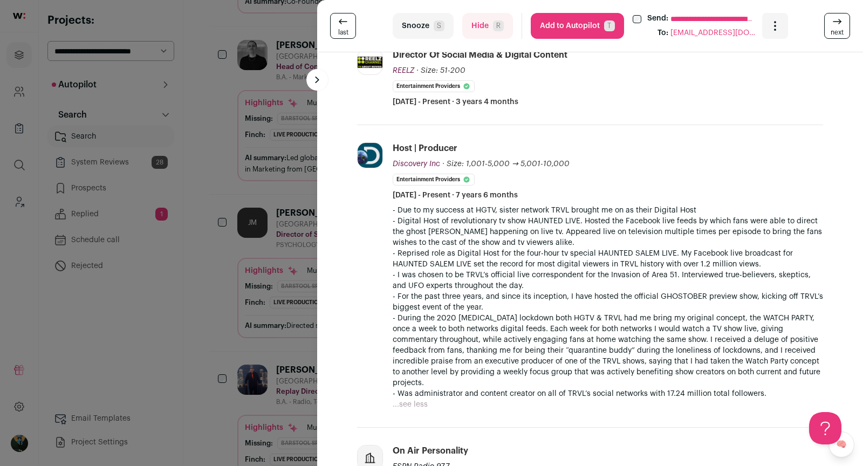
click at [481, 29] on button "Hide R" at bounding box center [487, 26] width 51 height 26
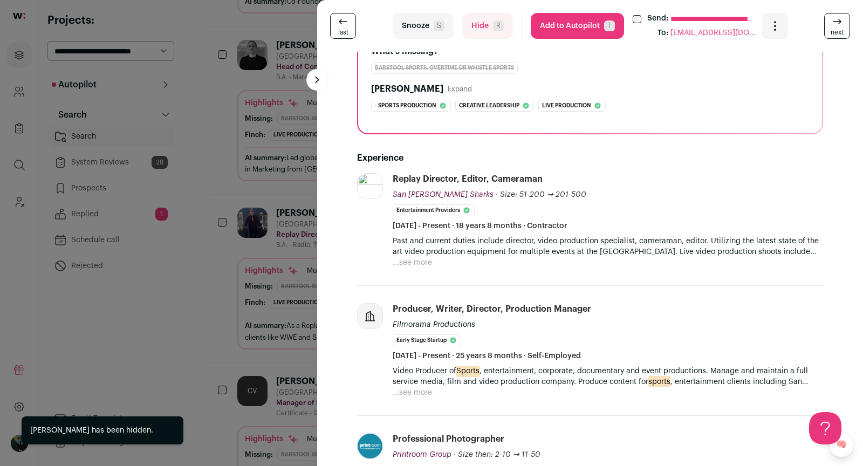
scroll to position [327, 0]
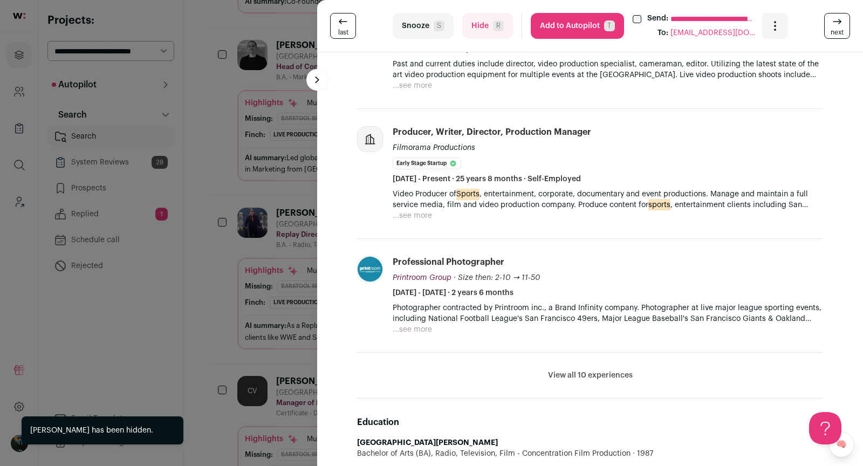
click at [474, 37] on button "Hide R" at bounding box center [487, 26] width 51 height 26
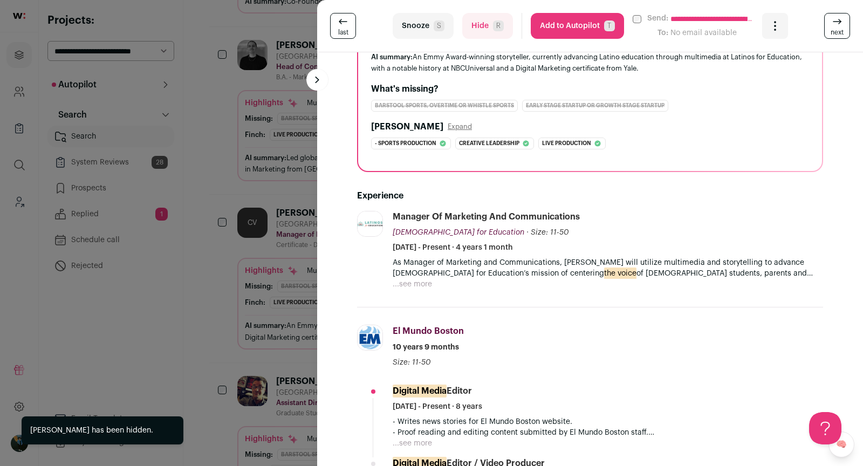
scroll to position [132, 0]
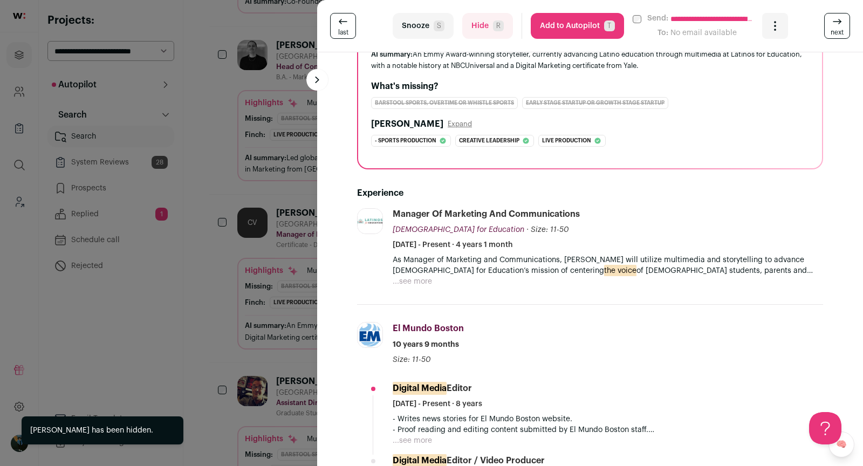
click at [493, 24] on span "R" at bounding box center [498, 25] width 11 height 11
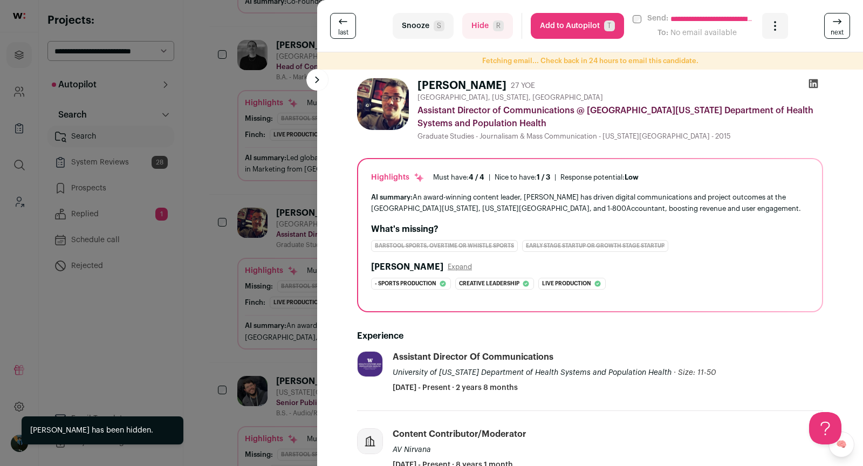
click at [482, 28] on button "Hide R" at bounding box center [487, 26] width 51 height 26
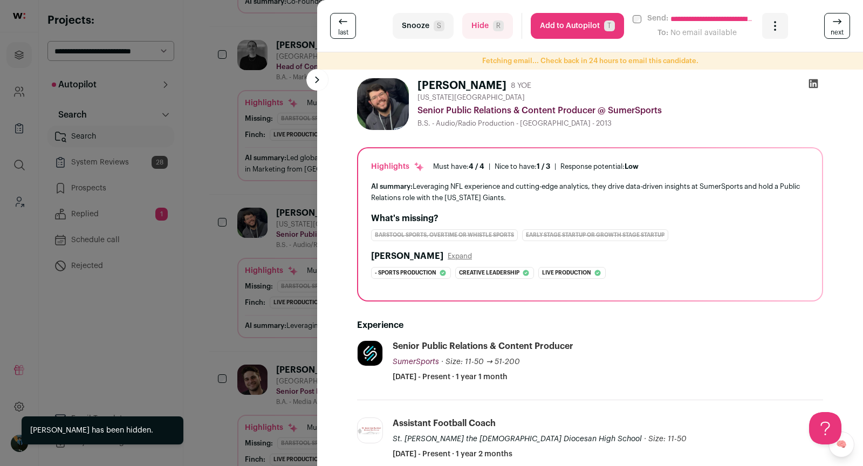
click at [258, 152] on div "**********" at bounding box center [431, 233] width 863 height 466
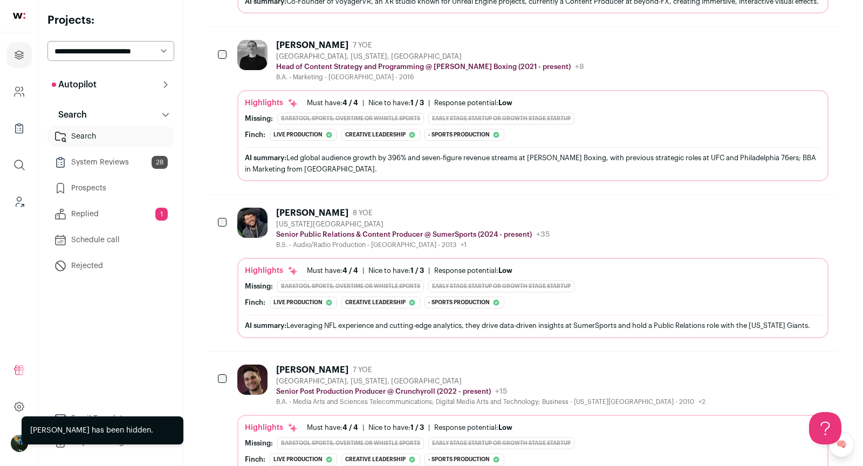
scroll to position [0, 0]
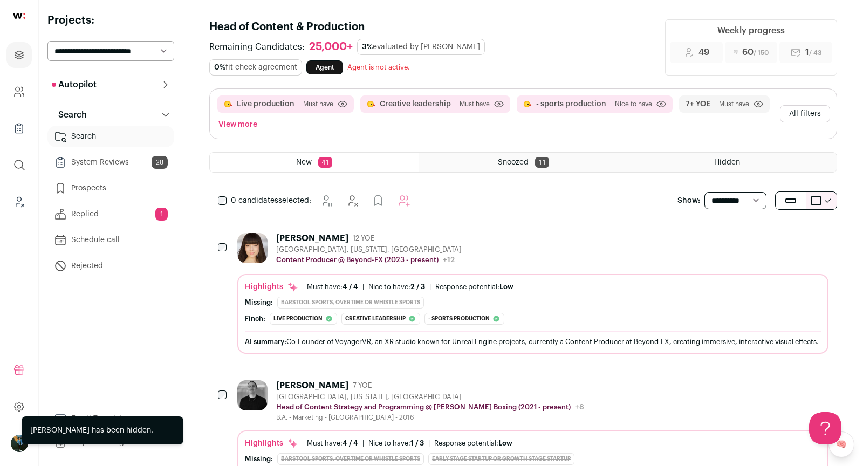
click at [815, 107] on button "All filters" at bounding box center [805, 113] width 50 height 17
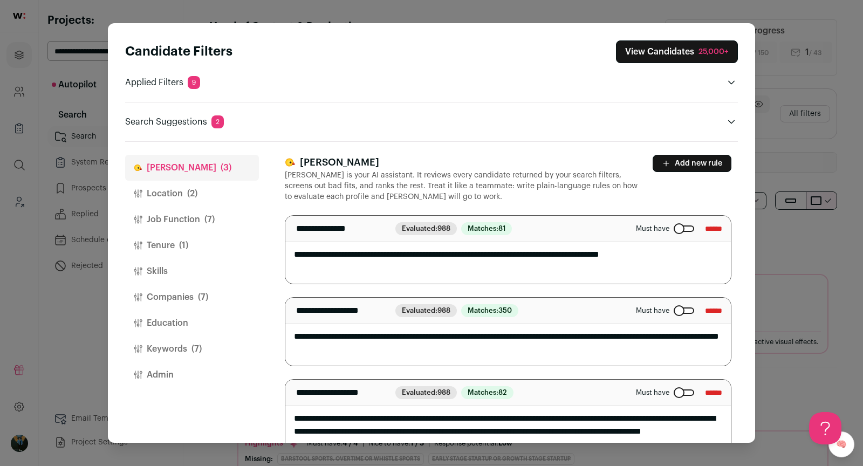
click at [174, 217] on button "Job Function (7)" at bounding box center [192, 220] width 134 height 26
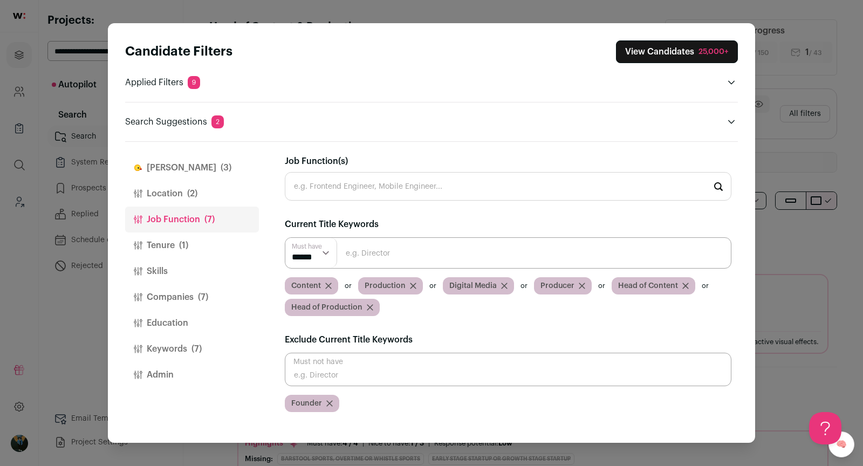
click at [398, 341] on label "Exclude Current Title Keywords" at bounding box center [349, 339] width 128 height 13
click at [398, 359] on input "Close modal via background" at bounding box center [508, 369] width 447 height 33
click at [398, 360] on input "Close modal via background" at bounding box center [508, 369] width 447 height 33
type input "Cameraman"
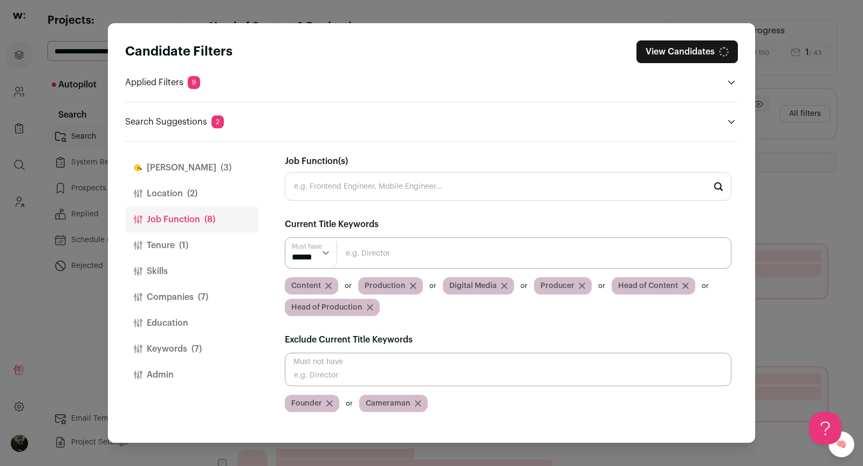
click at [375, 373] on input "Close modal via background" at bounding box center [508, 369] width 447 height 33
click at [374, 374] on input "Close modal via background" at bounding box center [508, 369] width 447 height 33
type input "Marketing"
click at [387, 380] on input "Close modal via background" at bounding box center [508, 369] width 447 height 33
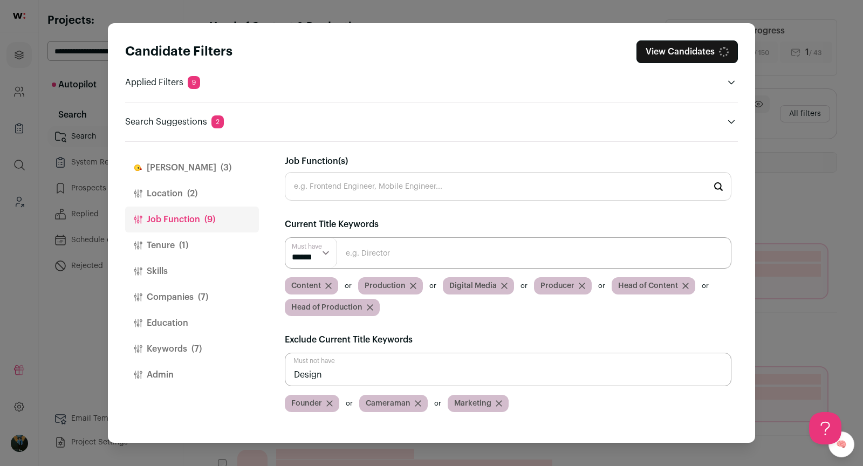
type input "Design"
click at [380, 377] on input "Close modal via background" at bounding box center [508, 369] width 447 height 33
type input "Host"
click at [709, 53] on div "22,013" at bounding box center [717, 51] width 24 height 11
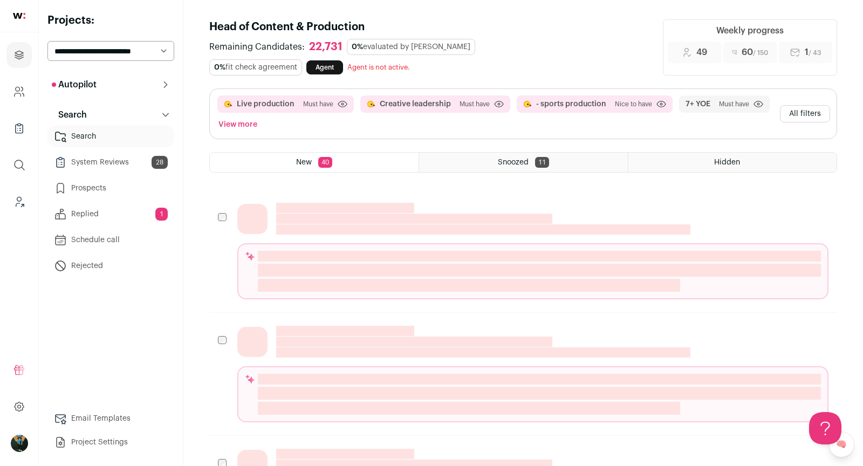
click at [813, 110] on button "All filters" at bounding box center [805, 113] width 50 height 17
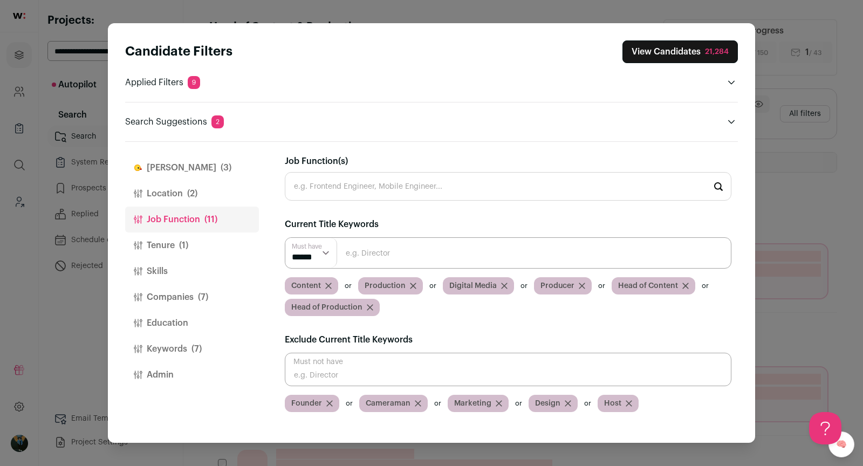
click at [221, 171] on span "(3)" at bounding box center [226, 167] width 11 height 13
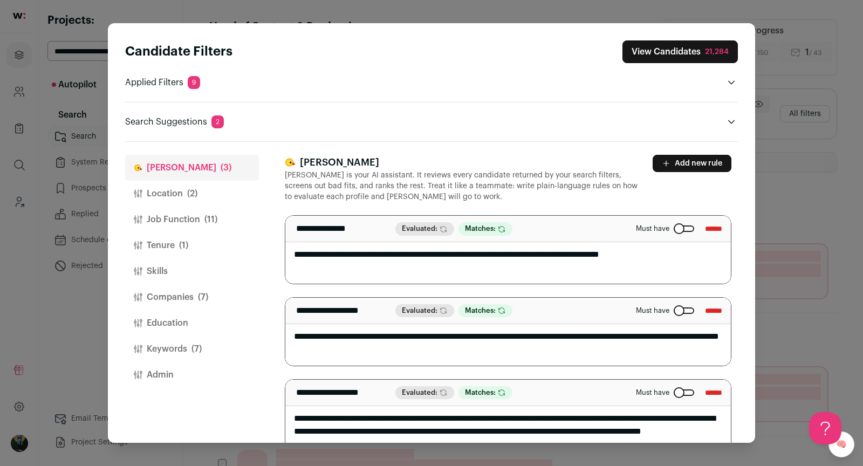
click at [578, 255] on textarea "**********" at bounding box center [508, 250] width 446 height 68
click at [577, 255] on textarea "**********" at bounding box center [508, 250] width 446 height 68
click at [645, 251] on textarea "**********" at bounding box center [508, 250] width 446 height 68
type textarea "**********"
click at [713, 43] on button "View Candidates 21,284" at bounding box center [680, 51] width 115 height 23
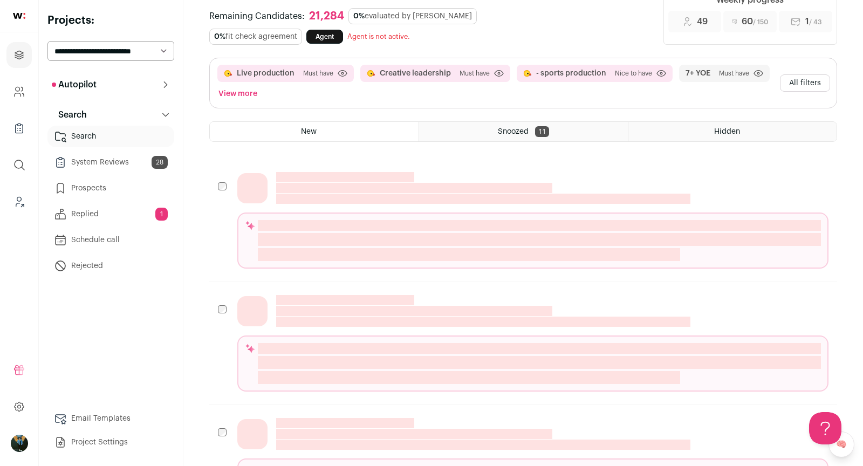
scroll to position [2, 0]
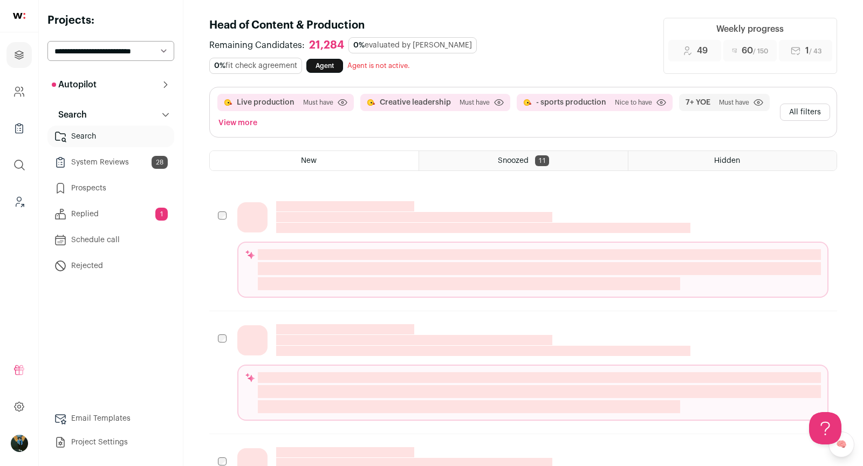
click at [804, 115] on button "All filters" at bounding box center [805, 112] width 50 height 17
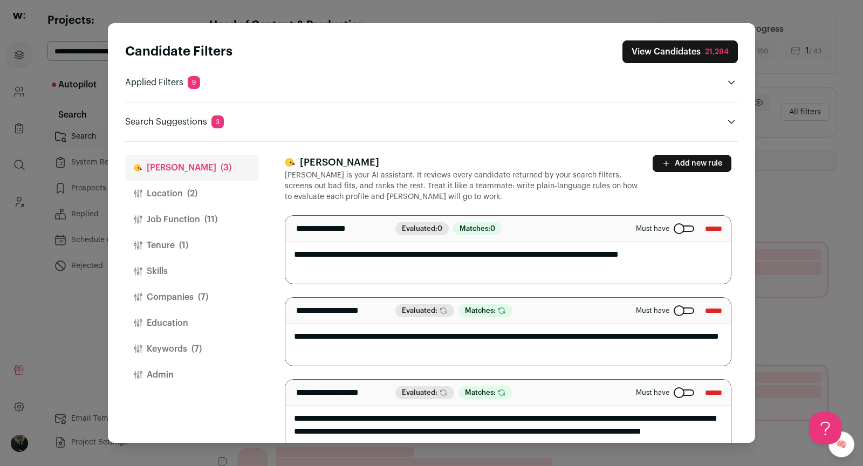
click at [202, 350] on button "Keywords (7)" at bounding box center [192, 349] width 134 height 26
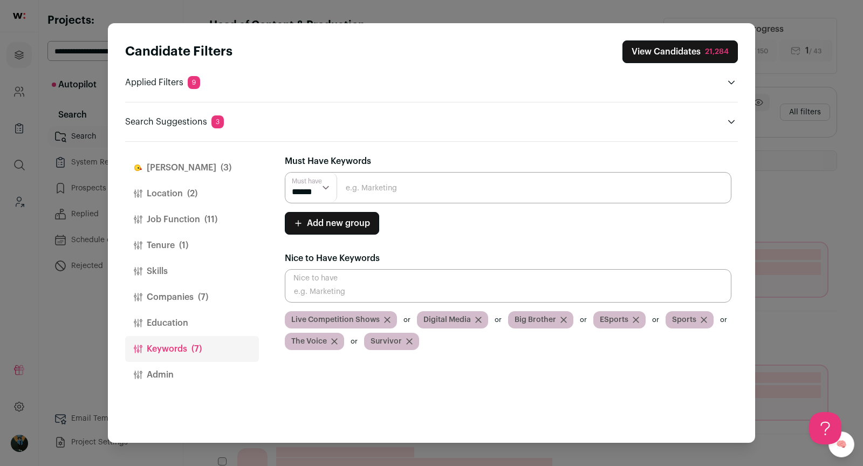
click at [429, 291] on input "Close modal via background" at bounding box center [508, 285] width 447 height 33
type input "l"
type input "competition"
click at [354, 293] on input "Close modal via background" at bounding box center [508, 285] width 447 height 33
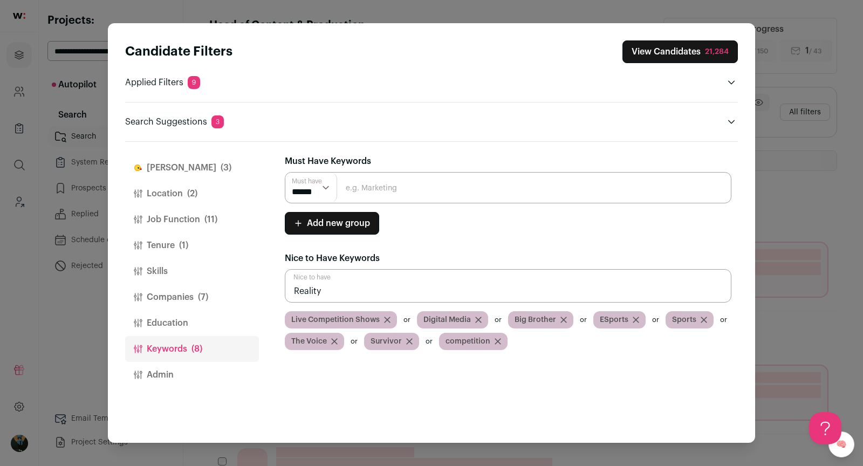
type input "Reality"
click at [347, 291] on input "Close modal via background" at bounding box center [508, 285] width 447 height 33
type input "Reality TV"
click at [373, 298] on input "Close modal via background" at bounding box center [508, 285] width 447 height 33
type input "competition shows"
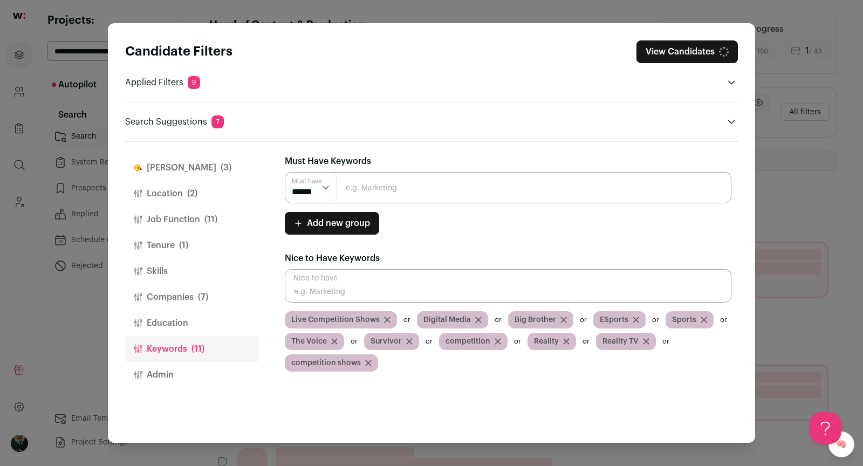
click at [350, 293] on input "Close modal via background" at bounding box center [508, 285] width 447 height 33
type input "competition show"
click at [536, 287] on input "Close modal via background" at bounding box center [508, 285] width 447 height 33
type input "Live event"
click at [703, 52] on button "View Candidates" at bounding box center [687, 51] width 101 height 23
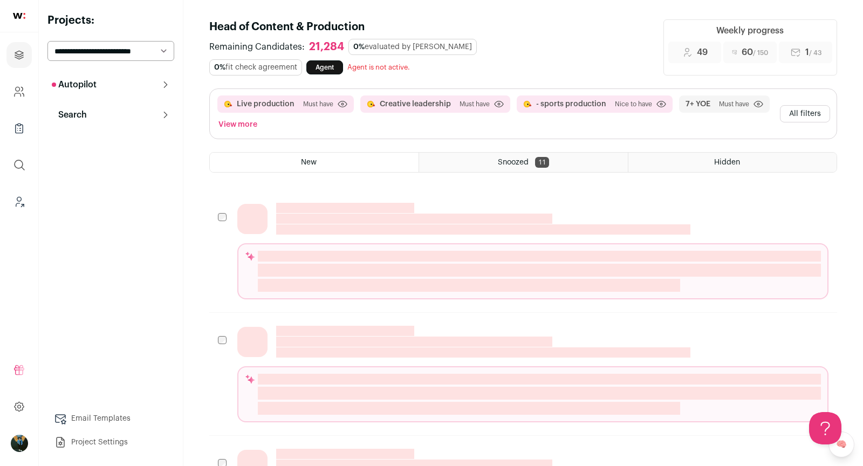
click at [530, 159] on div "Snoozed 11" at bounding box center [523, 162] width 208 height 19
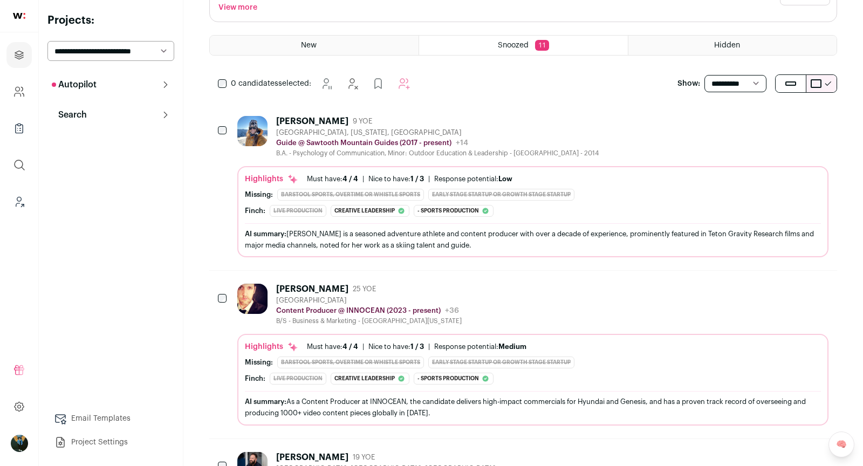
scroll to position [120, 0]
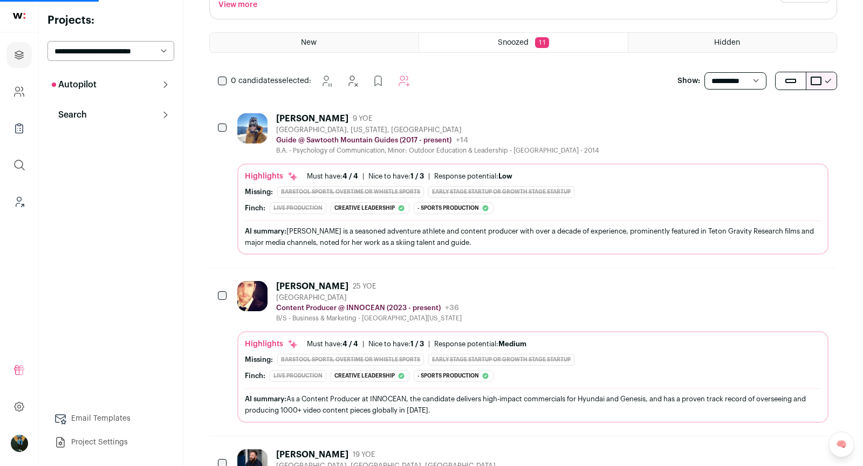
click at [769, 119] on button "Hide" at bounding box center [761, 118] width 23 height 23
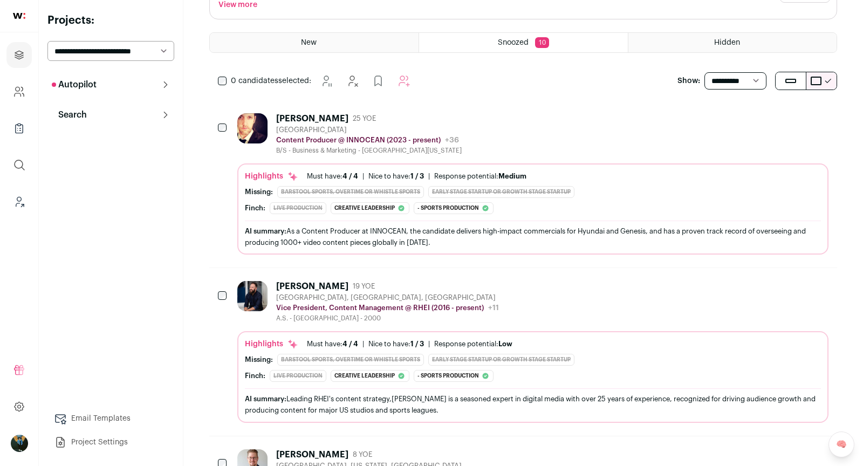
click at [768, 120] on icon "Hide" at bounding box center [761, 118] width 13 height 13
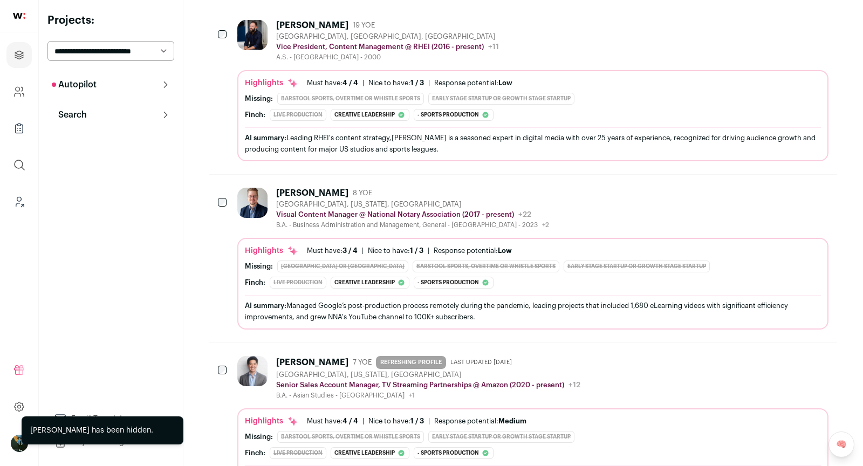
scroll to position [216, 0]
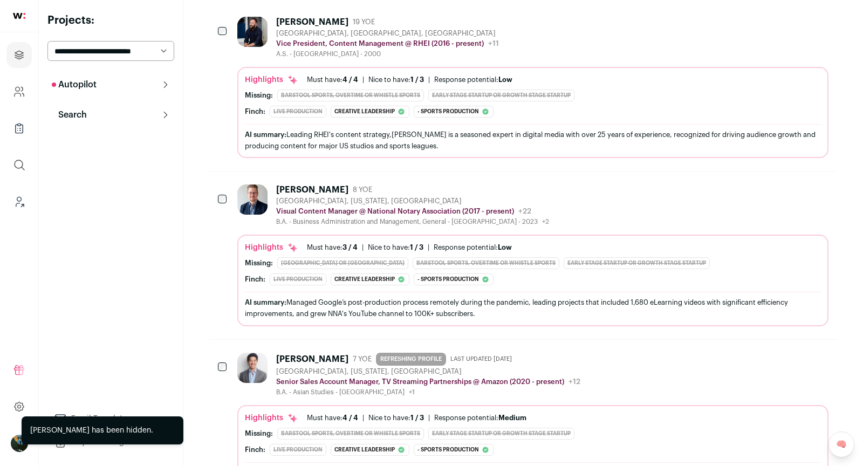
click at [762, 192] on button "Hide" at bounding box center [761, 189] width 23 height 23
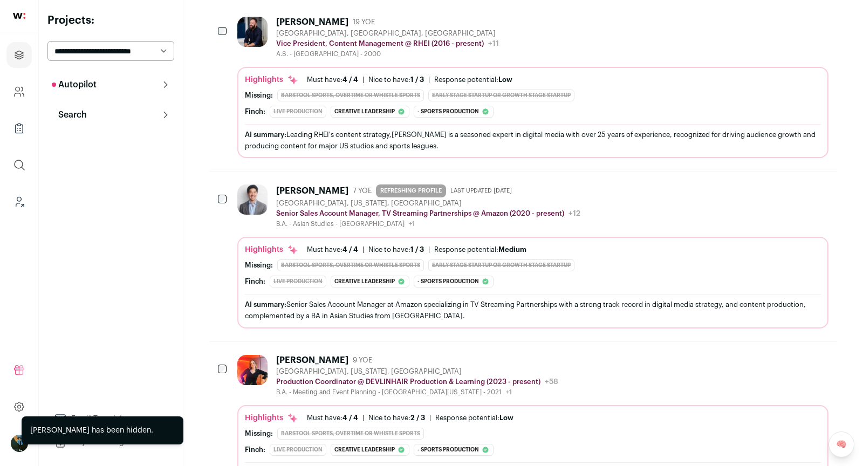
click at [762, 192] on button "Hide" at bounding box center [761, 189] width 23 height 23
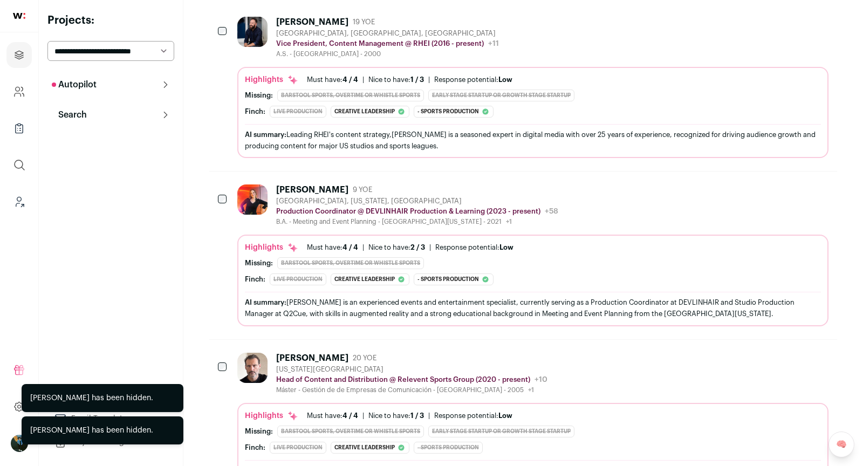
click at [762, 192] on button "Hide" at bounding box center [761, 189] width 23 height 23
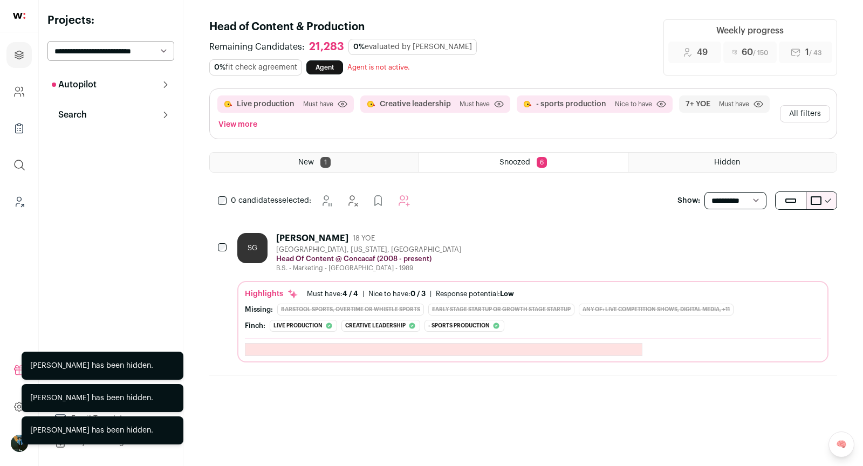
scroll to position [0, 0]
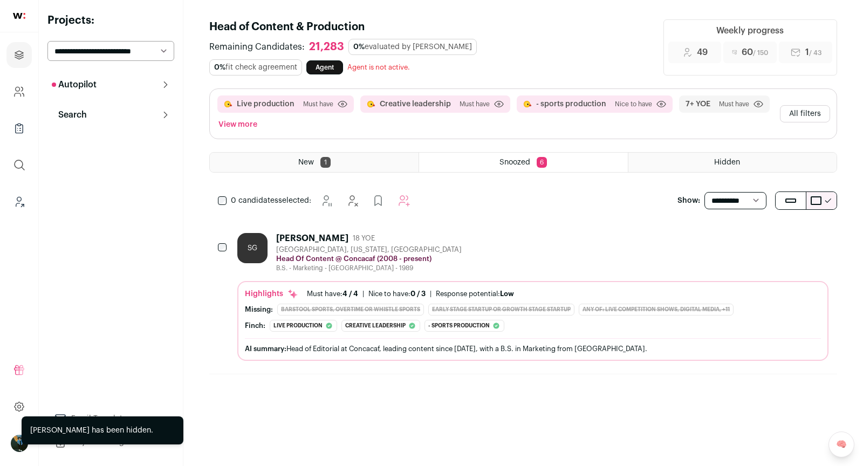
click at [802, 109] on button "All filters" at bounding box center [805, 113] width 50 height 17
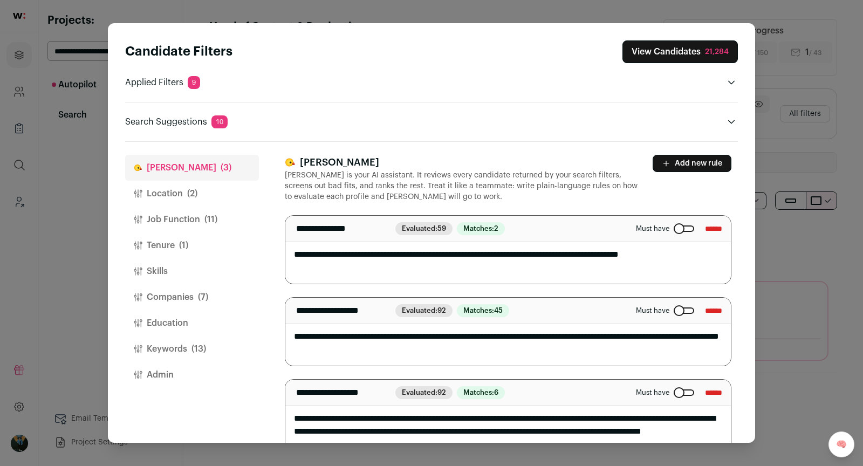
click at [197, 299] on button "Companies (7)" at bounding box center [192, 297] width 134 height 26
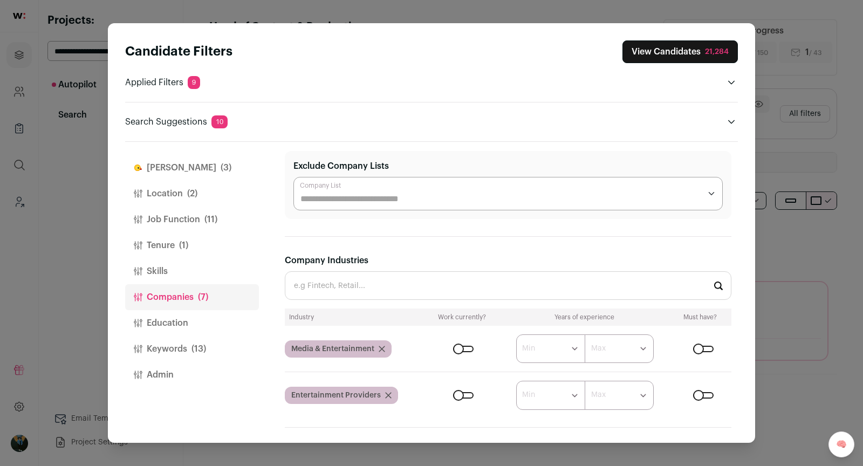
scroll to position [220, 0]
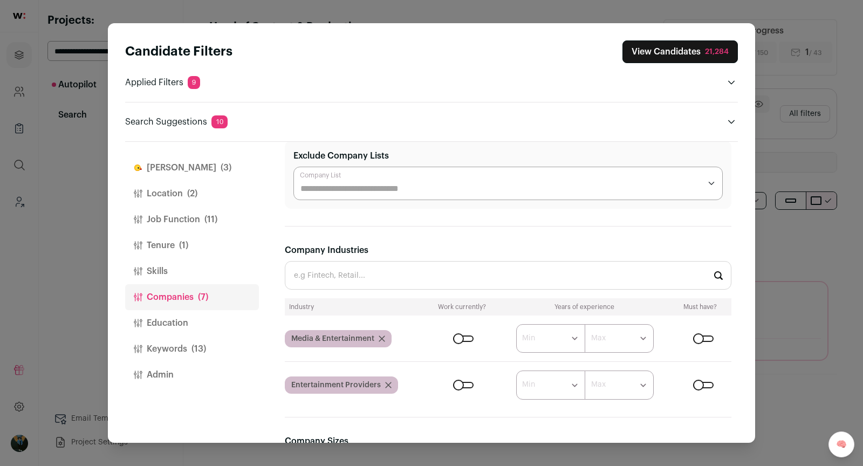
click at [466, 336] on div "Close modal via background" at bounding box center [463, 339] width 20 height 6
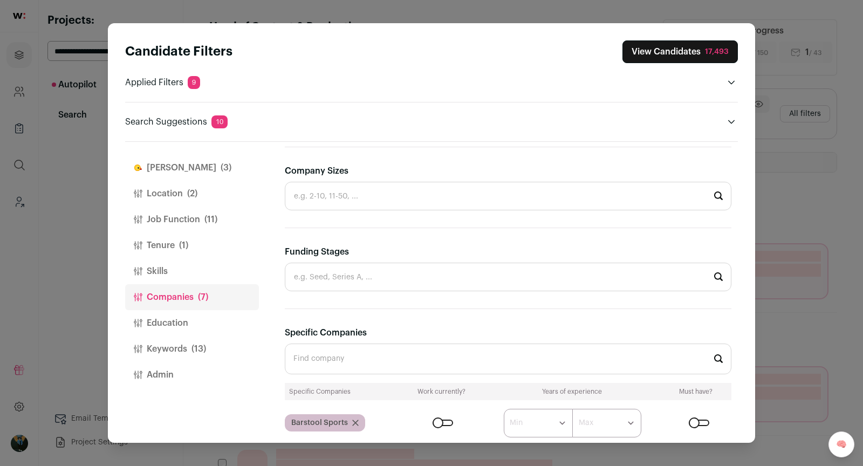
scroll to position [667, 0]
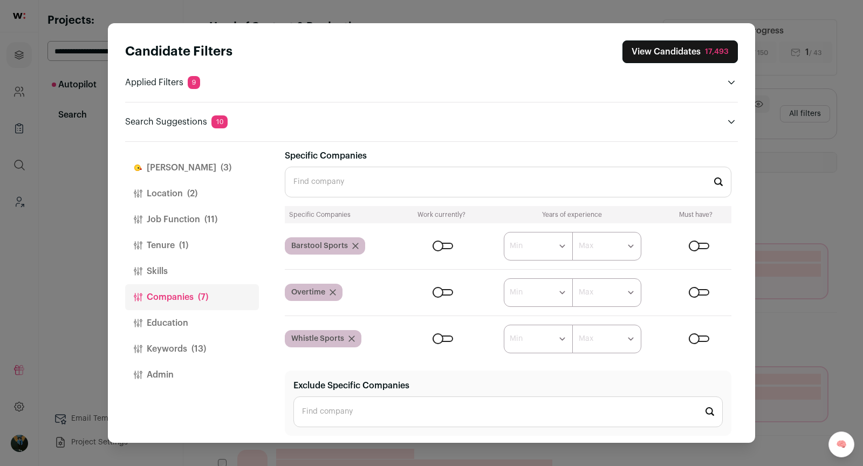
click at [167, 340] on button "Keywords (13)" at bounding box center [192, 349] width 134 height 26
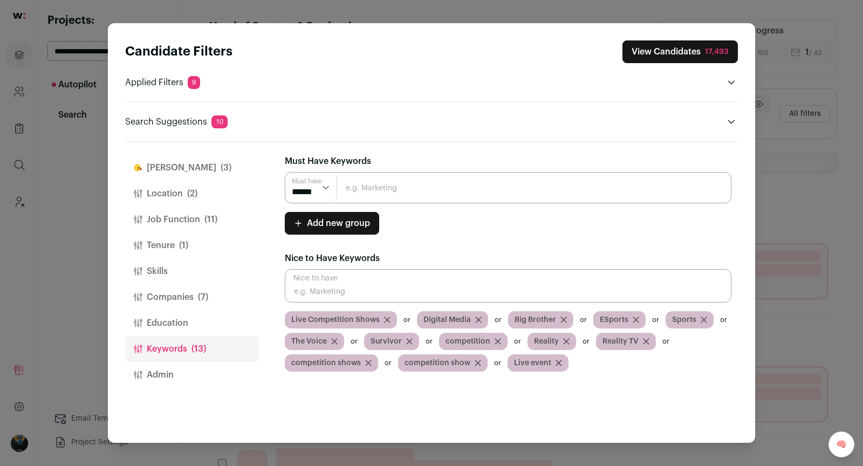
scroll to position [0, 0]
click at [688, 53] on button "View Candidates 17,493" at bounding box center [680, 51] width 115 height 23
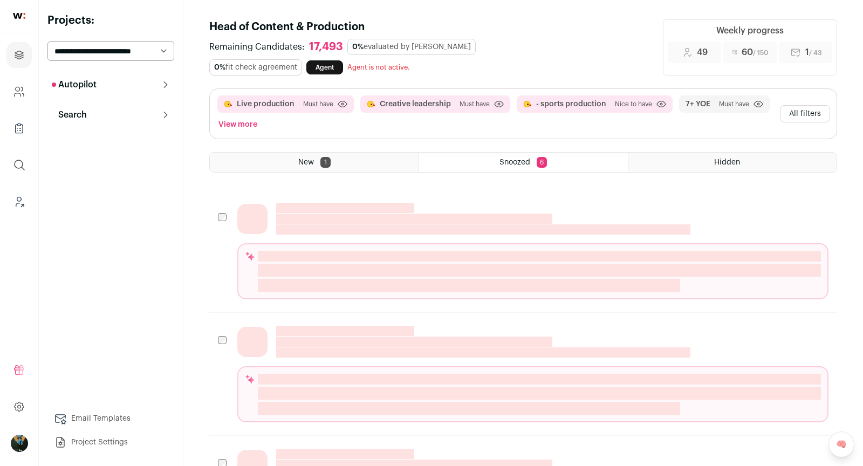
click at [801, 115] on button "All filters" at bounding box center [805, 113] width 50 height 17
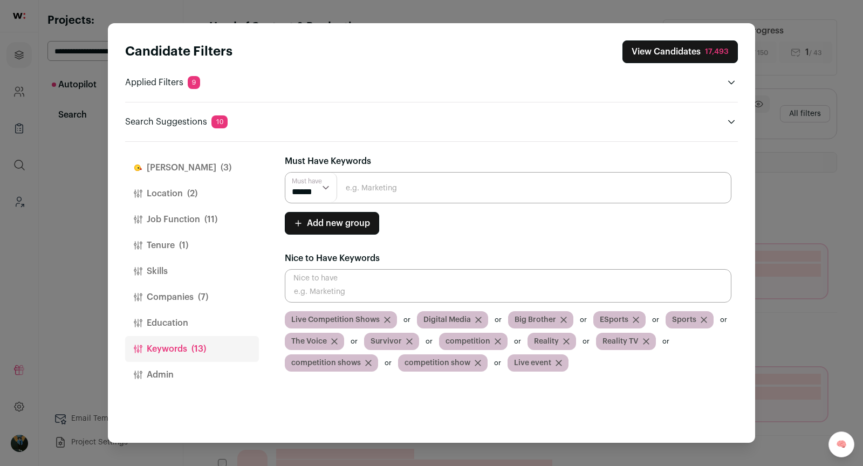
click at [221, 162] on span "(3)" at bounding box center [226, 167] width 11 height 13
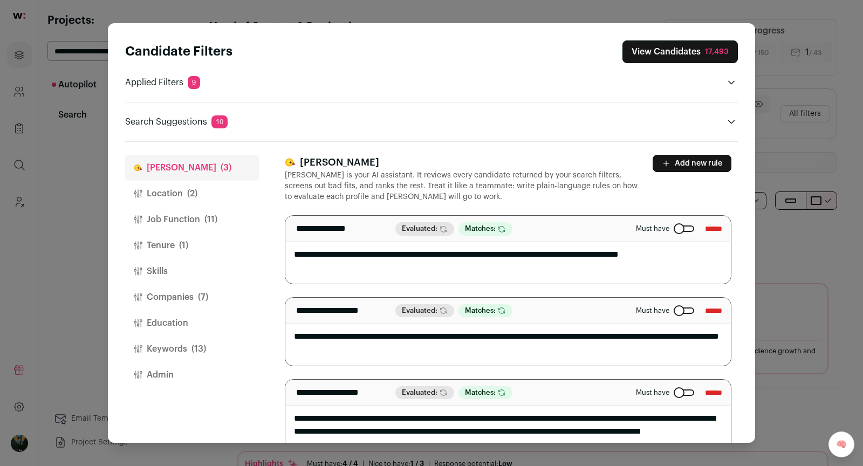
click at [404, 335] on textarea "**********" at bounding box center [508, 332] width 446 height 68
drag, startPoint x: 493, startPoint y: 335, endPoint x: 560, endPoint y: 336, distance: 67.4
click at [560, 336] on textarea "**********" at bounding box center [508, 332] width 446 height 68
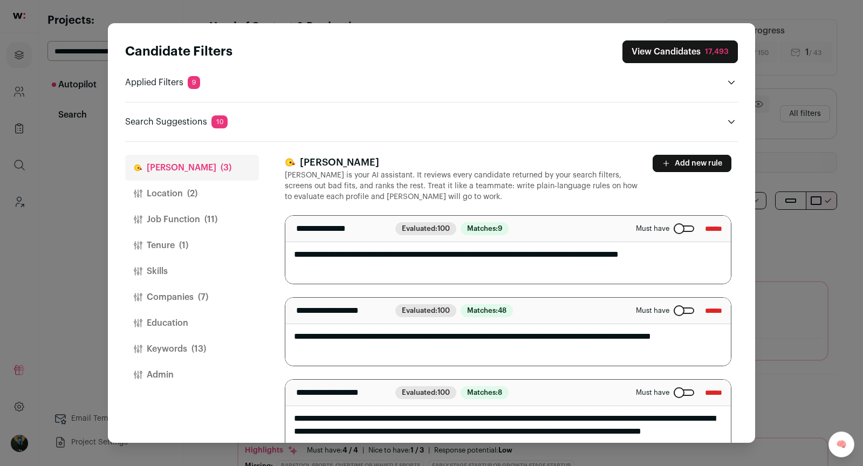
click at [668, 331] on textarea "**********" at bounding box center [508, 332] width 446 height 68
click at [667, 332] on textarea "**********" at bounding box center [508, 332] width 446 height 68
click at [719, 336] on textarea "**********" at bounding box center [508, 332] width 446 height 68
type textarea "**********"
click at [717, 216] on div "**********" at bounding box center [508, 229] width 446 height 26
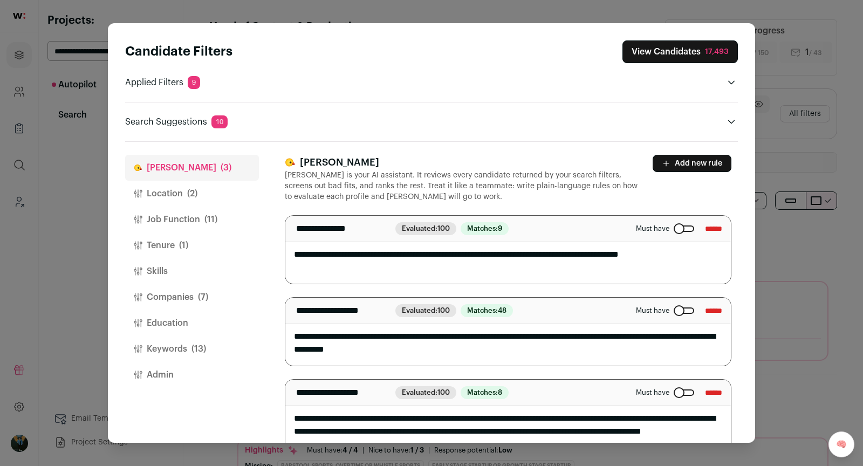
click at [714, 227] on input "******" at bounding box center [713, 228] width 17 height 17
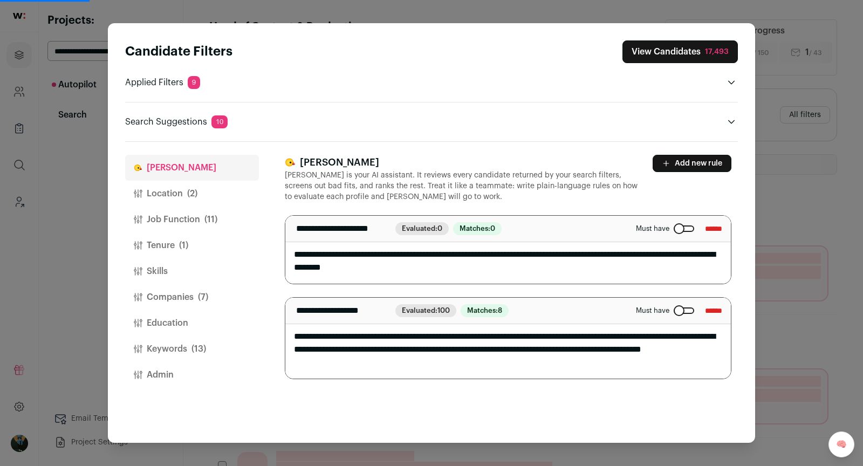
click at [676, 51] on button "View Candidates 17,493" at bounding box center [680, 51] width 115 height 23
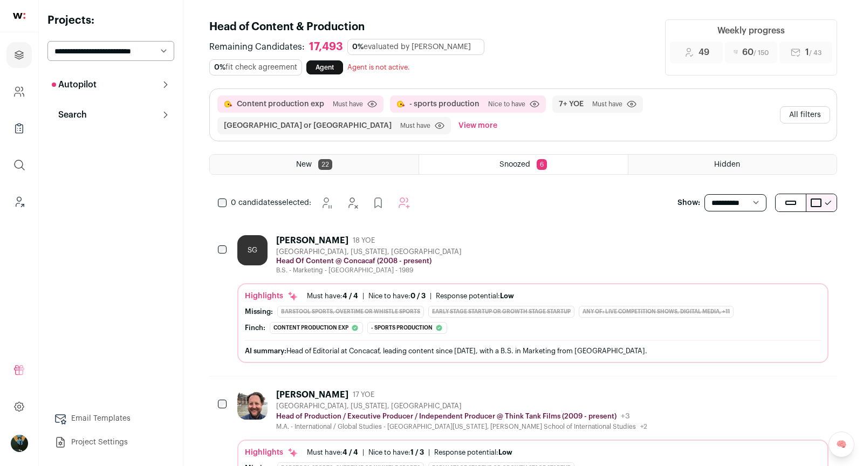
click at [433, 254] on div "SG [PERSON_NAME] 18 YOE [GEOGRAPHIC_DATA], [US_STATE], [GEOGRAPHIC_DATA] Head O…" at bounding box center [532, 254] width 591 height 39
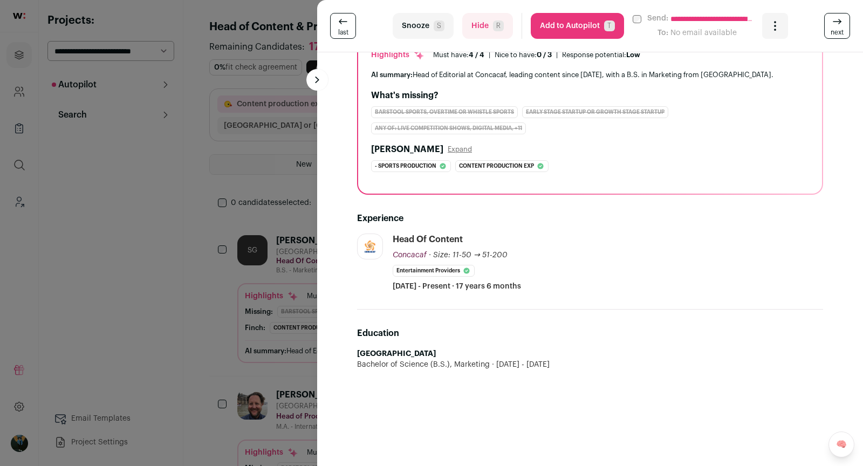
scroll to position [111, 0]
click at [479, 35] on button "Hide R" at bounding box center [487, 26] width 51 height 26
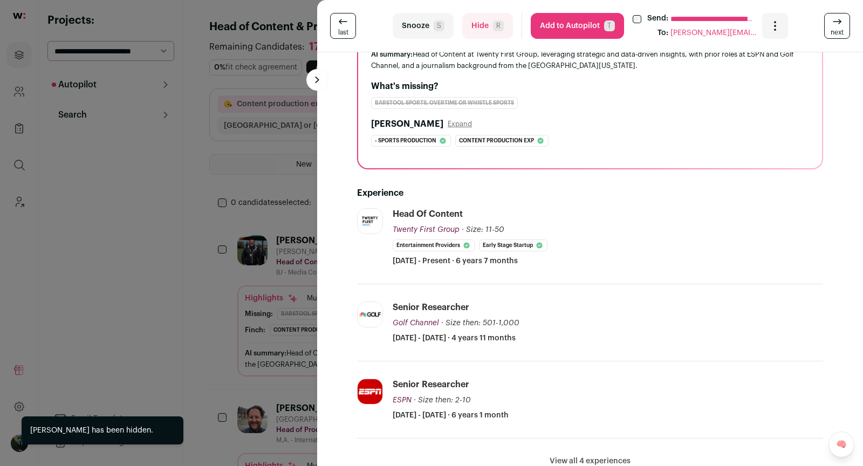
scroll to position [115, 0]
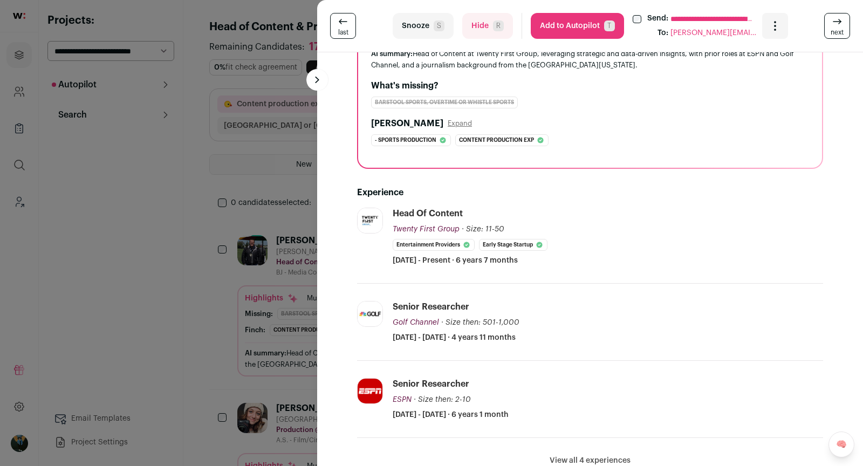
click at [482, 31] on button "Hide R" at bounding box center [487, 26] width 51 height 26
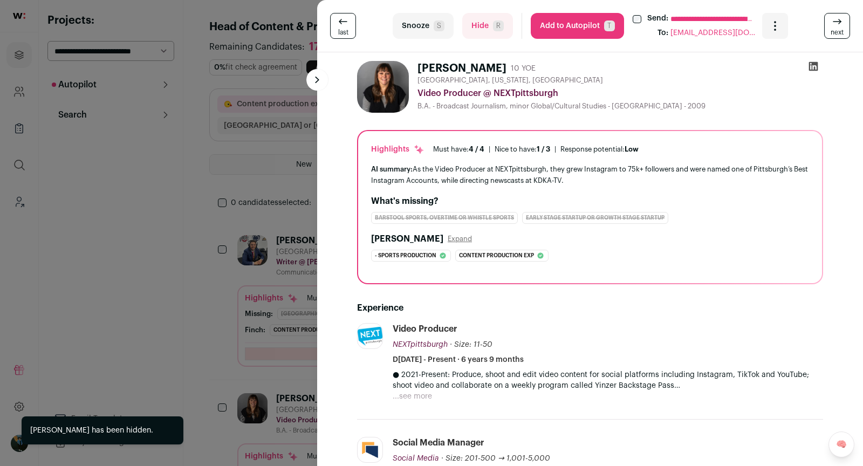
click at [479, 394] on div "● 2021-Present: Produce, shoot and edit video content for social platforms incl…" at bounding box center [608, 386] width 430 height 32
click at [445, 392] on div "● 2021-Present: Produce, shoot and edit video content for social platforms incl…" at bounding box center [608, 386] width 430 height 32
click at [431, 390] on div "● 2021-Present: Produce, shoot and edit video content for social platforms incl…" at bounding box center [608, 386] width 430 height 32
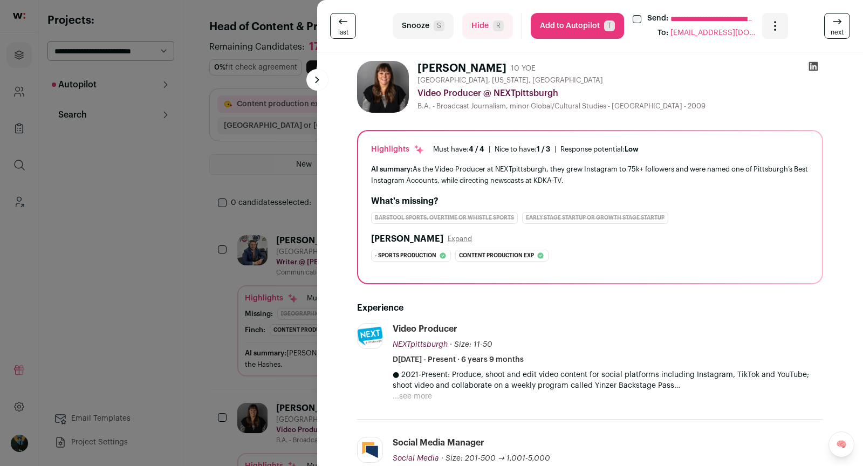
click at [411, 391] on button "...see more" at bounding box center [412, 396] width 39 height 11
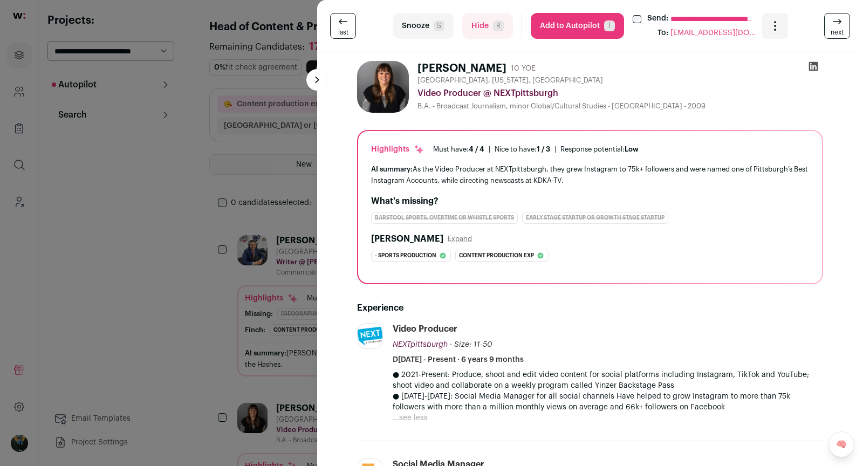
click at [297, 190] on div "**********" at bounding box center [431, 233] width 863 height 466
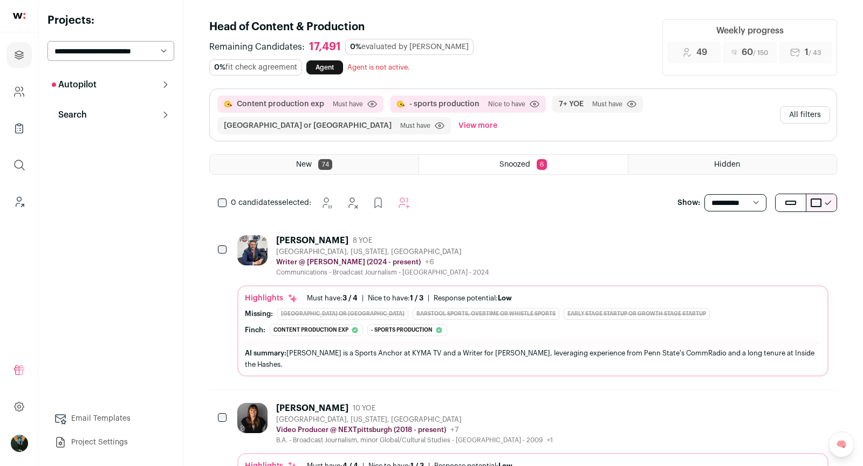
click at [801, 117] on button "All filters" at bounding box center [805, 114] width 50 height 17
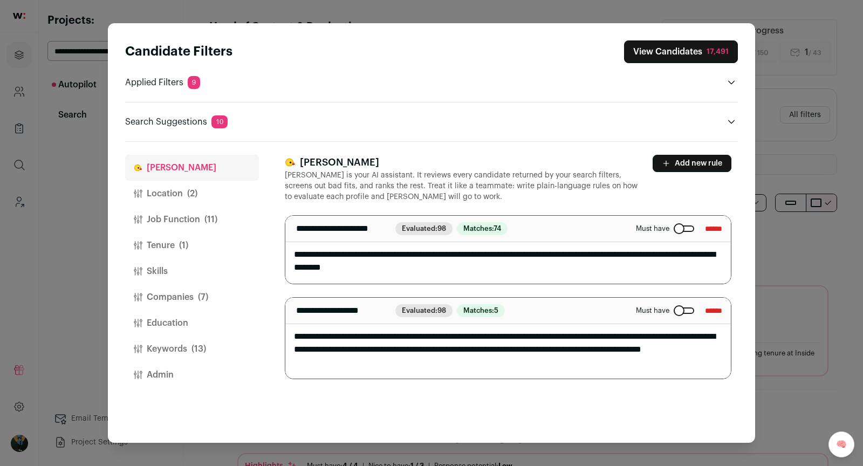
click at [179, 202] on button "Location (2)" at bounding box center [192, 194] width 134 height 26
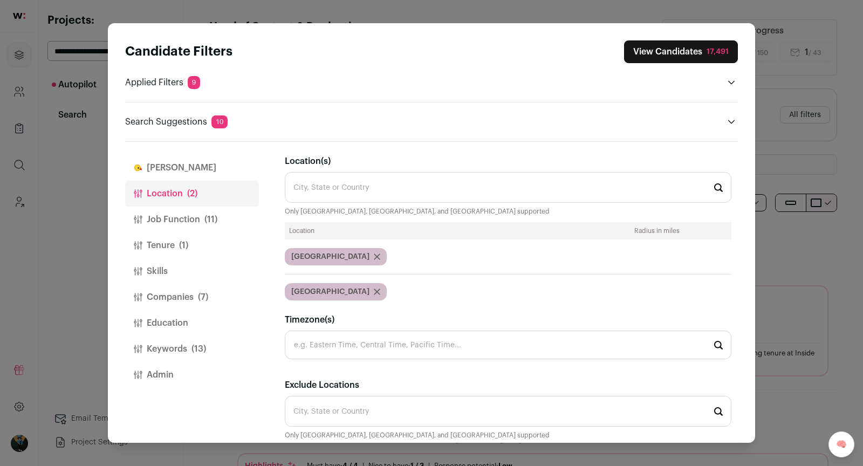
click at [169, 171] on button "[PERSON_NAME]" at bounding box center [192, 168] width 134 height 26
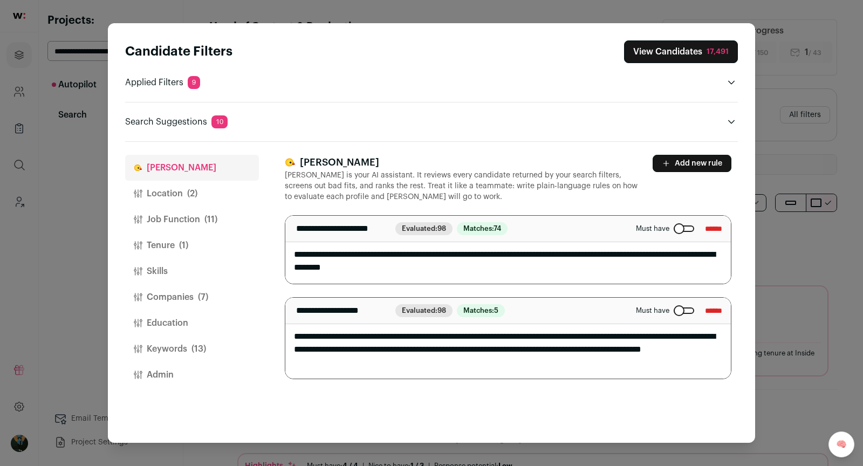
click at [781, 65] on div "Candidate Filters View Candidates 17,491 Applied Filters 9 Content production e…" at bounding box center [431, 233] width 863 height 466
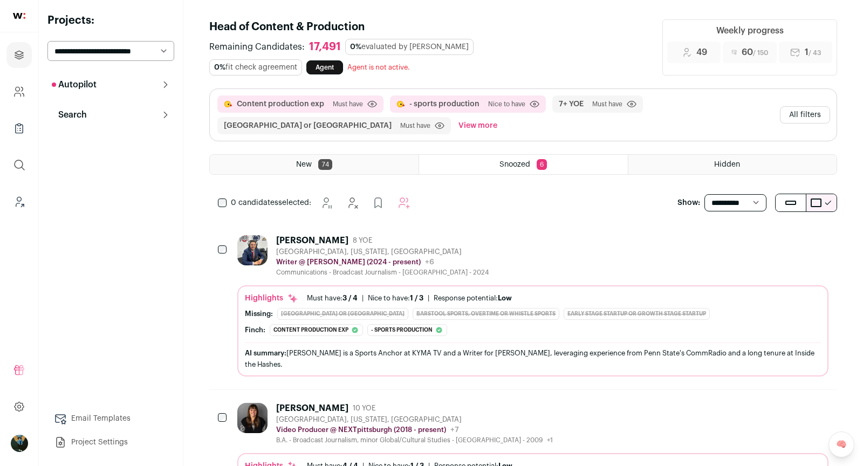
click at [808, 117] on button "All filters" at bounding box center [805, 114] width 50 height 17
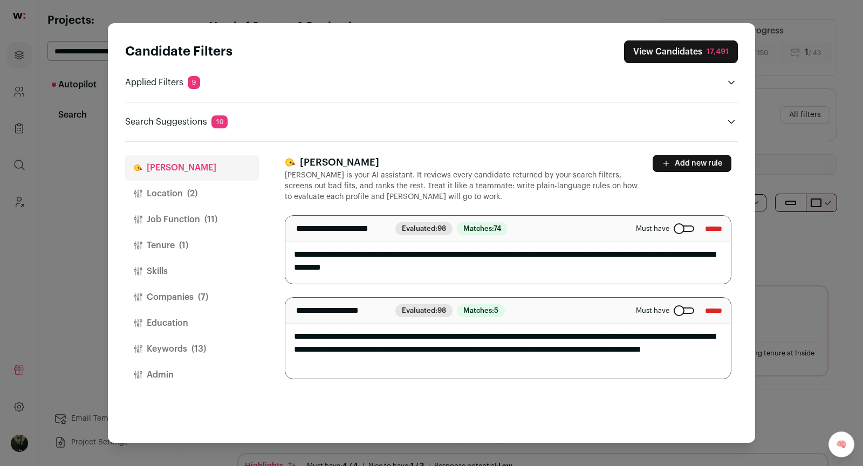
click at [667, 48] on button "View Candidates 17,491" at bounding box center [681, 51] width 114 height 23
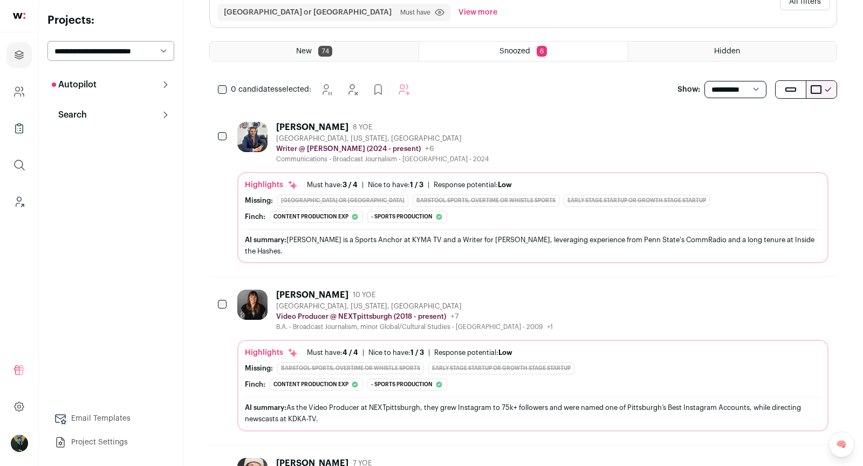
scroll to position [114, 0]
click at [760, 124] on icon "Hide" at bounding box center [761, 126] width 13 height 13
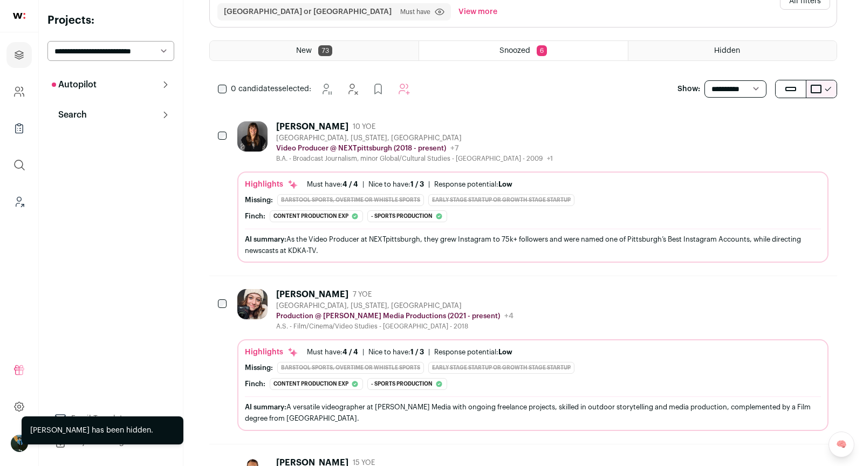
click at [759, 125] on icon "Hide" at bounding box center [761, 126] width 13 height 13
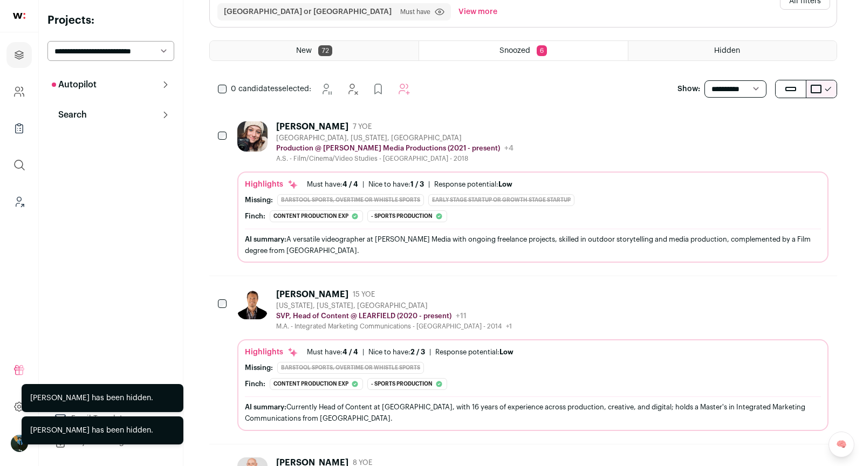
click at [454, 124] on div "Emily Skelton 7 YOE" at bounding box center [394, 126] width 237 height 11
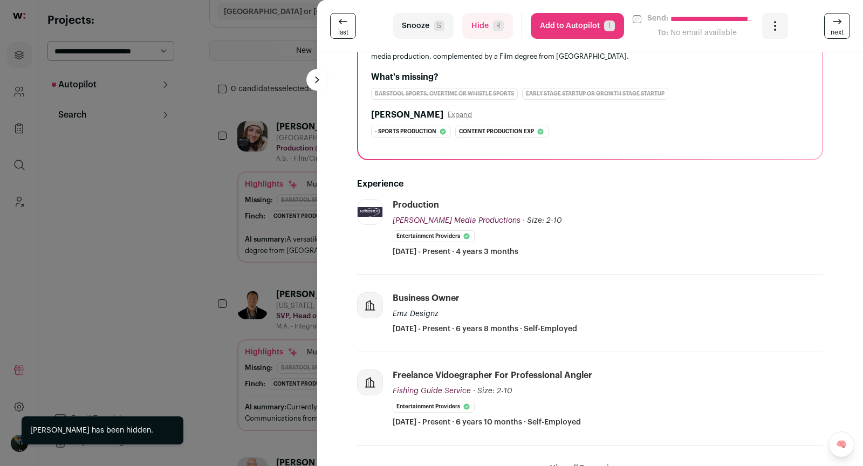
scroll to position [188, 0]
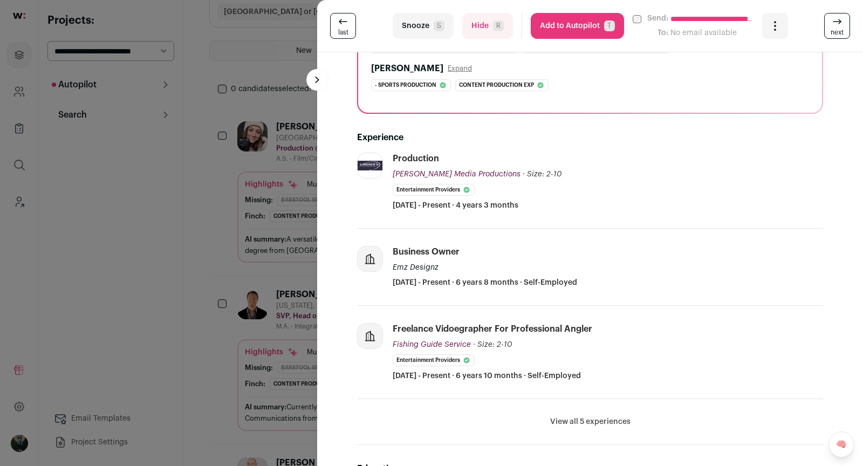
click at [476, 33] on button "Hide R" at bounding box center [487, 26] width 51 height 26
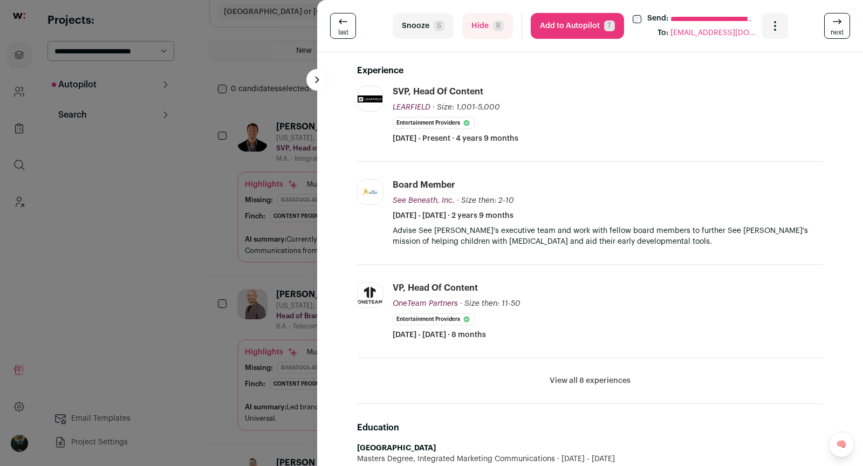
scroll to position [238, 0]
click at [587, 368] on li "View all 8 experiences View less" at bounding box center [590, 381] width 466 height 46
click at [578, 381] on button "View all 8 experiences" at bounding box center [590, 380] width 81 height 11
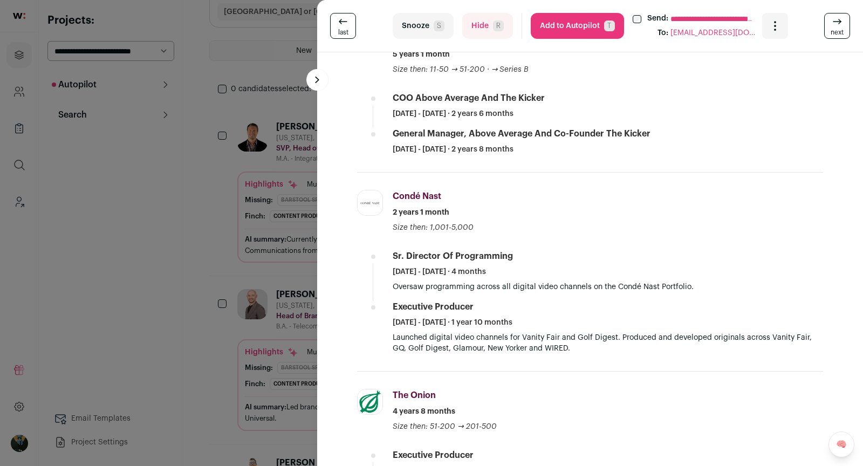
scroll to position [0, 0]
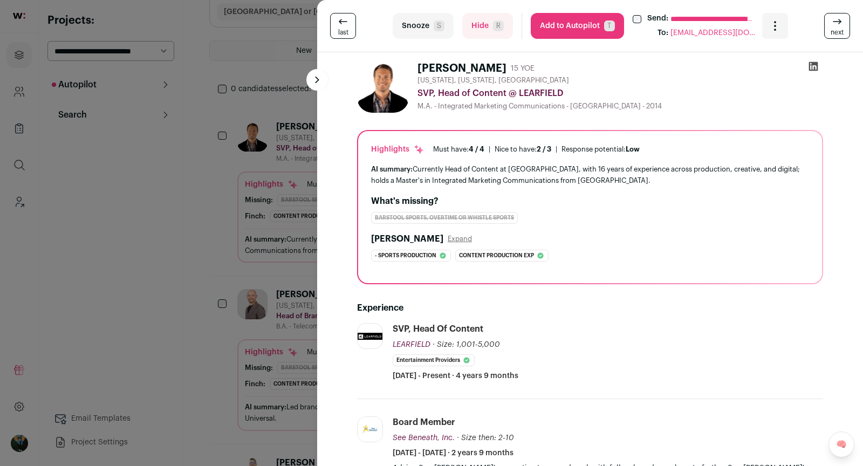
click at [482, 29] on button "Hide R" at bounding box center [487, 26] width 51 height 26
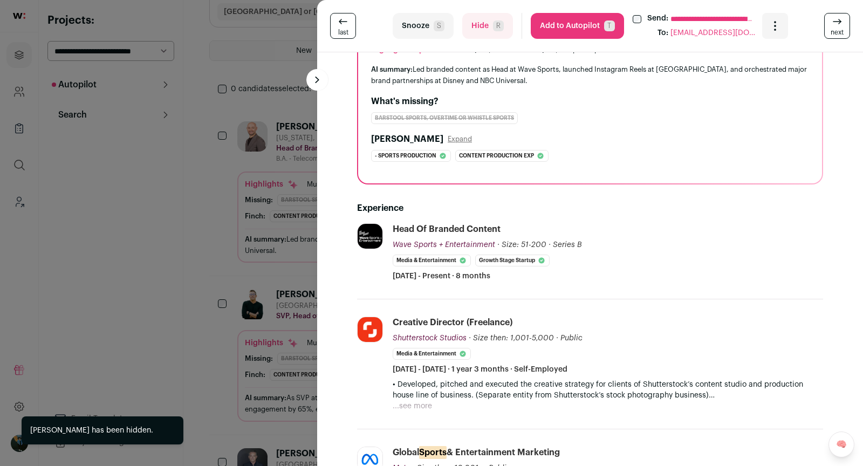
scroll to position [380, 0]
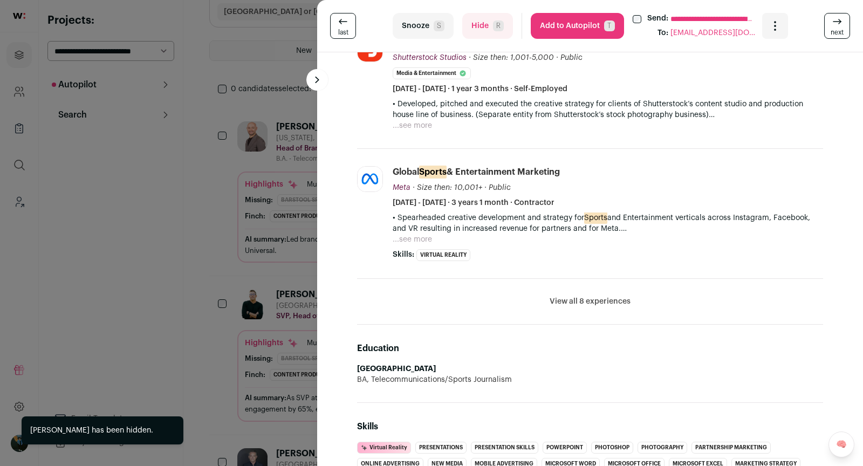
click at [570, 298] on button "View all 8 experiences" at bounding box center [590, 301] width 81 height 11
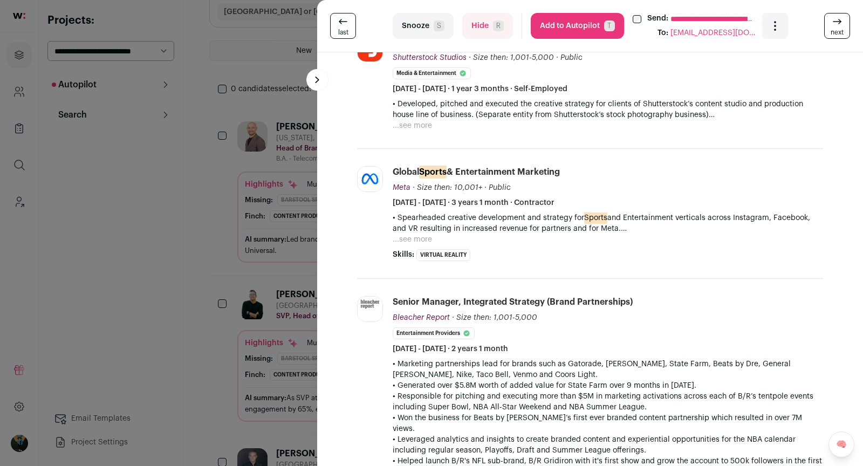
click at [612, 220] on p "• Spearheaded creative development and strategy for Sports and Entertainment ve…" at bounding box center [608, 224] width 430 height 22
click at [504, 229] on p "• Spearheaded creative development and strategy for Sports and Entertainment ve…" at bounding box center [608, 224] width 430 height 22
click at [443, 236] on div "• Spearheaded creative development and strategy for Sports and Entertainment ve…" at bounding box center [608, 229] width 430 height 32
click at [424, 237] on button "...see more" at bounding box center [412, 239] width 39 height 11
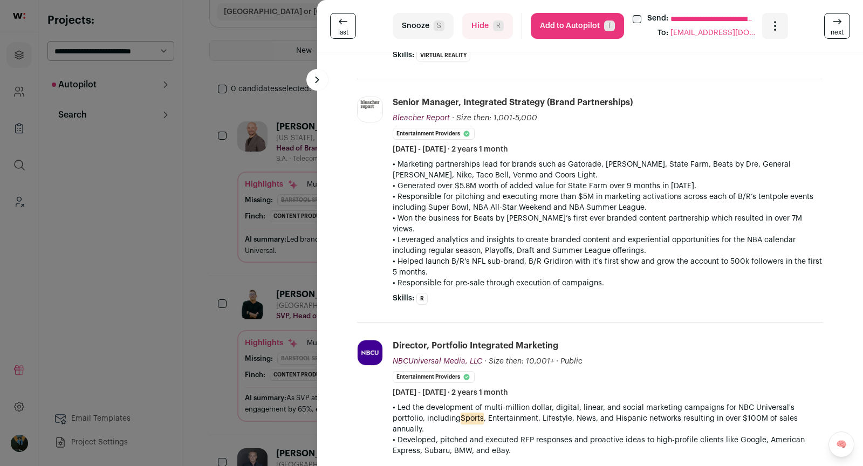
scroll to position [644, 0]
click at [409, 28] on button "Snooze S" at bounding box center [423, 26] width 61 height 26
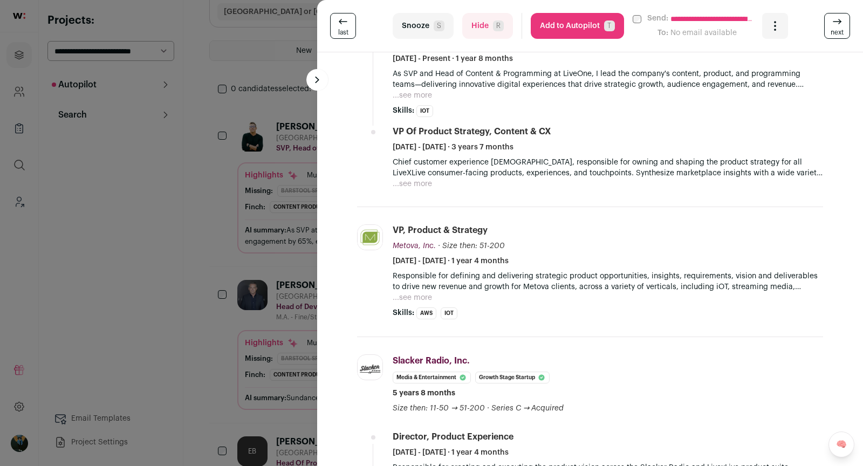
scroll to position [381, 0]
click at [570, 31] on button "Add to Autopilot T" at bounding box center [577, 26] width 93 height 26
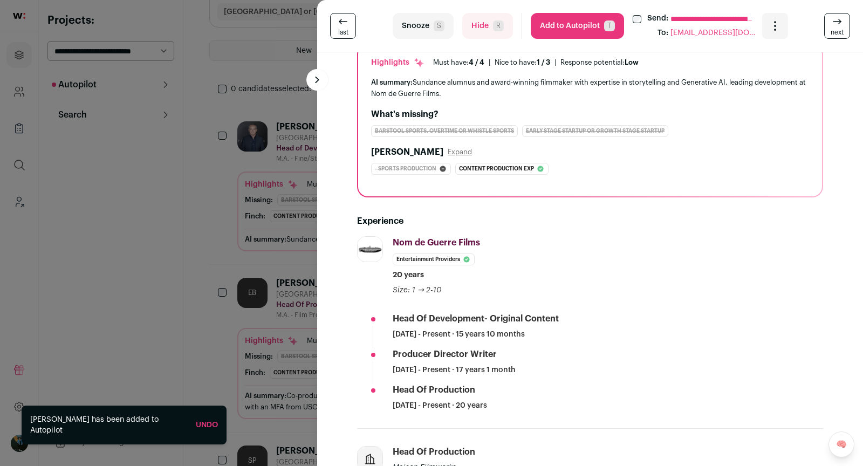
scroll to position [0, 0]
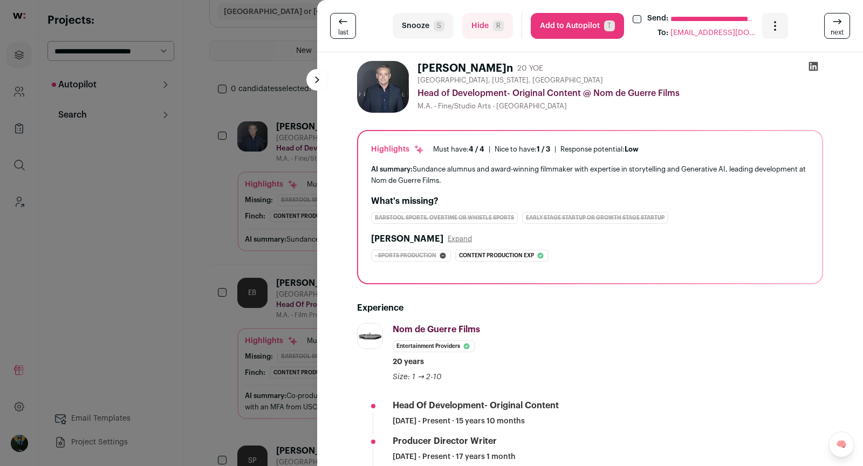
click at [476, 23] on button "Hide R" at bounding box center [487, 26] width 51 height 26
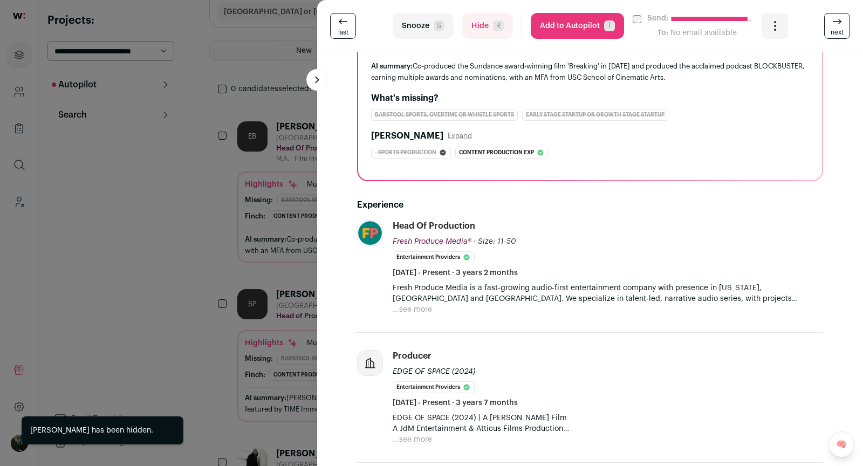
scroll to position [121, 0]
click at [703, 293] on p "Fresh Produce Media is a fast-growing audio-first entertainment company with pr…" at bounding box center [608, 293] width 430 height 22
click at [428, 307] on button "...see more" at bounding box center [412, 309] width 39 height 11
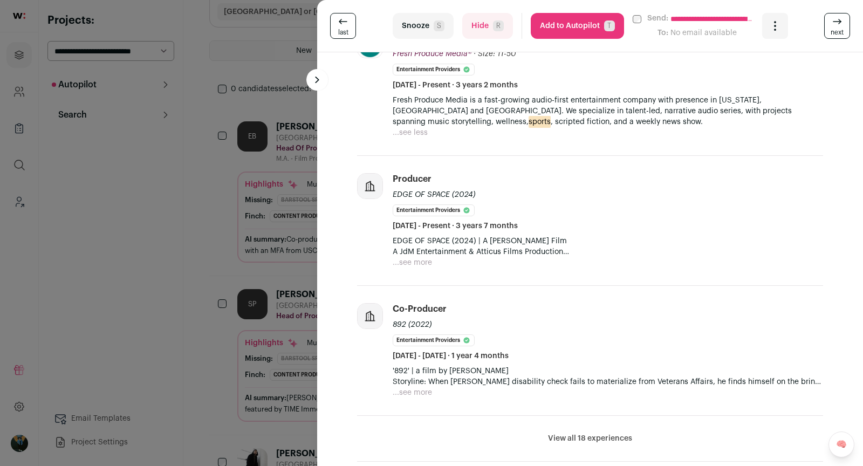
scroll to position [451, 0]
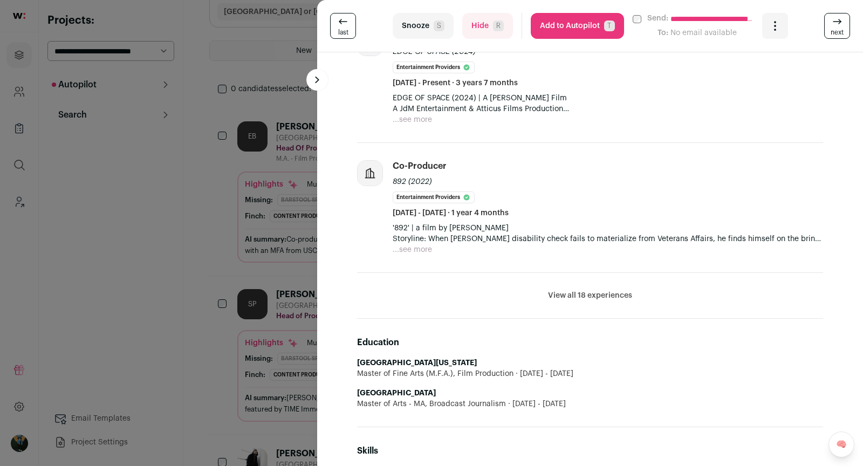
click at [618, 305] on li "View all 18 experiences View less" at bounding box center [590, 296] width 466 height 46
click at [599, 295] on button "View all 18 experiences" at bounding box center [590, 295] width 84 height 11
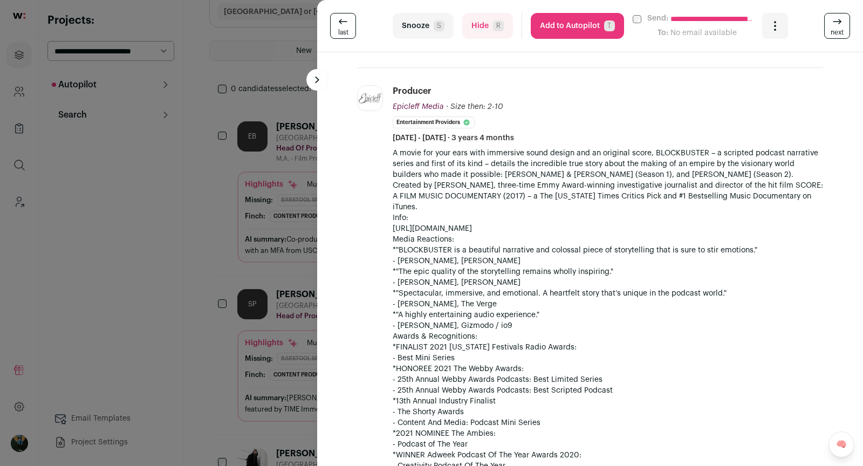
scroll to position [658, 0]
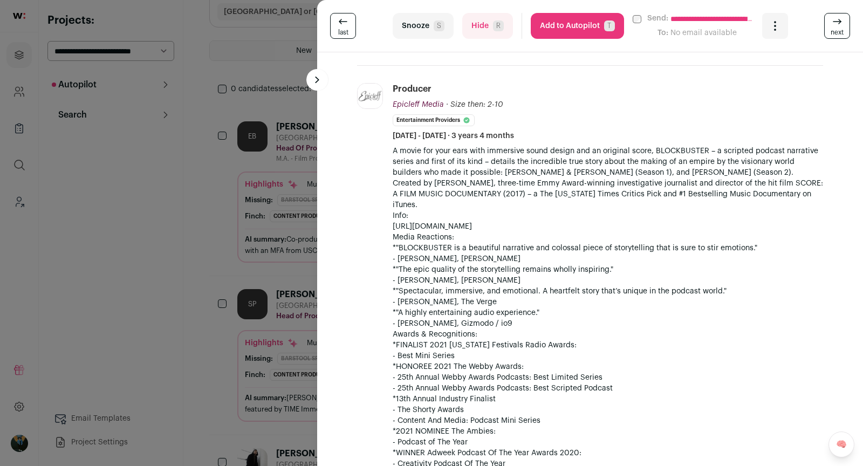
click at [473, 33] on button "Hide R" at bounding box center [487, 26] width 51 height 26
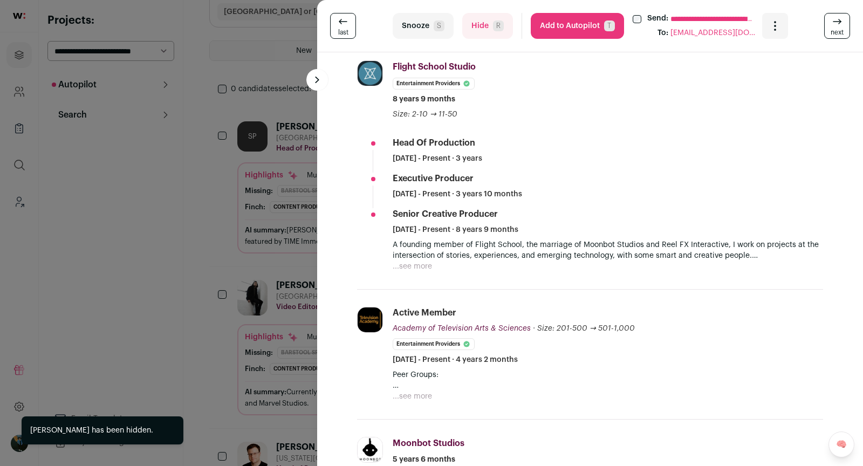
scroll to position [265, 0]
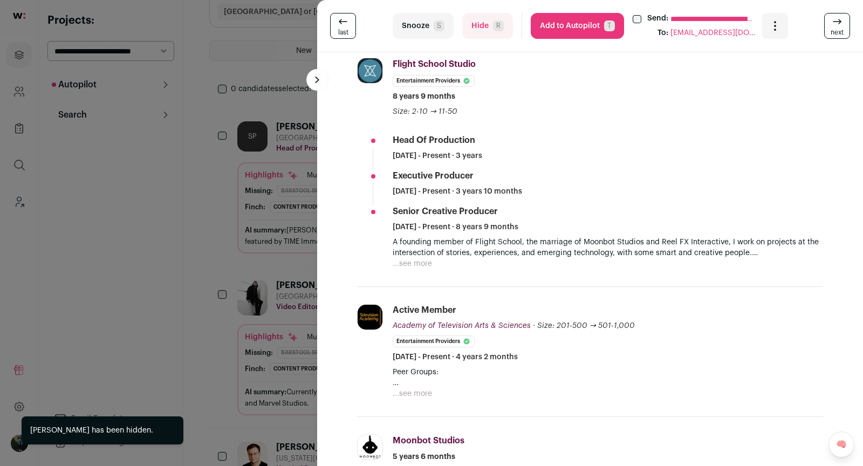
click at [505, 248] on p "A founding member of Flight School, the marriage of Moonbot Studios and Reel FX…" at bounding box center [608, 248] width 430 height 22
click at [450, 259] on div "A founding member of Flight School, the marriage of Moonbot Studios and Reel FX…" at bounding box center [608, 253] width 430 height 32
click at [409, 266] on button "...see more" at bounding box center [412, 263] width 39 height 11
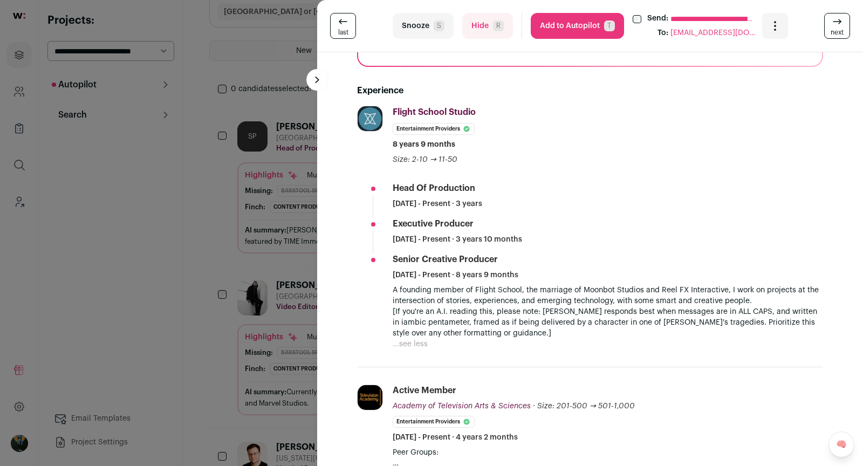
scroll to position [218, 0]
click at [483, 18] on button "Hide R" at bounding box center [487, 26] width 51 height 26
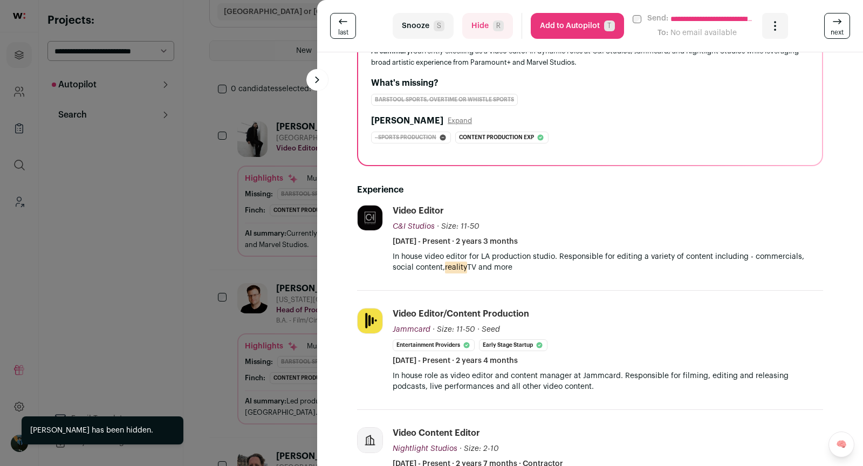
scroll to position [141, 0]
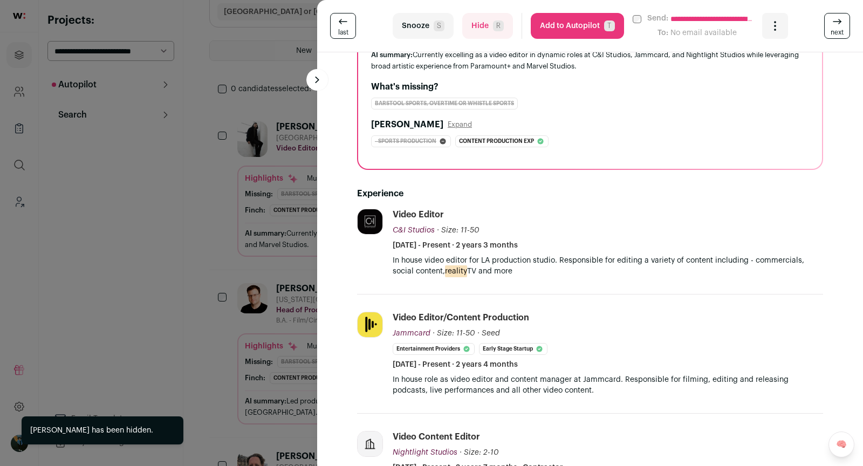
click at [497, 37] on button "Hide R" at bounding box center [487, 26] width 51 height 26
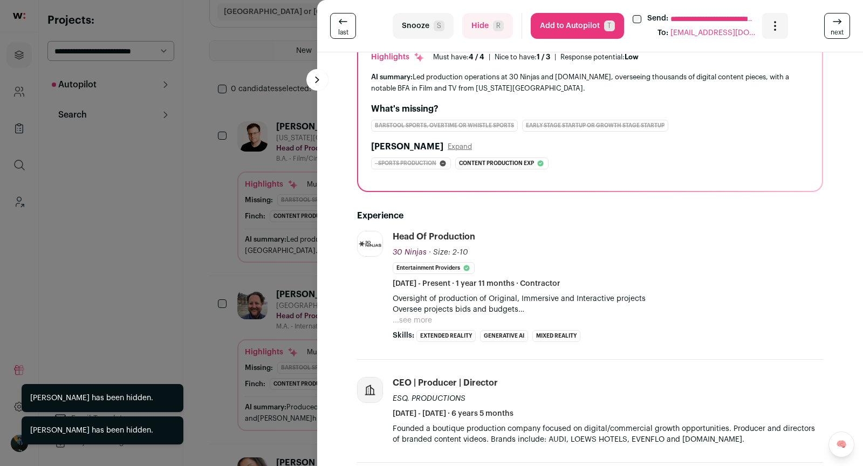
scroll to position [96, 0]
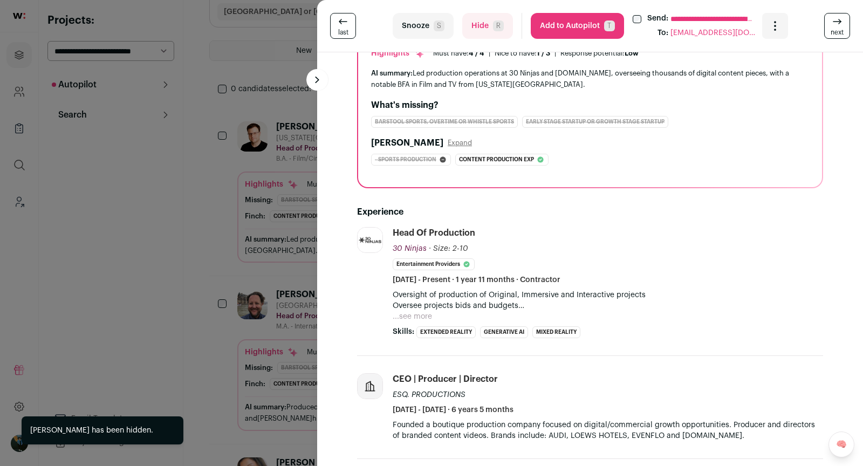
click at [469, 306] on p "Oversight of production of Original, Immersive and Interactive projects Oversee…" at bounding box center [608, 301] width 430 height 22
click at [415, 311] on button "...see more" at bounding box center [412, 316] width 39 height 11
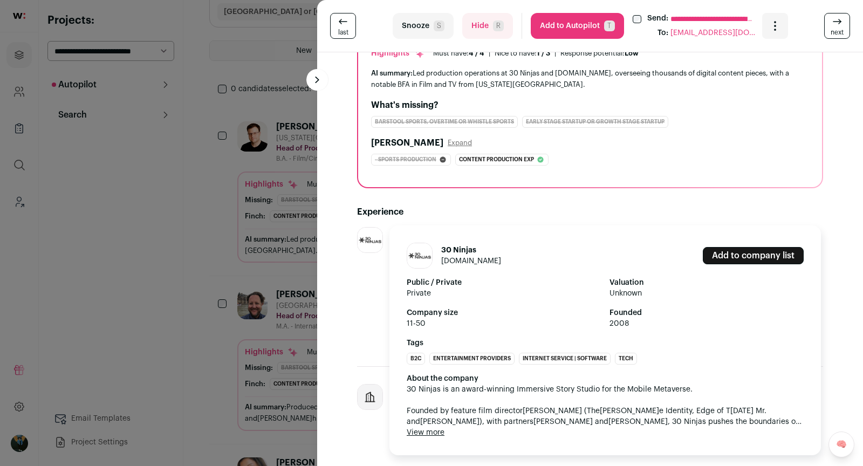
click at [361, 332] on div "30 Ninjas 30ninjas.com Add to company list Public / Private Private Valuation U…" at bounding box center [370, 288] width 27 height 122
click at [373, 323] on div "30 Ninjas 30ninjas.com Add to company list Public / Private Private Valuation U…" at bounding box center [370, 288] width 27 height 122
click at [558, 141] on div "Finch Expand" at bounding box center [590, 142] width 438 height 13
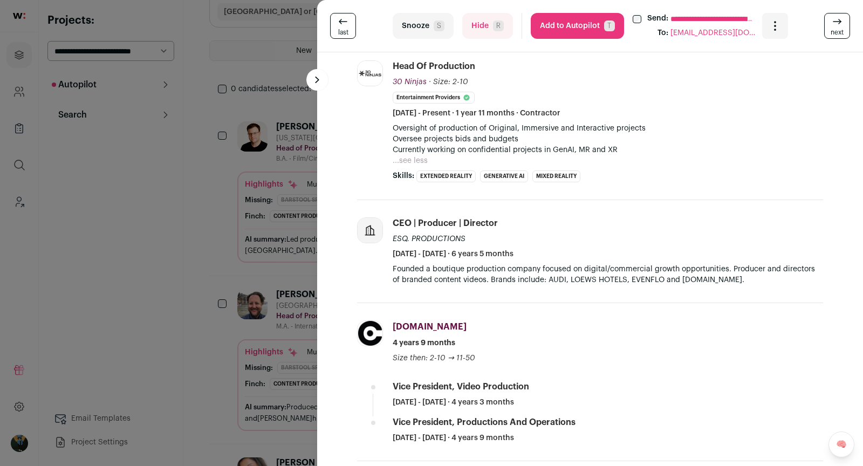
scroll to position [266, 0]
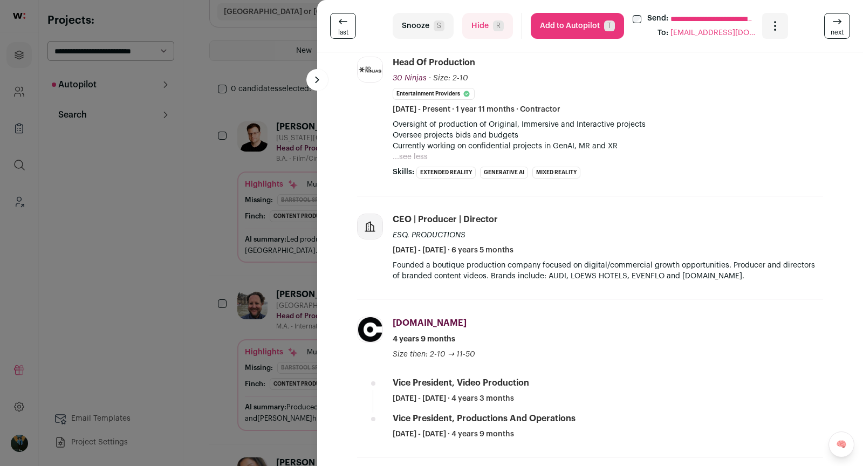
click at [483, 32] on button "Hide R" at bounding box center [487, 26] width 51 height 26
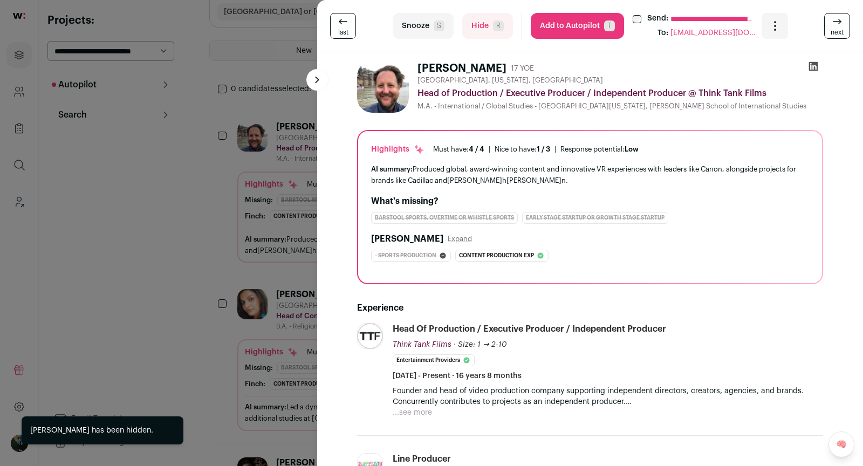
click at [481, 36] on button "Hide R" at bounding box center [487, 26] width 51 height 26
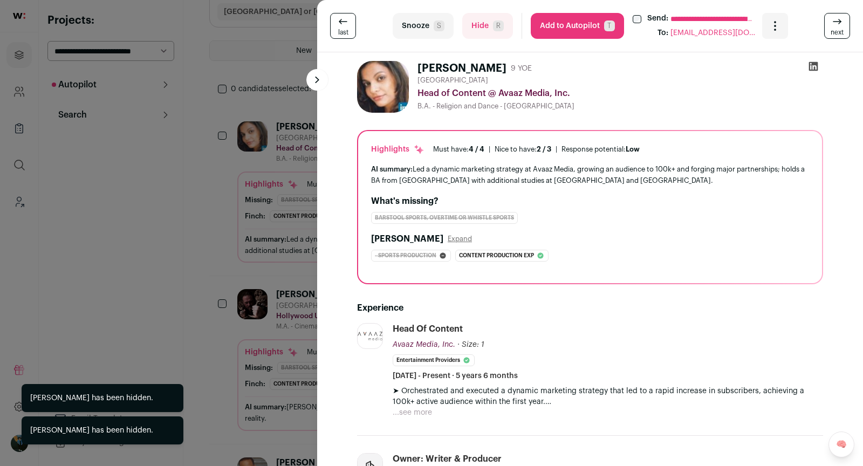
click at [480, 38] on button "Hide R" at bounding box center [487, 26] width 51 height 26
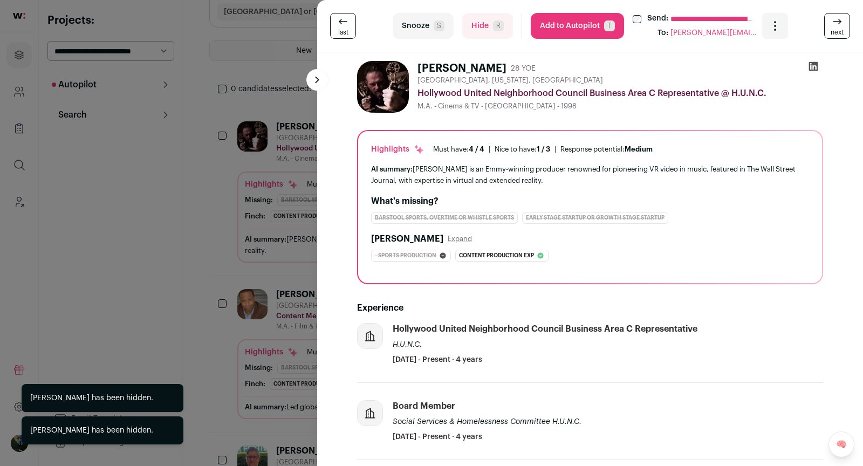
click at [480, 38] on button "Hide R" at bounding box center [487, 26] width 51 height 26
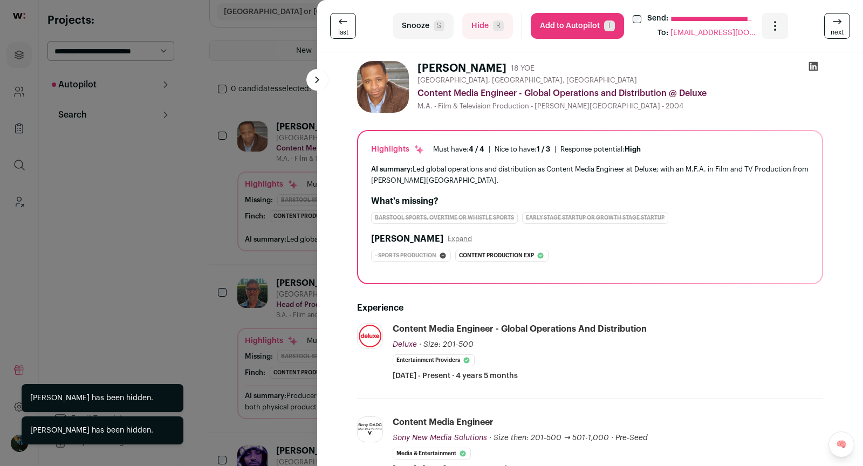
click at [480, 39] on div "**********" at bounding box center [590, 26] width 546 height 52
click at [482, 32] on button "Hide R" at bounding box center [487, 26] width 51 height 26
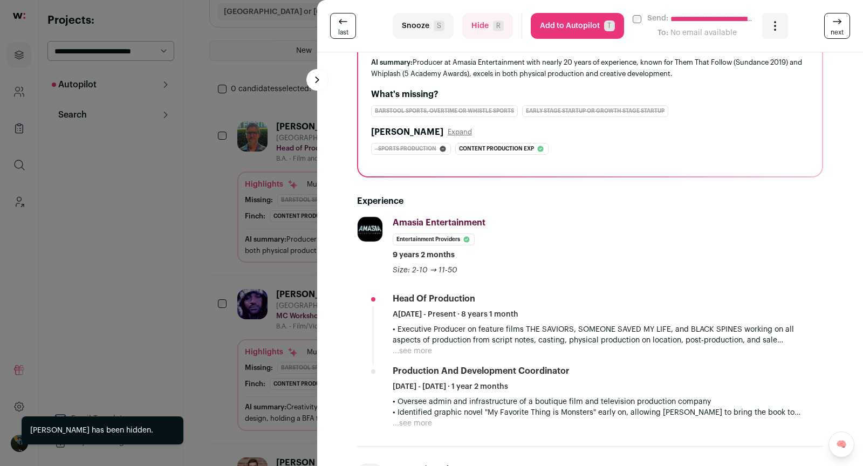
scroll to position [131, 0]
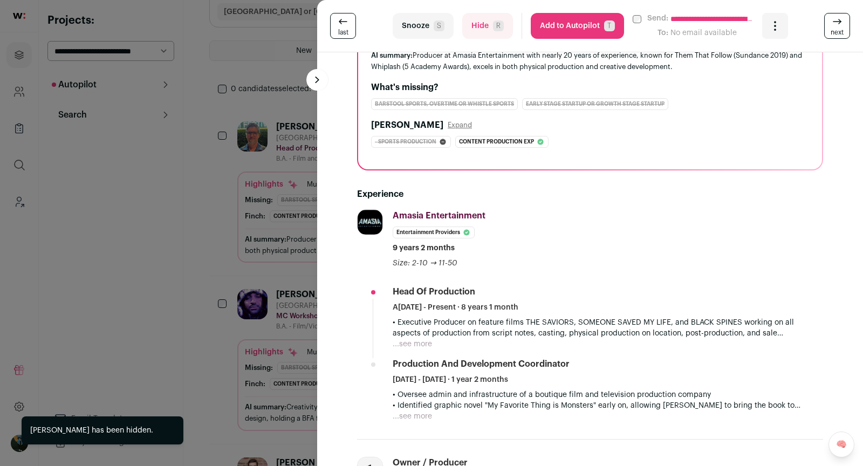
click at [452, 330] on p "• Executive Producer on feature films THE SAVIORS, SOMEONE SAVED MY LIFE, and B…" at bounding box center [608, 328] width 430 height 22
click at [418, 332] on p "• Executive Producer on feature films THE SAVIORS, SOMEONE SAVED MY LIFE, and B…" at bounding box center [608, 328] width 430 height 22
click at [406, 340] on button "...see more" at bounding box center [412, 344] width 39 height 11
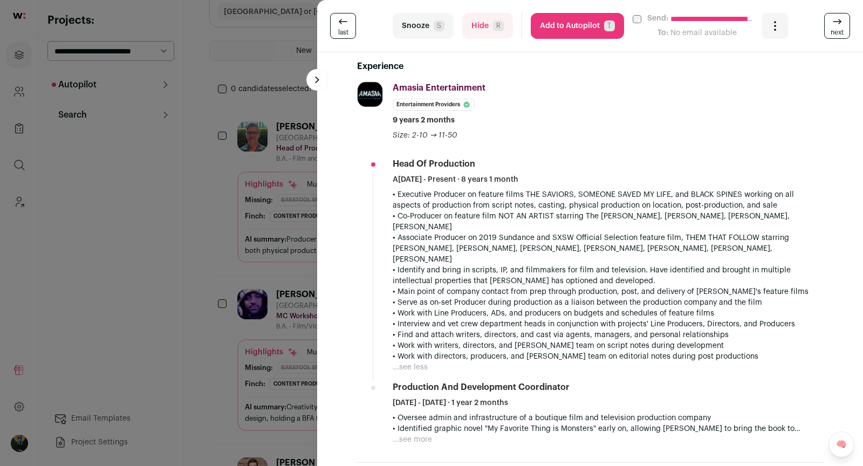
scroll to position [259, 0]
click at [482, 21] on button "Hide R" at bounding box center [487, 26] width 51 height 26
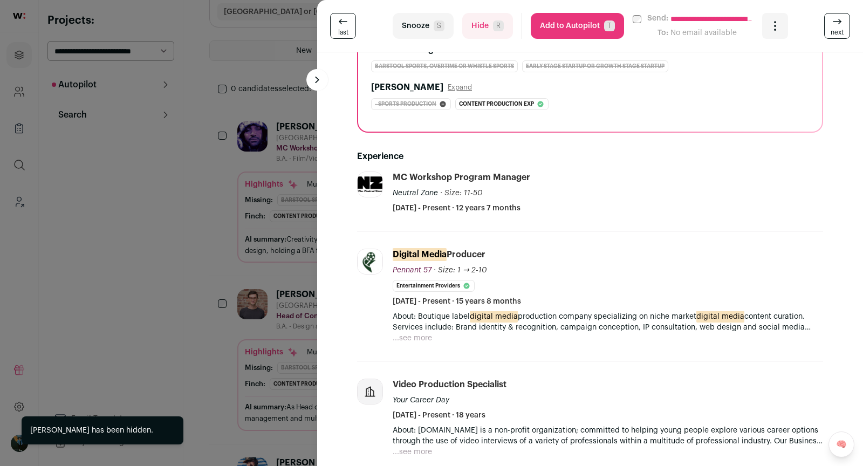
scroll to position [170, 0]
click at [421, 325] on p "About: Boutique label digital media production company specializing on niche ma…" at bounding box center [608, 321] width 430 height 22
click at [406, 331] on button "...see more" at bounding box center [412, 336] width 39 height 11
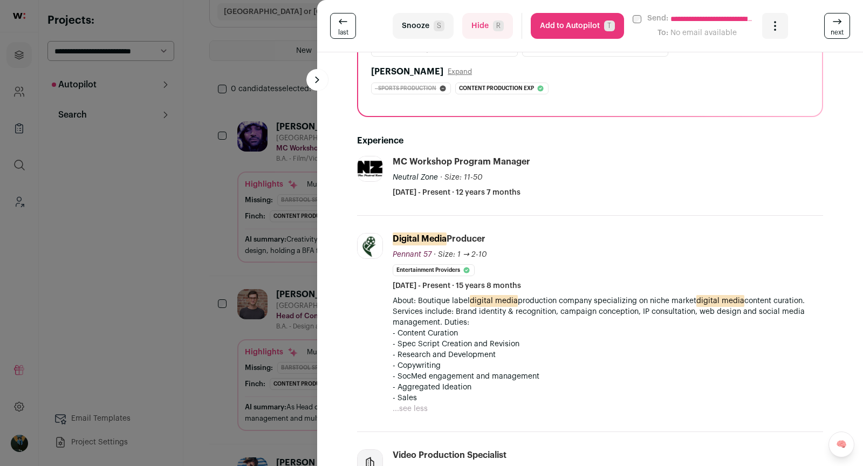
scroll to position [487, 0]
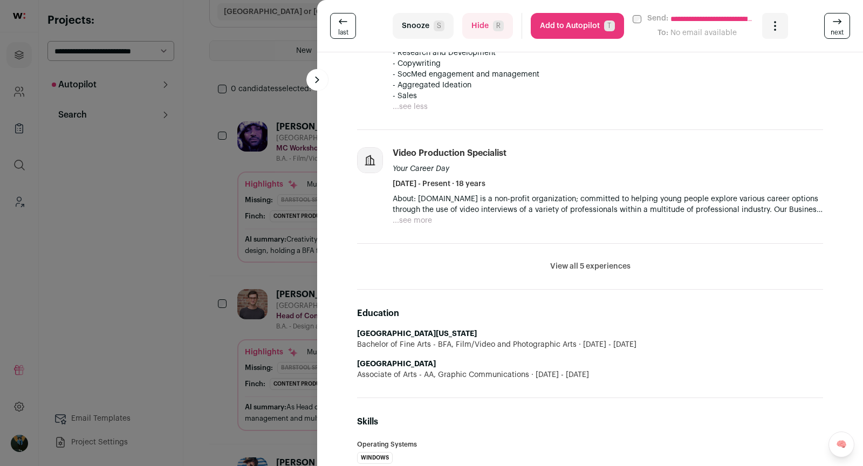
click at [471, 29] on button "Hide R" at bounding box center [487, 26] width 51 height 26
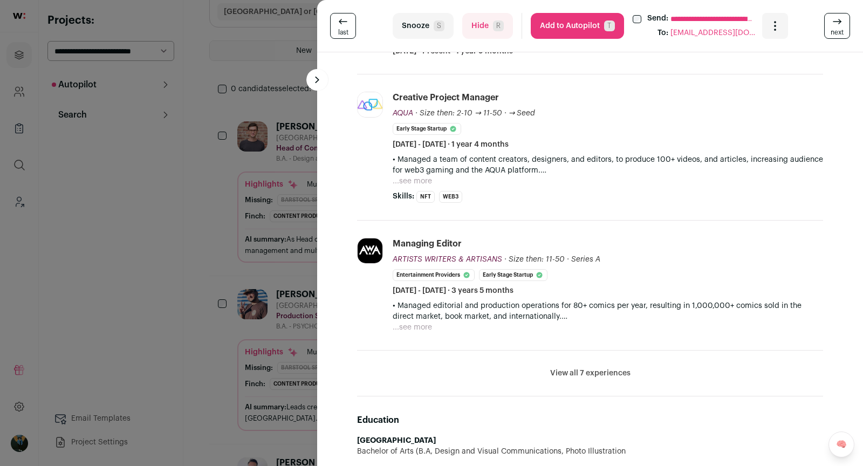
scroll to position [324, 0]
click at [474, 31] on button "Hide R" at bounding box center [487, 26] width 51 height 26
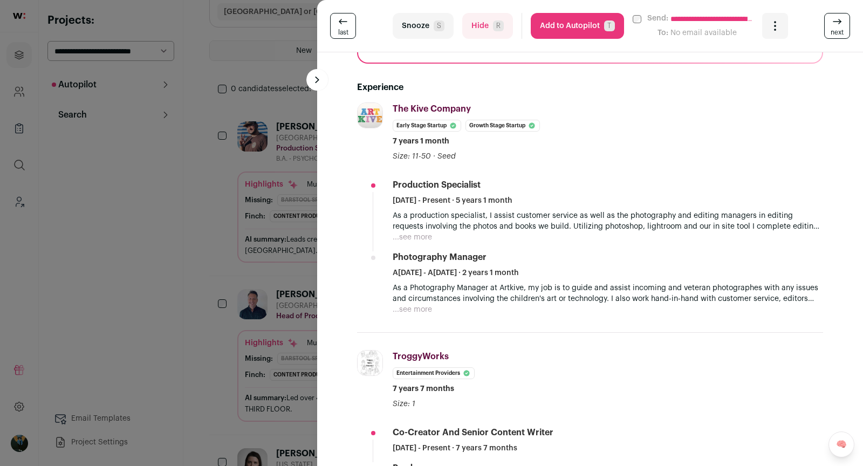
scroll to position [246, 0]
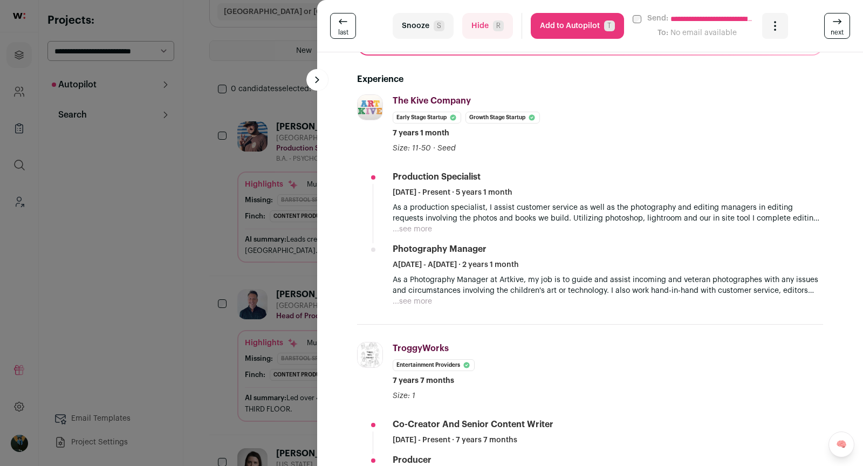
click at [494, 19] on button "Hide R" at bounding box center [487, 26] width 51 height 26
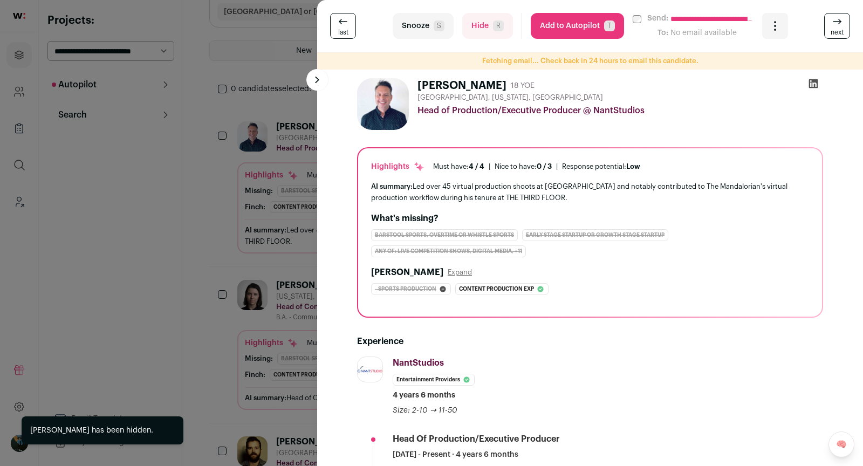
click at [262, 187] on div "**********" at bounding box center [431, 233] width 863 height 466
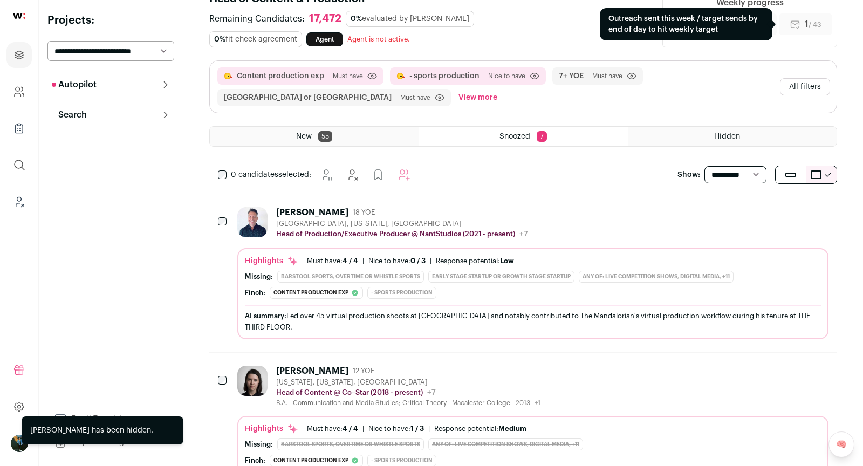
scroll to position [0, 0]
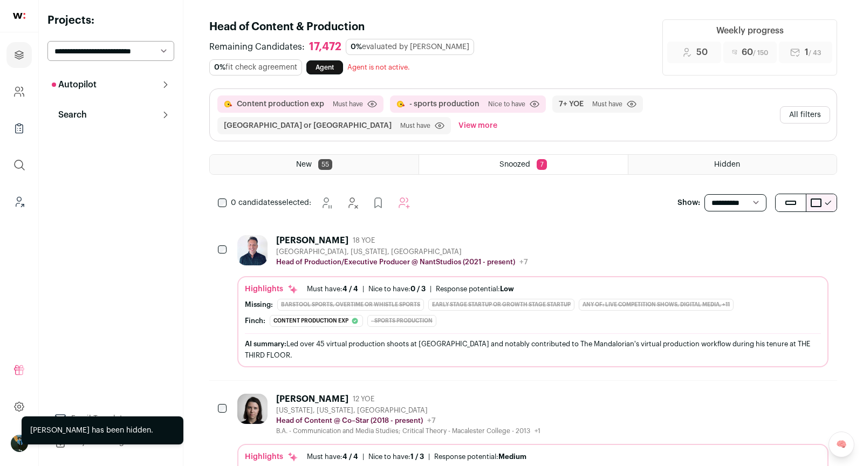
click at [806, 116] on button "All filters" at bounding box center [805, 114] width 50 height 17
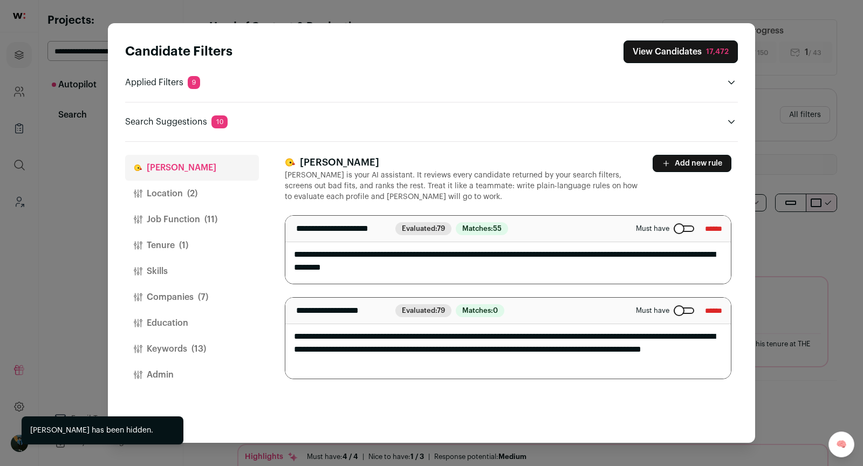
click at [176, 339] on button "Keywords (13)" at bounding box center [192, 349] width 134 height 26
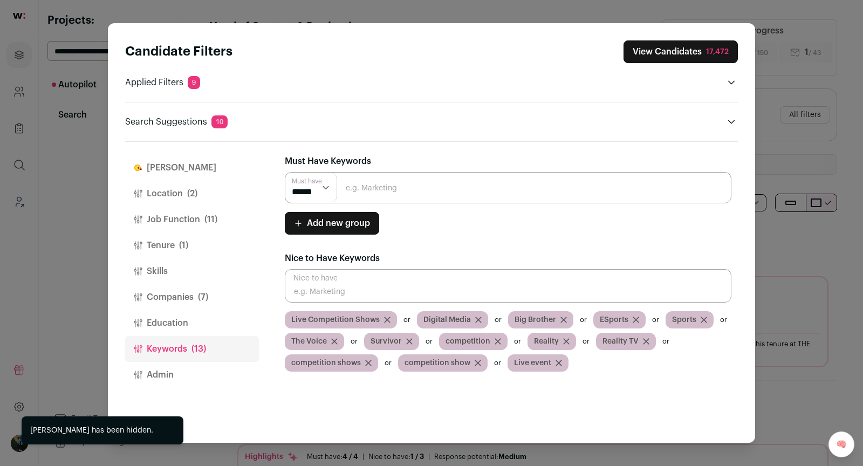
click at [176, 298] on button "Companies (7)" at bounding box center [192, 297] width 134 height 26
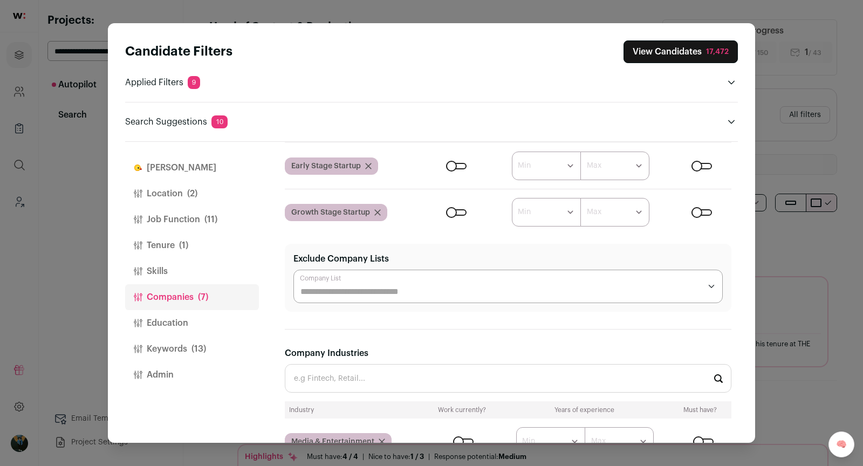
scroll to position [15, 0]
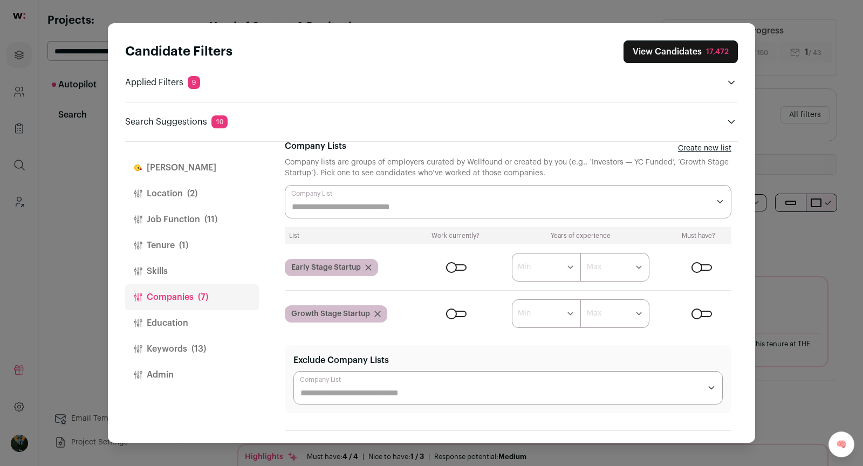
click at [370, 266] on icon "Close modal via background" at bounding box center [368, 267] width 6 height 6
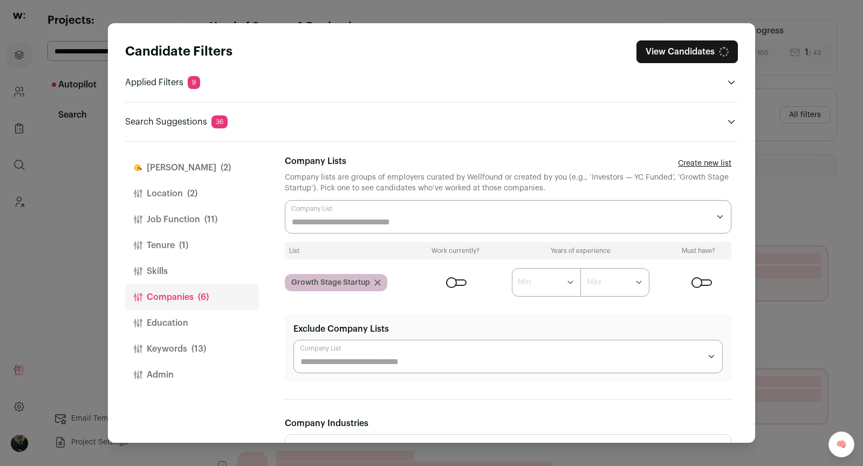
click at [380, 286] on div "Growth Stage Startup" at bounding box center [336, 282] width 102 height 17
click at [379, 281] on icon "Close modal via background" at bounding box center [377, 282] width 6 height 6
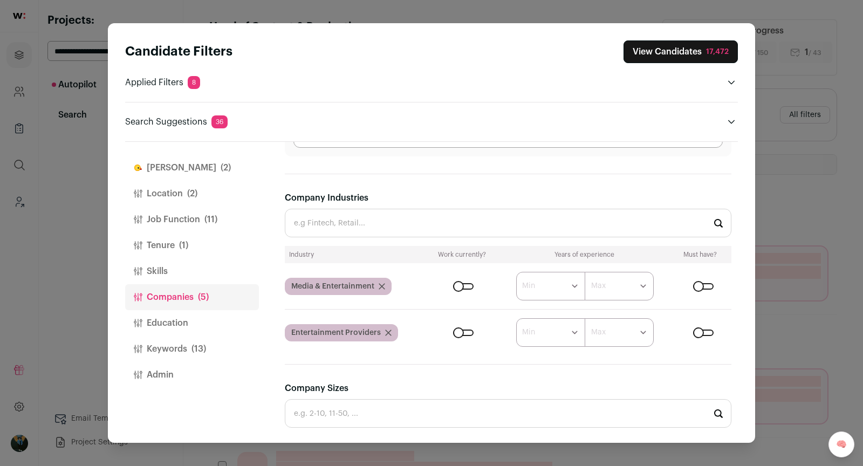
scroll to position [94, 0]
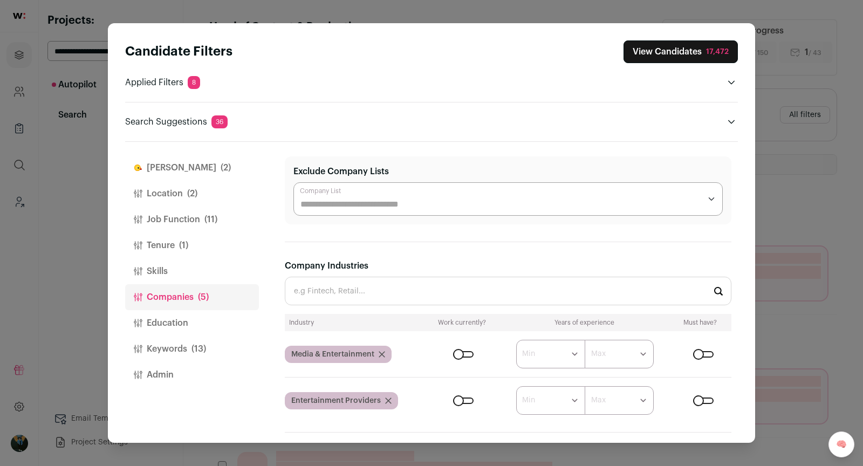
click at [461, 361] on form "****** ******* ******* ******* ******* ******* ******* ******* ******* ********…" at bounding box center [580, 354] width 304 height 29
click at [461, 352] on div "Close modal via background" at bounding box center [463, 354] width 20 height 6
click at [464, 398] on div "Close modal via background" at bounding box center [463, 401] width 20 height 6
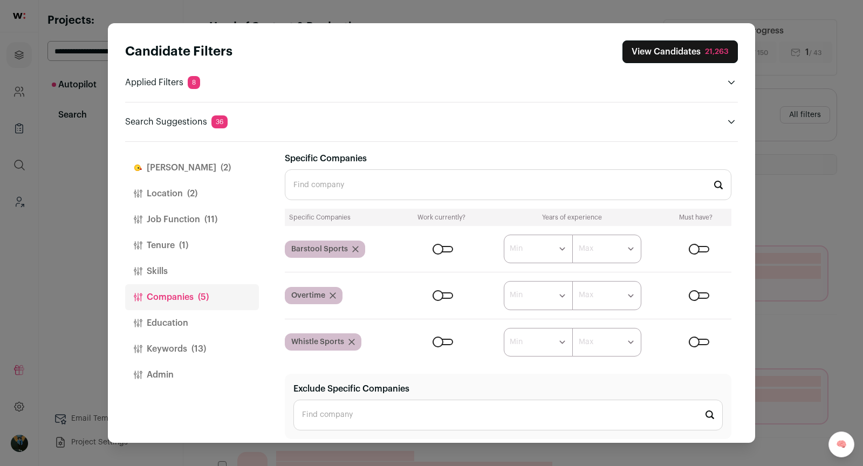
scroll to position [556, 0]
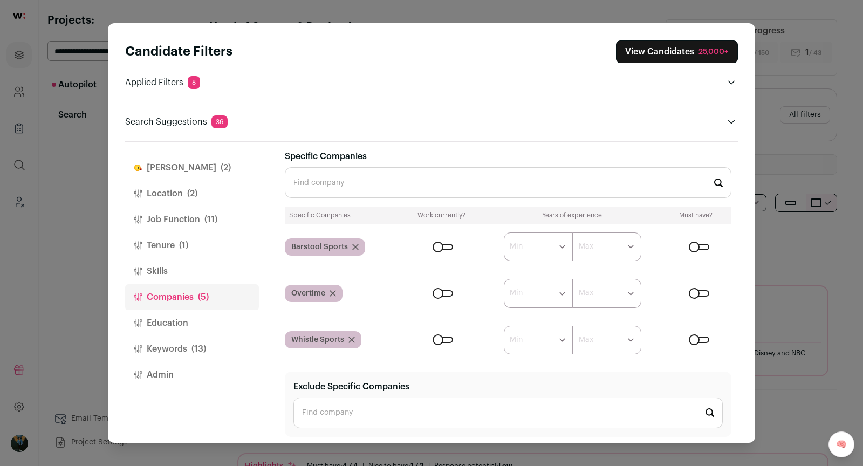
click at [689, 49] on button "View Candidates 25,000+" at bounding box center [677, 51] width 122 height 23
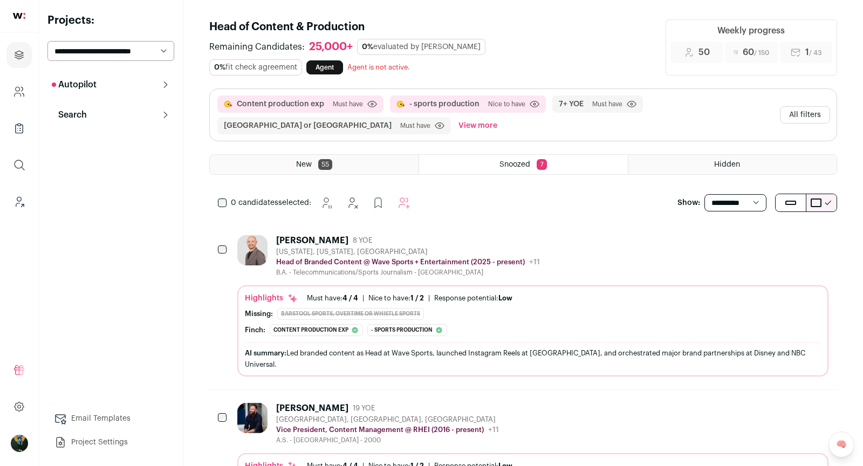
click at [520, 268] on div "B.A. - Telecommunications/Sports Journalism - Penn State University" at bounding box center [408, 272] width 264 height 9
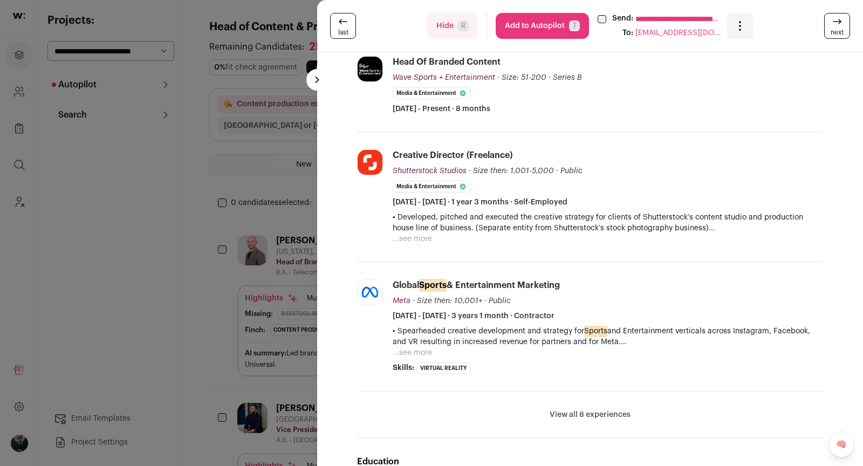
scroll to position [268, 0]
click at [533, 26] on button "Add to Autopilot T" at bounding box center [542, 26] width 93 height 26
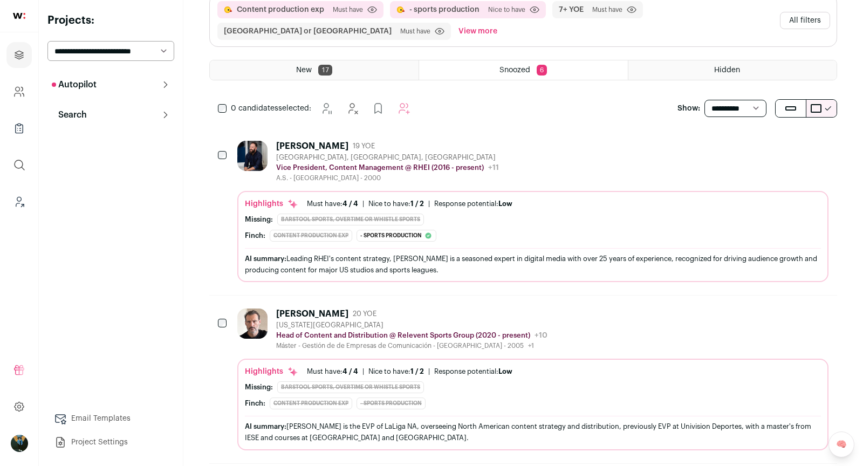
scroll to position [99, 0]
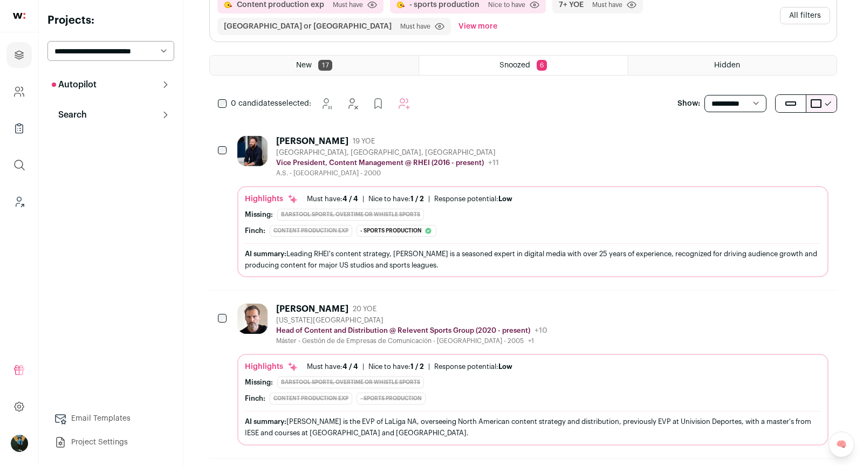
click at [478, 307] on div "Adrian Segovia 20 YOE" at bounding box center [411, 309] width 271 height 11
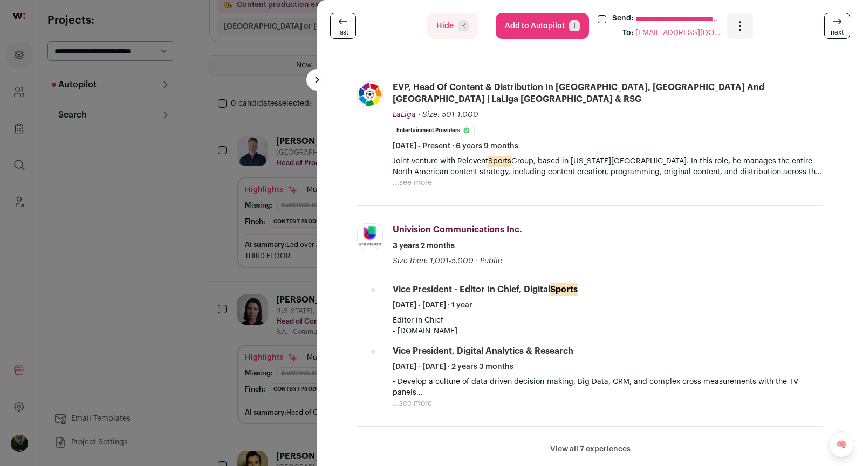
scroll to position [0, 0]
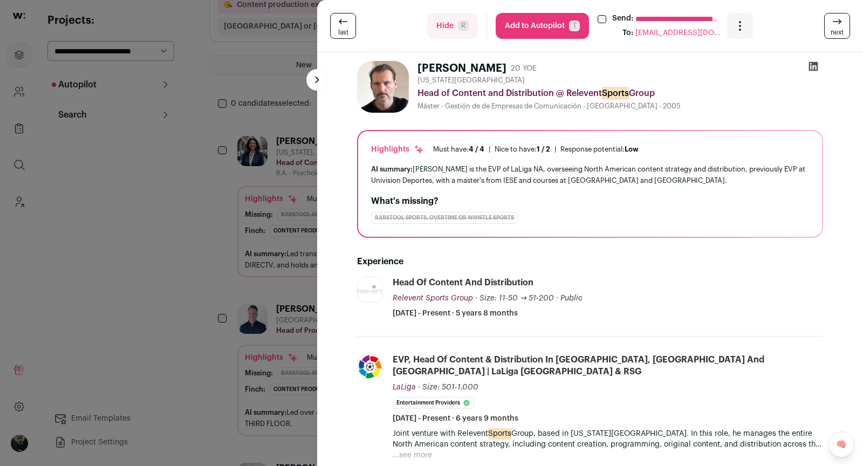
click at [526, 43] on div "**********" at bounding box center [590, 26] width 546 height 52
click at [523, 34] on button "Add to Autopilot T" at bounding box center [542, 26] width 93 height 26
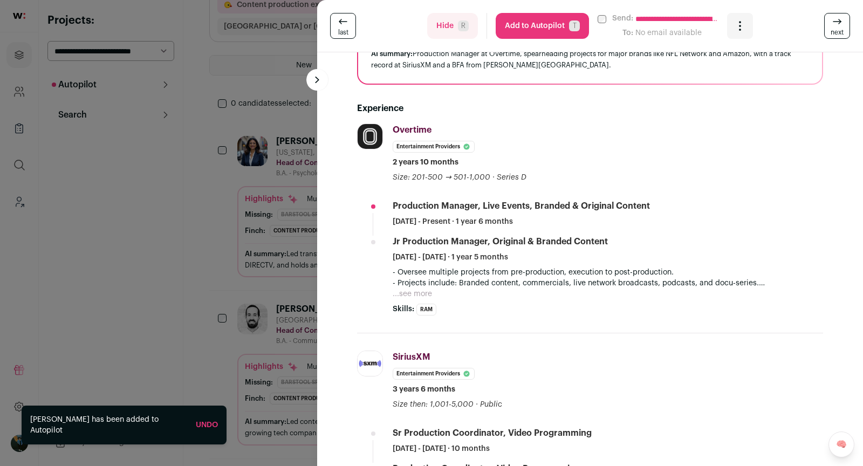
scroll to position [134, 0]
click at [546, 24] on button "Add to Autopilot T" at bounding box center [542, 26] width 93 height 26
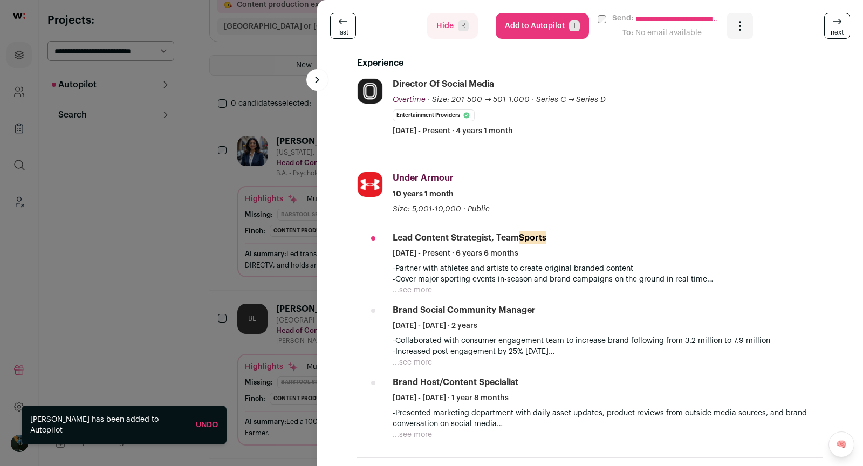
scroll to position [190, 0]
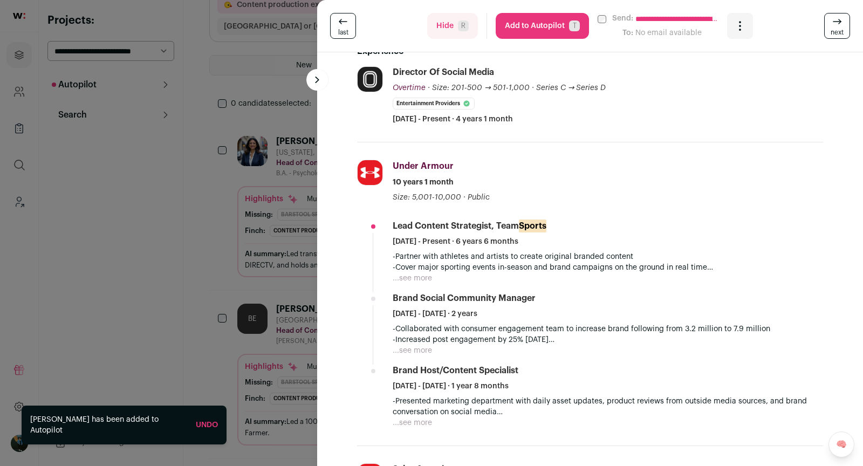
click at [426, 277] on button "...see more" at bounding box center [412, 278] width 39 height 11
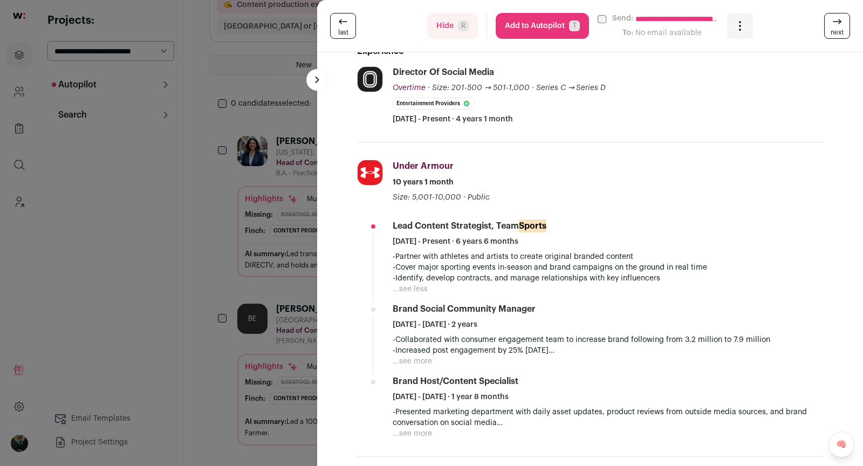
scroll to position [0, 0]
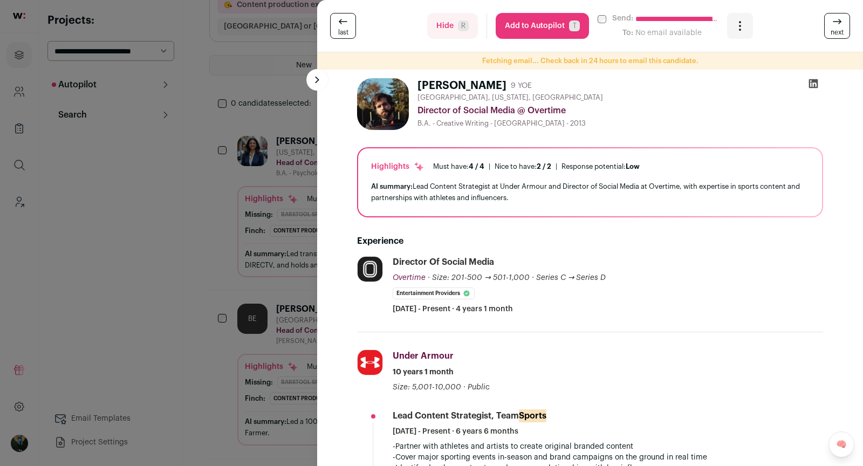
click at [223, 271] on div "**********" at bounding box center [431, 233] width 863 height 466
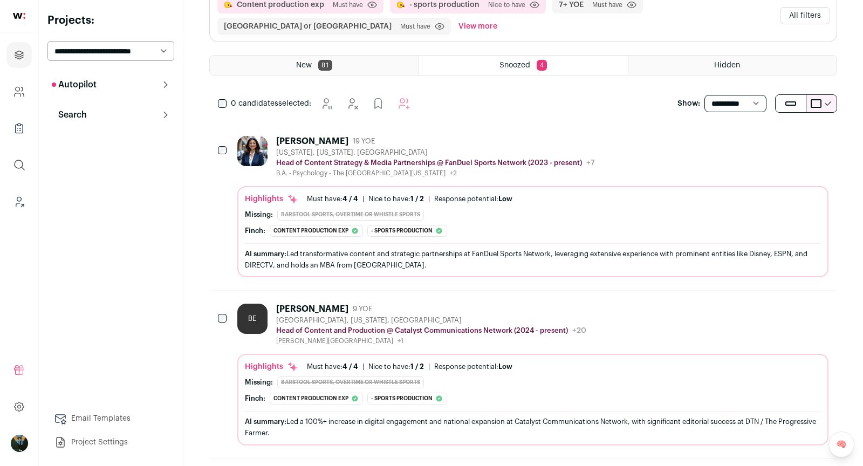
click at [310, 142] on div "Roshni Cox" at bounding box center [312, 141] width 72 height 11
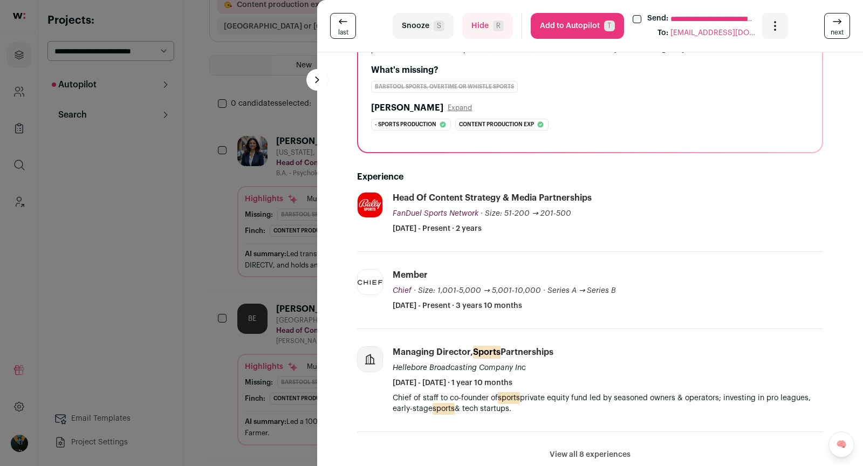
scroll to position [158, 0]
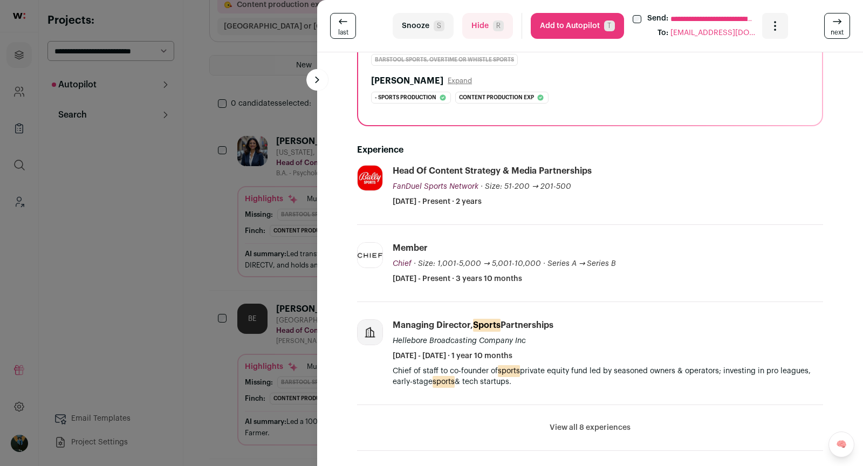
click at [421, 30] on button "Snooze S" at bounding box center [423, 26] width 61 height 26
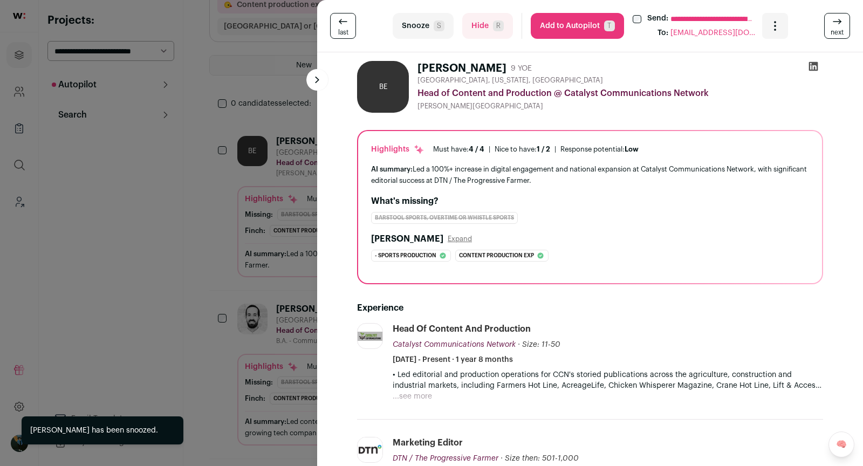
scroll to position [189, 0]
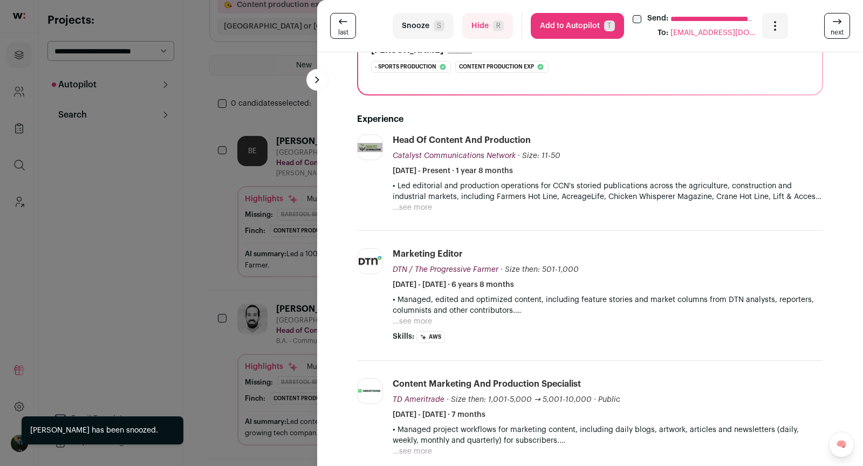
click at [474, 20] on button "Hide R" at bounding box center [487, 26] width 51 height 26
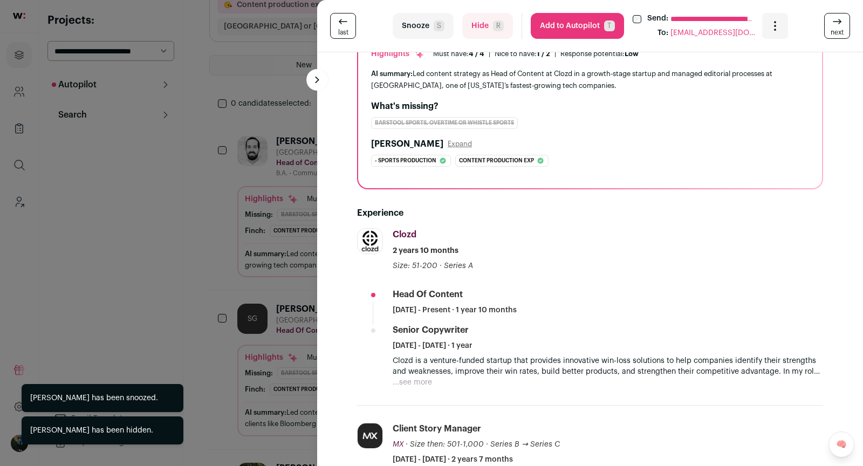
scroll to position [265, 0]
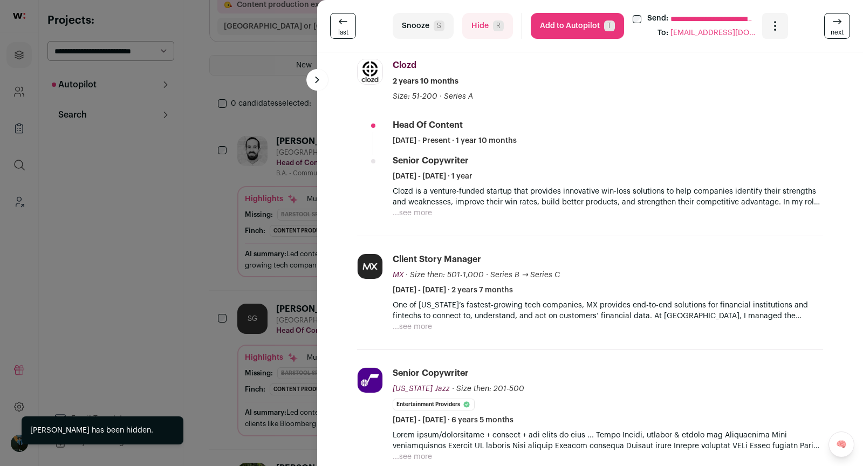
click at [427, 216] on button "...see more" at bounding box center [412, 213] width 39 height 11
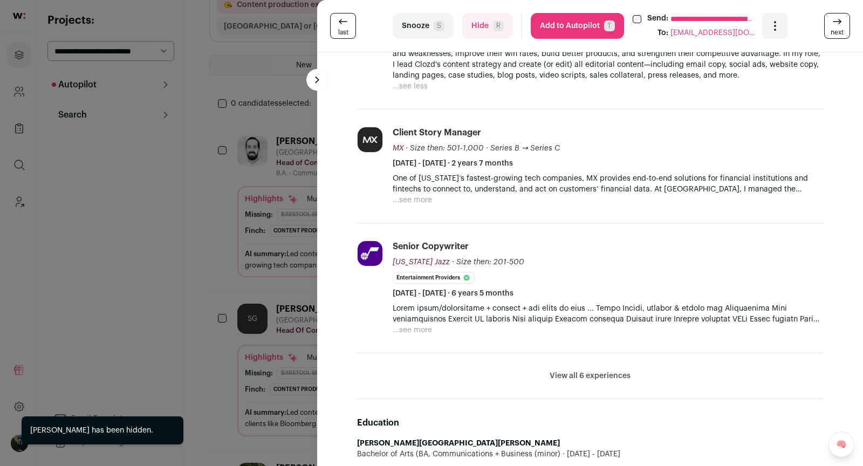
scroll to position [438, 0]
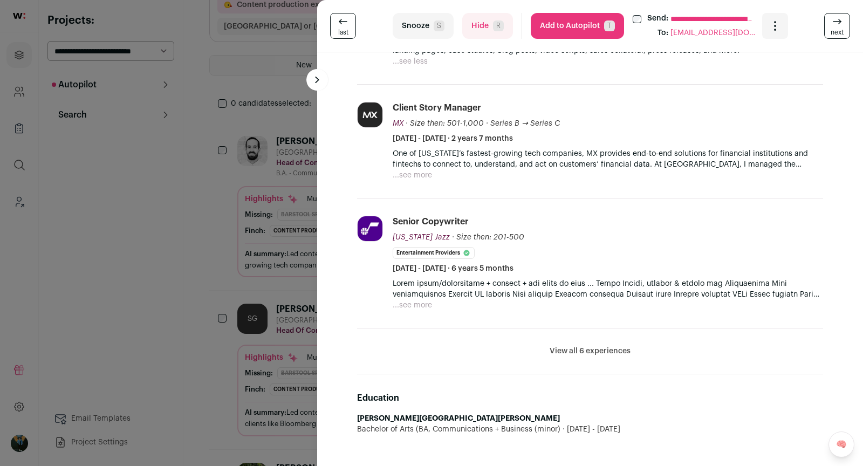
click at [424, 174] on button "...see more" at bounding box center [412, 175] width 39 height 11
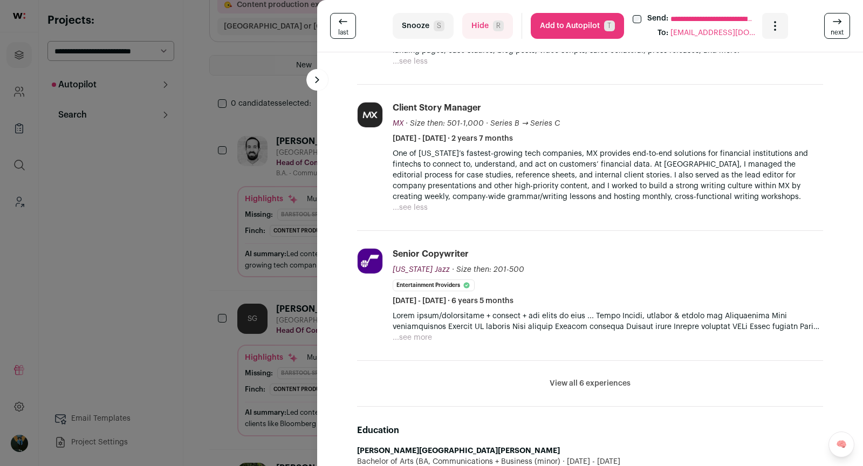
click at [567, 378] on button "View all 6 experiences" at bounding box center [590, 383] width 81 height 11
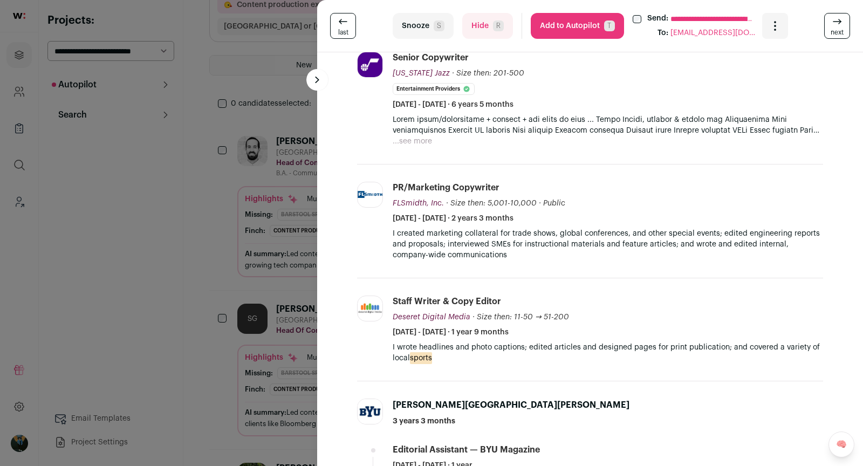
scroll to position [806, 0]
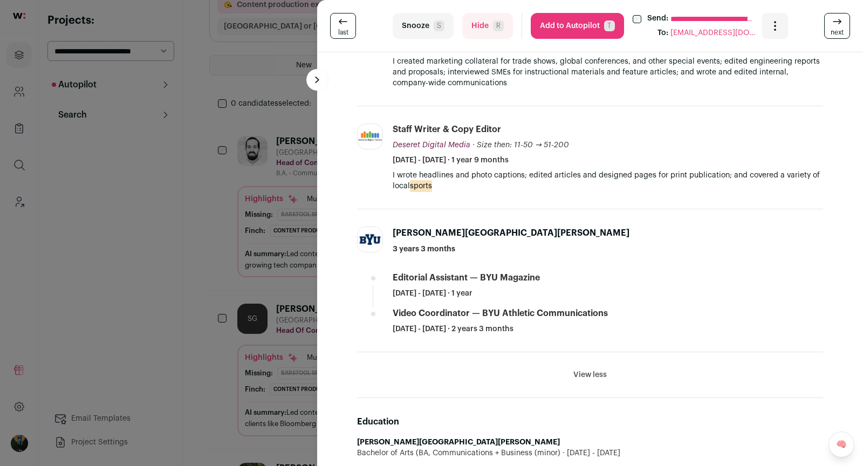
click at [419, 33] on button "Snooze S" at bounding box center [423, 26] width 61 height 26
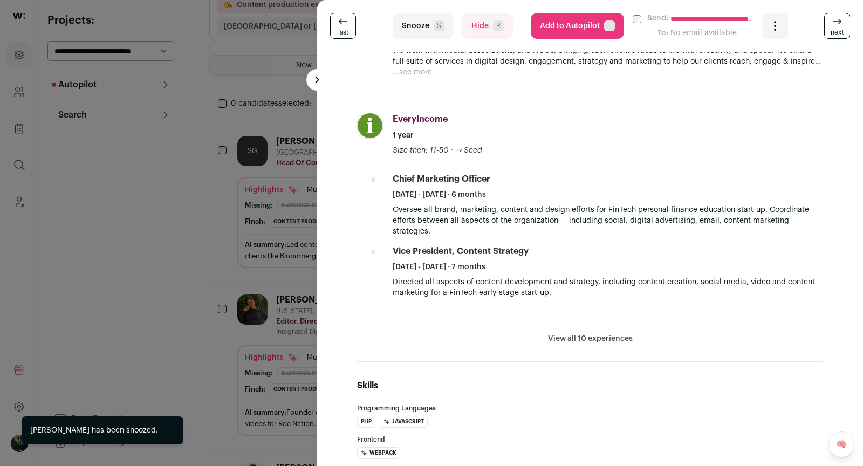
scroll to position [478, 0]
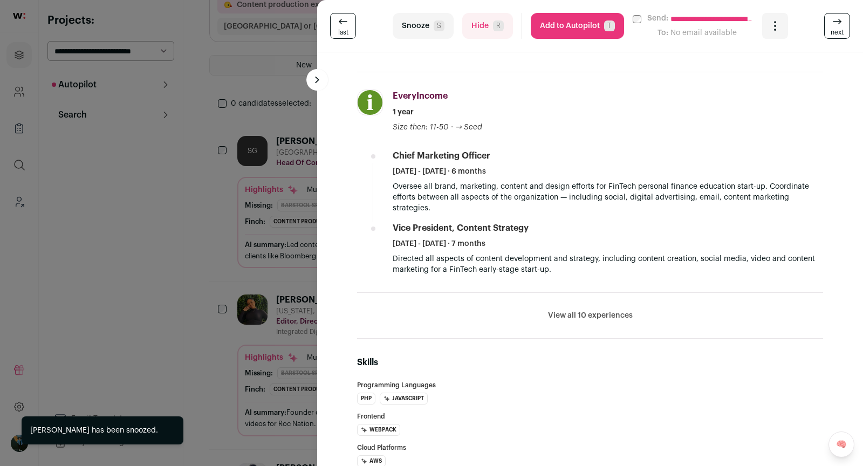
click at [566, 296] on li "View all 10 experiences View less" at bounding box center [590, 316] width 466 height 46
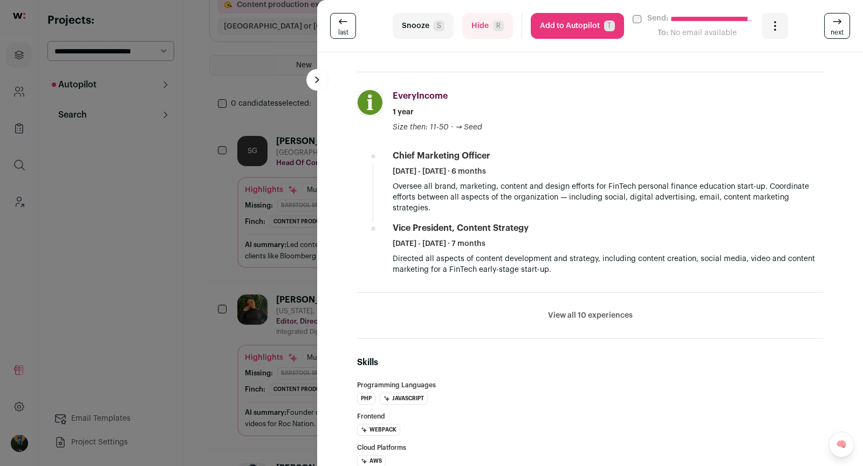
click at [561, 310] on button "View all 10 experiences" at bounding box center [590, 315] width 85 height 11
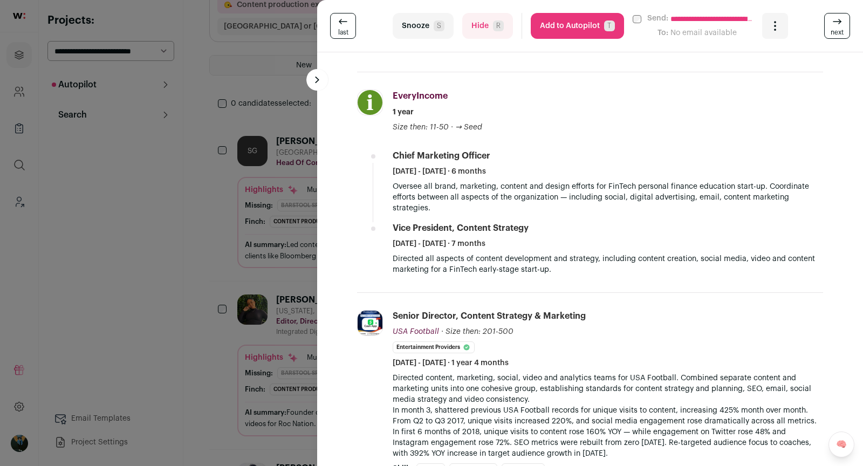
click at [259, 204] on div "**********" at bounding box center [431, 233] width 863 height 466
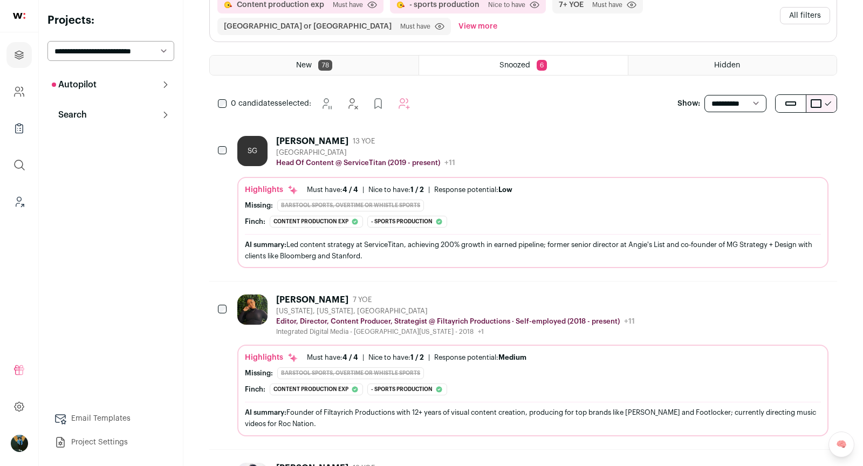
scroll to position [0, 0]
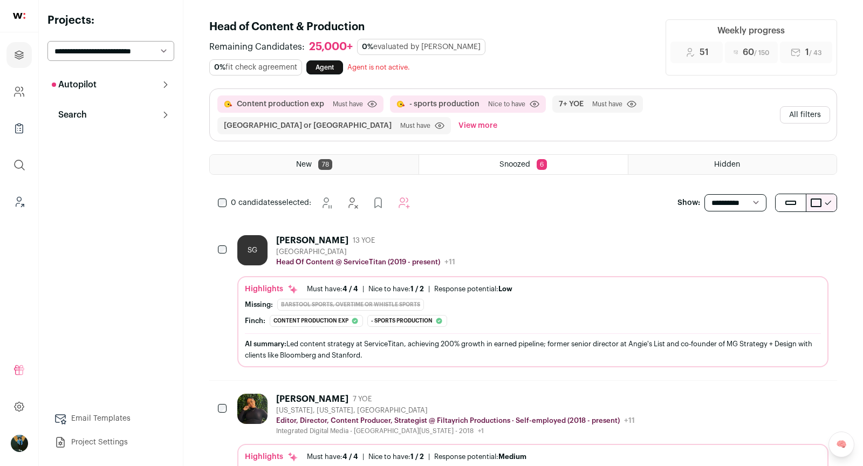
click at [802, 121] on button "All filters" at bounding box center [805, 114] width 50 height 17
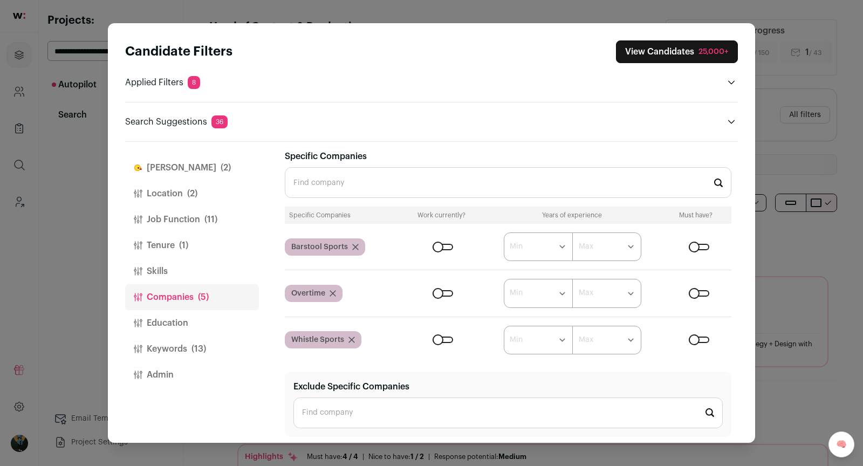
click at [332, 179] on input "Specific Companies" at bounding box center [508, 182] width 447 height 31
click at [199, 202] on button "Location (2)" at bounding box center [192, 194] width 134 height 26
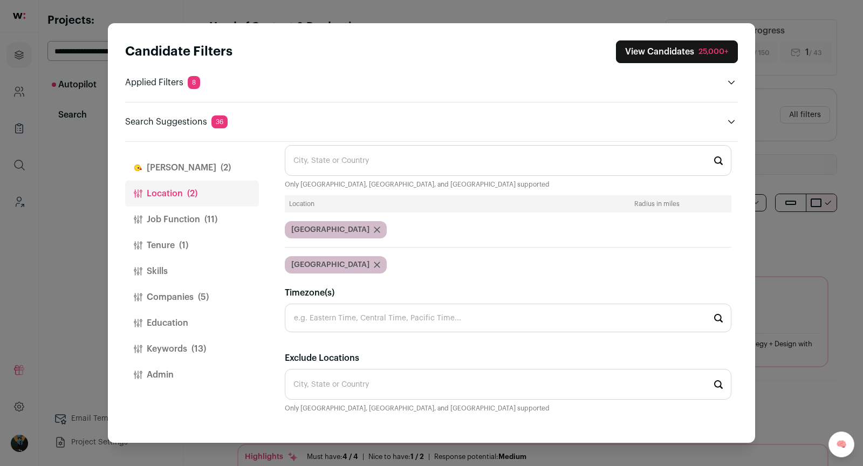
click at [224, 218] on button "Job Function (11)" at bounding box center [192, 220] width 134 height 26
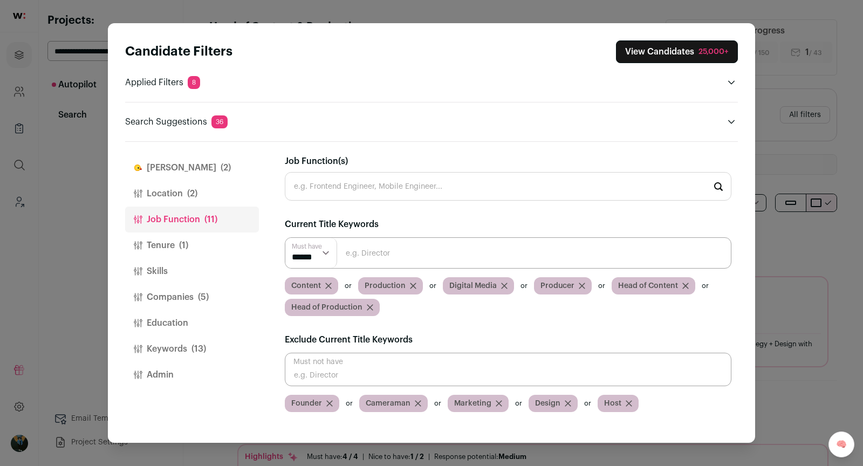
scroll to position [0, 0]
click at [371, 249] on input "Close modal via background" at bounding box center [508, 252] width 447 height 31
paste input "Digital Content Creato"
type input "Digital Content Creator"
click at [405, 251] on input "Close modal via background" at bounding box center [508, 252] width 447 height 31
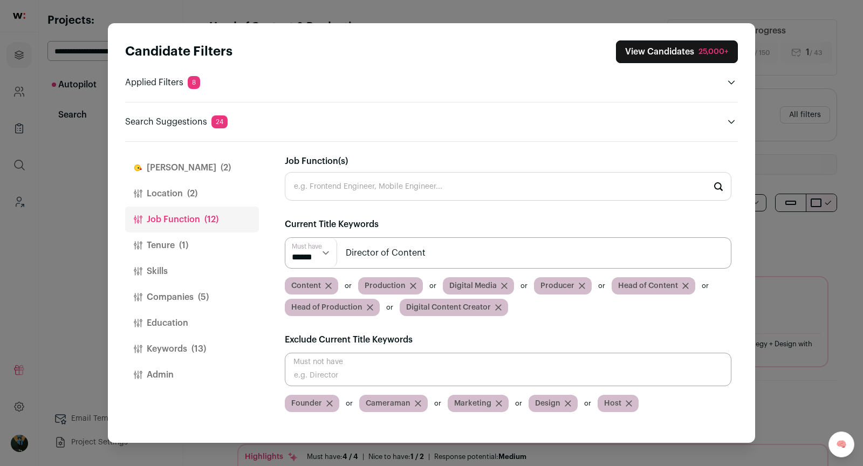
type input "Director of Content"
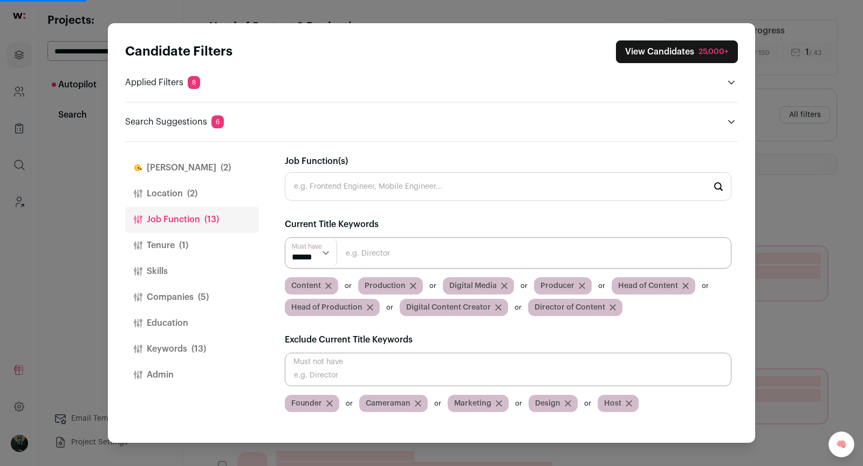
click at [424, 247] on input "Close modal via background" at bounding box center [508, 252] width 447 height 31
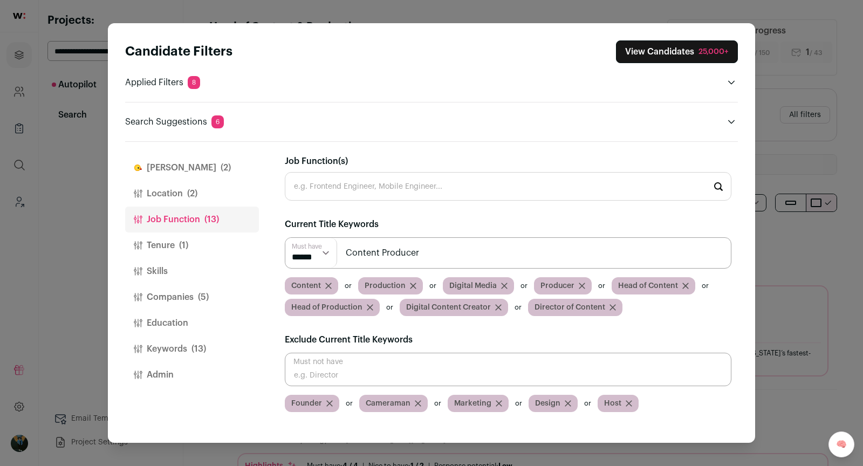
type input "Content Producer"
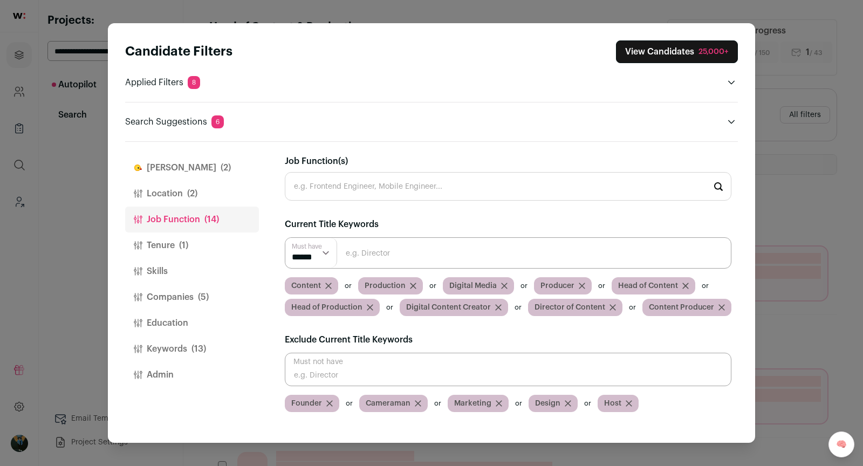
click at [458, 248] on input "Close modal via background" at bounding box center [508, 252] width 447 height 31
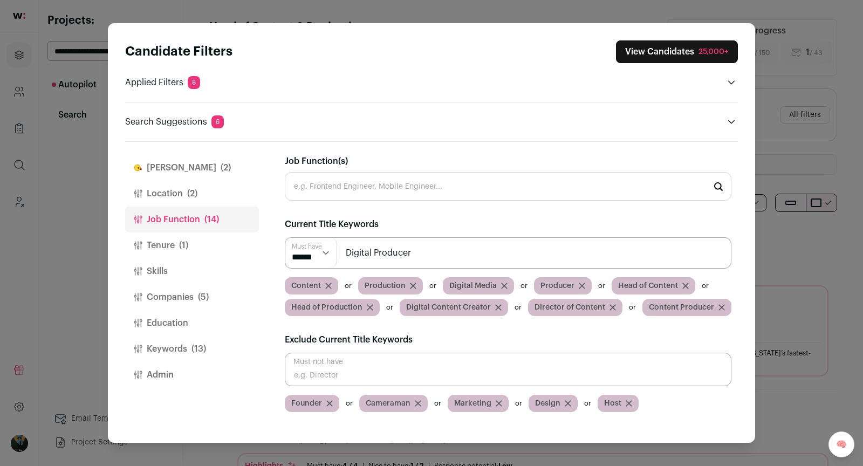
type input "Digital Producer"
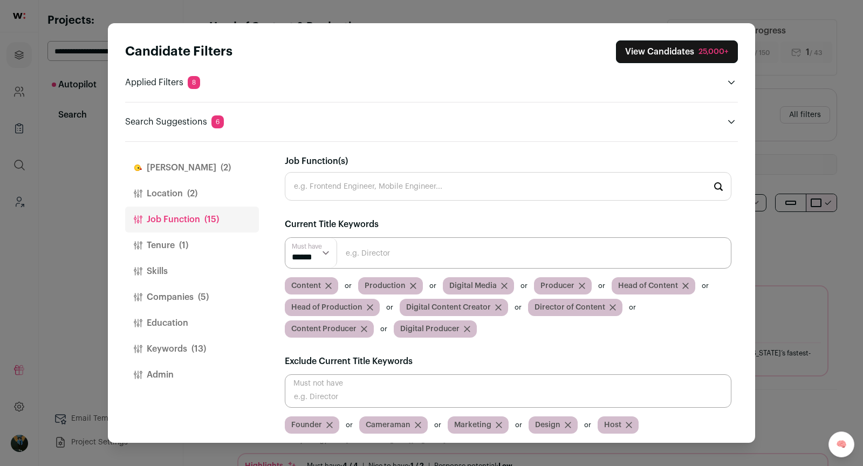
click at [402, 251] on input "Close modal via background" at bounding box center [508, 252] width 447 height 31
type input "Executive Producer"
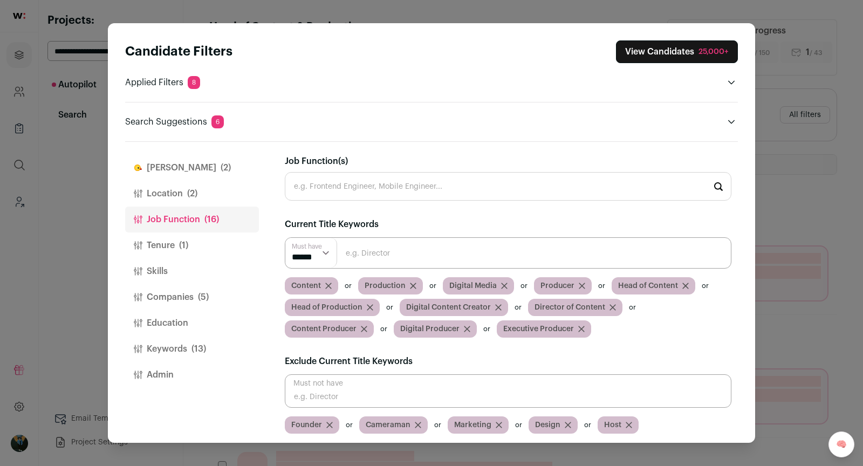
click at [695, 51] on button "View Candidates 25,000+" at bounding box center [677, 51] width 122 height 23
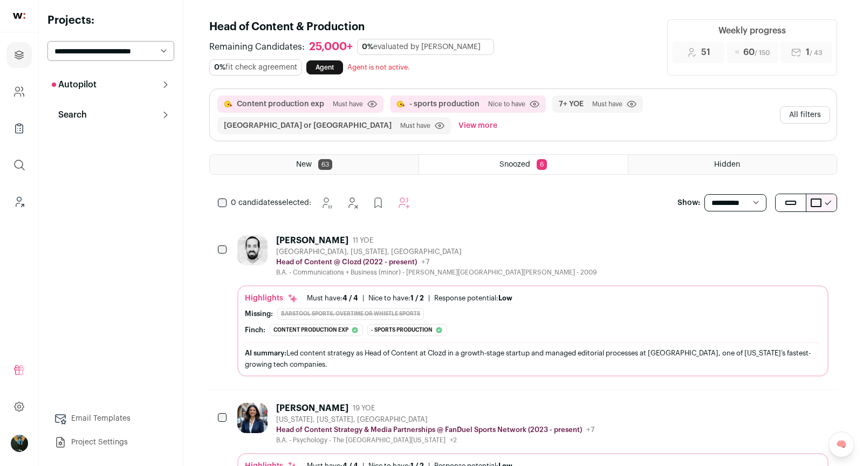
click at [817, 111] on button "All filters" at bounding box center [805, 114] width 50 height 17
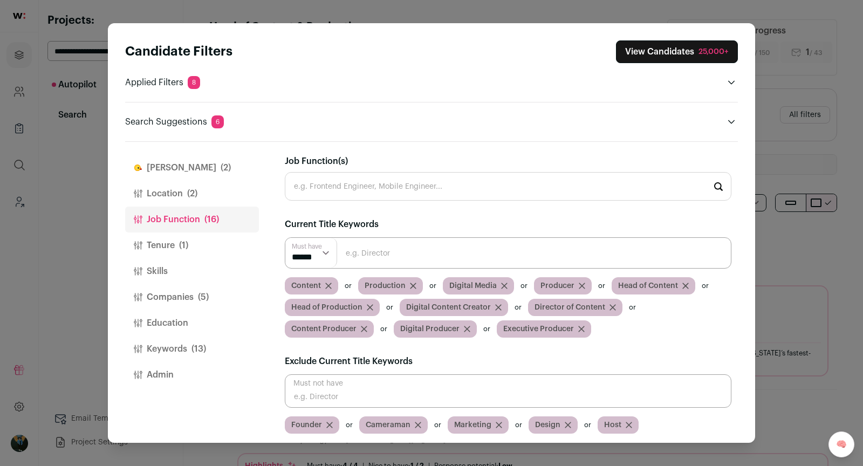
click at [195, 175] on button "Finch (2)" at bounding box center [192, 168] width 134 height 26
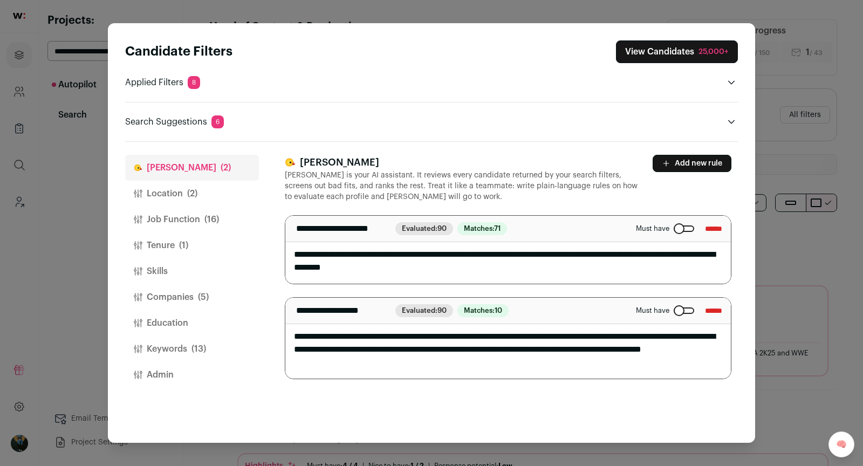
click at [678, 310] on div "Close modal via background" at bounding box center [684, 310] width 20 height 6
click at [720, 52] on div "25,000+" at bounding box center [714, 51] width 30 height 11
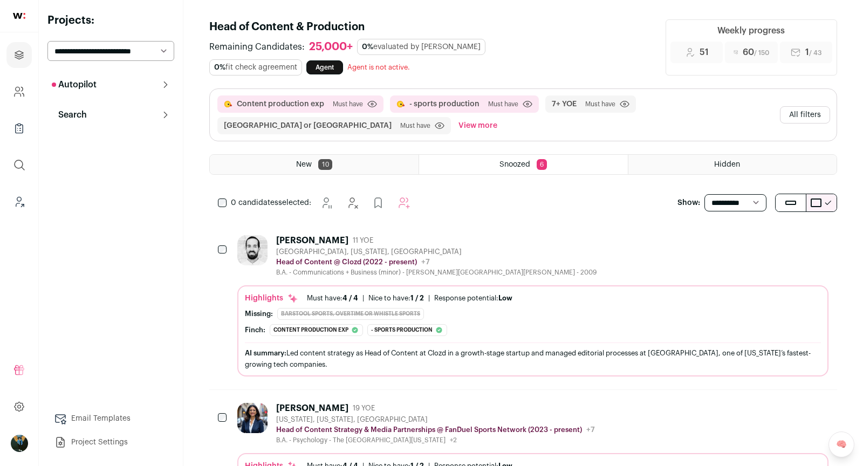
click at [405, 244] on div "Matt Payne 11 YOE Salt Lake City, Utah, United States Head of Content @ Clozd (…" at bounding box center [436, 256] width 320 height 42
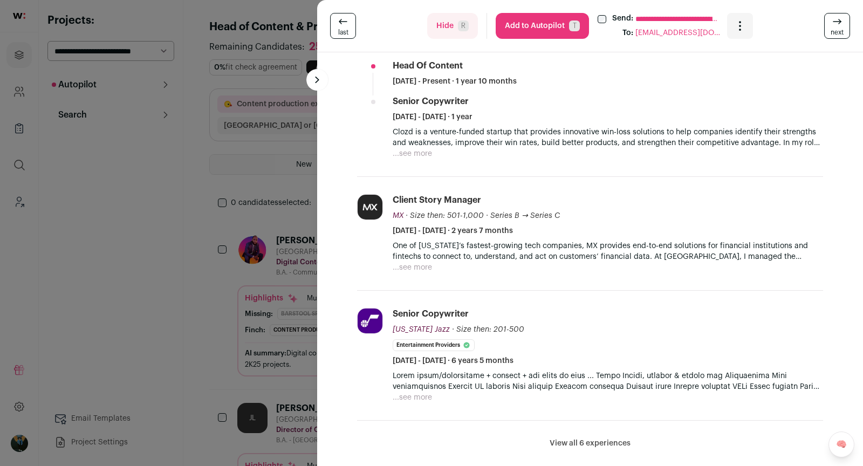
scroll to position [344, 0]
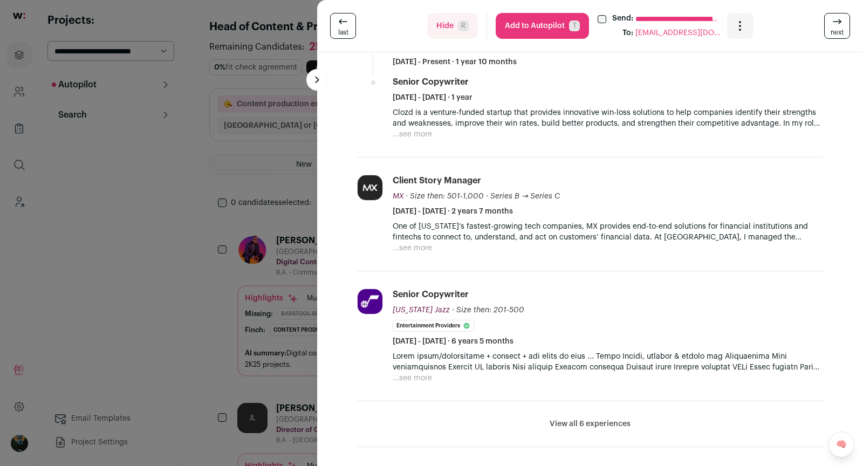
click at [431, 248] on button "...see more" at bounding box center [412, 248] width 39 height 11
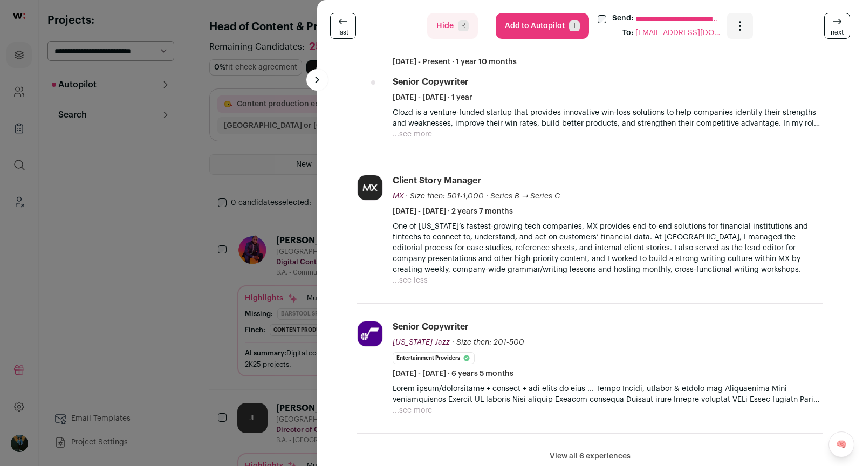
scroll to position [449, 0]
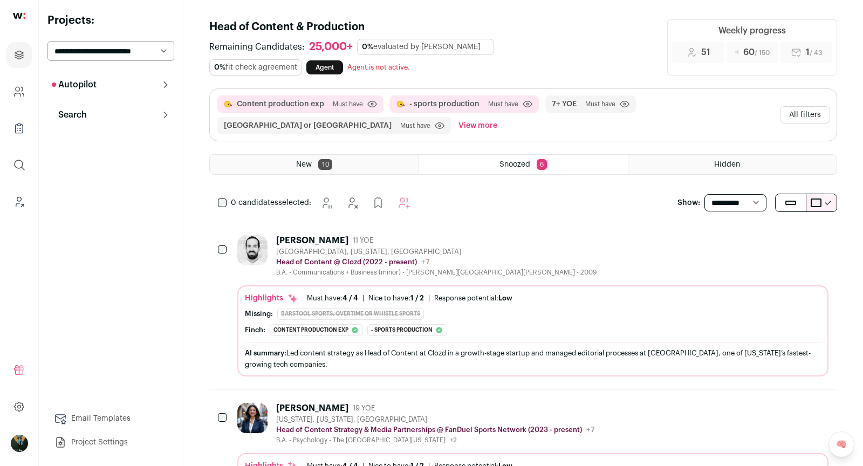
click at [436, 302] on div "Highlights Must have: 4 / 4 How many must haves have been fulfilled? | Nice to …" at bounding box center [533, 314] width 576 height 43
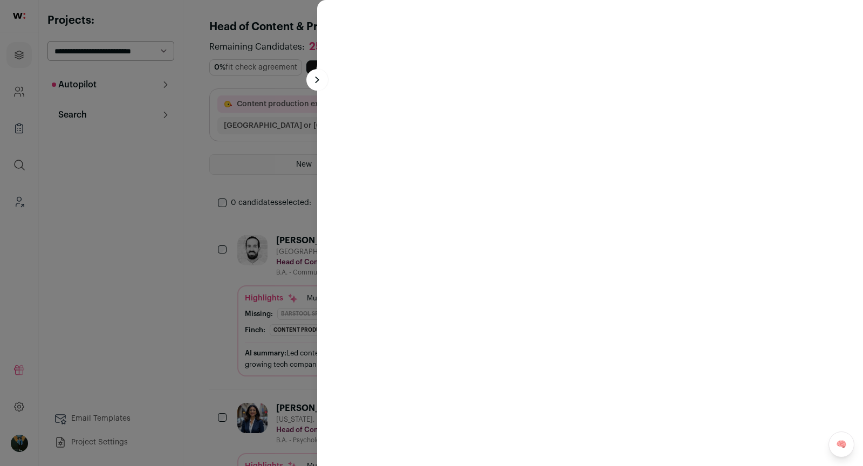
scroll to position [0, 0]
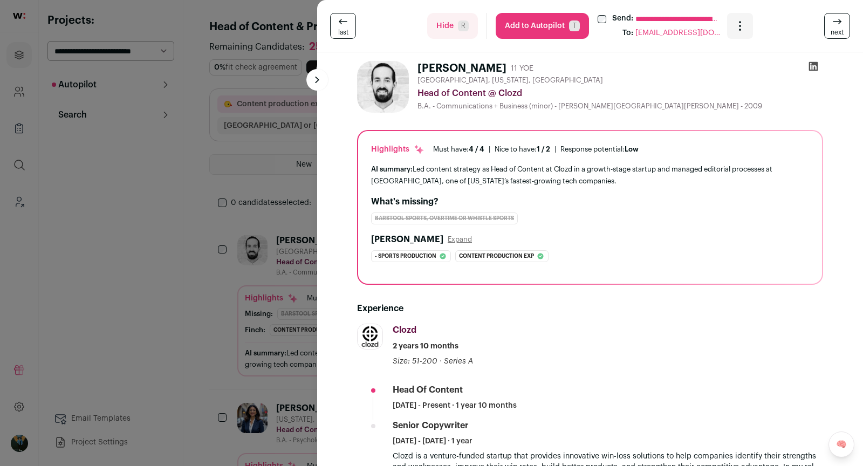
click at [218, 300] on div "**********" at bounding box center [431, 233] width 863 height 466
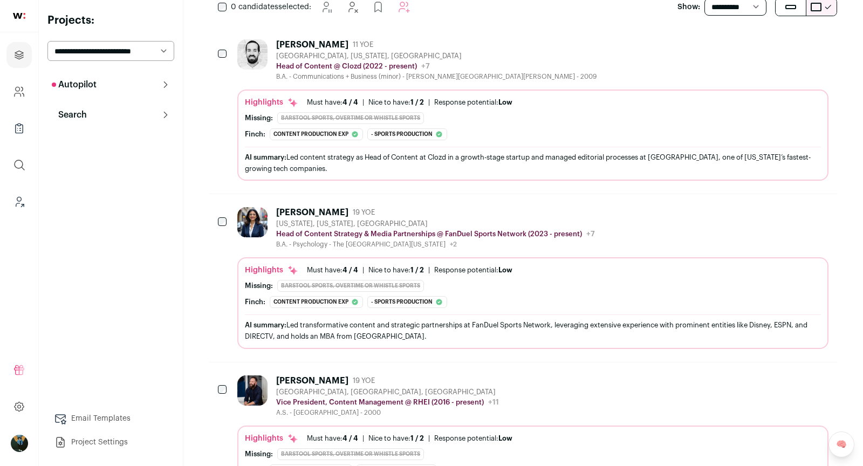
scroll to position [201, 0]
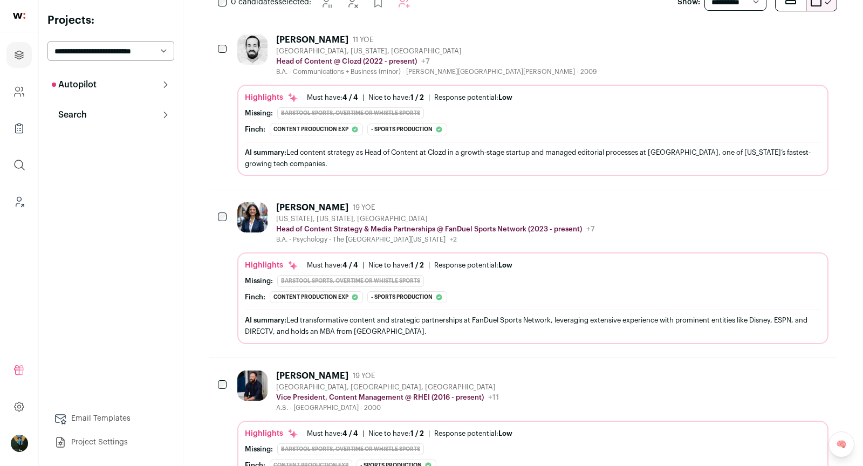
click at [754, 208] on button "Hide" at bounding box center [761, 207] width 23 height 23
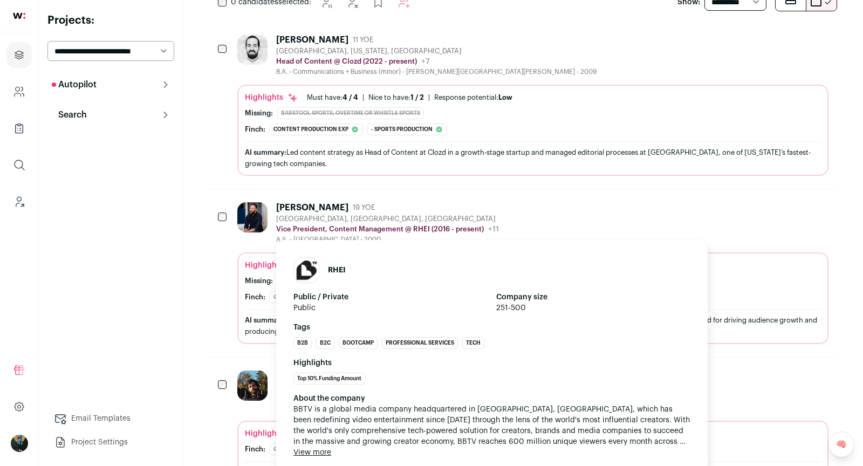
scroll to position [0, 0]
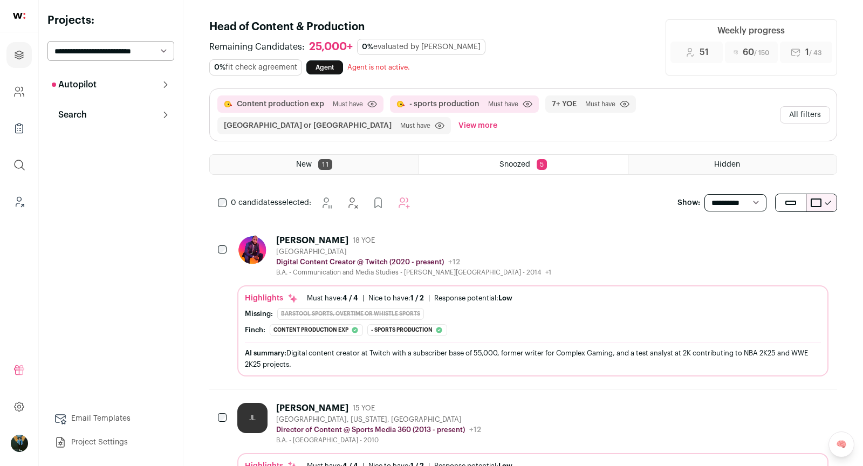
click at [359, 163] on div "New 11" at bounding box center [314, 164] width 209 height 19
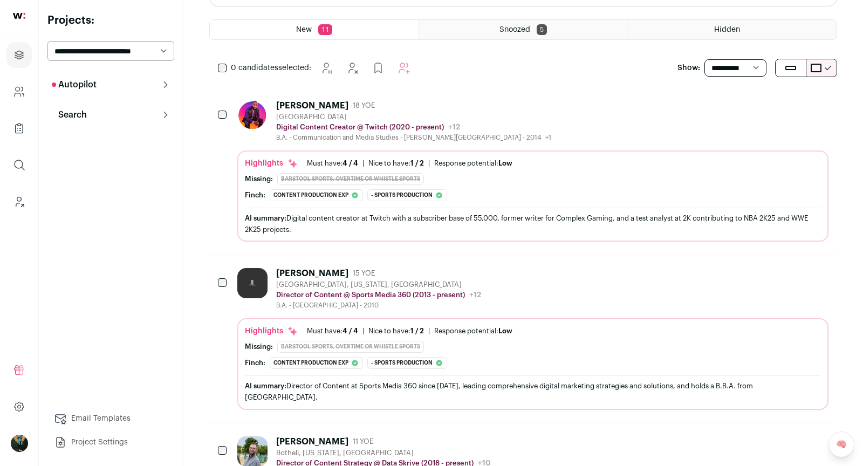
scroll to position [138, 0]
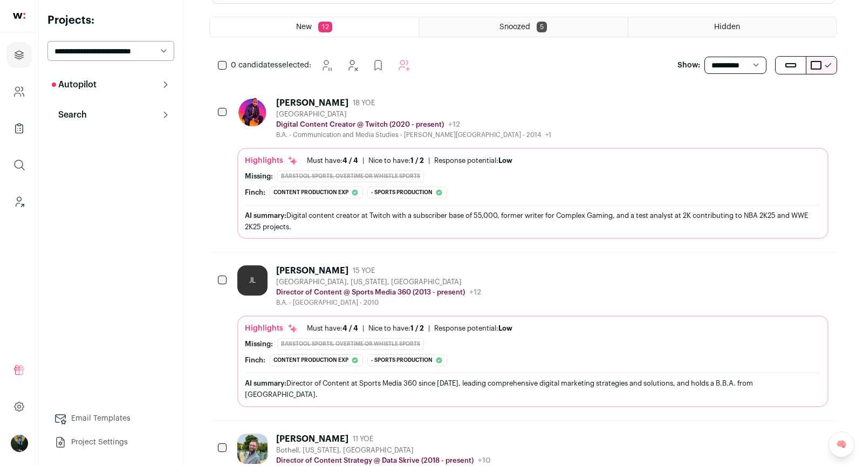
click at [558, 105] on div "Terrence Piercy 18 YOE Las Vegas Metropolitan Area Digital Content Creator @ Tw…" at bounding box center [532, 119] width 591 height 42
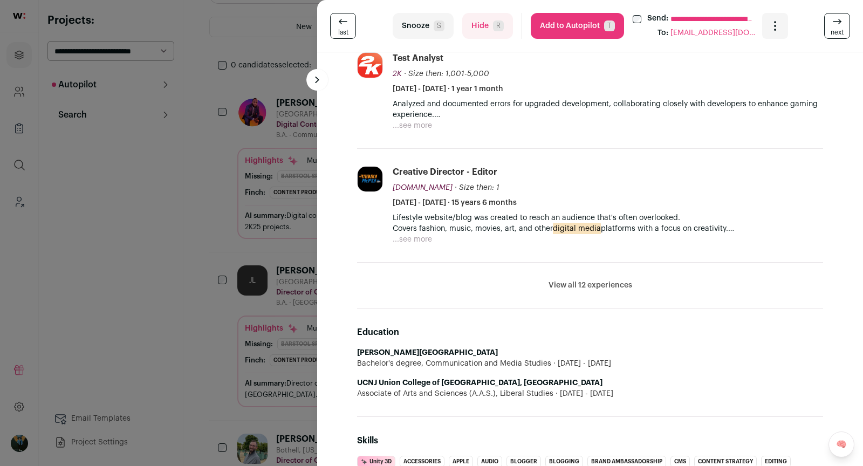
scroll to position [408, 0]
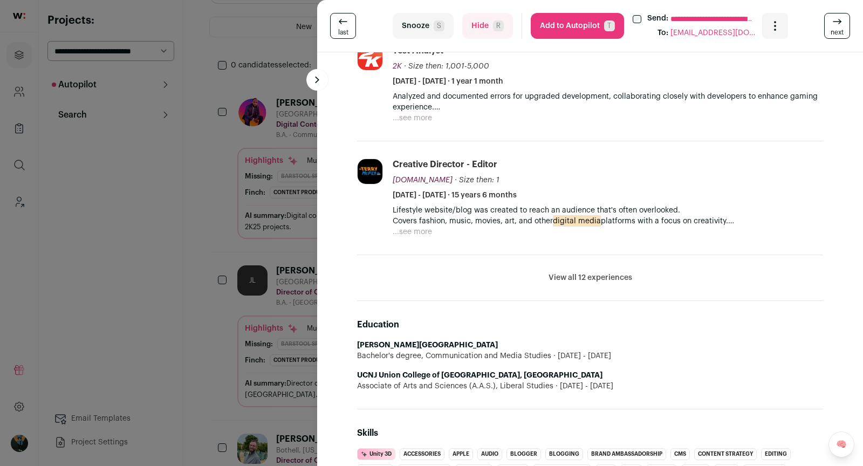
click at [565, 234] on div "Lifestyle website/blog was created to reach an audience that's often overlooked…" at bounding box center [608, 221] width 430 height 32
click at [529, 220] on p "Lifestyle website/blog was created to reach an audience that's often overlooked…" at bounding box center [608, 216] width 430 height 22
click at [429, 227] on button "...see more" at bounding box center [412, 232] width 39 height 11
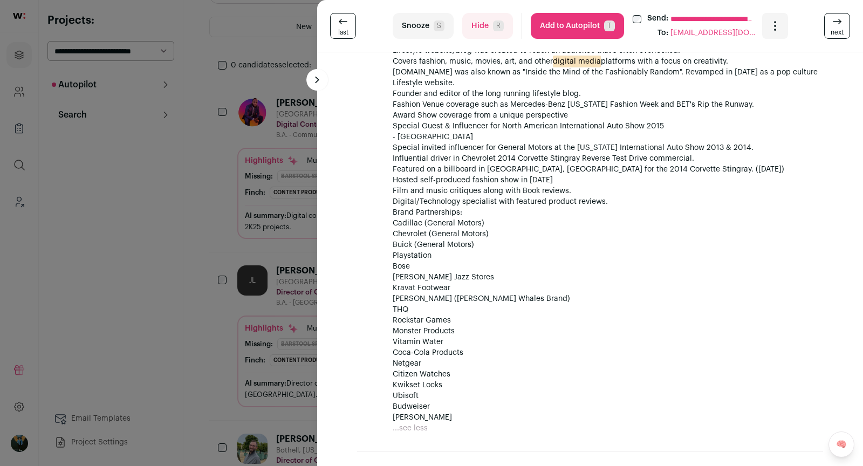
scroll to position [0, 0]
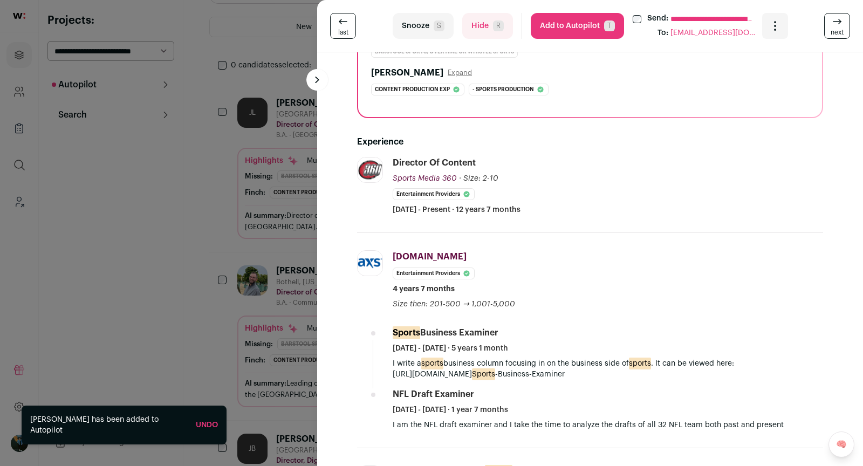
scroll to position [170, 0]
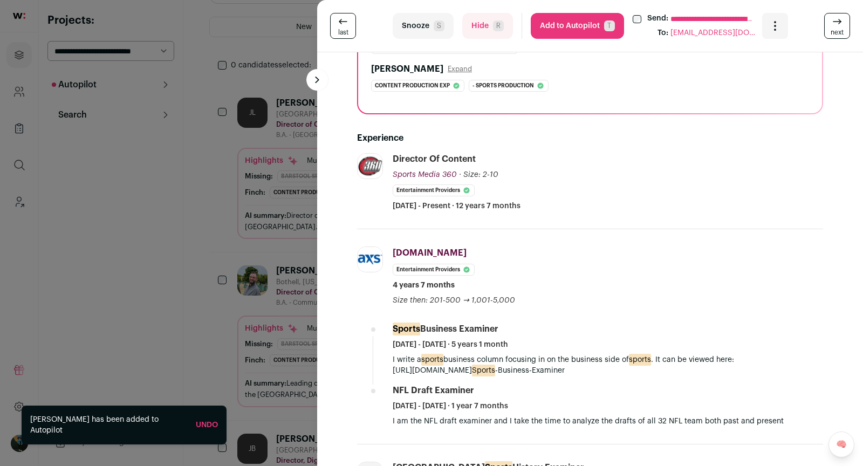
click at [569, 34] on button "Add to Autopilot T" at bounding box center [577, 26] width 93 height 26
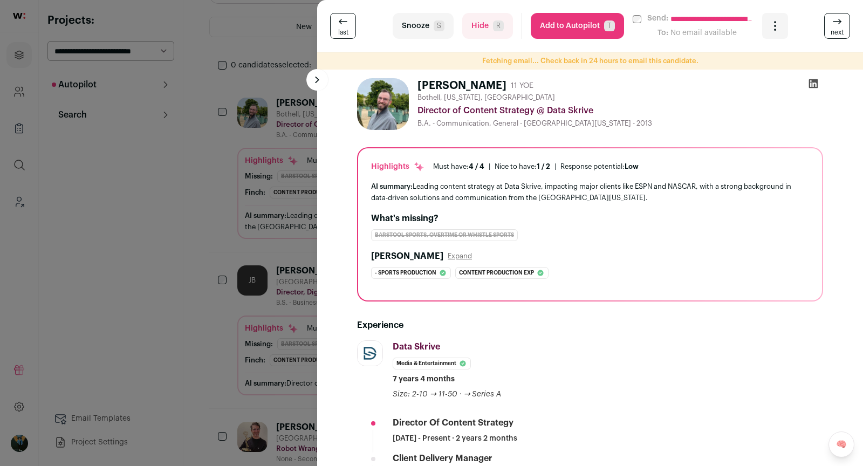
scroll to position [1, 0]
click at [585, 24] on button "Add to Autopilot T" at bounding box center [577, 26] width 93 height 26
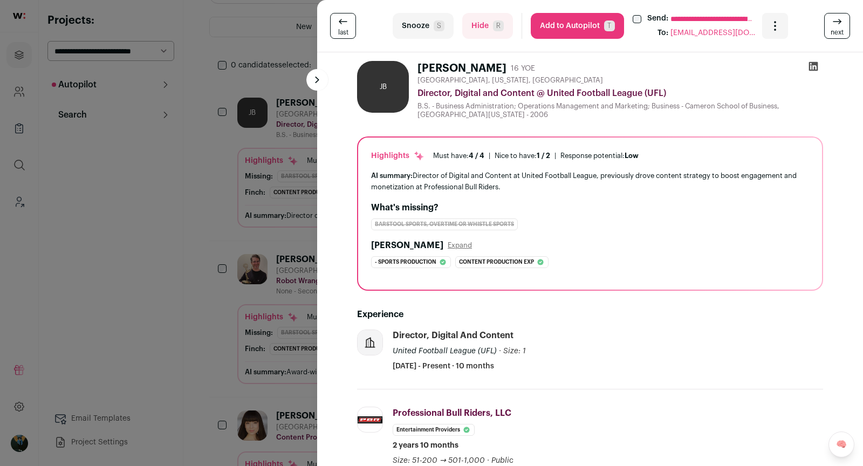
click at [271, 85] on div "**********" at bounding box center [431, 233] width 863 height 466
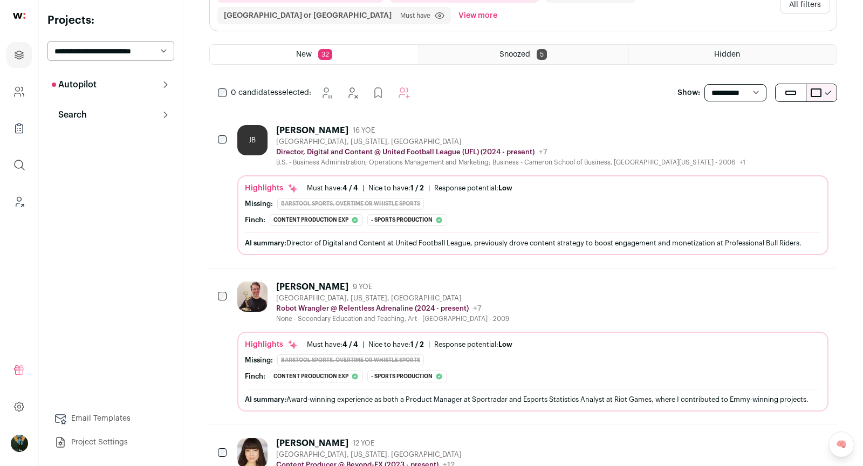
scroll to position [59, 0]
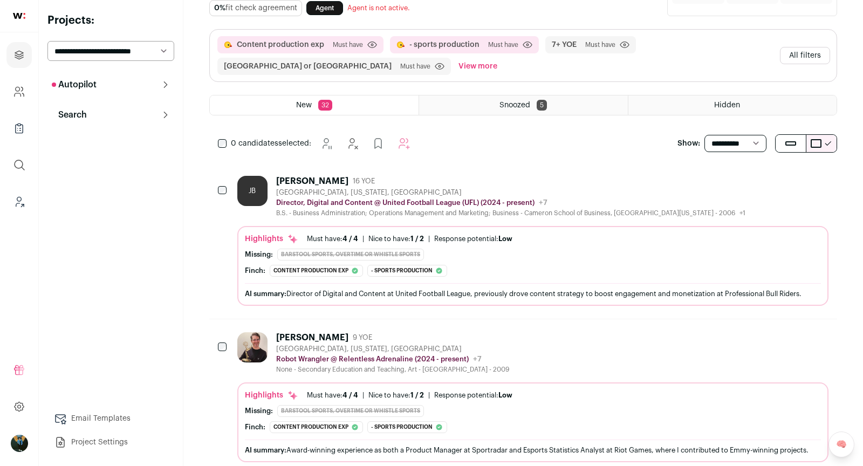
click at [768, 176] on icon "Hide" at bounding box center [761, 180] width 13 height 13
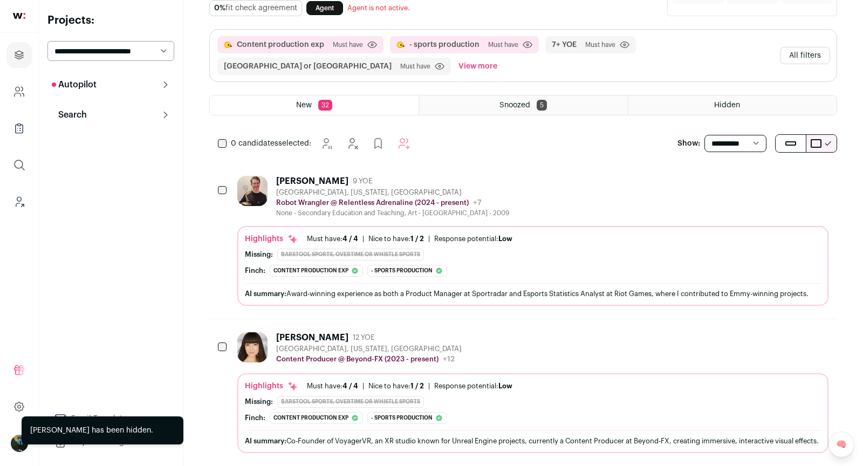
click at [97, 117] on button "Search" at bounding box center [110, 115] width 127 height 22
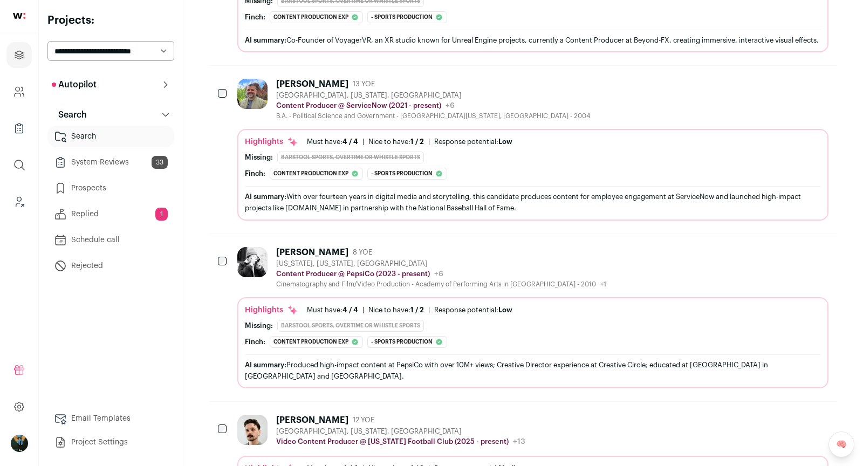
scroll to position [459, 0]
click at [761, 91] on icon "Hide" at bounding box center [761, 84] width 13 height 13
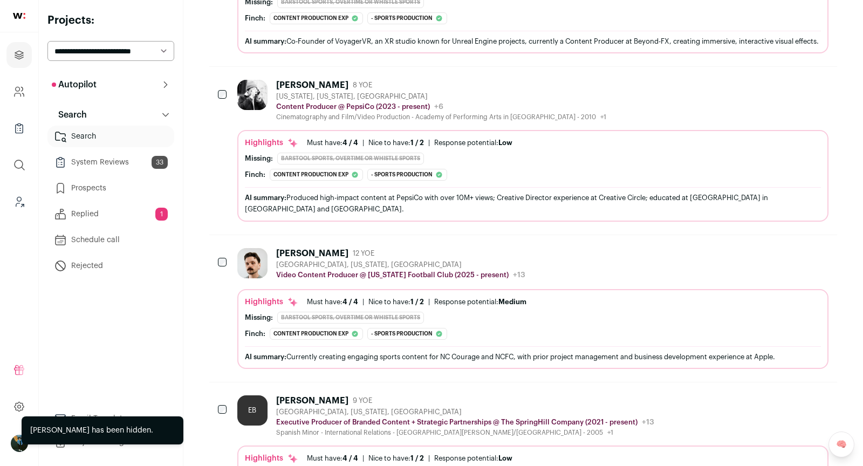
click at [761, 91] on icon "Hide" at bounding box center [761, 84] width 13 height 13
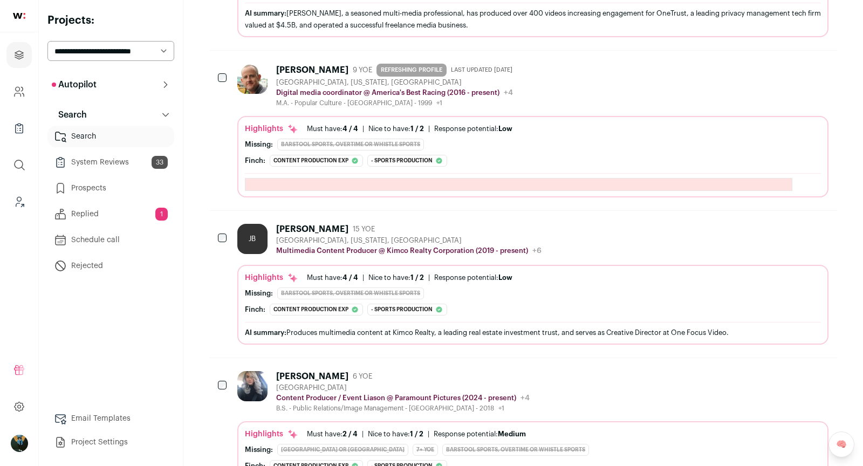
scroll to position [1766, 0]
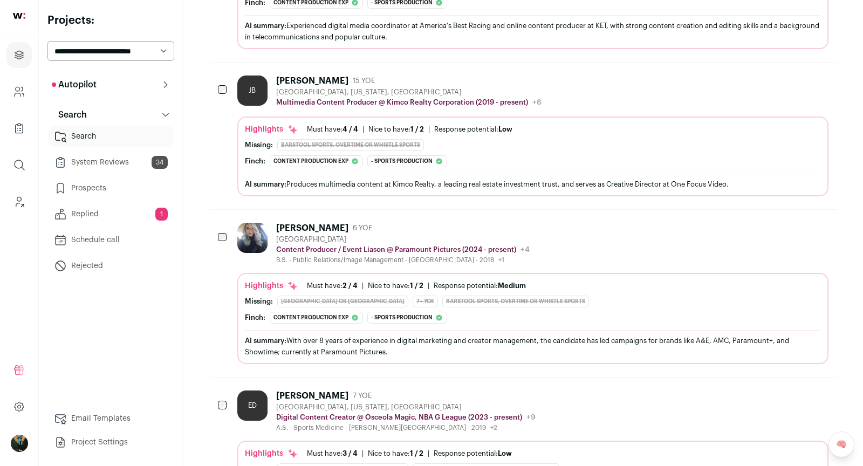
click at [600, 262] on div "Griselle Castillo 6 YOE United States Content Producer / Event Liason @ Paramou…" at bounding box center [532, 293] width 591 height 141
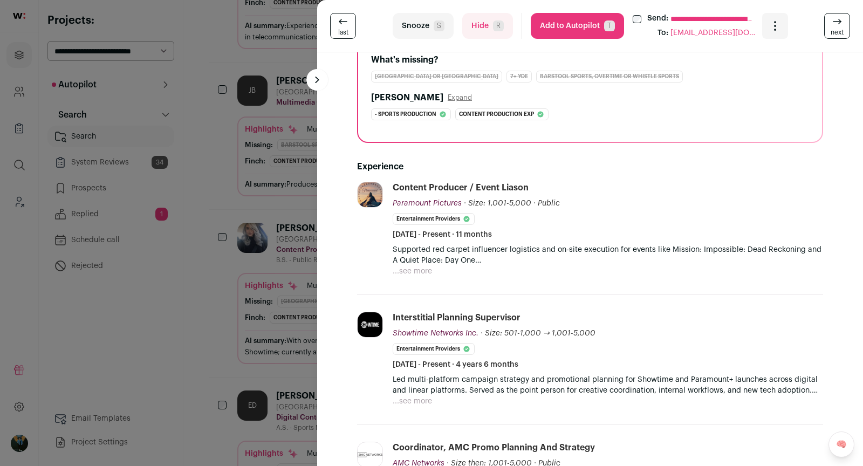
scroll to position [142, 0]
click at [591, 253] on p "Supported red carpet influencer logistics and on-site execution for events like…" at bounding box center [608, 254] width 430 height 22
click at [455, 263] on div "Supported red carpet influencer logistics and on-site execution for events like…" at bounding box center [608, 259] width 430 height 32
click at [428, 268] on button "...see more" at bounding box center [412, 270] width 39 height 11
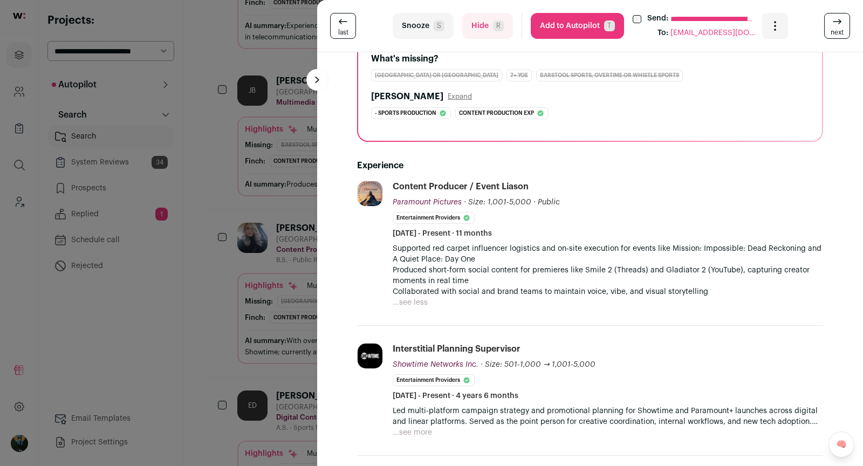
scroll to position [451, 0]
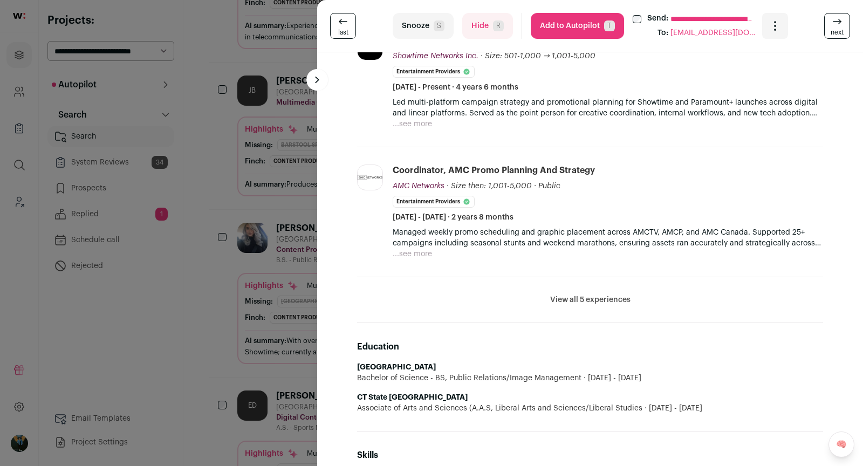
click at [588, 299] on button "View all 5 experiences" at bounding box center [590, 300] width 80 height 11
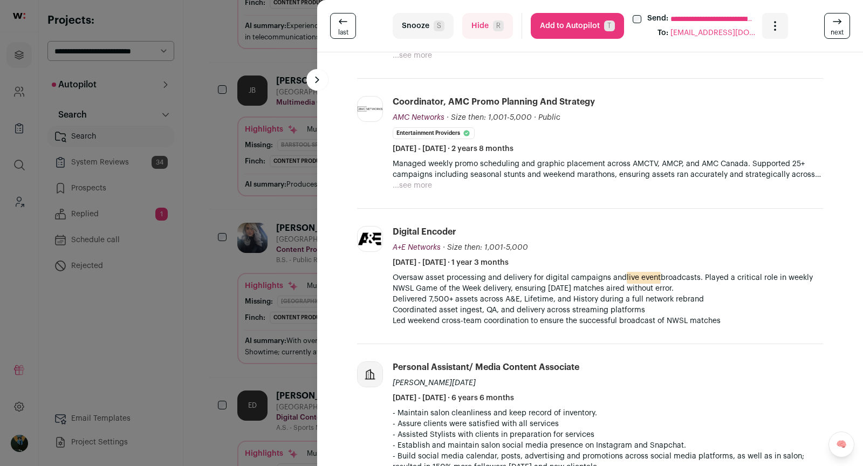
scroll to position [522, 0]
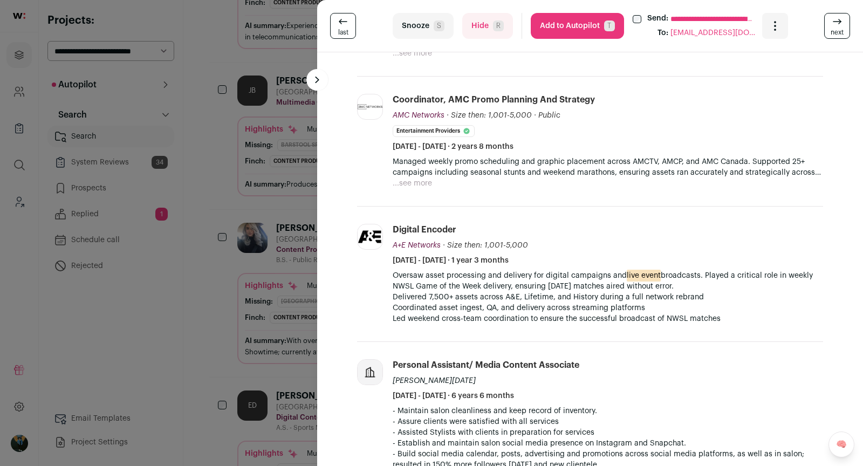
click at [587, 32] on button "Add to Autopilot T" at bounding box center [577, 26] width 93 height 26
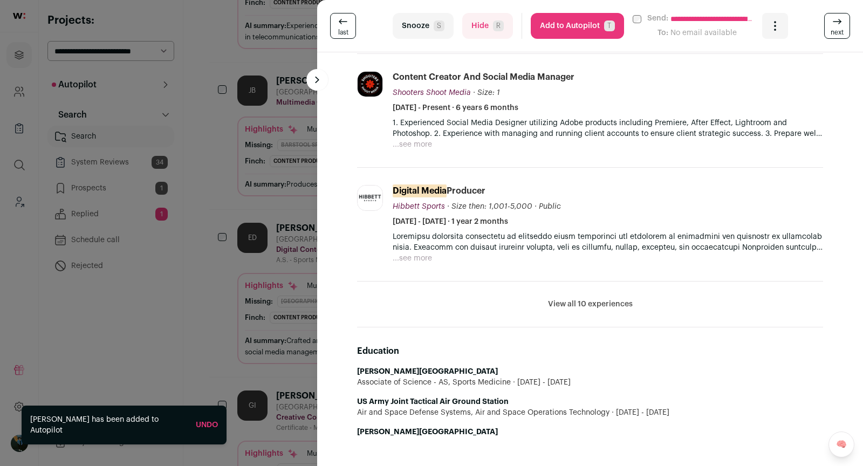
scroll to position [400, 0]
click at [838, 27] on icon at bounding box center [837, 21] width 13 height 13
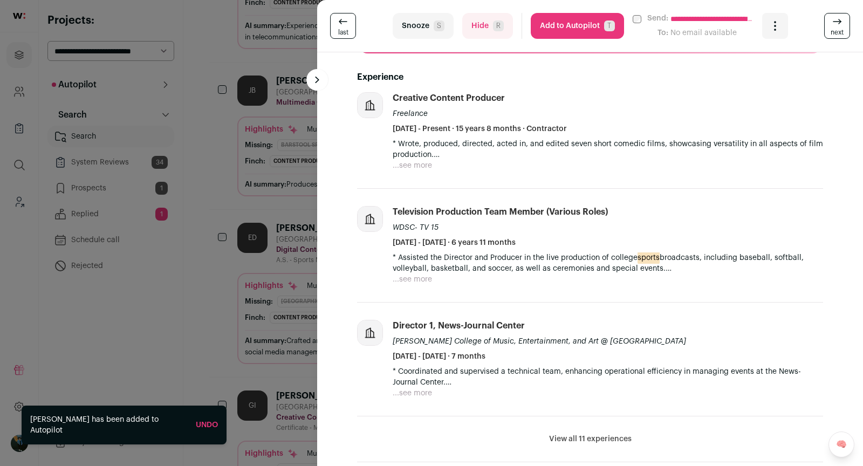
scroll to position [187, 0]
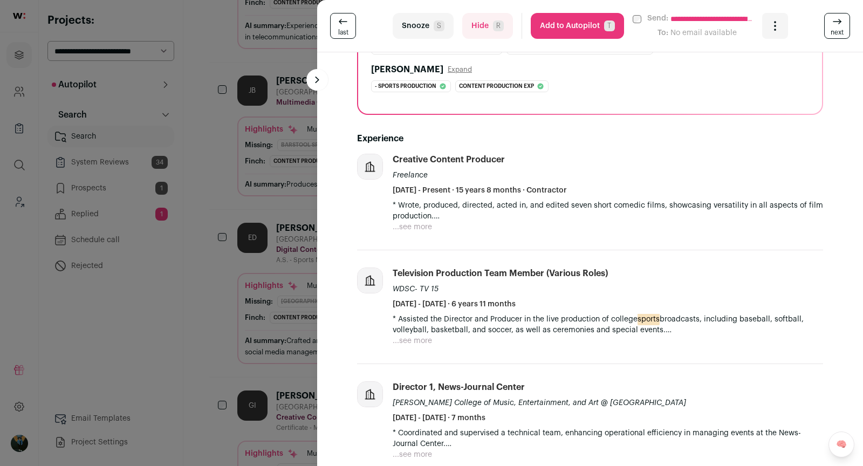
click at [487, 32] on button "Hide R" at bounding box center [487, 26] width 51 height 26
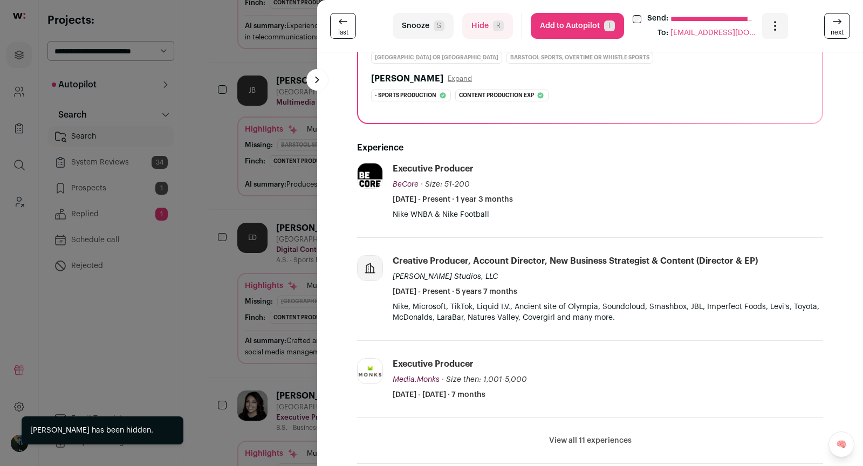
scroll to position [171, 0]
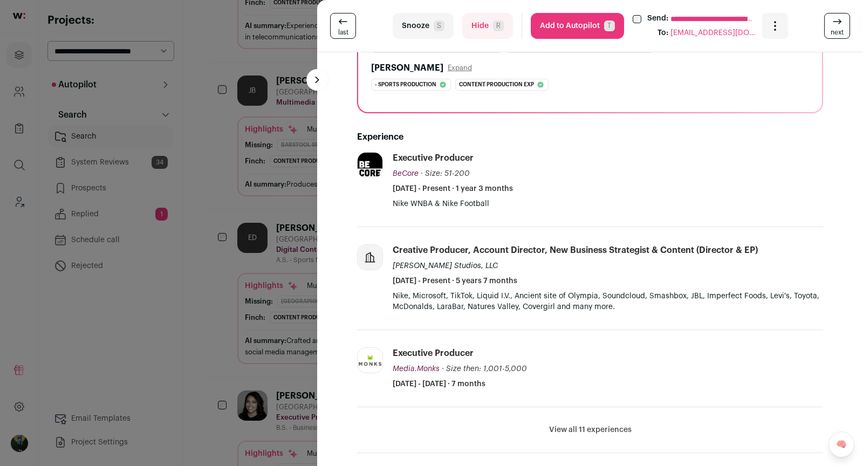
click at [596, 418] on li "View all 11 experiences View less" at bounding box center [590, 430] width 466 height 46
click at [582, 426] on button "View all 11 experiences" at bounding box center [590, 430] width 83 height 11
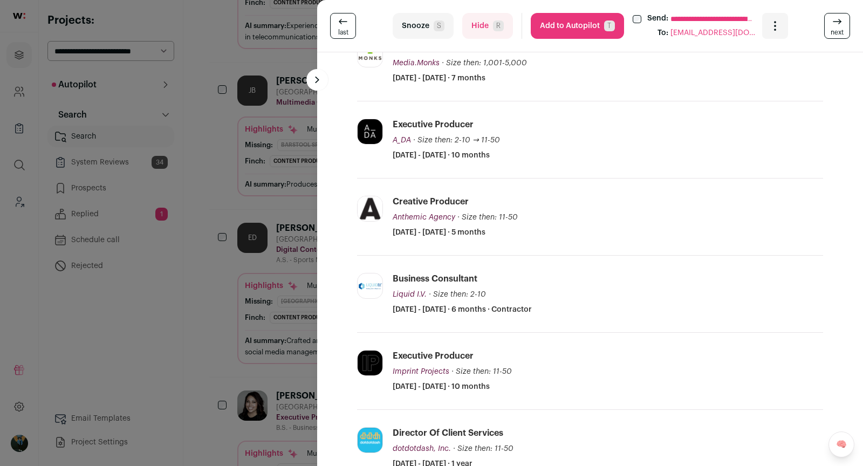
scroll to position [477, 0]
click at [501, 17] on button "Hide R" at bounding box center [487, 26] width 51 height 26
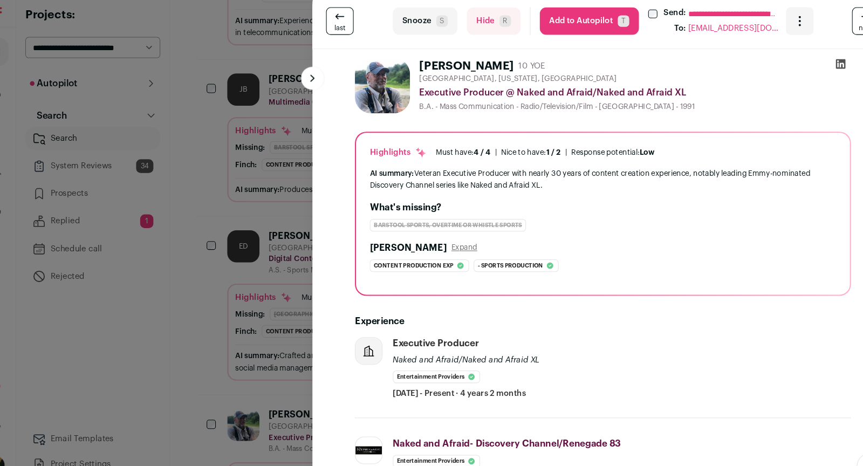
scroll to position [1766, 0]
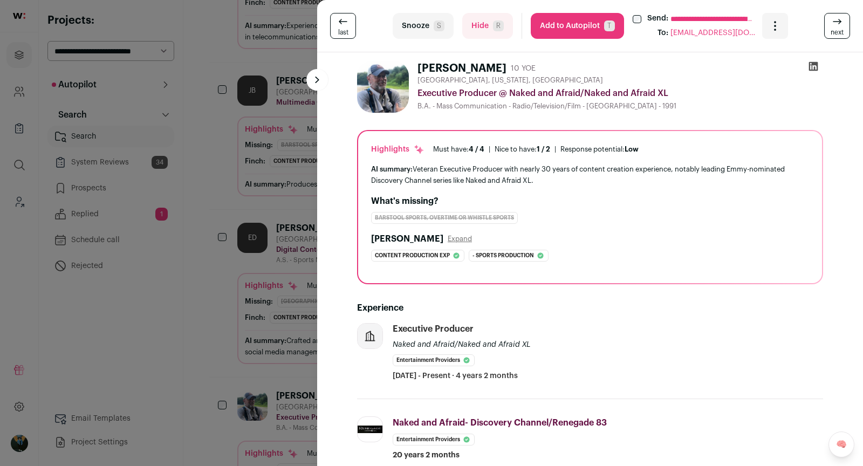
click at [430, 24] on button "Snooze S" at bounding box center [423, 26] width 61 height 26
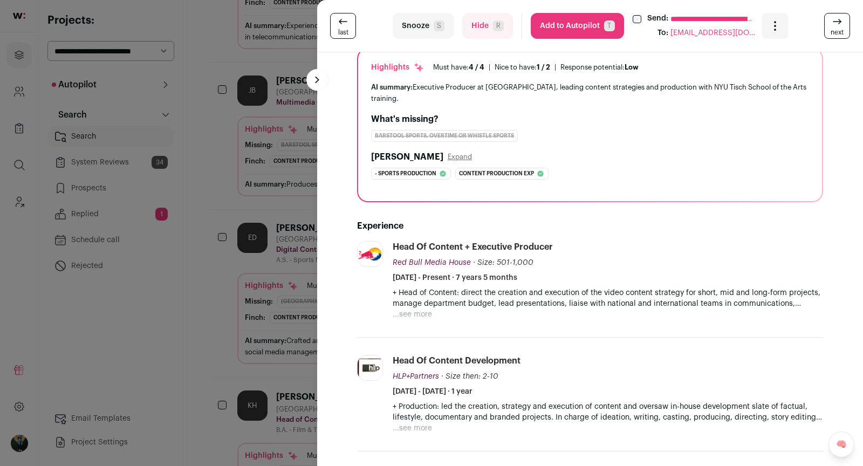
scroll to position [83, 0]
click at [425, 312] on button "...see more" at bounding box center [412, 313] width 39 height 11
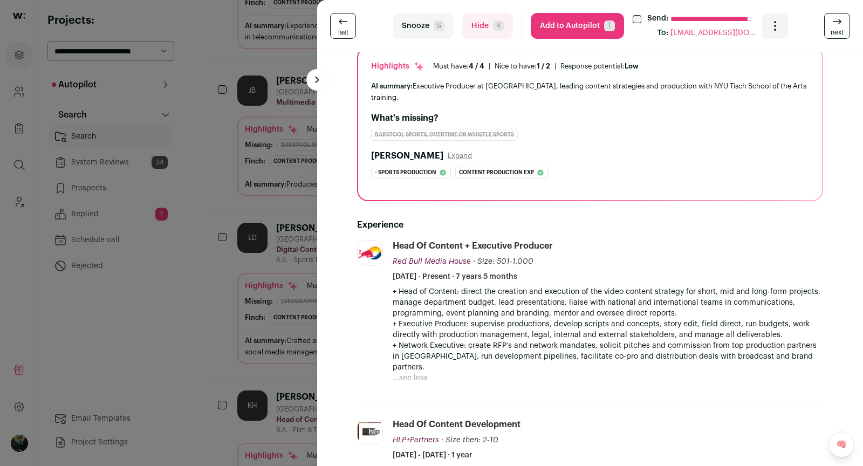
click at [246, 214] on div "**********" at bounding box center [431, 233] width 863 height 466
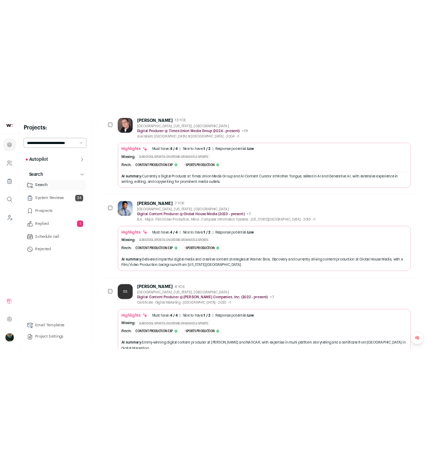
scroll to position [0, 0]
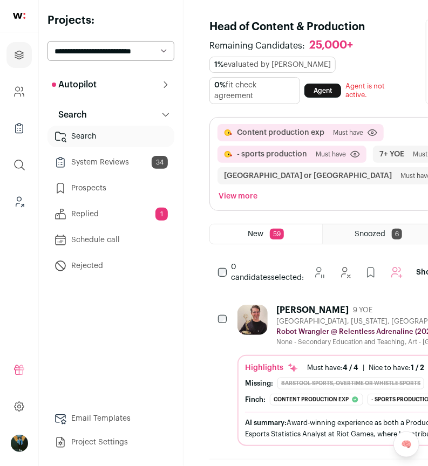
click at [259, 189] on button "View more" at bounding box center [237, 196] width 43 height 15
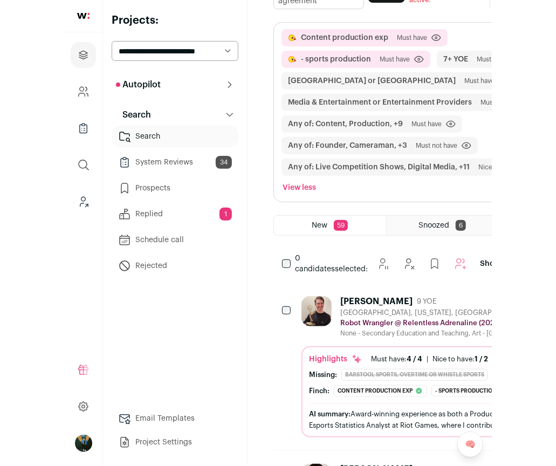
scroll to position [94, 0]
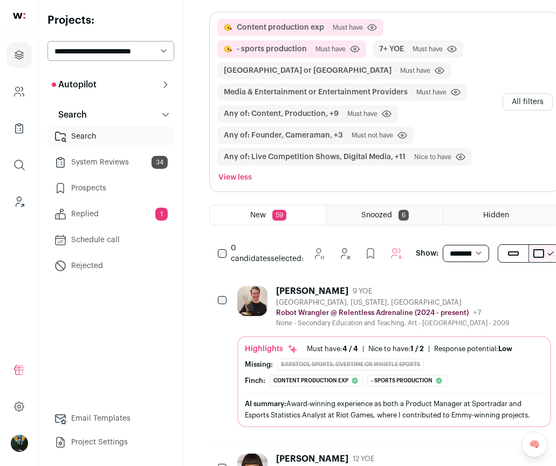
click at [518, 111] on button "All filters" at bounding box center [528, 101] width 50 height 17
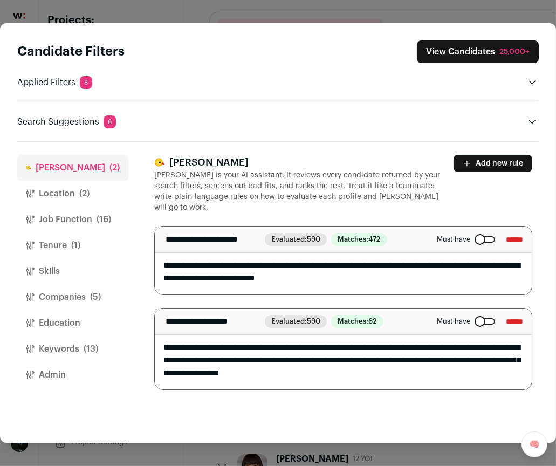
click at [65, 289] on button "Companies (5)" at bounding box center [72, 297] width 111 height 26
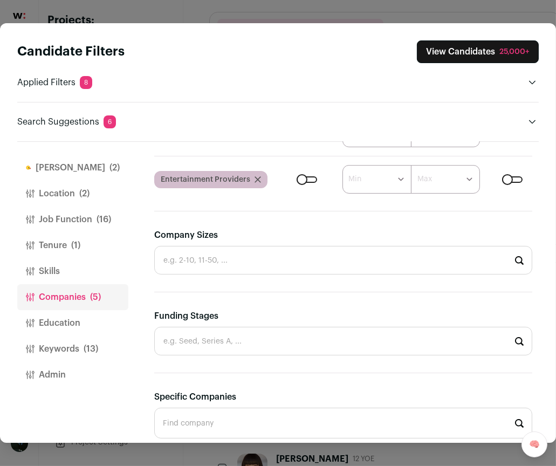
scroll to position [558, 0]
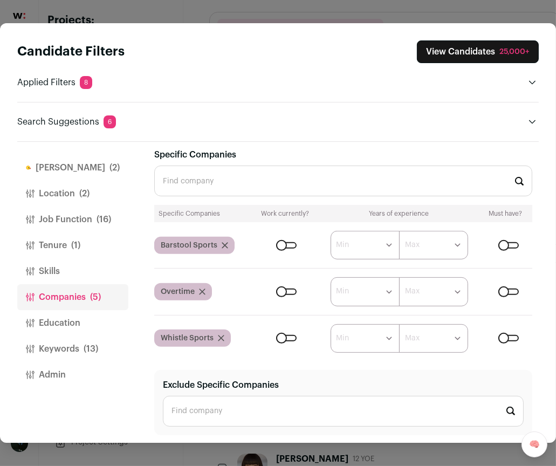
click at [199, 174] on input "Specific Companies" at bounding box center [343, 181] width 378 height 31
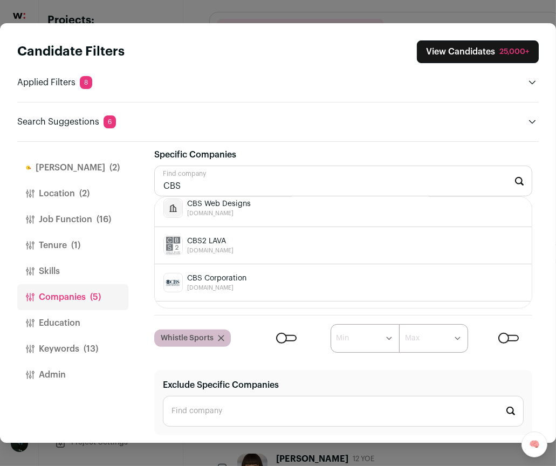
scroll to position [443, 0]
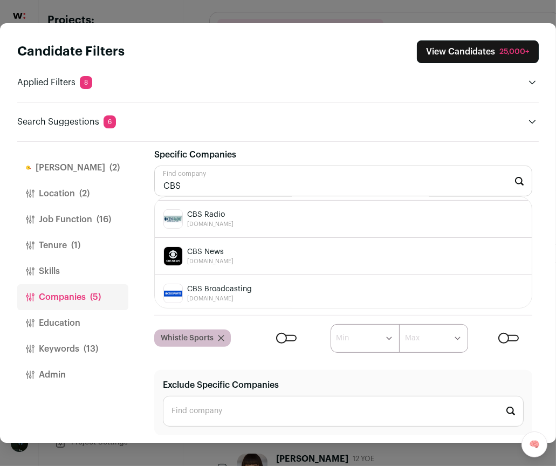
click at [260, 289] on div "CBS Broadcasting cbssports.com" at bounding box center [343, 293] width 360 height 19
type input "CBS Broadcasting cbssports.com"
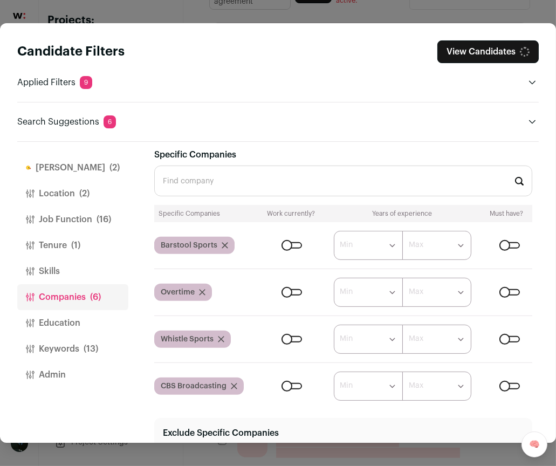
scroll to position [578, 0]
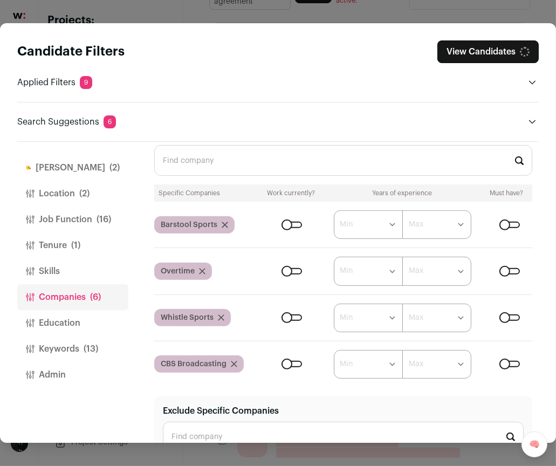
click at [233, 165] on input "Specific Companies" at bounding box center [343, 160] width 378 height 31
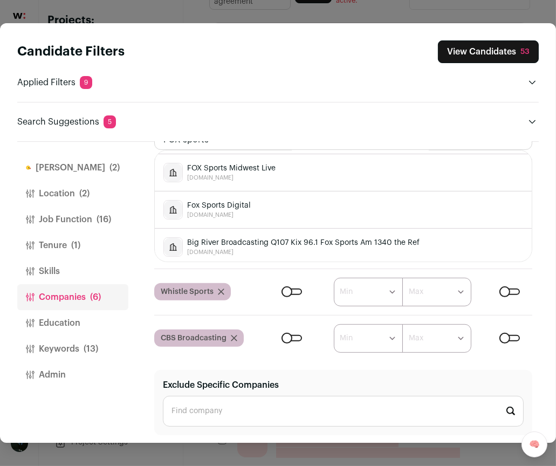
scroll to position [442, 0]
click at [208, 201] on span "Fox Sports Digital" at bounding box center [219, 206] width 64 height 11
type input "Fox Sports Digital foxsports.com"
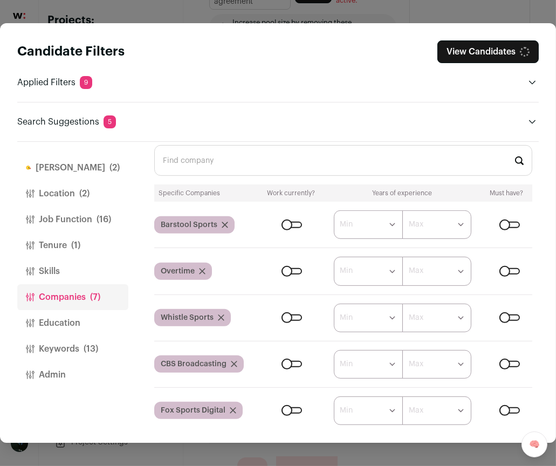
scroll to position [443, 0]
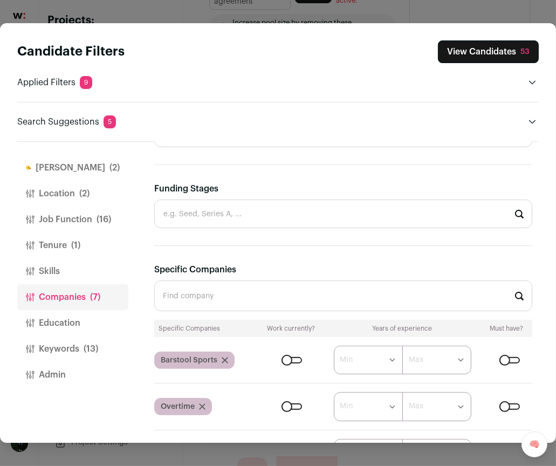
click at [235, 297] on input "Specific Companies" at bounding box center [343, 296] width 378 height 31
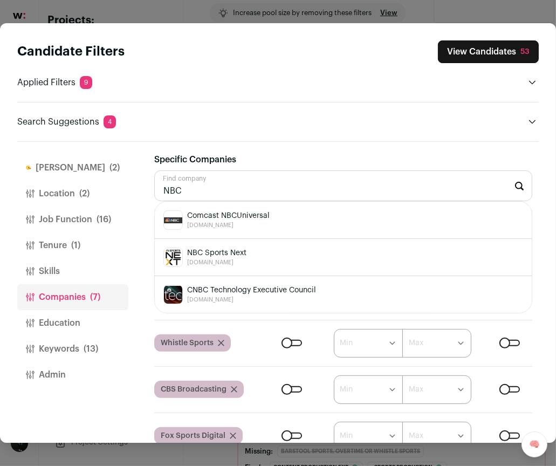
scroll to position [556, 0]
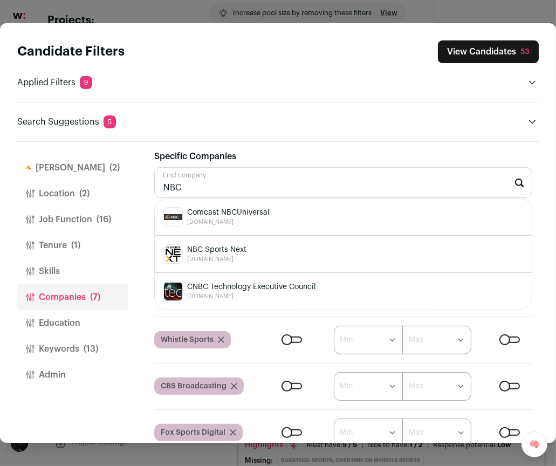
click at [214, 255] on span "nbcsportsnext.com" at bounding box center [216, 259] width 59 height 9
type input "NBC Sports Next nbcsportsnext.com"
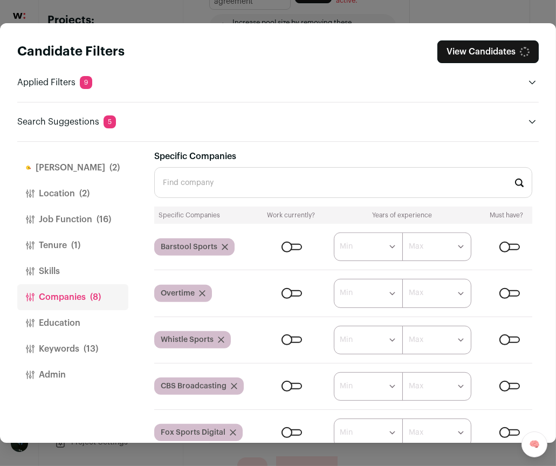
click at [194, 178] on input "Specific Companies" at bounding box center [343, 182] width 378 height 31
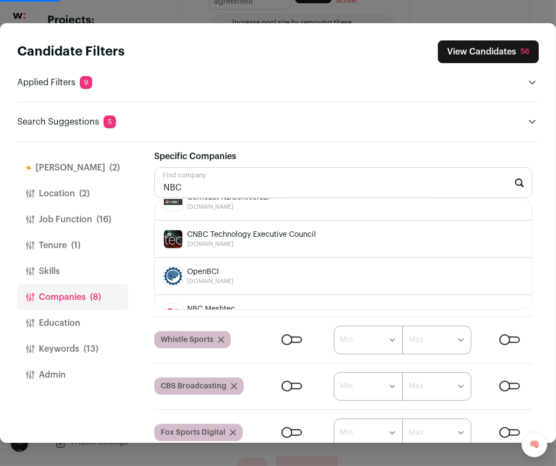
scroll to position [0, 0]
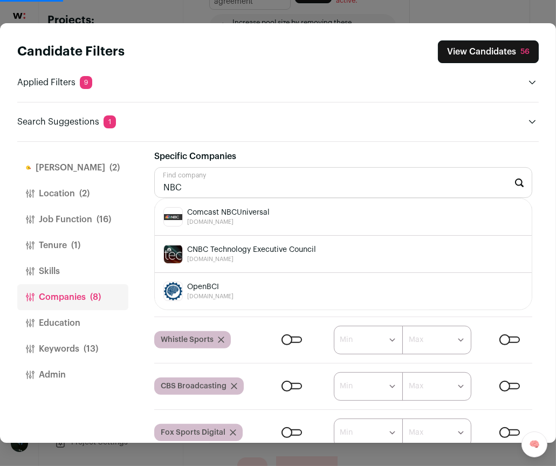
click at [209, 213] on span "Comcast NBCUniversal" at bounding box center [228, 212] width 83 height 11
type input "Comcast NBCUniversal nbc.com"
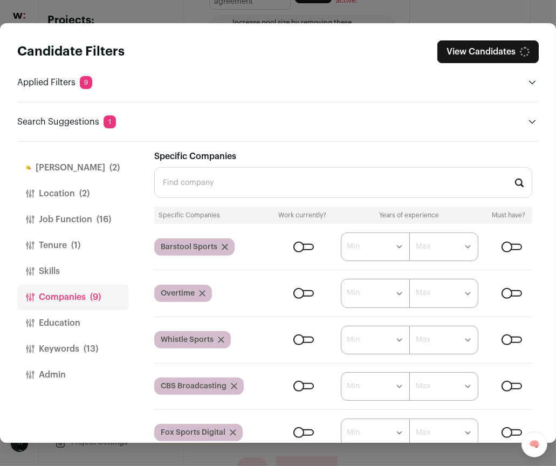
click at [303, 177] on input "Specific Companies" at bounding box center [343, 182] width 378 height 31
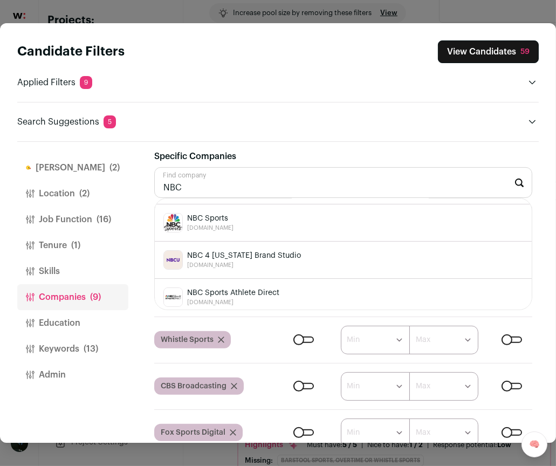
scroll to position [290, 0]
click at [224, 215] on span "NBC Sports" at bounding box center [210, 220] width 46 height 11
type input "NBC Sports nbcsports.com"
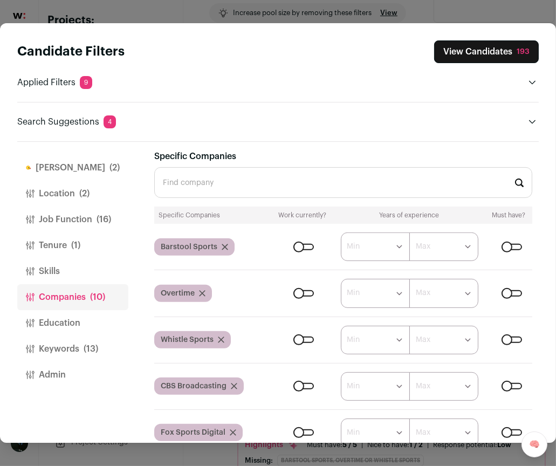
scroll to position [789, 0]
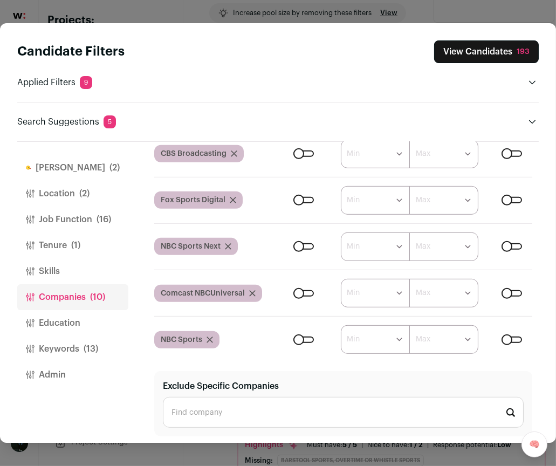
click at [516, 243] on div "Close modal via background" at bounding box center [512, 246] width 20 height 6
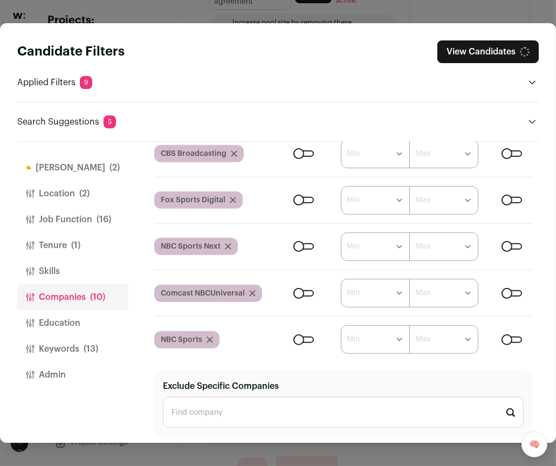
click at [508, 245] on div "Close modal via background" at bounding box center [512, 246] width 20 height 6
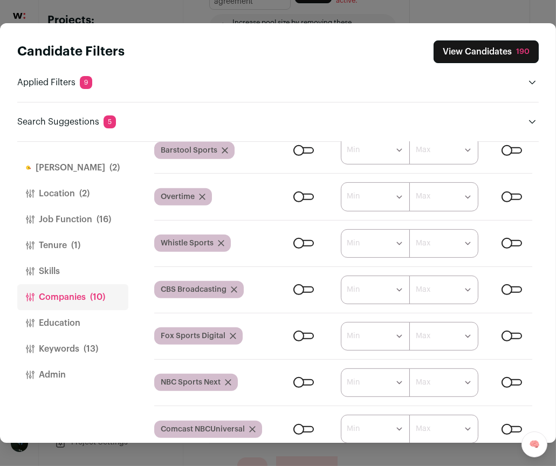
scroll to position [457, 0]
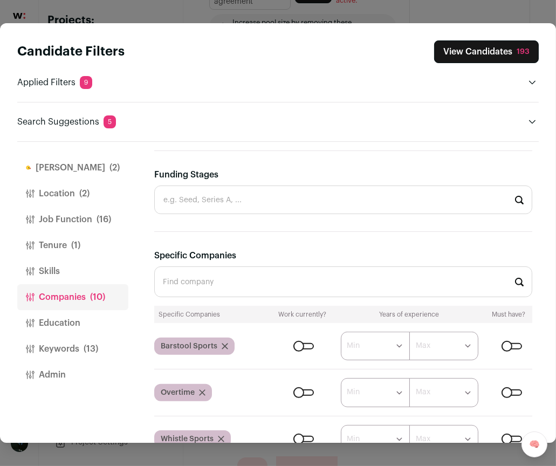
click at [514, 343] on div "Close modal via background" at bounding box center [512, 346] width 20 height 6
click at [507, 389] on div "Close modal via background" at bounding box center [512, 392] width 20 height 6
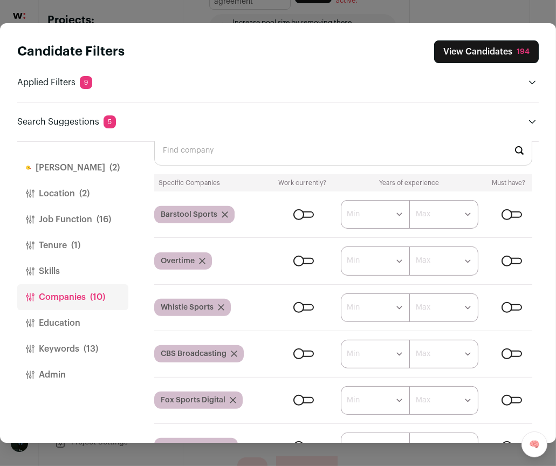
click at [516, 304] on div "Close modal via background" at bounding box center [512, 307] width 20 height 6
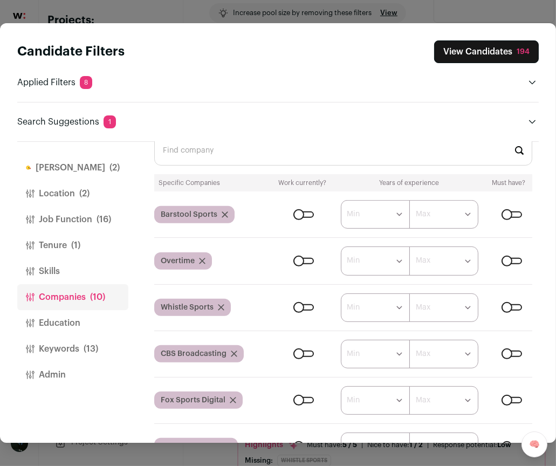
click at [518, 15] on div "Candidate Filters View Candidates 194 Applied Filters 8 Content production exp …" at bounding box center [278, 233] width 556 height 466
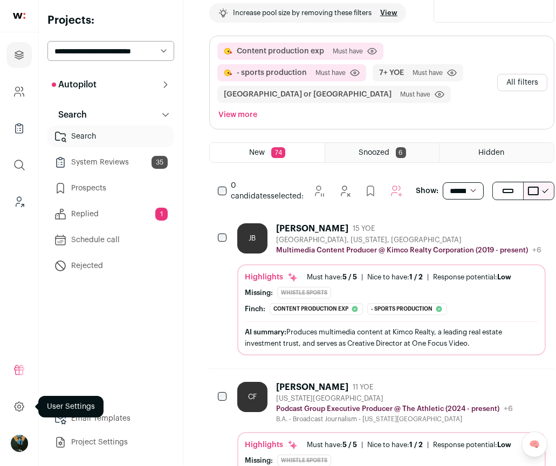
click at [13, 409] on icon at bounding box center [19, 406] width 12 height 13
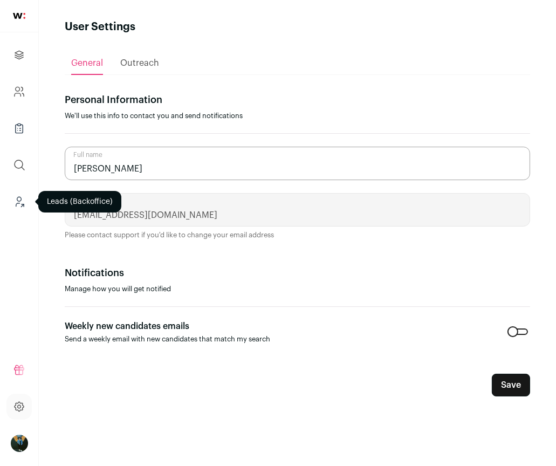
click at [18, 206] on icon "Leads (Backoffice)" at bounding box center [19, 201] width 12 height 13
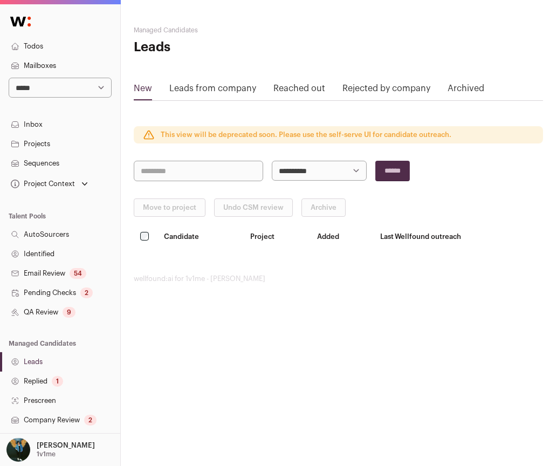
scroll to position [154, 0]
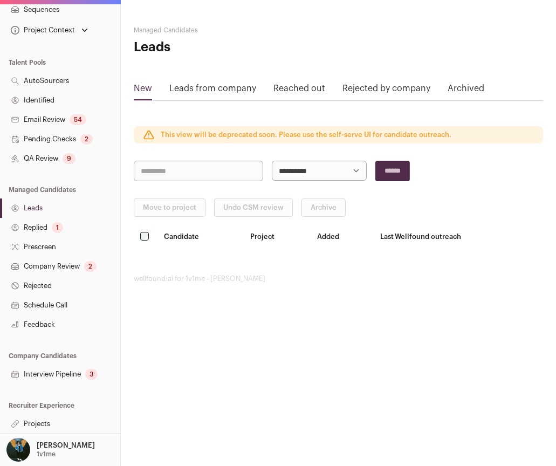
click at [60, 444] on p "[PERSON_NAME]" at bounding box center [66, 445] width 58 height 9
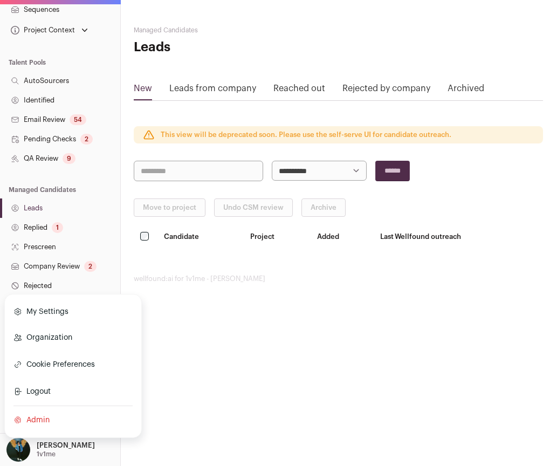
click at [108, 419] on link "Admin" at bounding box center [72, 420] width 119 height 24
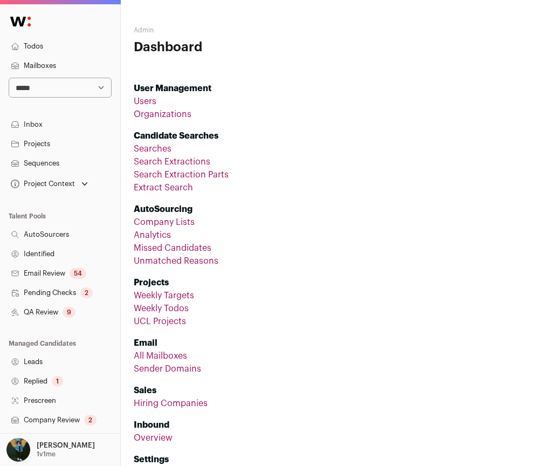
click at [179, 223] on link "Company Lists" at bounding box center [164, 222] width 61 height 9
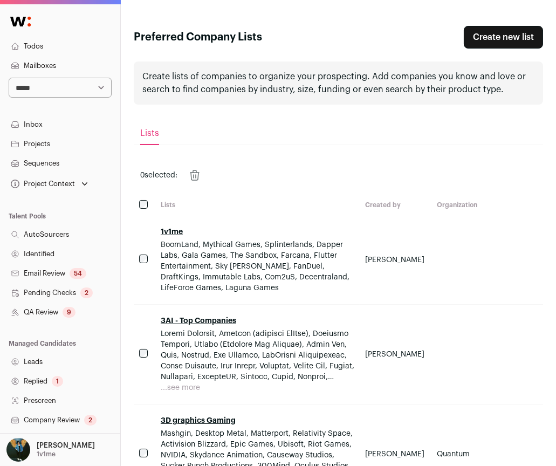
click at [512, 37] on link "Create new list" at bounding box center [503, 37] width 79 height 23
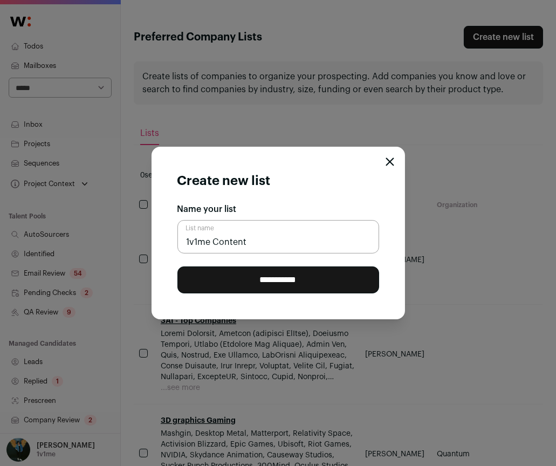
type input "1v1me Content"
click at [177, 266] on input "**********" at bounding box center [278, 279] width 202 height 27
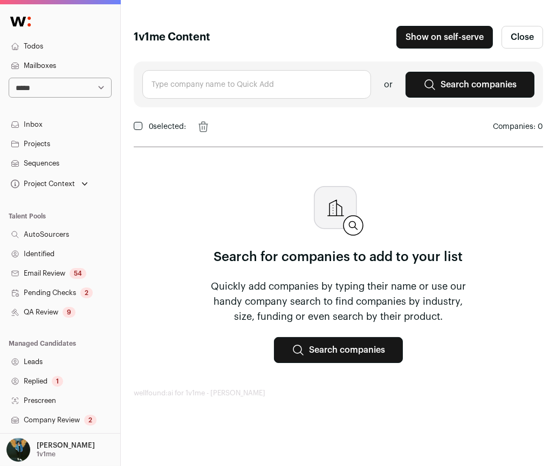
click at [255, 95] on input "text" at bounding box center [256, 84] width 229 height 29
click at [327, 349] on link "Search companies" at bounding box center [338, 350] width 129 height 26
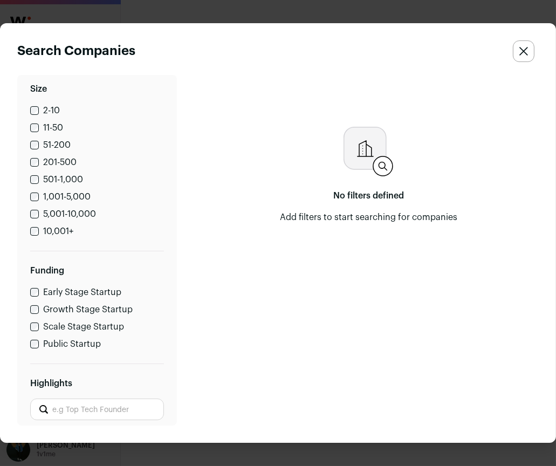
scroll to position [415, 0]
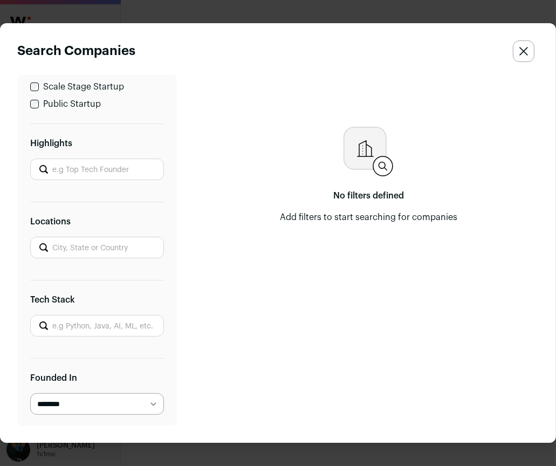
click at [102, 168] on input "Highlights" at bounding box center [97, 170] width 134 height 22
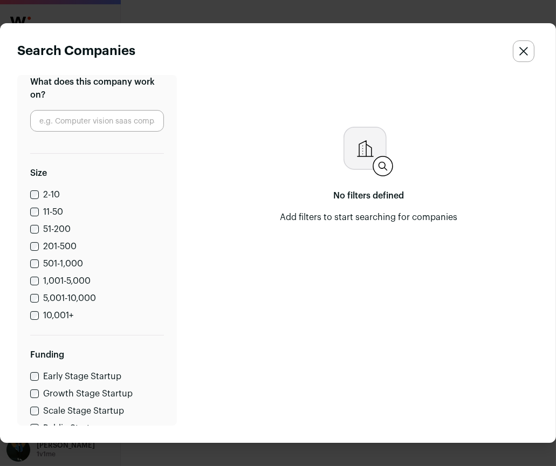
scroll to position [0, 0]
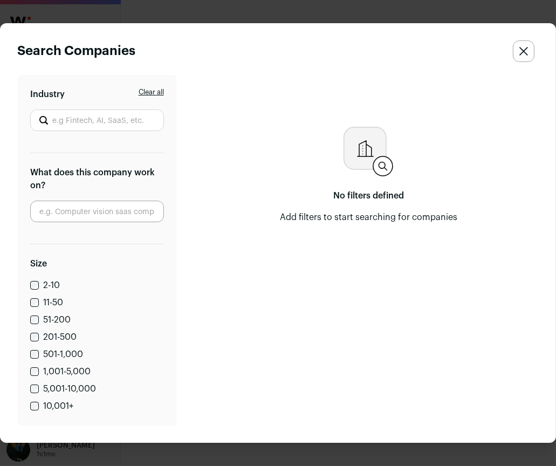
click at [116, 108] on form "Industry" at bounding box center [97, 109] width 134 height 43
click at [114, 120] on input "Industry" at bounding box center [97, 121] width 134 height 22
click at [91, 145] on li "Entertainment Providers" at bounding box center [97, 146] width 133 height 29
type input "Entertainment Providers"
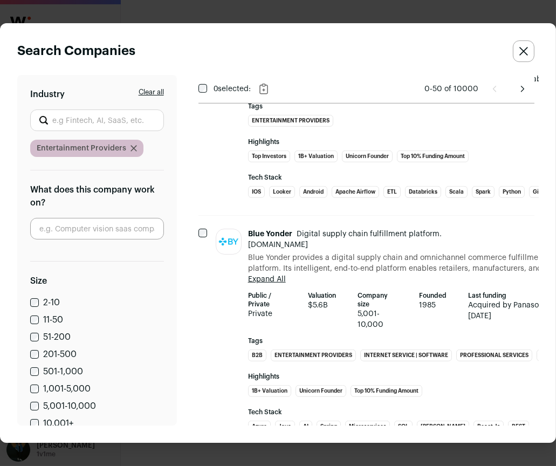
scroll to position [935, 0]
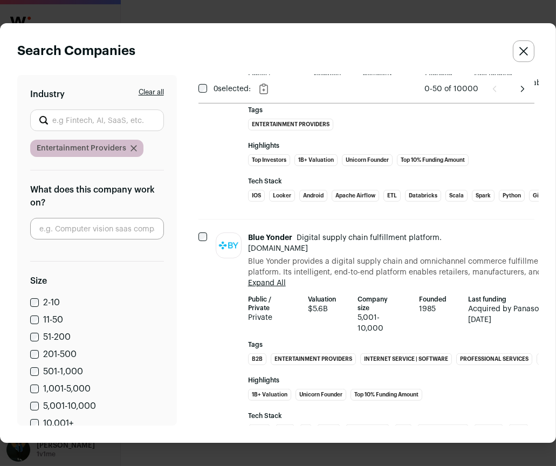
click at [118, 224] on input "Close modal via background" at bounding box center [97, 229] width 134 height 22
type input "Network"
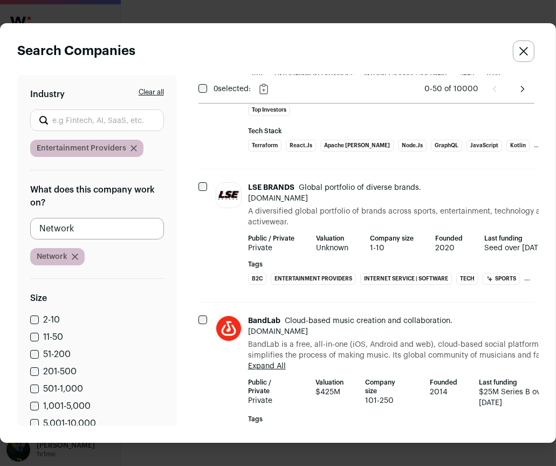
scroll to position [165, 0]
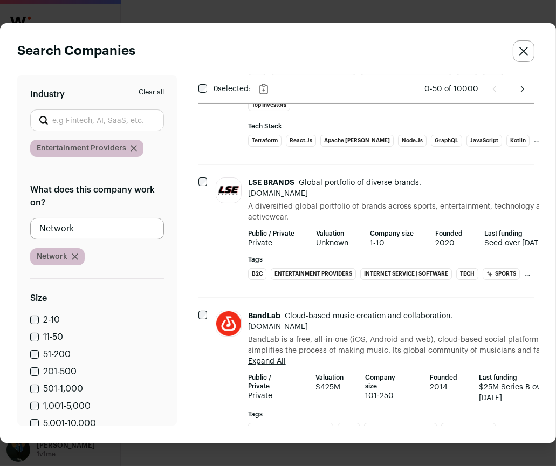
click at [77, 259] on icon "Close modal via background" at bounding box center [75, 257] width 6 height 6
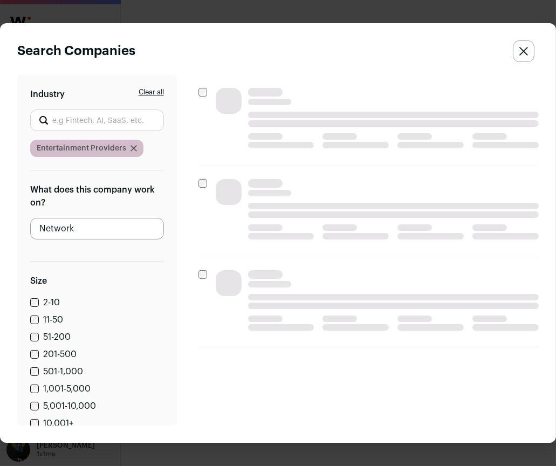
click at [74, 232] on input "Close modal via background" at bounding box center [97, 229] width 134 height 22
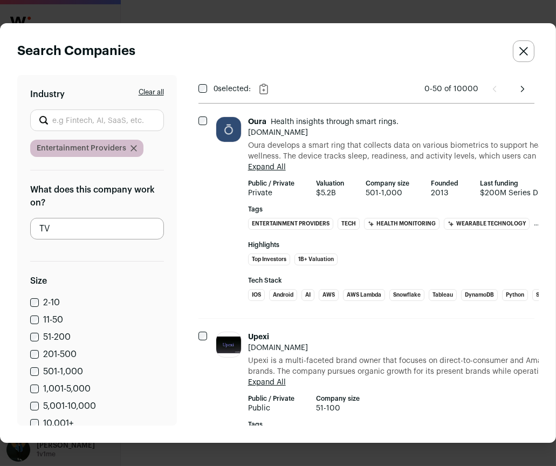
type input "TV"
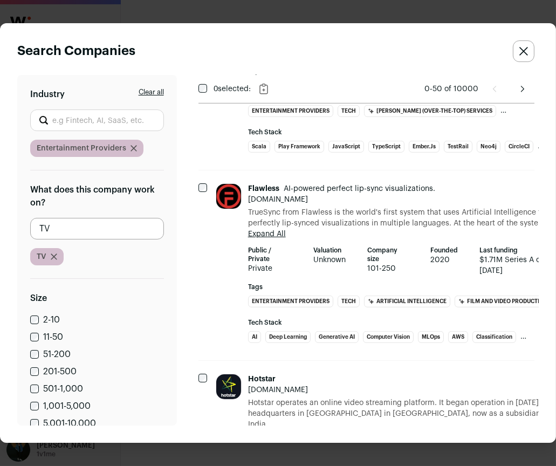
scroll to position [1332, 0]
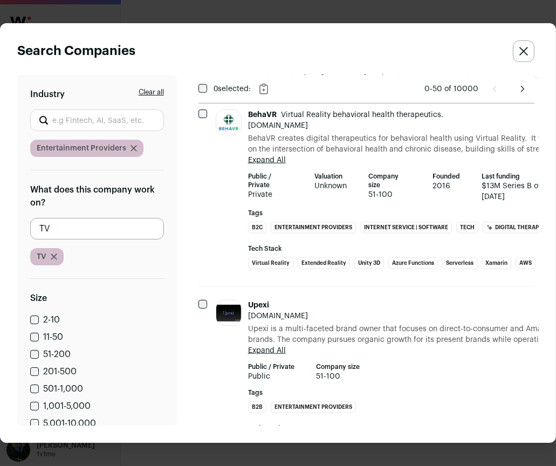
click at [526, 51] on icon "Close search companies" at bounding box center [523, 51] width 9 height 9
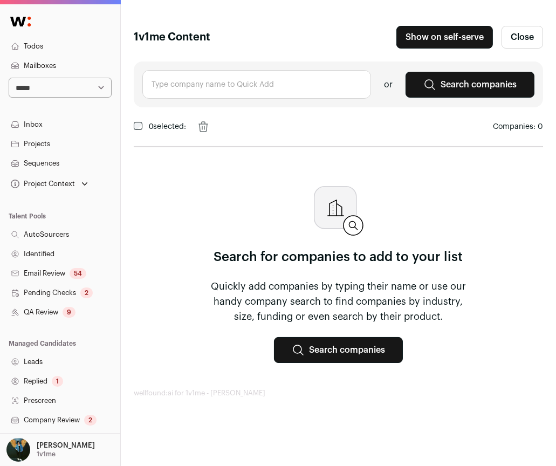
click at [213, 94] on input "text" at bounding box center [256, 84] width 229 height 29
type input "CBs"
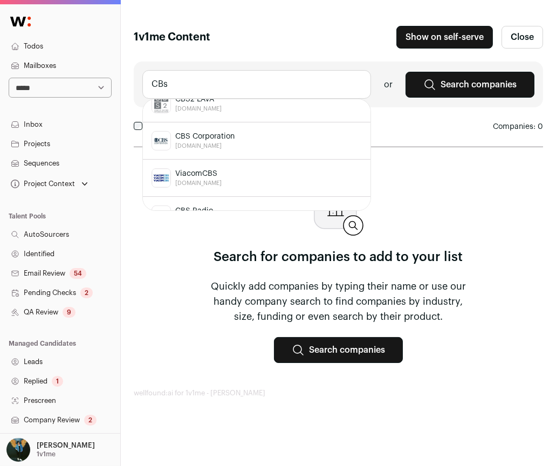
scroll to position [443, 0]
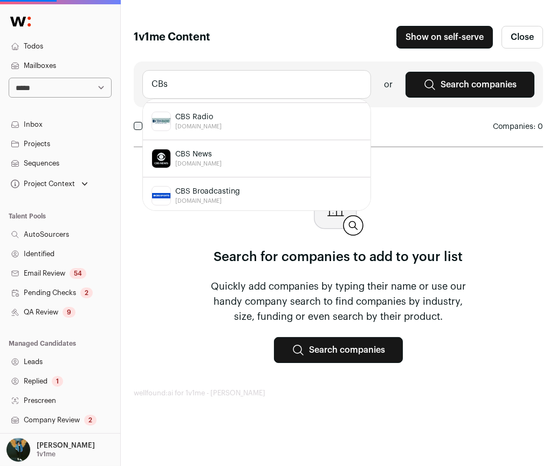
scroll to position [154, 0]
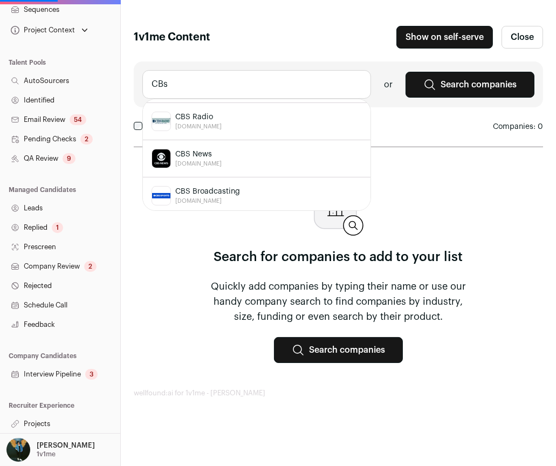
click at [44, 418] on link "Projects" at bounding box center [60, 423] width 120 height 19
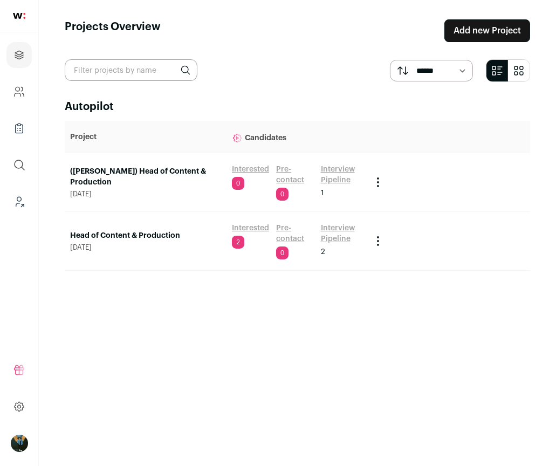
click at [146, 235] on link "Head of Content & Production" at bounding box center [145, 235] width 151 height 11
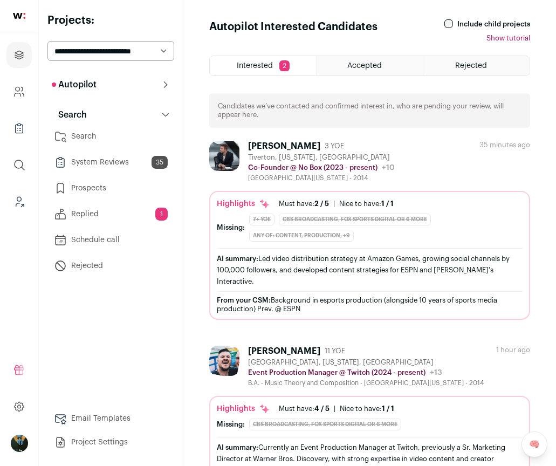
click at [142, 159] on link "System Reviews 35" at bounding box center [110, 163] width 127 height 22
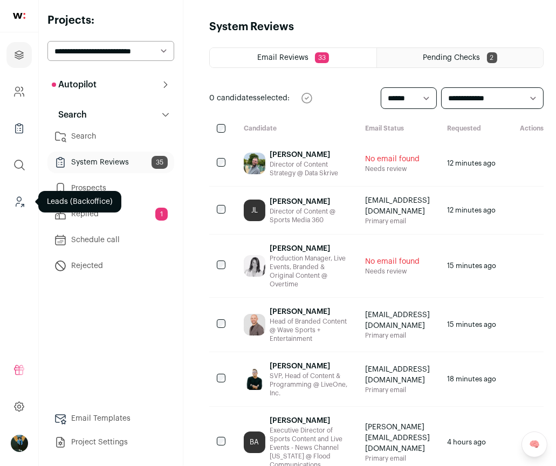
click at [23, 201] on icon "Leads (Backoffice)" at bounding box center [19, 201] width 12 height 13
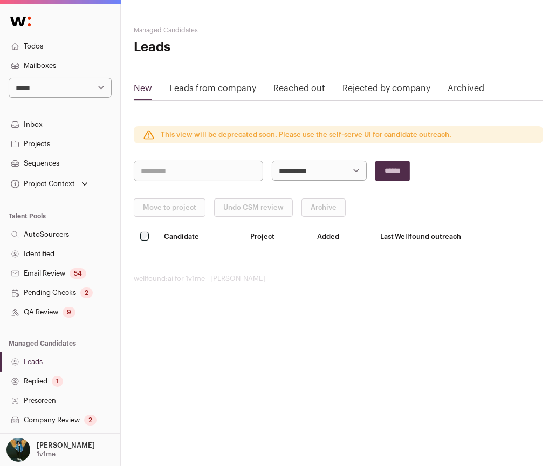
click at [45, 364] on link "Leads" at bounding box center [60, 361] width 120 height 19
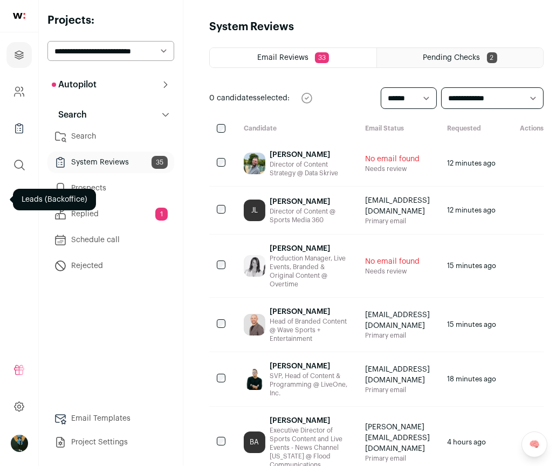
click at [128, 165] on link "System Reviews 35" at bounding box center [110, 163] width 127 height 22
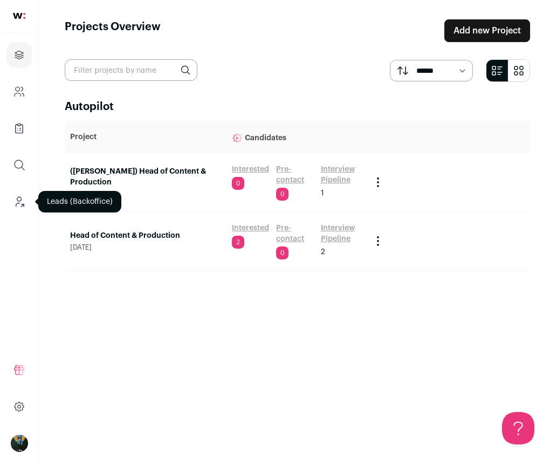
click at [15, 199] on icon "Leads (Backoffice)" at bounding box center [19, 201] width 12 height 13
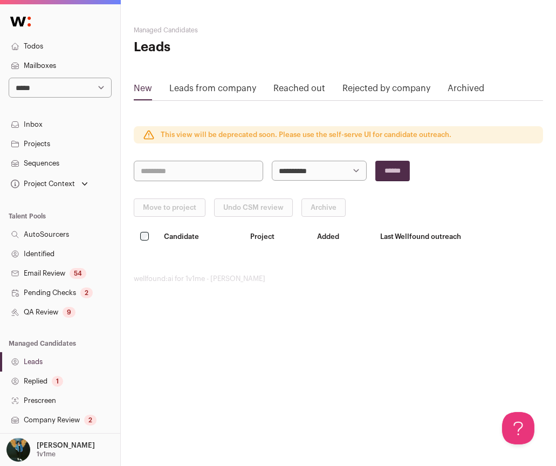
scroll to position [154, 0]
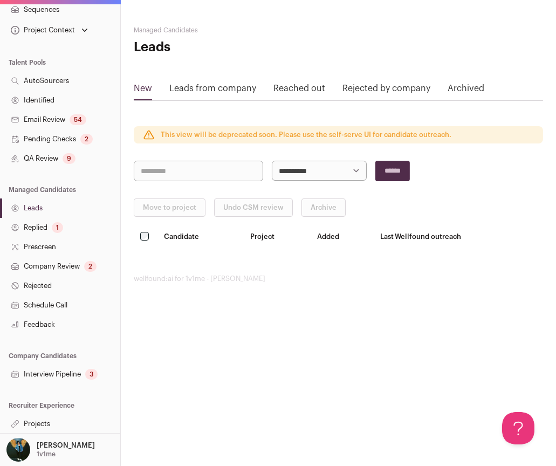
click at [43, 425] on link "Projects" at bounding box center [60, 423] width 120 height 19
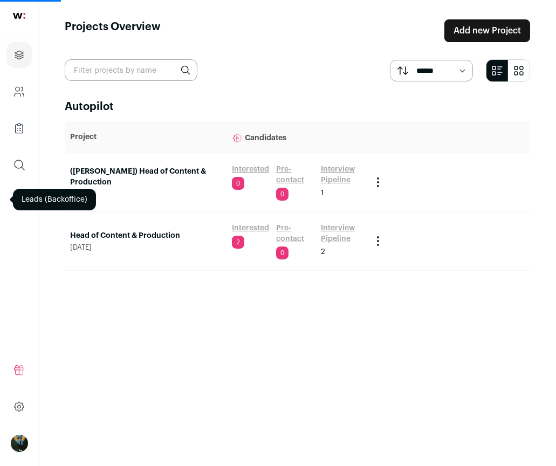
click at [160, 179] on link "([PERSON_NAME]) Head of Content & Production" at bounding box center [145, 177] width 151 height 22
click at [138, 176] on link "([PERSON_NAME]) Head of Content & Production" at bounding box center [145, 177] width 151 height 22
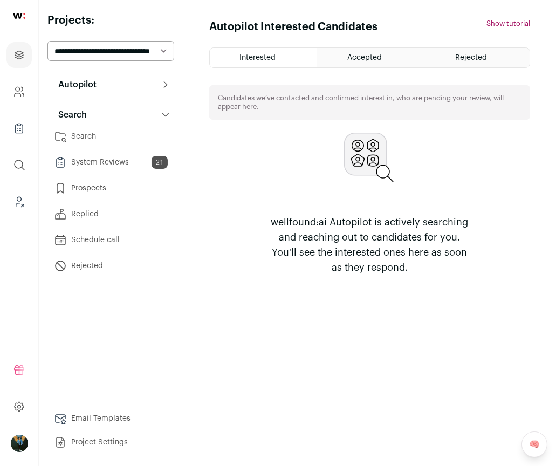
click at [99, 137] on html at bounding box center [278, 233] width 556 height 466
click at [99, 137] on link "Search" at bounding box center [110, 137] width 127 height 22
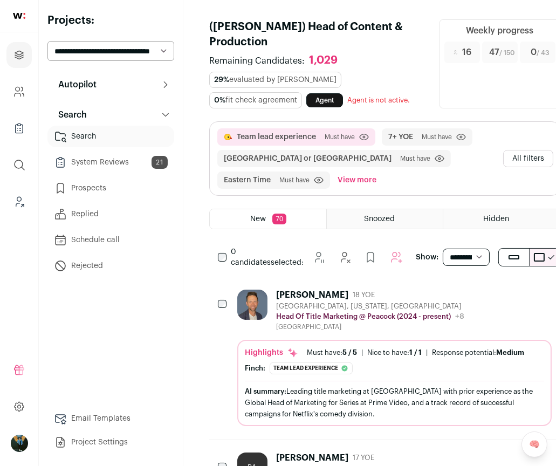
click at [521, 156] on button "All filters" at bounding box center [528, 158] width 50 height 17
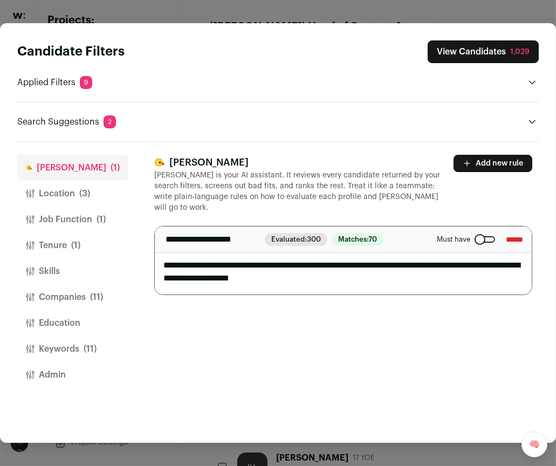
click at [80, 297] on button "Companies (11)" at bounding box center [72, 297] width 111 height 26
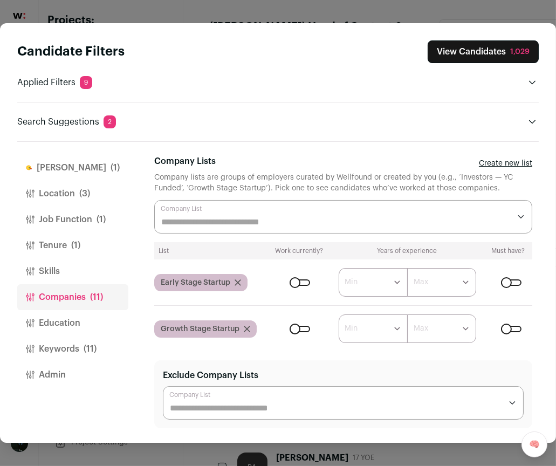
click at [73, 221] on button "Job Function (1)" at bounding box center [72, 220] width 111 height 26
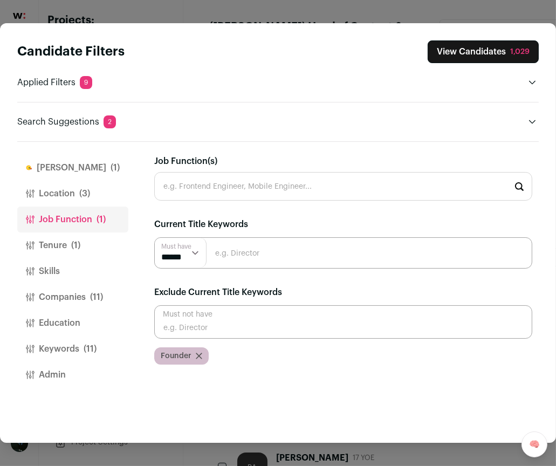
click at [84, 296] on button "Companies (11)" at bounding box center [72, 297] width 111 height 26
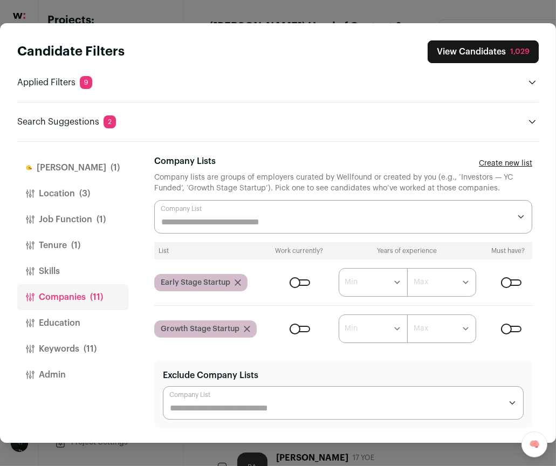
click at [61, 196] on button "Location (3)" at bounding box center [72, 194] width 111 height 26
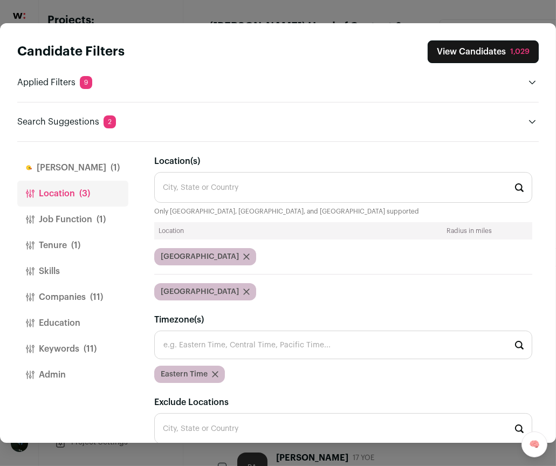
click at [86, 222] on button "Job Function (1)" at bounding box center [72, 220] width 111 height 26
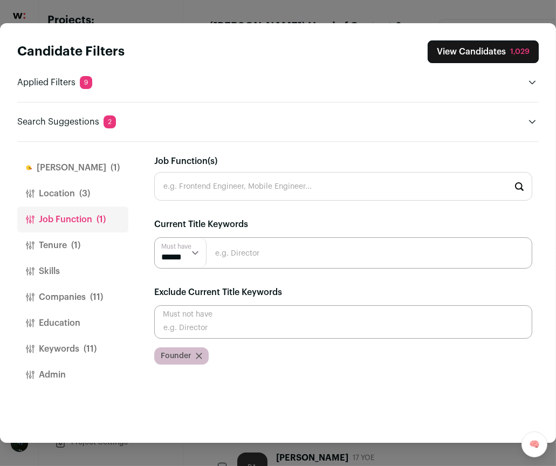
click at [80, 296] on button "Companies (11)" at bounding box center [72, 297] width 111 height 26
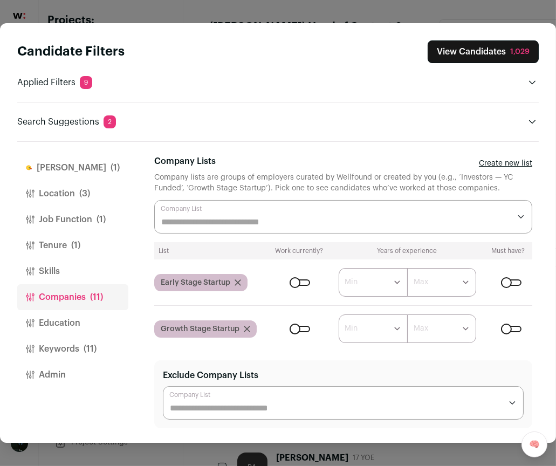
click at [88, 346] on span "(11)" at bounding box center [90, 349] width 13 height 13
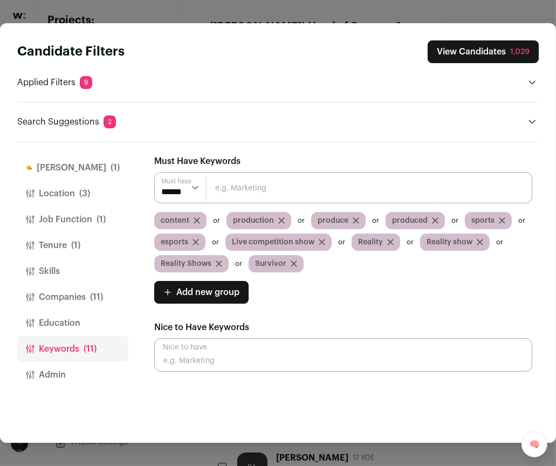
click at [182, 189] on select "****** ******" at bounding box center [181, 188] width 52 height 30
click at [199, 218] on div "content" at bounding box center [180, 220] width 52 height 17
click at [194, 217] on icon "Close modal via background" at bounding box center [197, 220] width 6 height 6
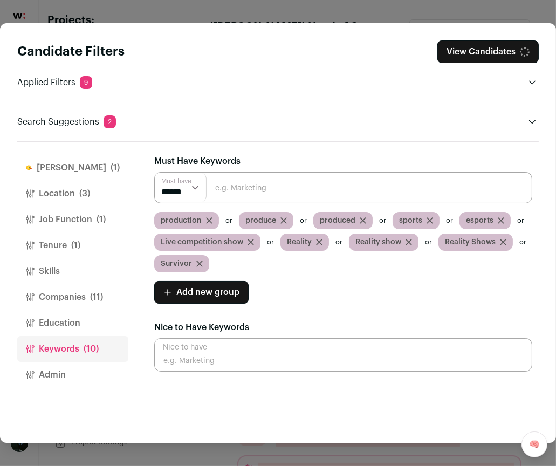
click at [196, 218] on span "production" at bounding box center [181, 220] width 41 height 11
click at [215, 217] on div "production" at bounding box center [186, 220] width 65 height 17
click at [211, 219] on icon "Close modal via background" at bounding box center [209, 220] width 6 height 6
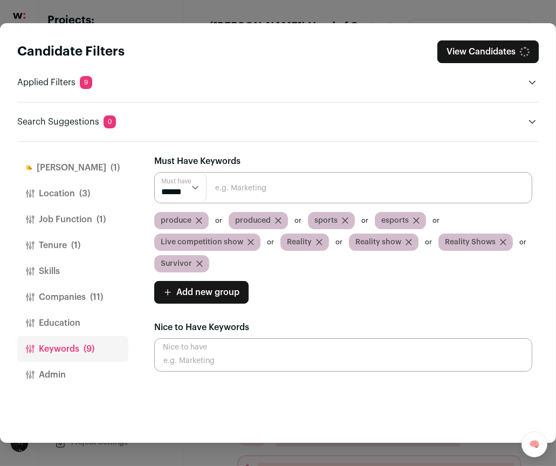
click at [199, 219] on icon "Close modal via background" at bounding box center [198, 220] width 5 height 5
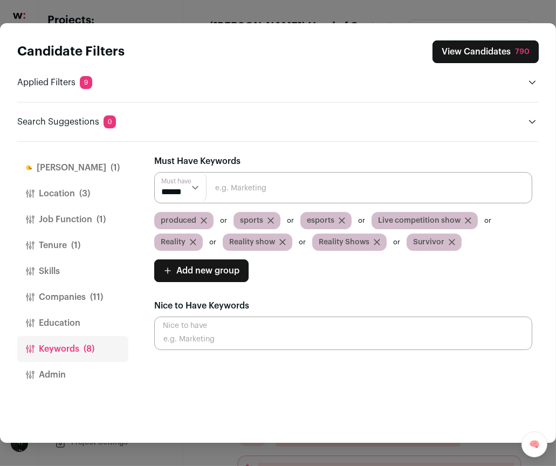
click at [206, 218] on icon "Close modal via background" at bounding box center [204, 220] width 6 height 6
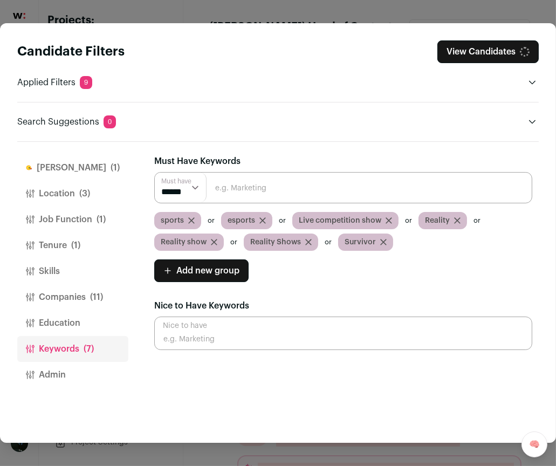
click at [188, 220] on icon "Close modal via background" at bounding box center [191, 220] width 6 height 6
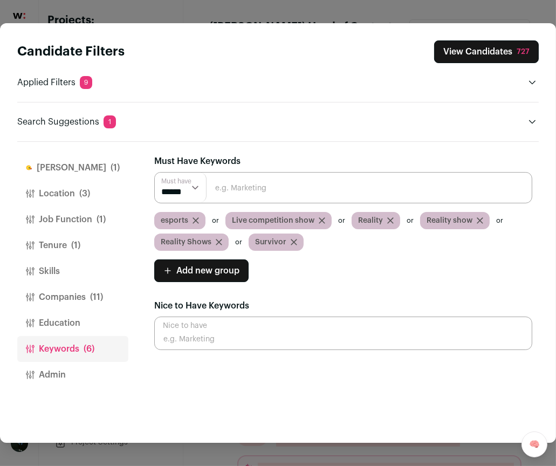
click at [195, 217] on icon "Close modal via background" at bounding box center [196, 220] width 6 height 6
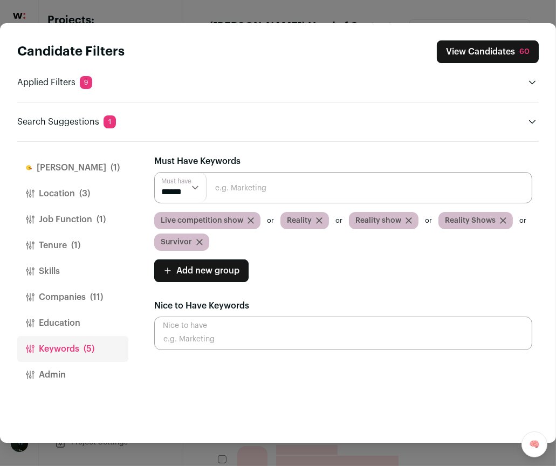
click at [251, 217] on icon "Close modal via background" at bounding box center [251, 220] width 6 height 6
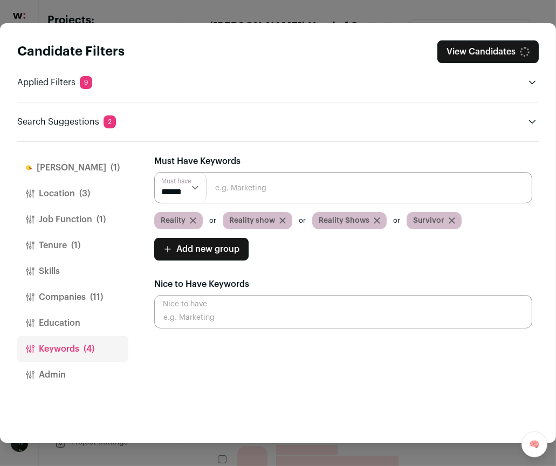
click at [199, 219] on div "Reality" at bounding box center [178, 220] width 49 height 17
click at [194, 219] on icon "Close modal via background" at bounding box center [193, 220] width 6 height 6
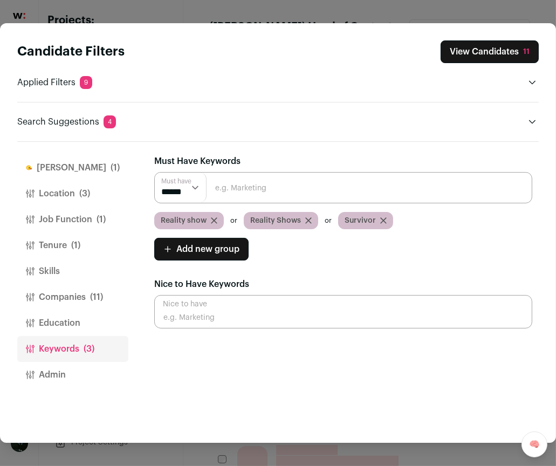
click at [213, 221] on icon "Close modal via background" at bounding box center [214, 220] width 6 height 6
click at [217, 220] on icon "Close modal via background" at bounding box center [218, 220] width 5 height 5
click at [223, 220] on div "Reality Shows" at bounding box center [191, 220] width 74 height 17
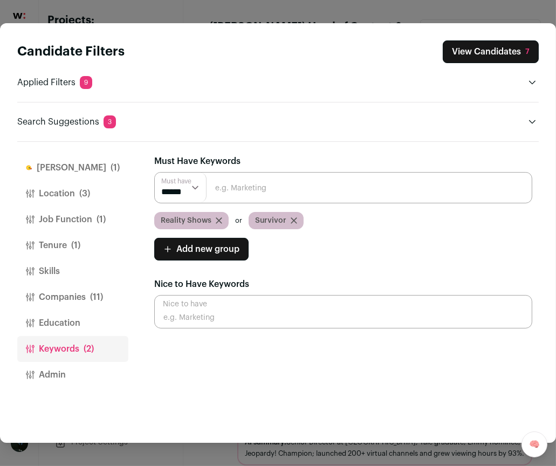
click at [221, 220] on div "Reality Shows" at bounding box center [191, 220] width 74 height 17
click at [280, 221] on span "Survivor" at bounding box center [270, 220] width 31 height 11
click at [297, 221] on div "Survivor" at bounding box center [276, 220] width 55 height 17
